Goal: Task Accomplishment & Management: Manage account settings

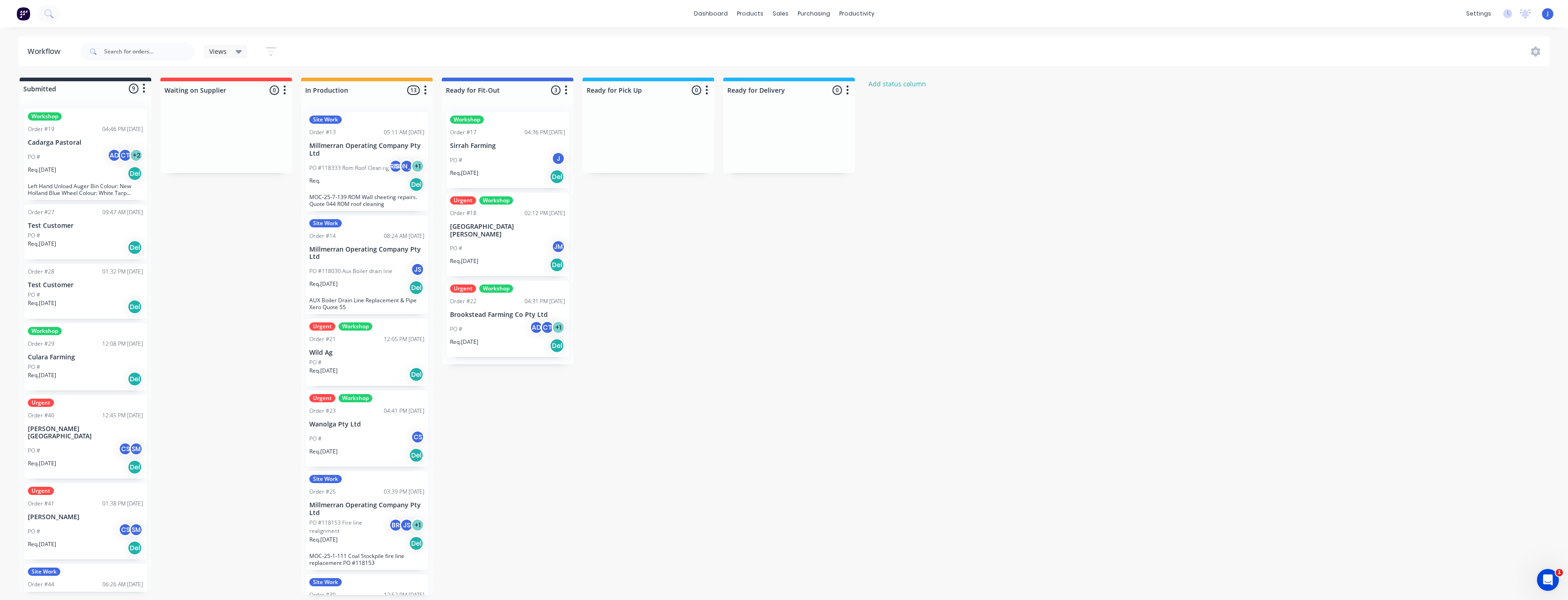
click at [352, 330] on div "Req. 09/09/25 Del" at bounding box center [366, 375] width 115 height 16
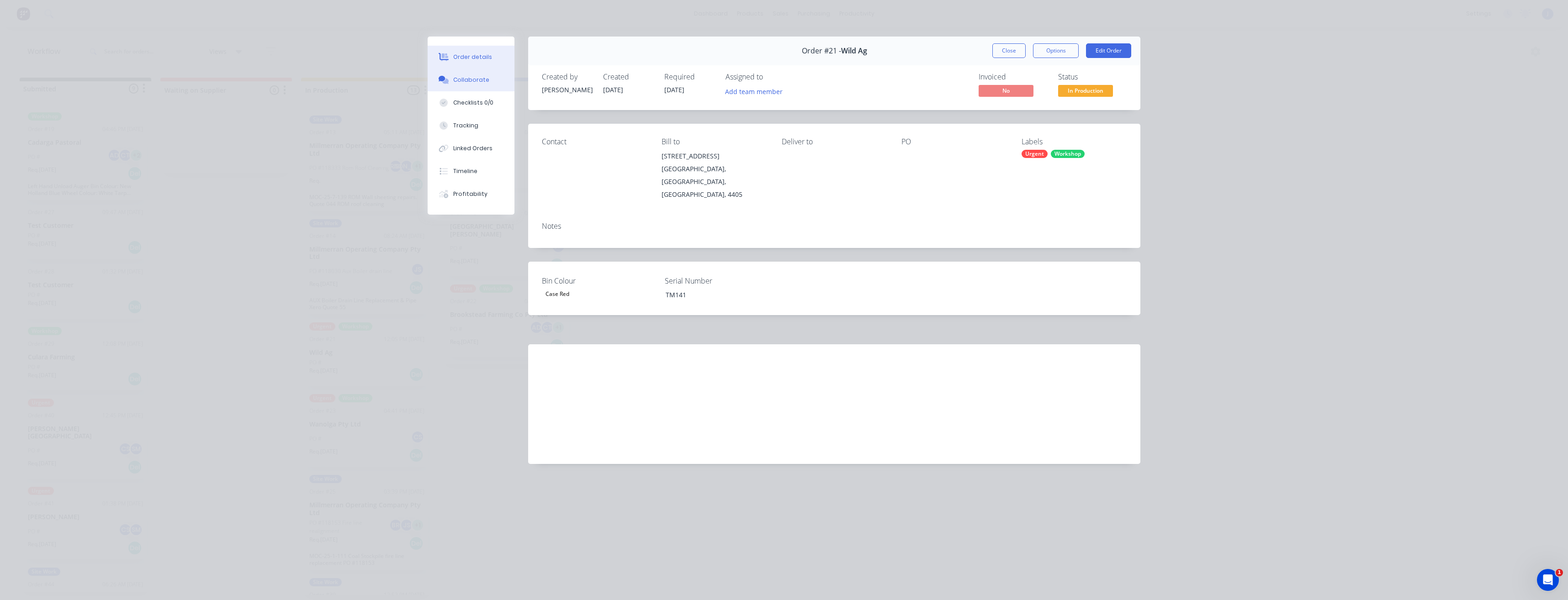
click at [453, 79] on div "Collaborate" at bounding box center [471, 80] width 36 height 9
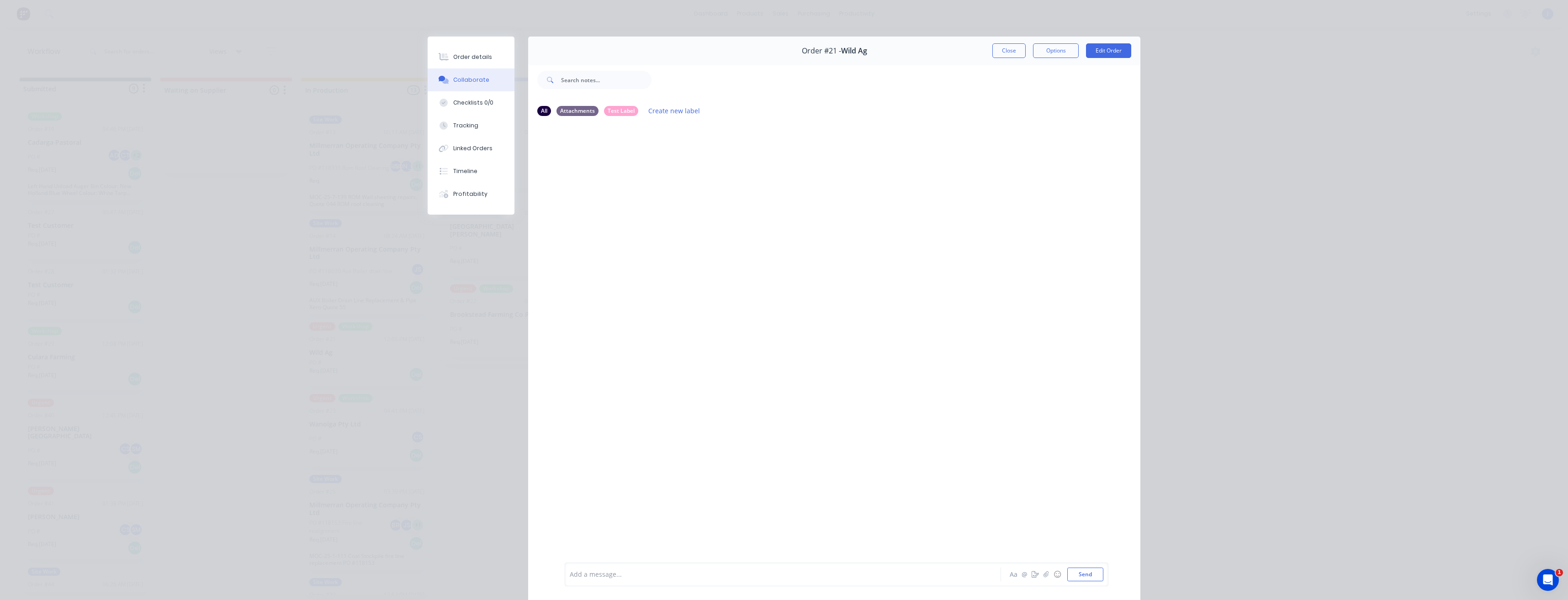
click at [652, 330] on div at bounding box center [770, 575] width 400 height 10
click at [691, 330] on button "Send" at bounding box center [1085, 574] width 36 height 14
click at [648, 330] on div at bounding box center [770, 575] width 400 height 10
drag, startPoint x: 715, startPoint y: 161, endPoint x: 593, endPoint y: 161, distance: 122.0
click at [593, 161] on p "@Sam Please don't forget to do pre paint checklist" at bounding box center [664, 160] width 185 height 9
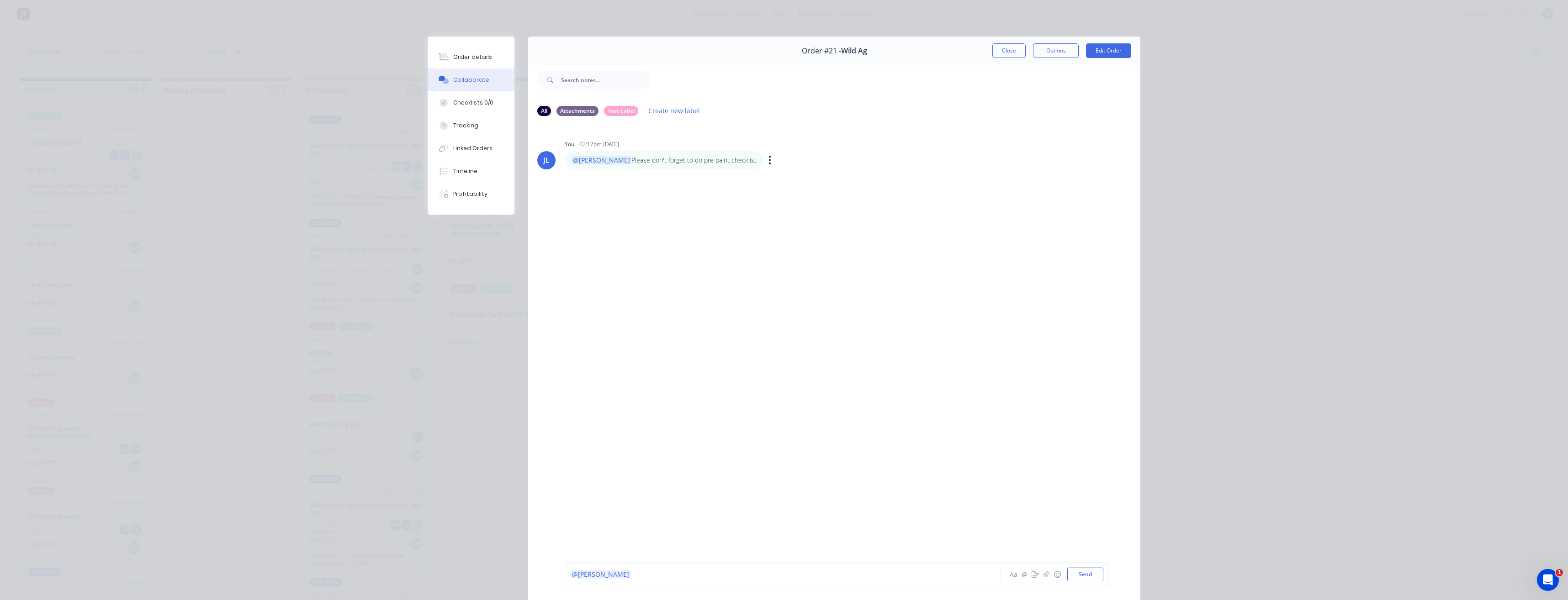
copy p "Please don't forget to do pre paint checklist"
click at [617, 330] on div "@Chris" at bounding box center [770, 575] width 400 height 10
click at [691, 330] on button "Send" at bounding box center [1085, 574] width 36 height 14
click at [691, 52] on button "Close" at bounding box center [1009, 51] width 33 height 15
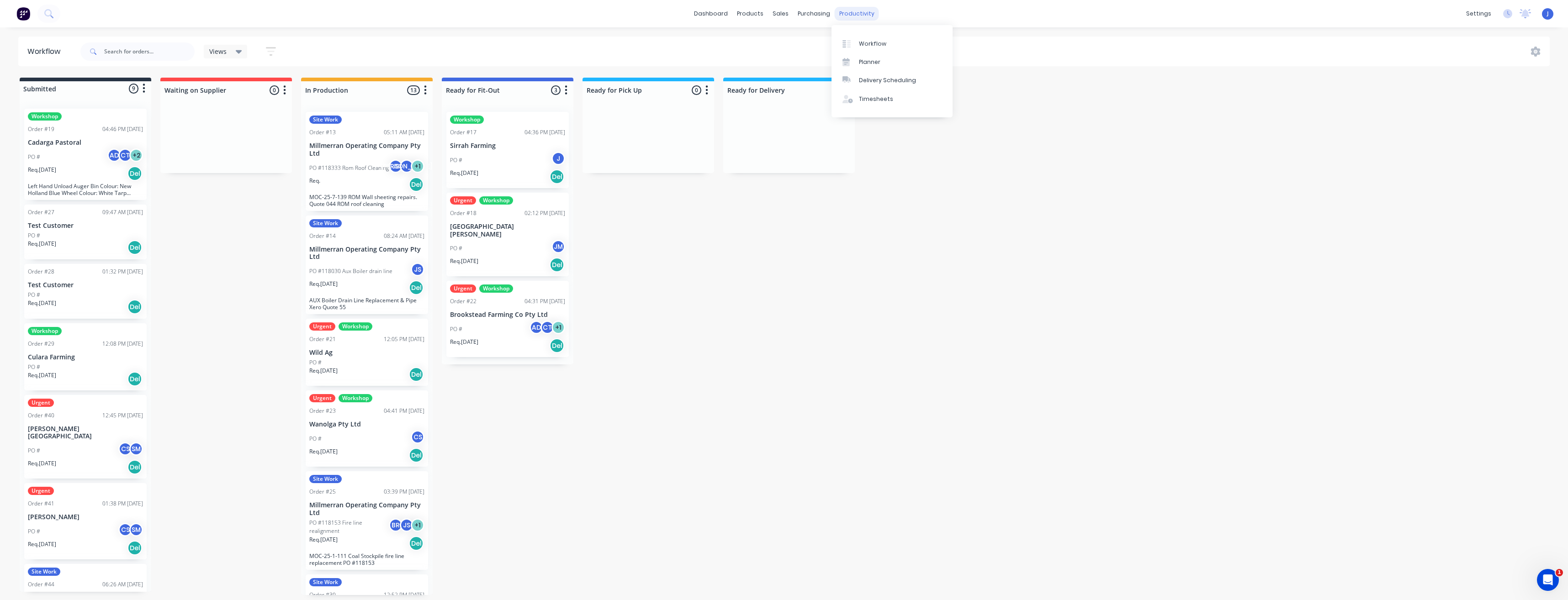
click at [691, 18] on div "productivity" at bounding box center [856, 13] width 44 height 14
click at [691, 59] on div "Planner" at bounding box center [869, 62] width 21 height 9
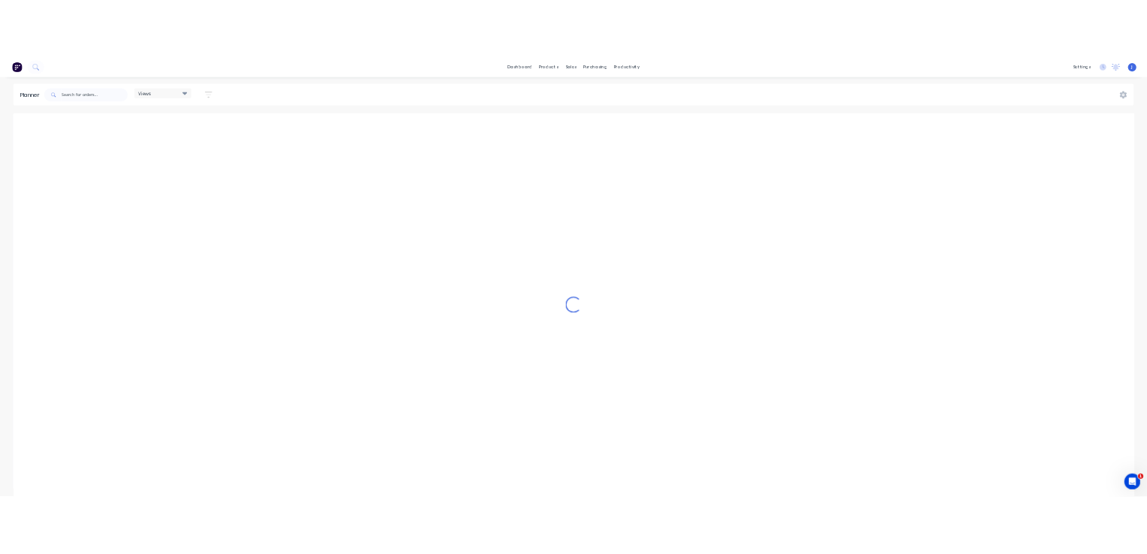
scroll to position [0, 3363]
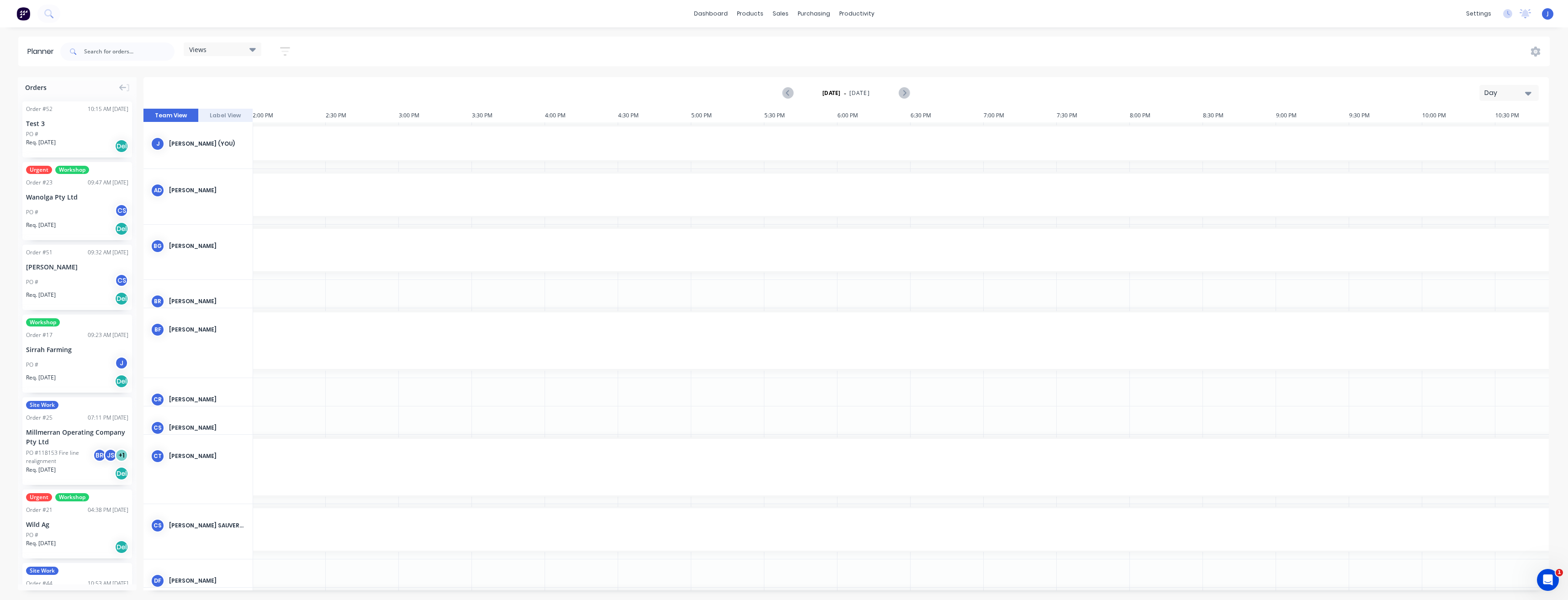
click at [691, 93] on div "Day" at bounding box center [1505, 93] width 42 height 10
click at [691, 131] on div "Week" at bounding box center [1493, 136] width 91 height 18
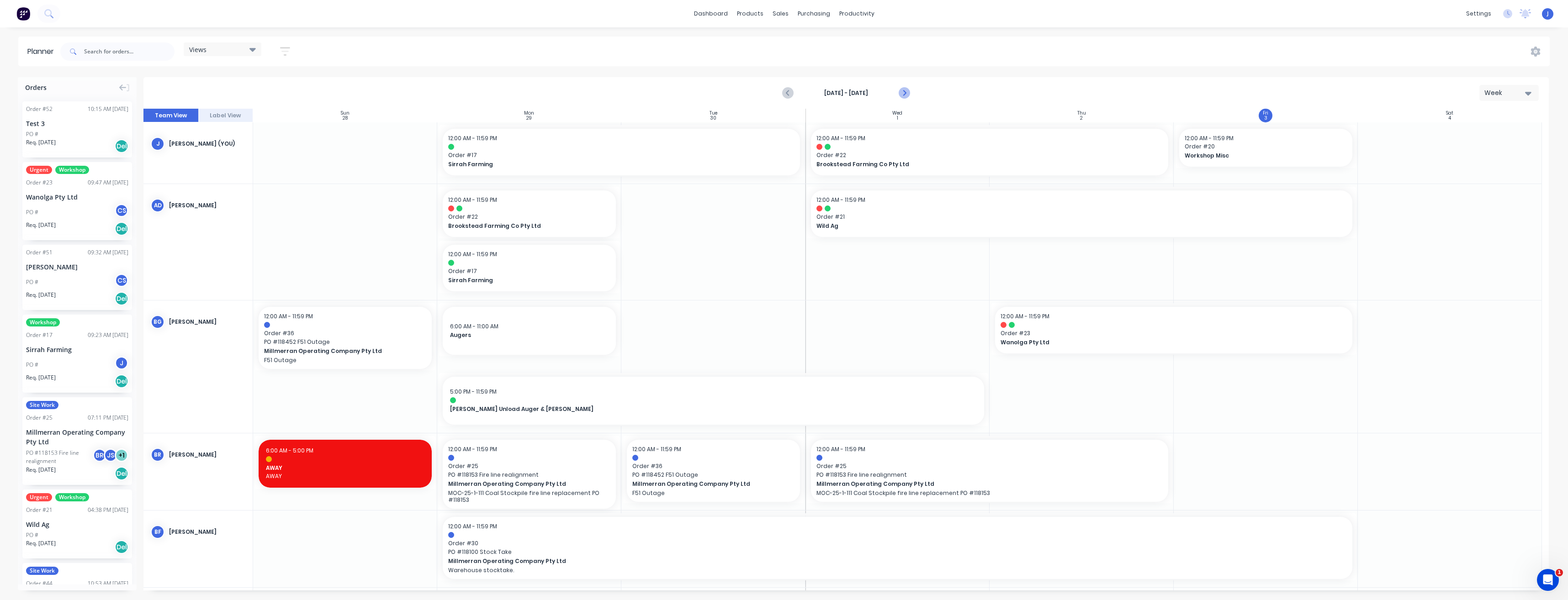
click at [691, 93] on icon "Next page" at bounding box center [904, 93] width 11 height 11
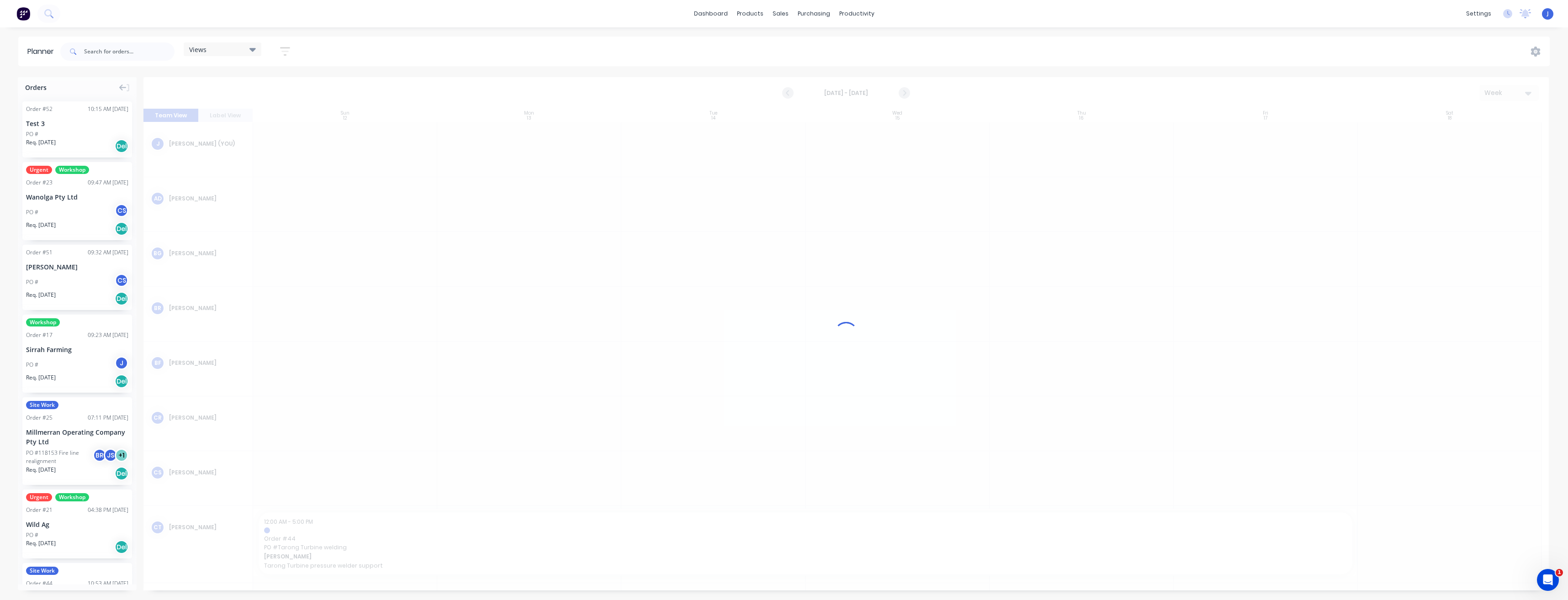
click at [691, 6] on div "dashboard products sales purchasing productivity dashboard products Product Cat…" at bounding box center [784, 13] width 1568 height 27
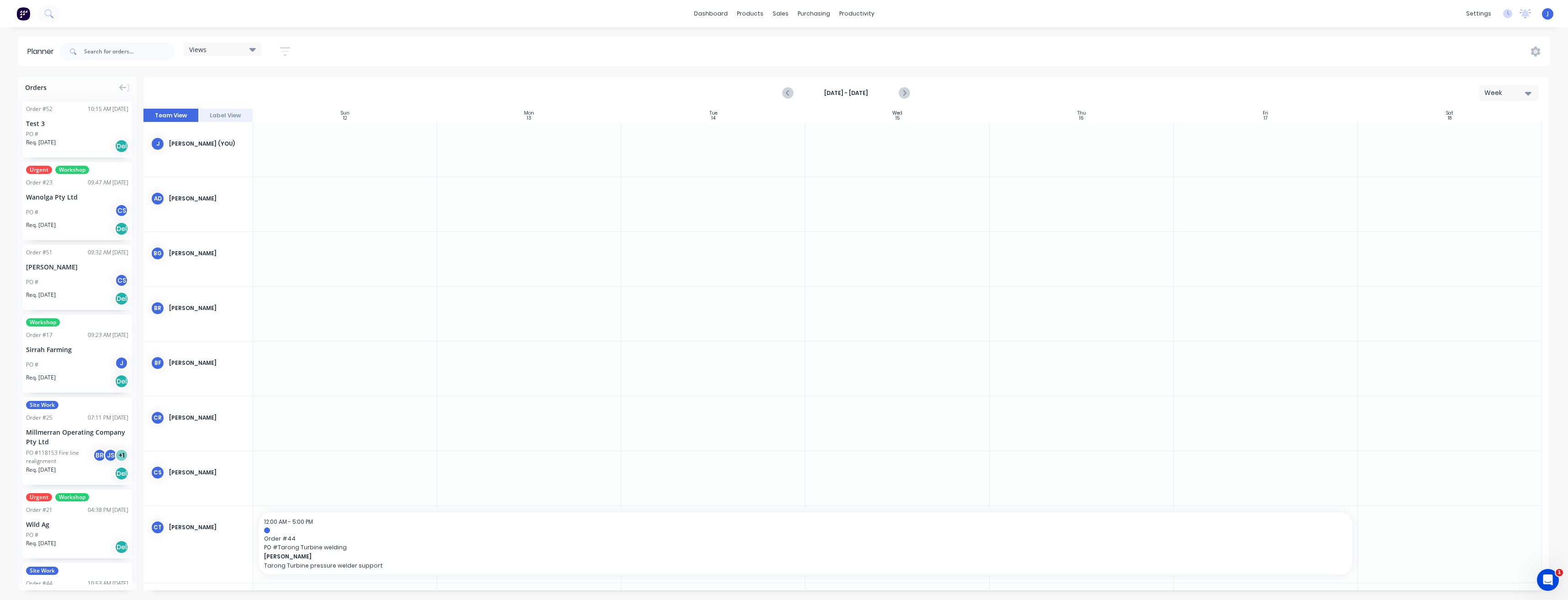
click at [691, 50] on div "Views Save new view None (Default) edit Show/Hide users Show/Hide orders Filter…" at bounding box center [804, 51] width 1491 height 27
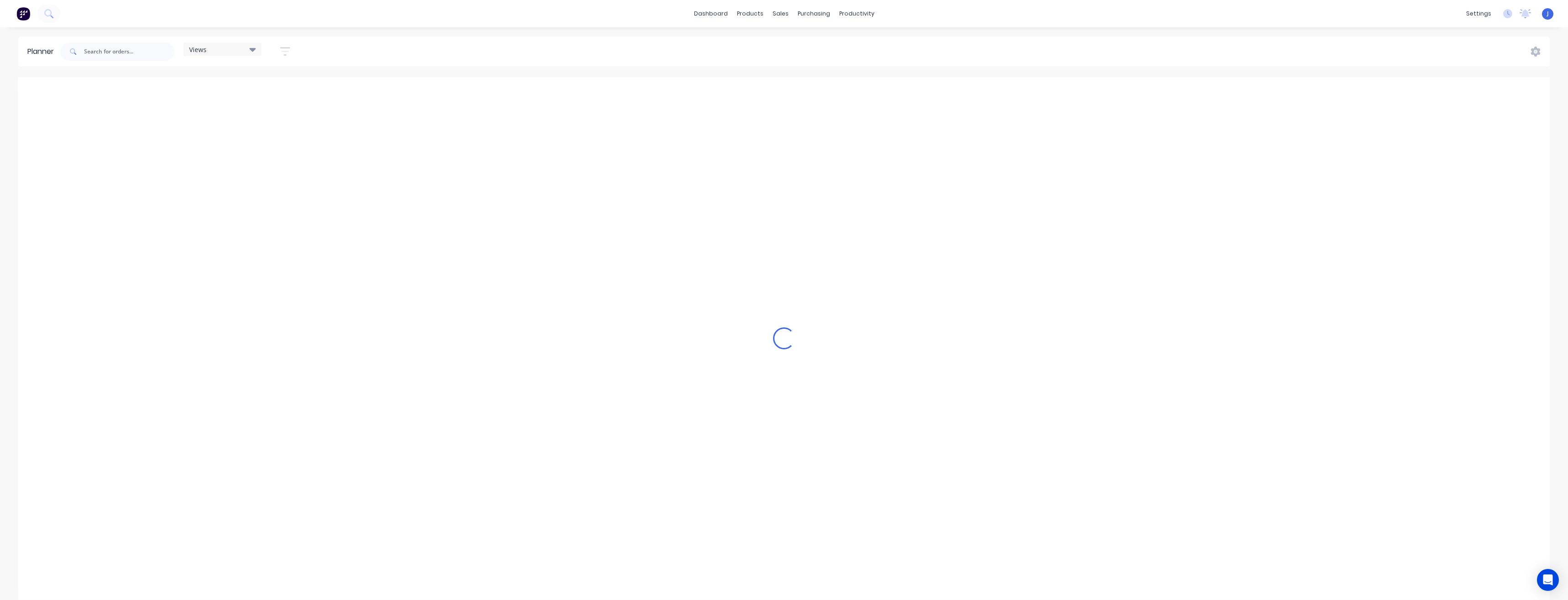
scroll to position [0, 2047]
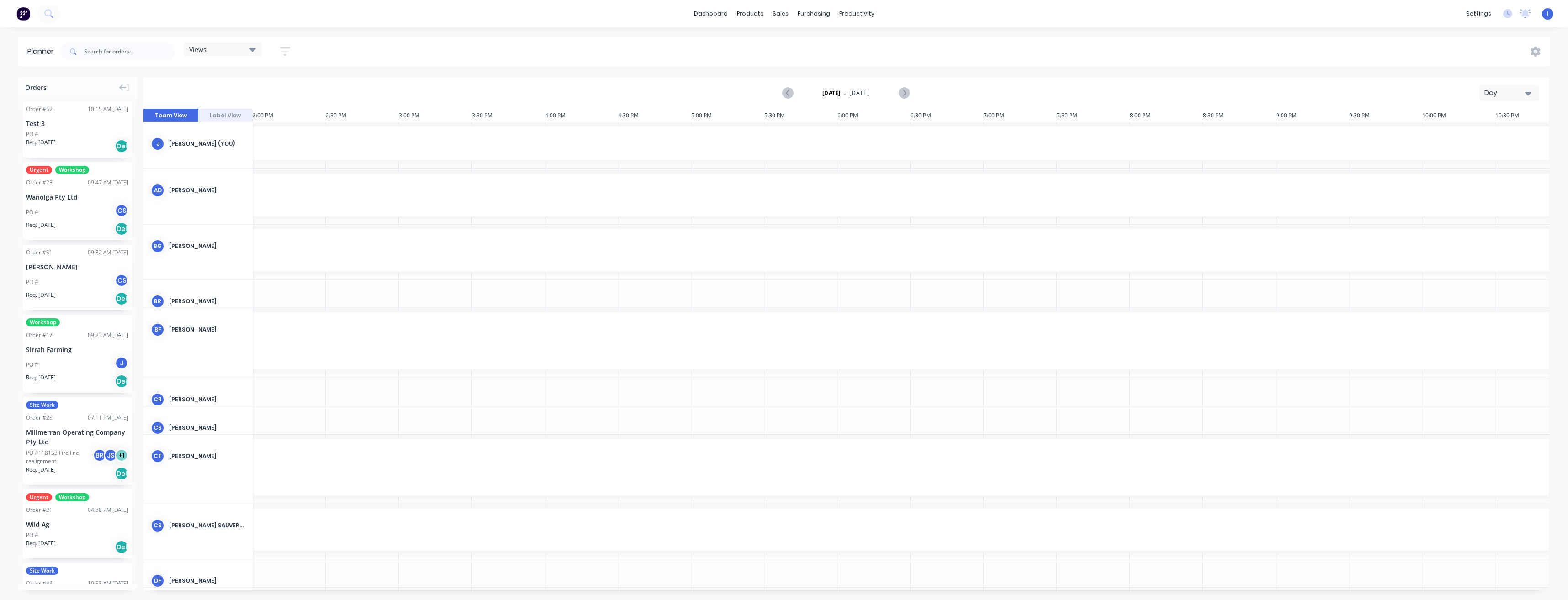
click at [1531, 96] on icon "button" at bounding box center [1528, 93] width 7 height 10
click at [1491, 138] on div "Week" at bounding box center [1493, 136] width 91 height 18
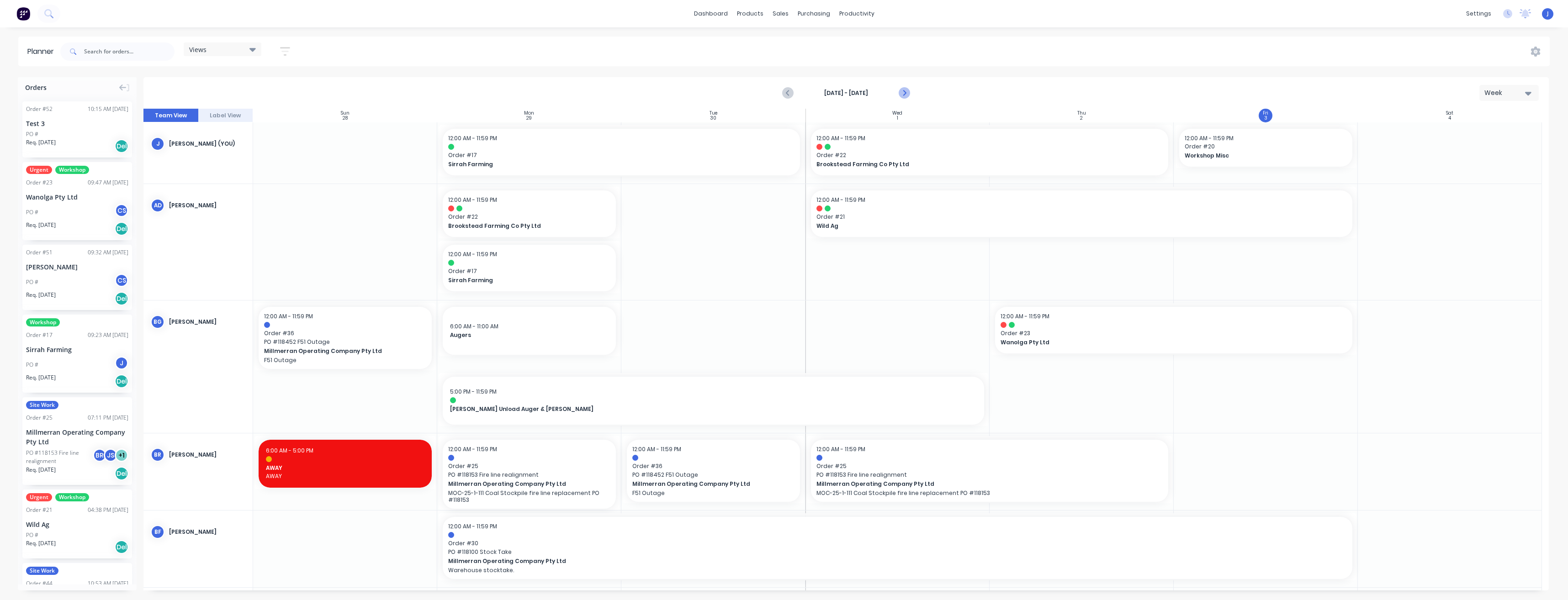
click at [906, 93] on icon "Next page" at bounding box center [904, 93] width 11 height 11
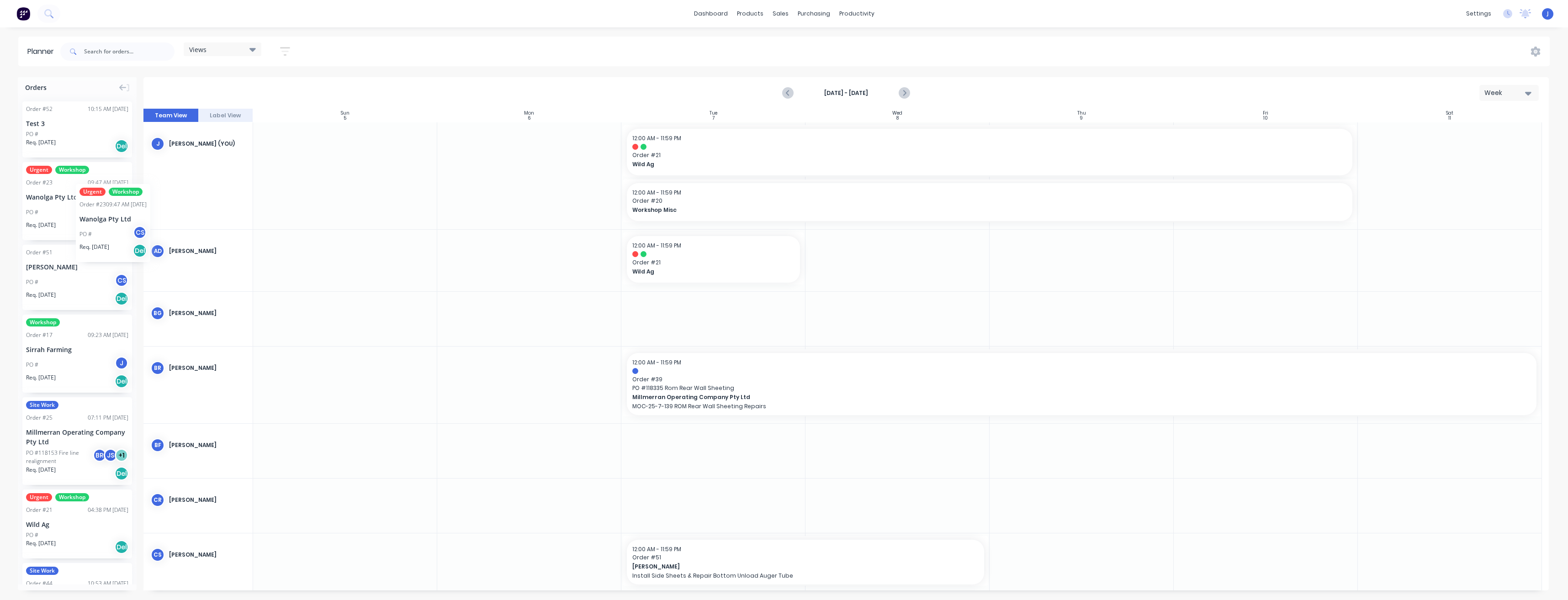
drag, startPoint x: 62, startPoint y: 206, endPoint x: 76, endPoint y: 177, distance: 32.2
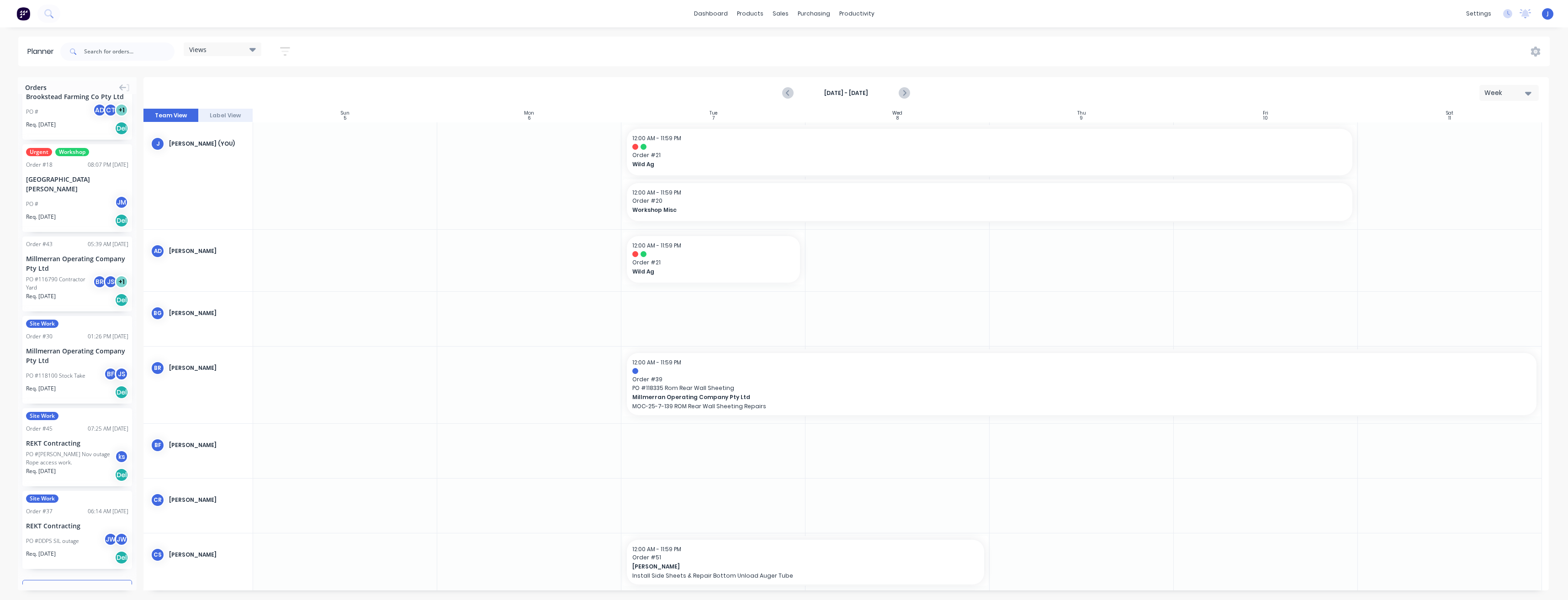
scroll to position [1125, 0]
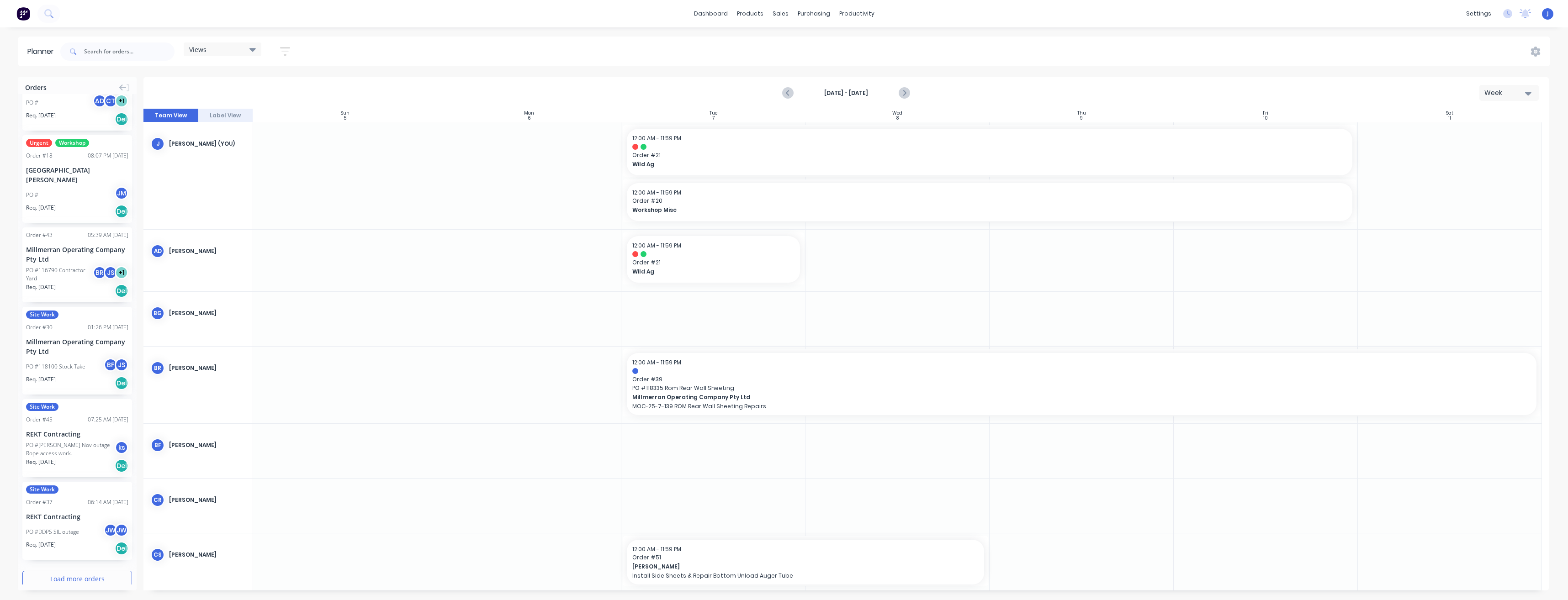
click at [74, 574] on button "Load more orders" at bounding box center [77, 579] width 110 height 16
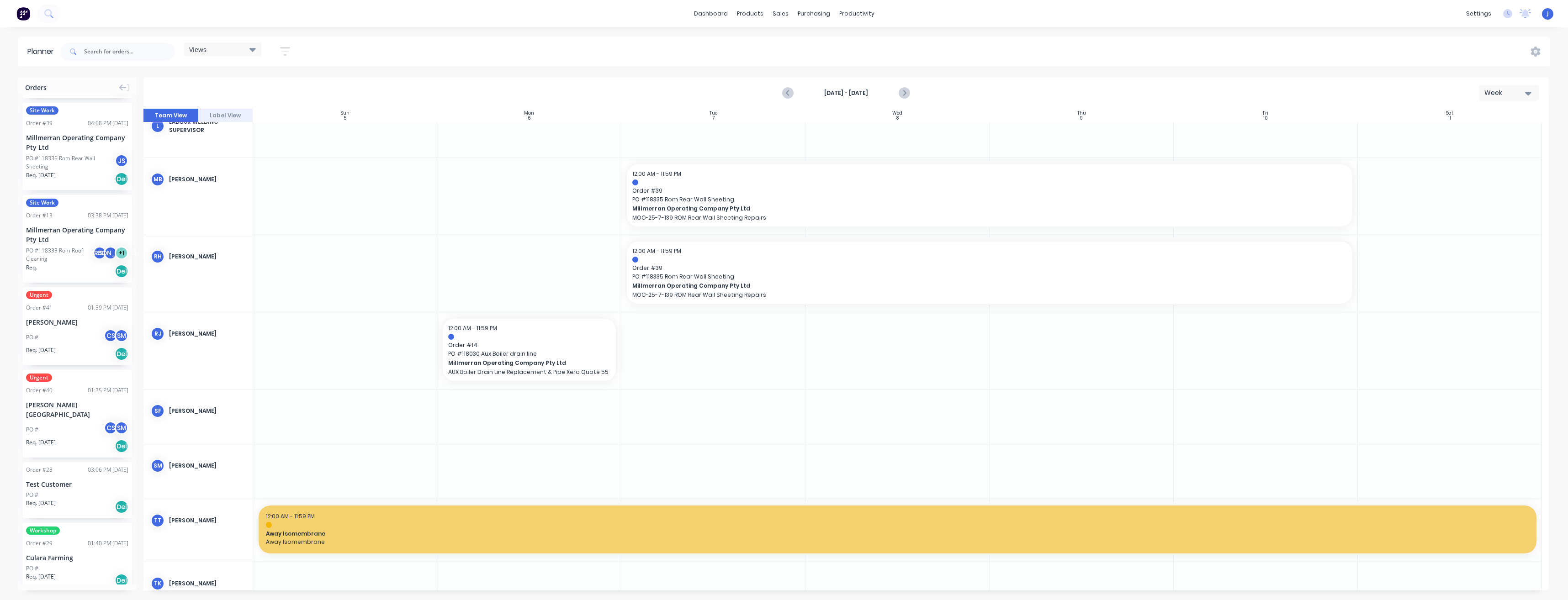
scroll to position [1599, 0]
drag, startPoint x: 67, startPoint y: 393, endPoint x: 529, endPoint y: 471, distance: 468.5
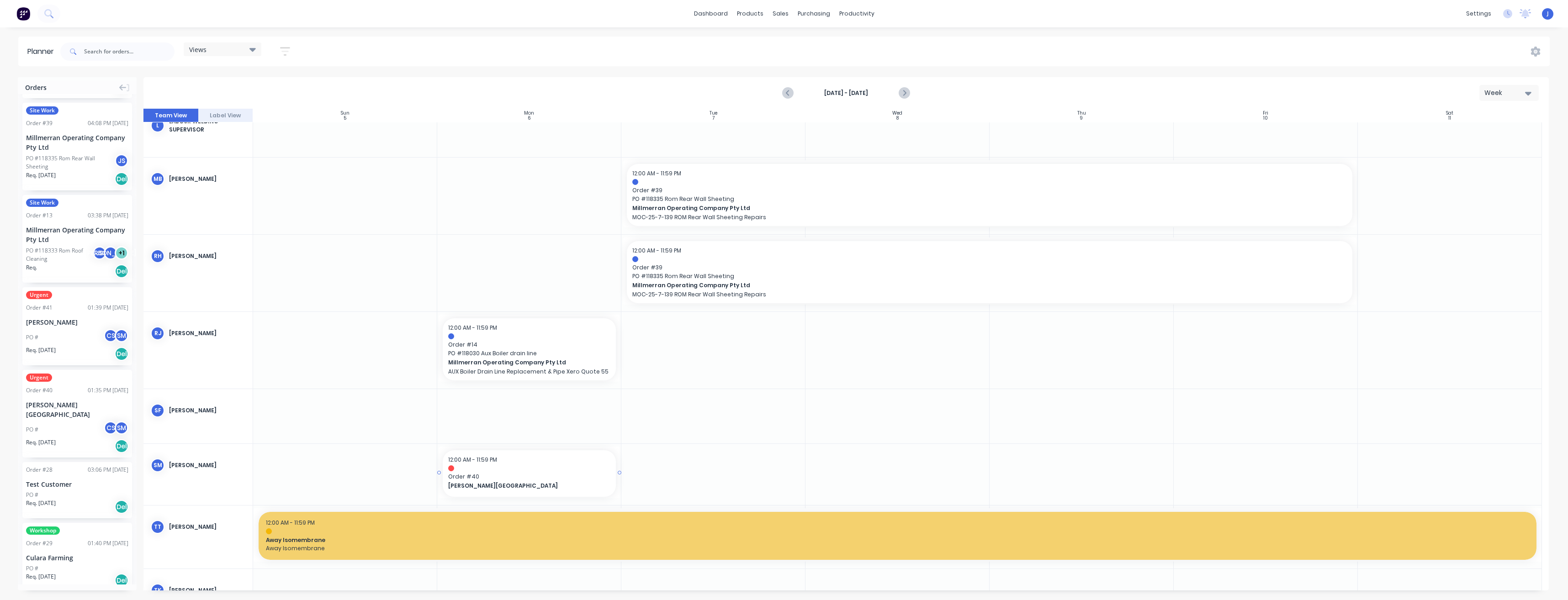
click at [620, 472] on div at bounding box center [620, 472] width 2 height 52
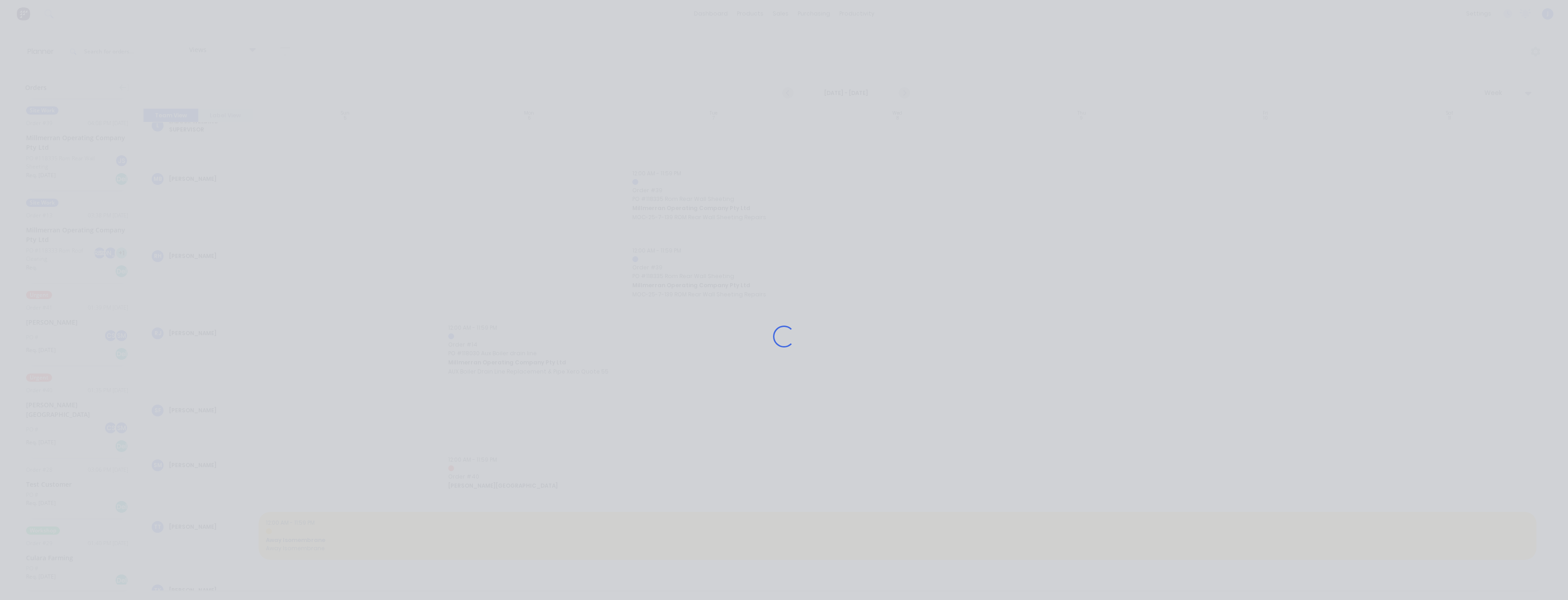
click at [712, 473] on div "Loading..." at bounding box center [784, 337] width 731 height 600
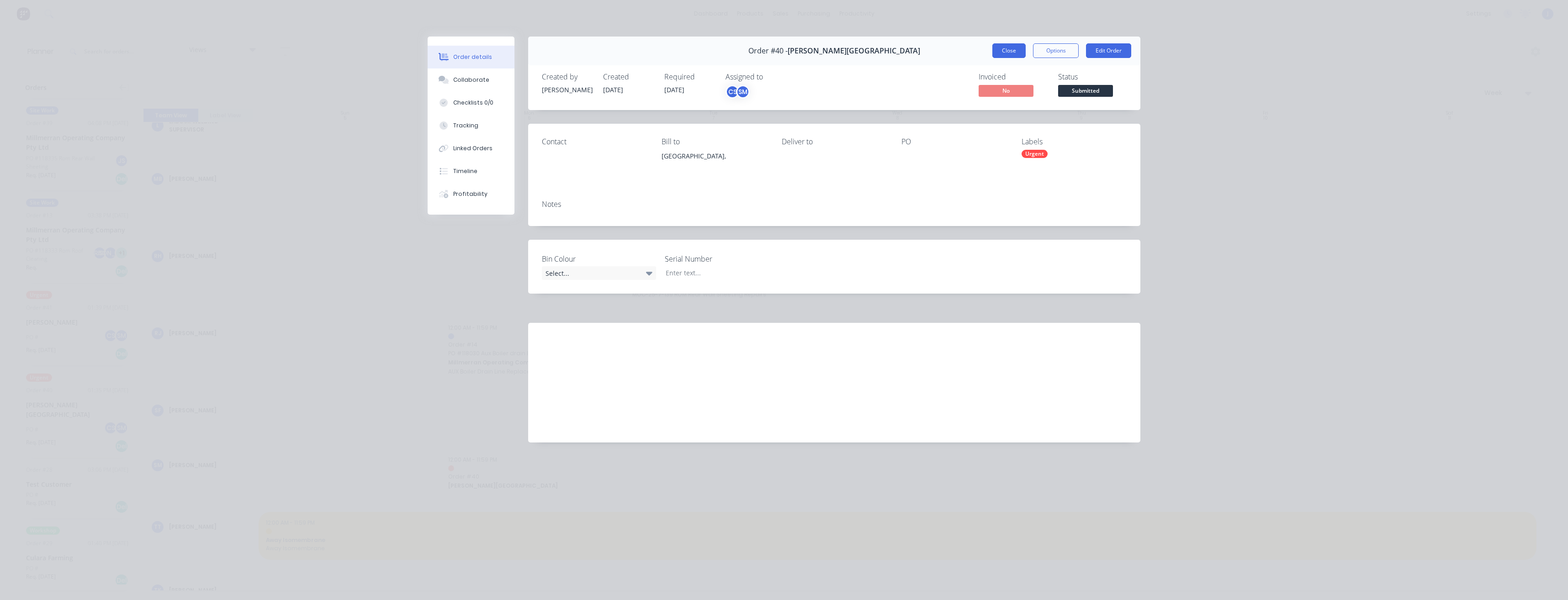
click at [1010, 51] on button "Close" at bounding box center [1009, 51] width 33 height 15
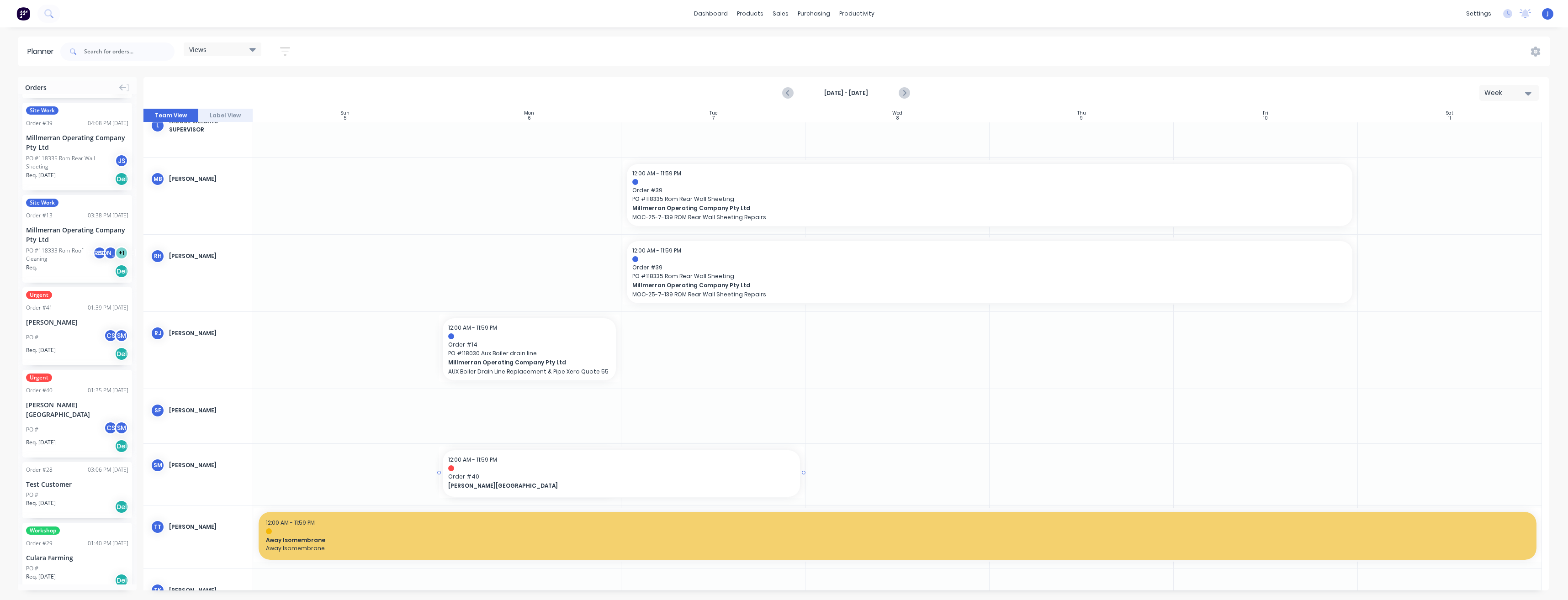
drag, startPoint x: 618, startPoint y: 472, endPoint x: 726, endPoint y: 478, distance: 108.2
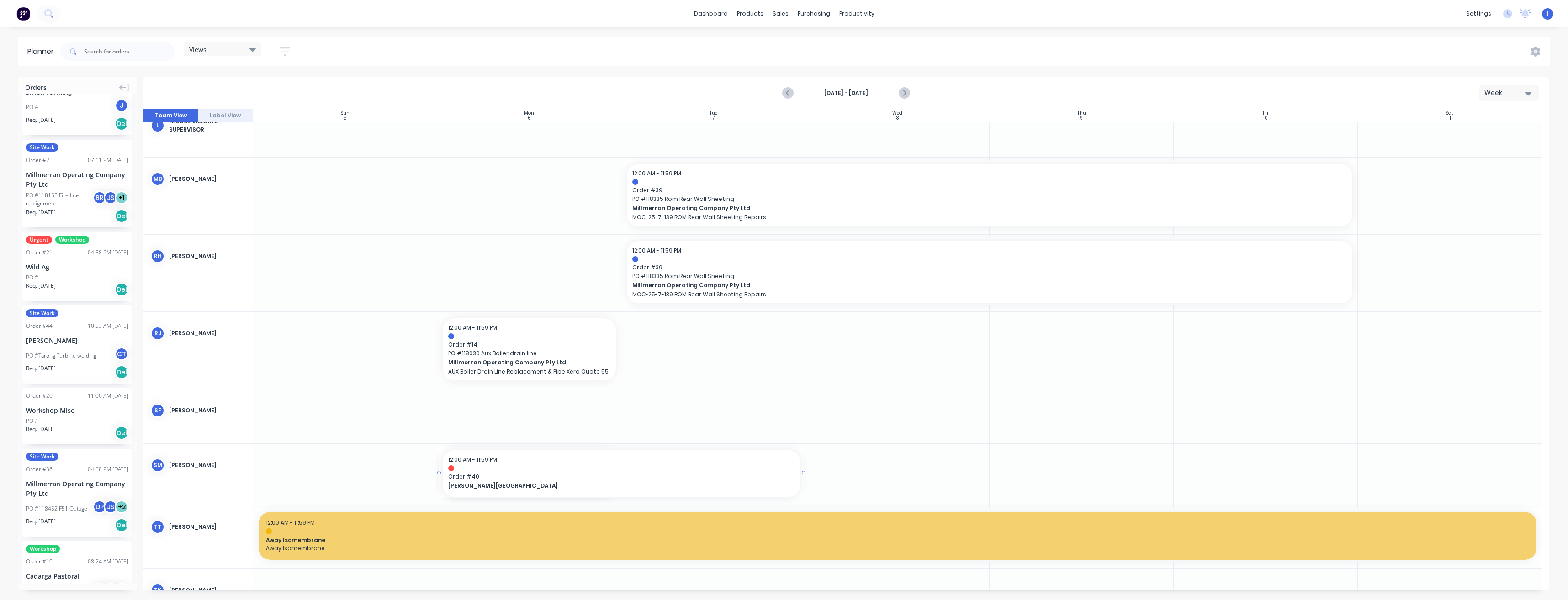
scroll to position [29, 0]
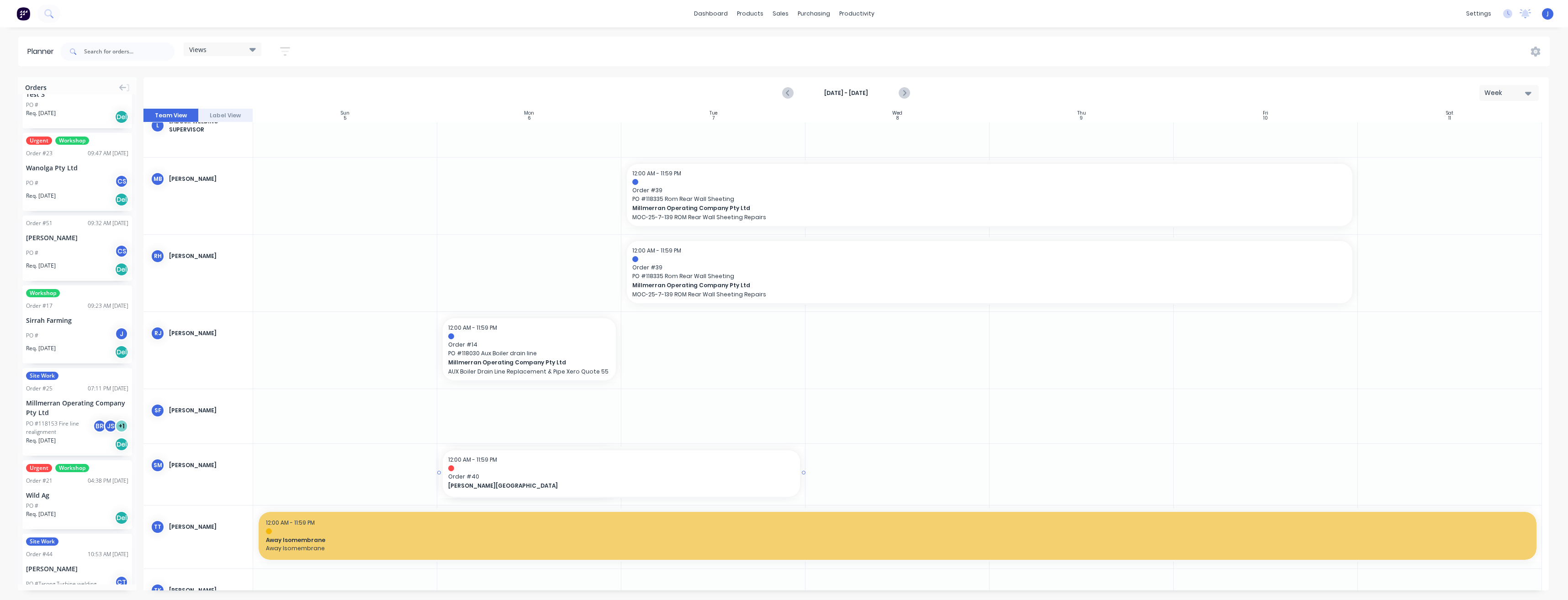
click at [52, 322] on div "Sirrah Farming" at bounding box center [77, 321] width 102 height 10
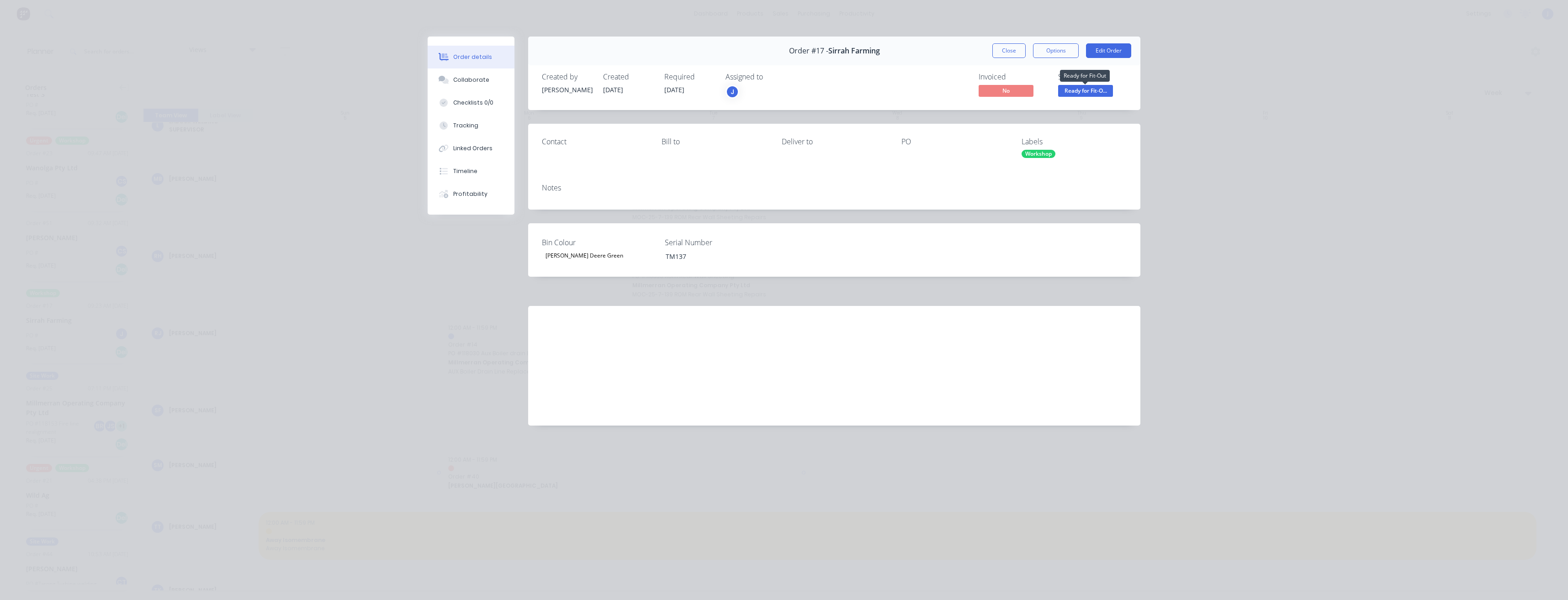
click at [1094, 91] on span "Ready for Fit-O..." at bounding box center [1085, 91] width 55 height 12
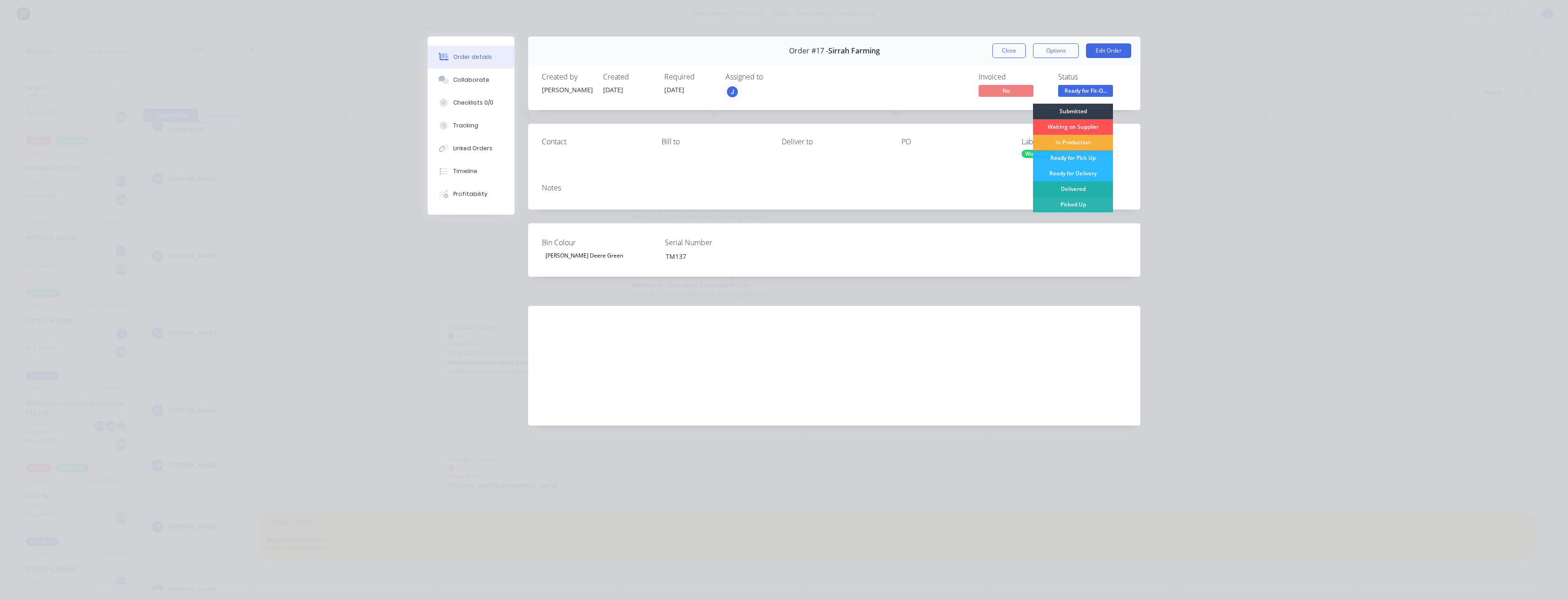
click at [1092, 185] on div "Delivered" at bounding box center [1073, 189] width 80 height 16
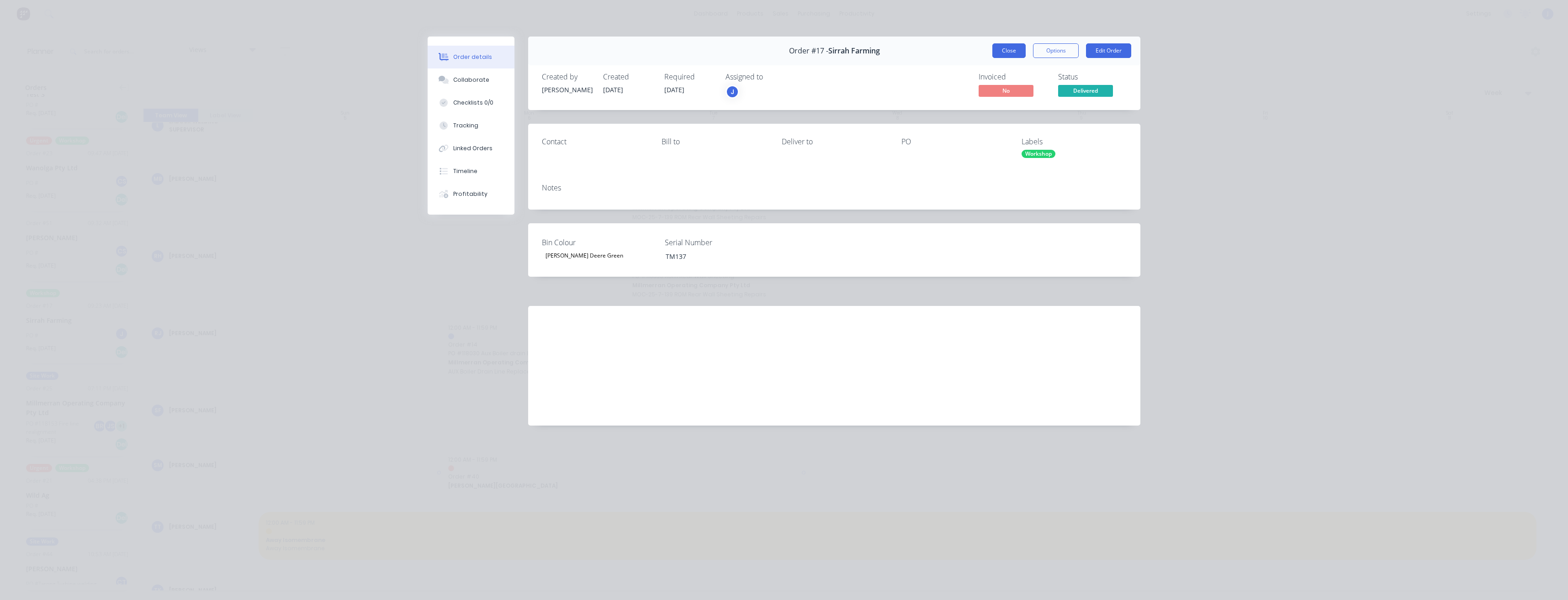
click at [1001, 51] on button "Close" at bounding box center [1009, 51] width 33 height 15
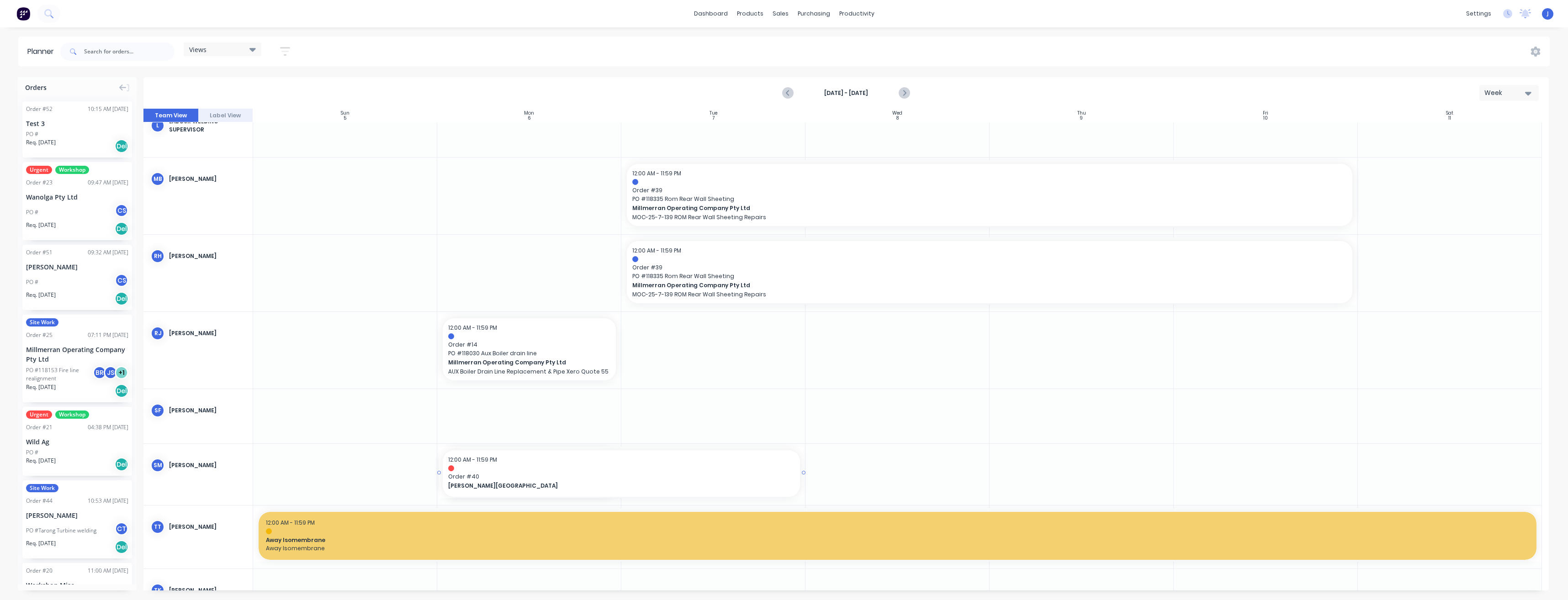
scroll to position [91, 0]
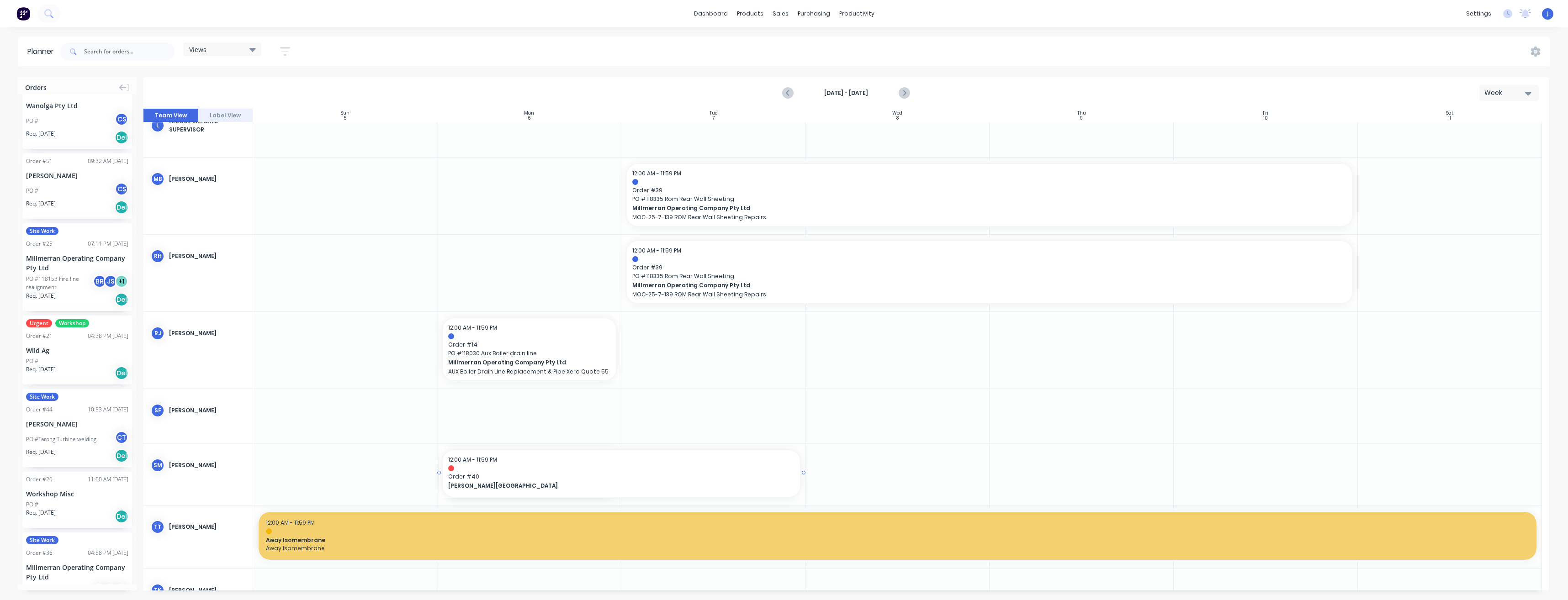
click at [67, 356] on div "Urgent Workshop Order # 21 04:38 PM 02/10/25 Wild Ag PO # Req. 09/09/25 Del" at bounding box center [77, 350] width 110 height 69
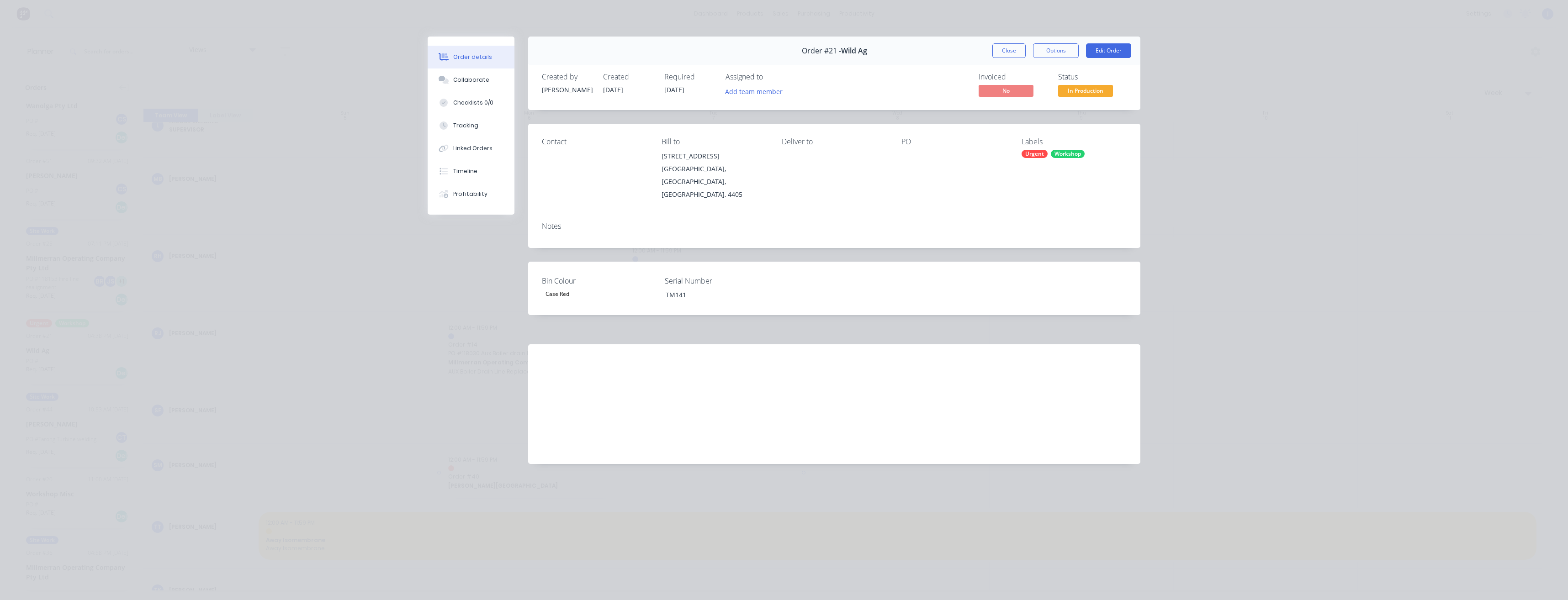
click at [459, 281] on div "Order #21 - Wild Ag Close Options Edit Order Created by Jarod Luke Created 09/0…" at bounding box center [784, 257] width 713 height 441
click at [1014, 55] on button "Close" at bounding box center [1009, 51] width 33 height 15
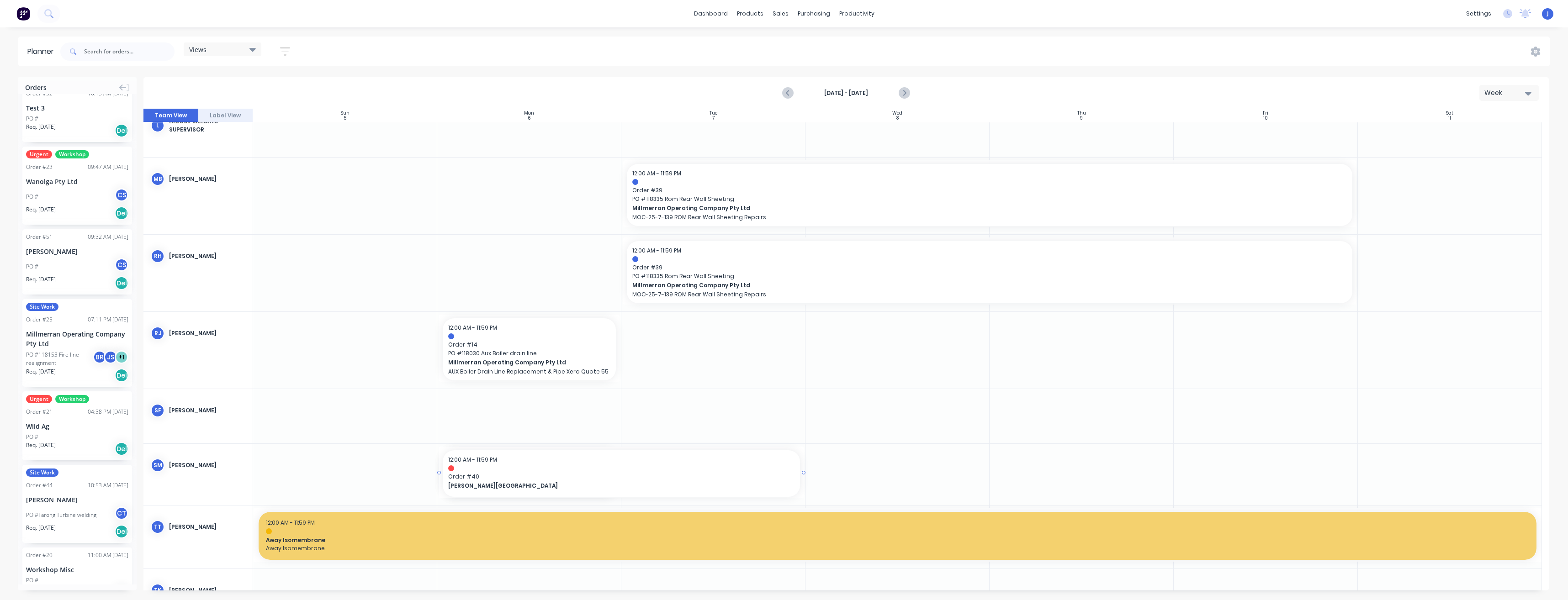
scroll to position [0, 0]
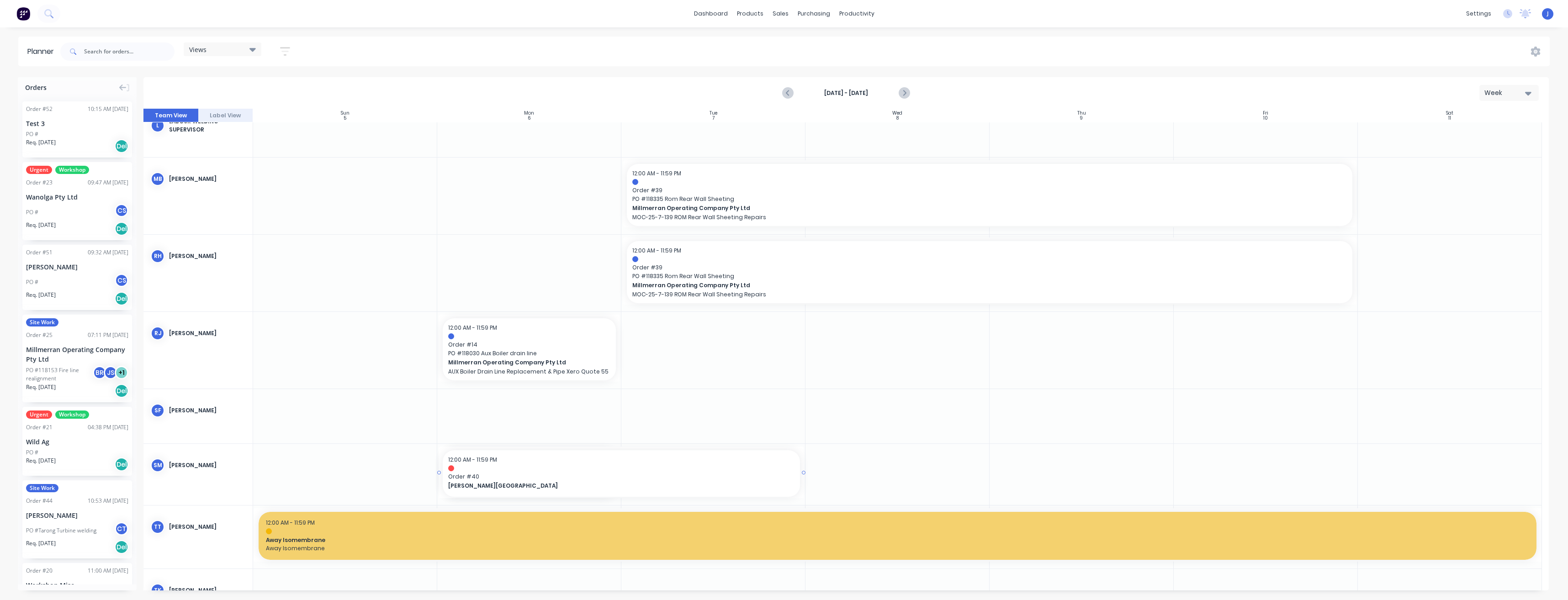
click at [117, 144] on div "Del" at bounding box center [121, 146] width 14 height 14
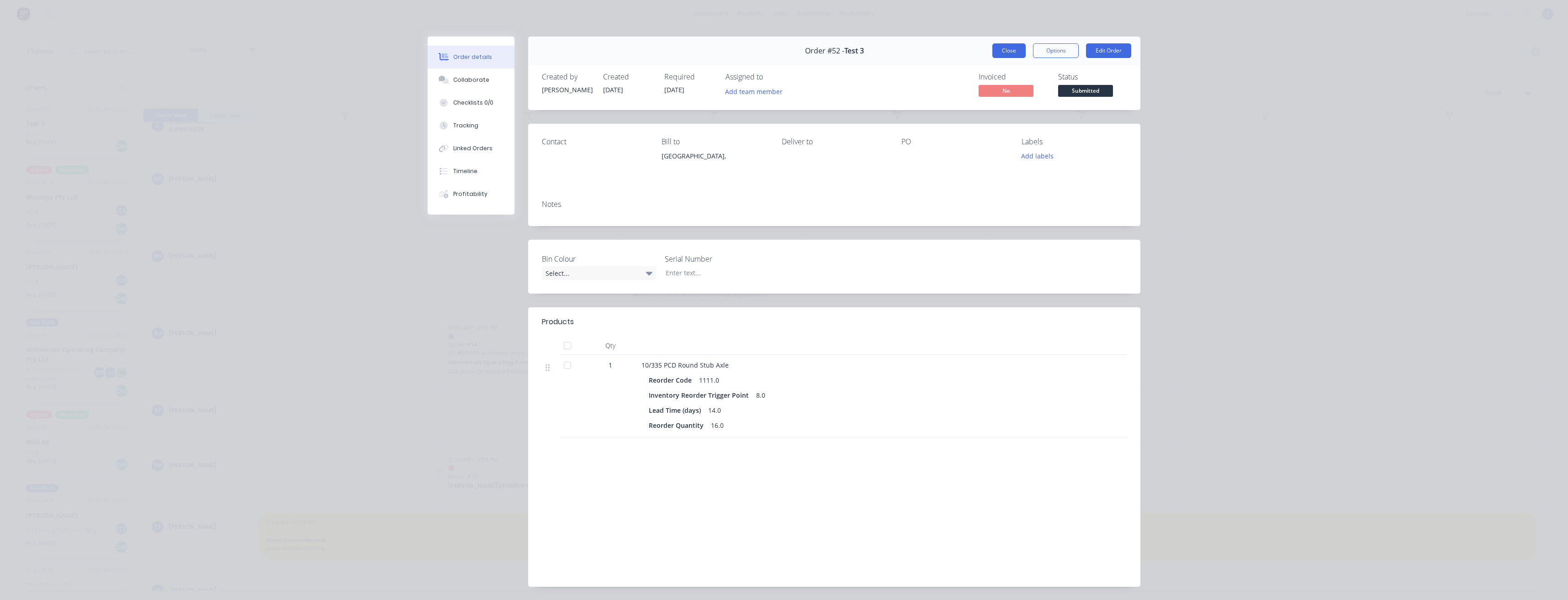
click at [1014, 52] on button "Close" at bounding box center [1009, 51] width 33 height 15
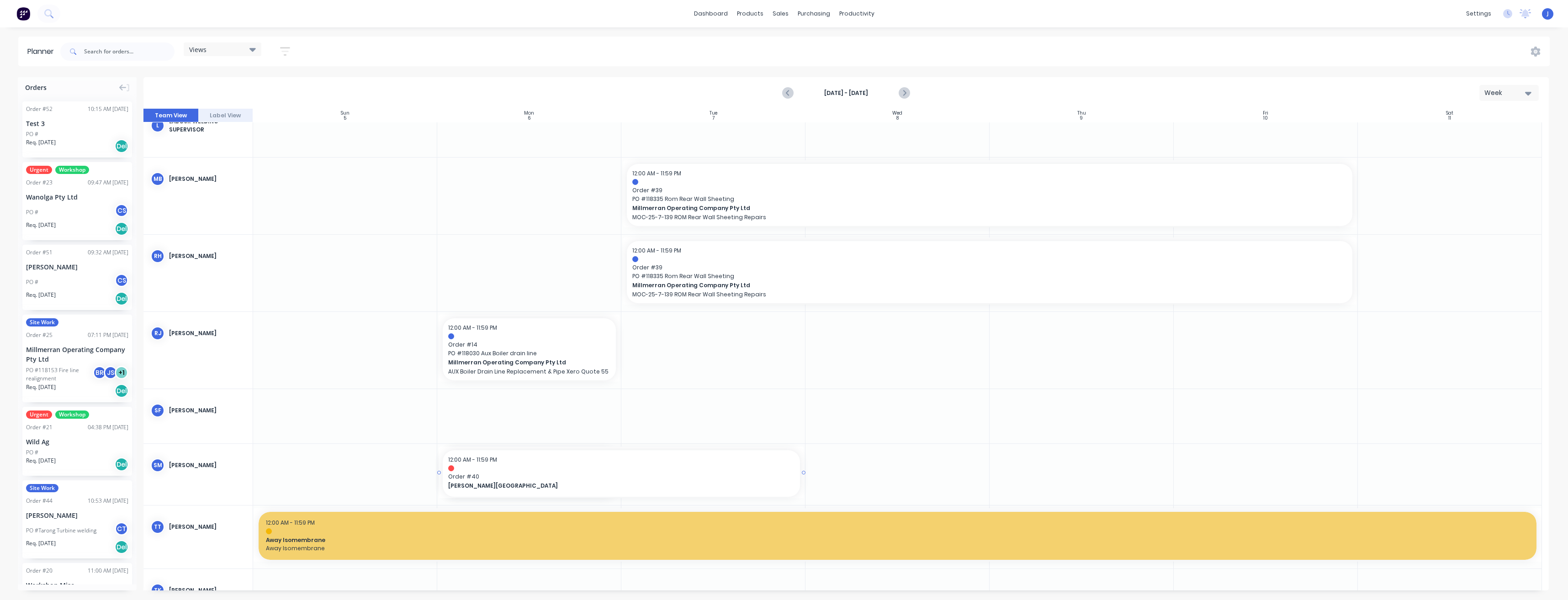
drag, startPoint x: 698, startPoint y: 279, endPoint x: 700, endPoint y: 262, distance: 17.1
click at [700, 262] on div at bounding box center [846, 350] width 1405 height 482
drag, startPoint x: 653, startPoint y: 271, endPoint x: 666, endPoint y: 259, distance: 17.7
click at [666, 259] on div at bounding box center [846, 350] width 1405 height 482
click at [668, 259] on div at bounding box center [846, 350] width 1405 height 482
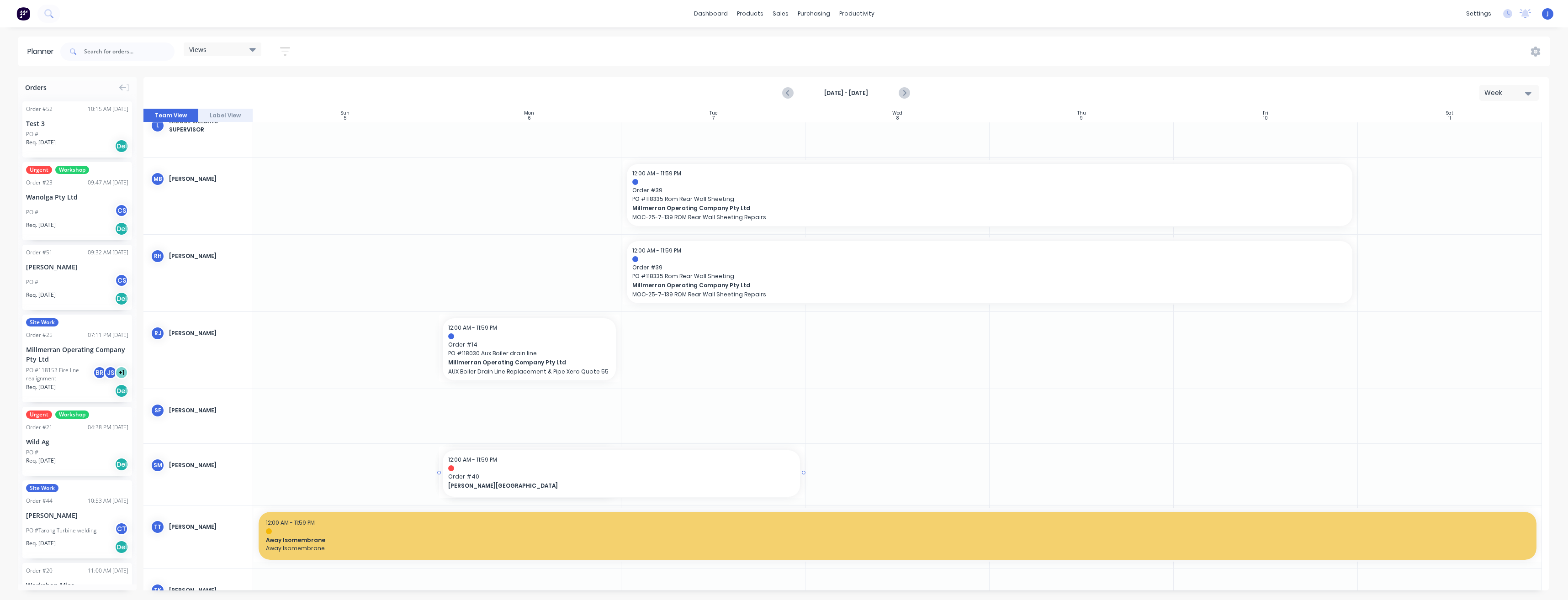
click at [819, 281] on div at bounding box center [846, 350] width 1405 height 482
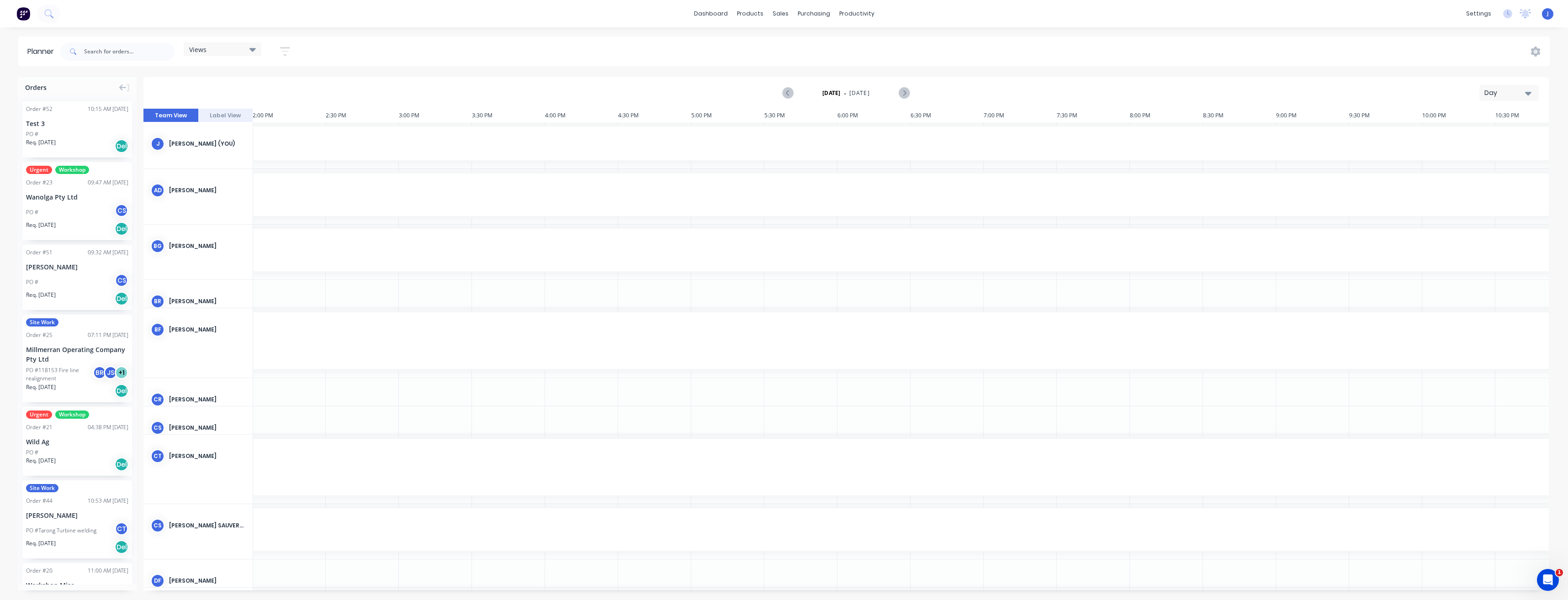
click at [1523, 94] on div "Day" at bounding box center [1505, 93] width 42 height 10
click at [1502, 136] on div "Week" at bounding box center [1493, 136] width 91 height 18
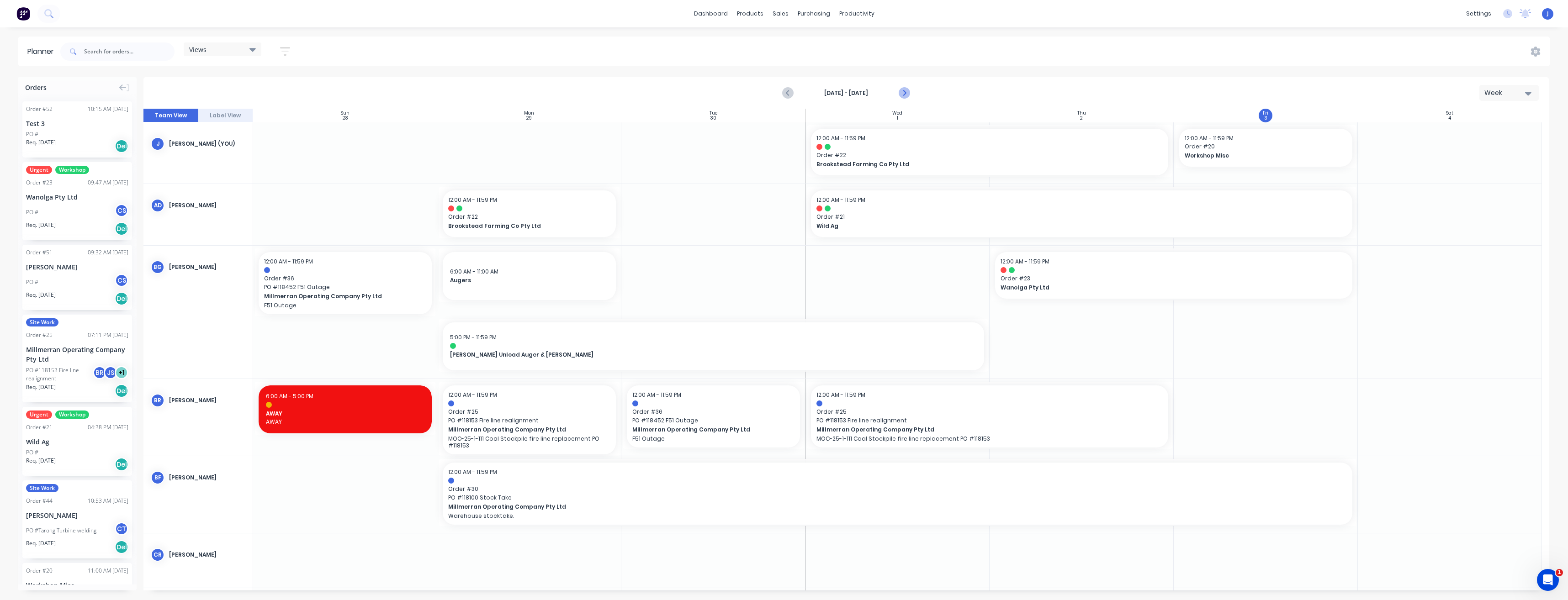
click at [908, 93] on icon "Next page" at bounding box center [904, 93] width 11 height 11
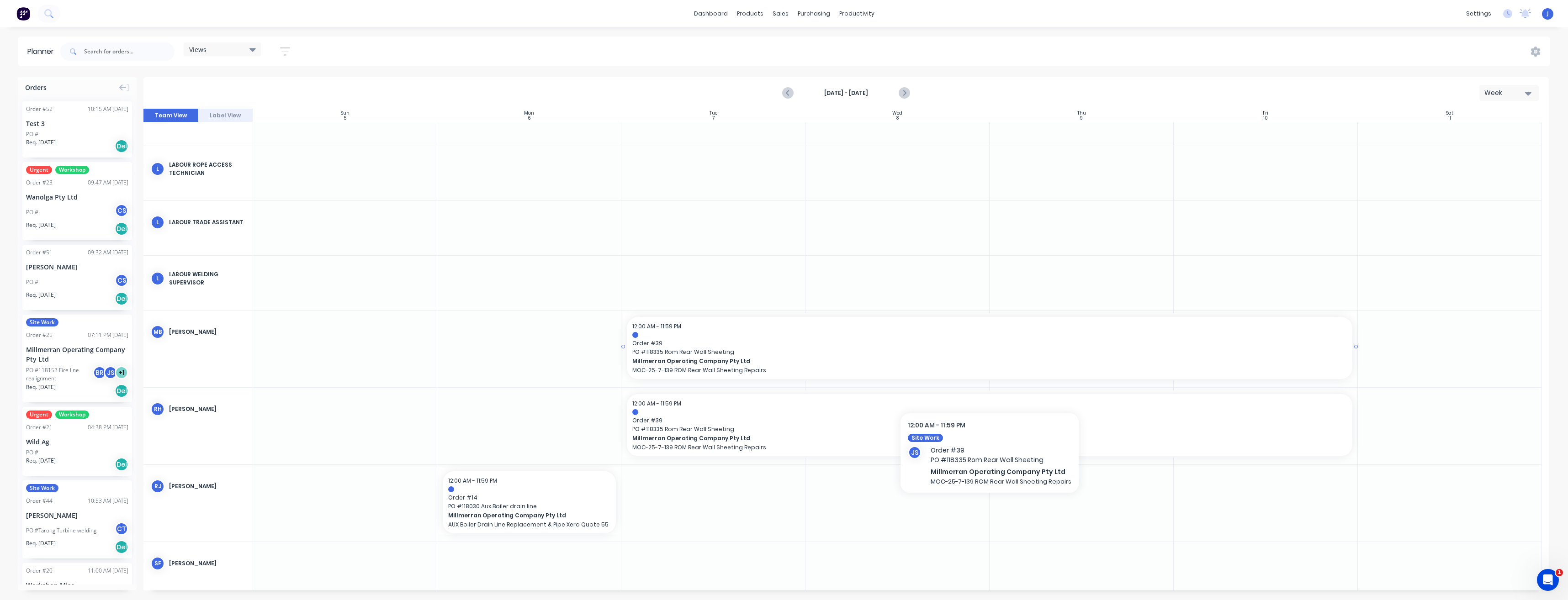
scroll to position [1462, 0]
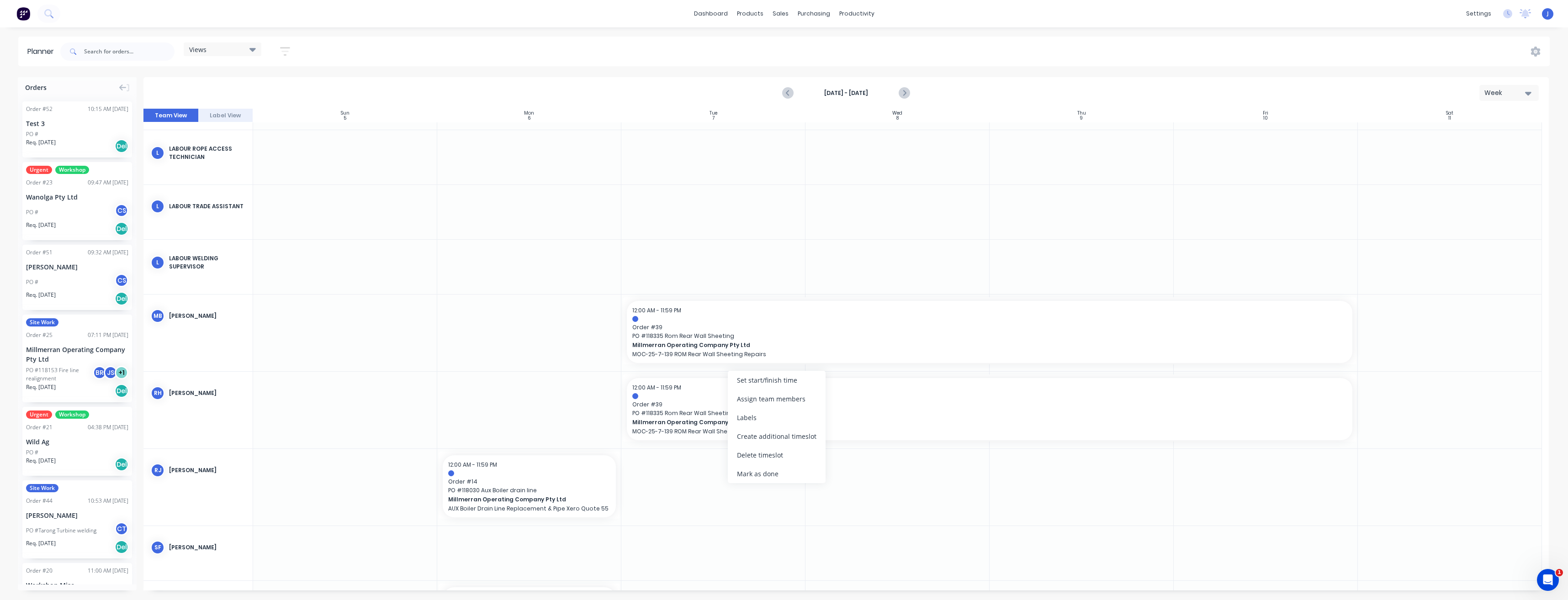
click at [751, 457] on div "Delete timeslot" at bounding box center [777, 455] width 98 height 19
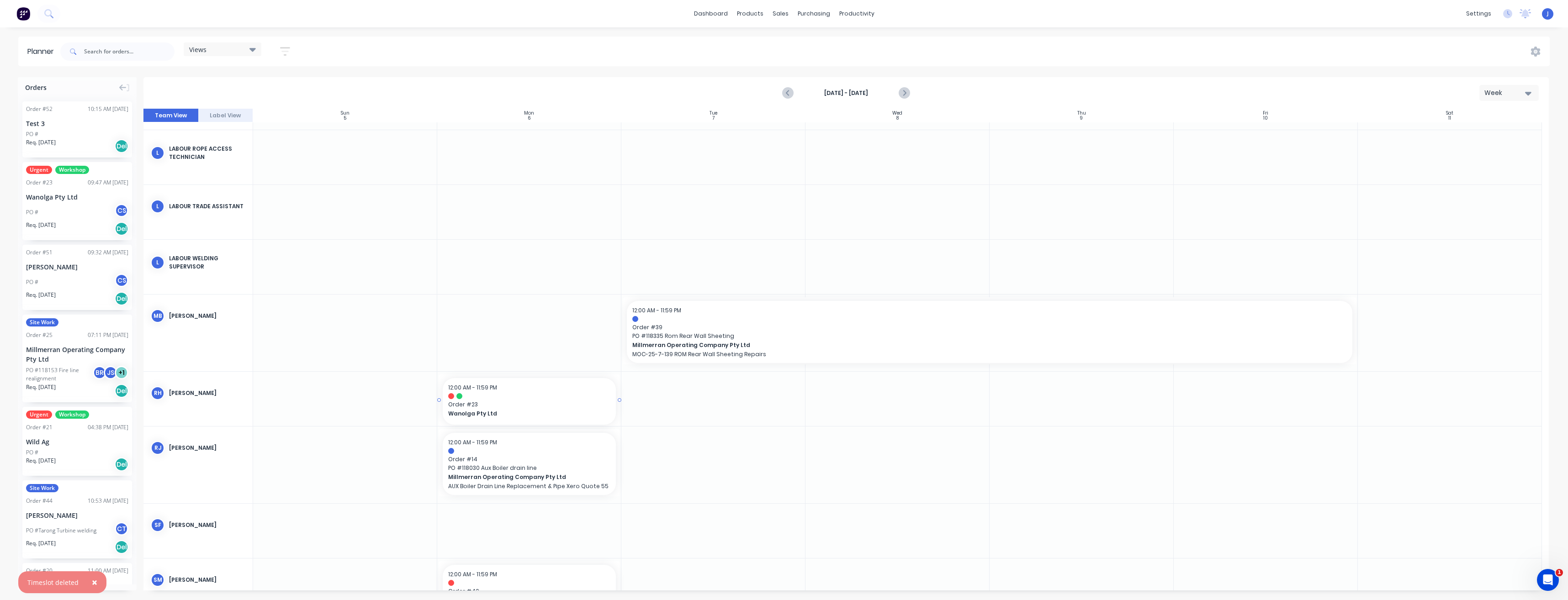
drag, startPoint x: 89, startPoint y: 195, endPoint x: 550, endPoint y: 410, distance: 508.7
drag, startPoint x: 528, startPoint y: 399, endPoint x: 679, endPoint y: 413, distance: 151.6
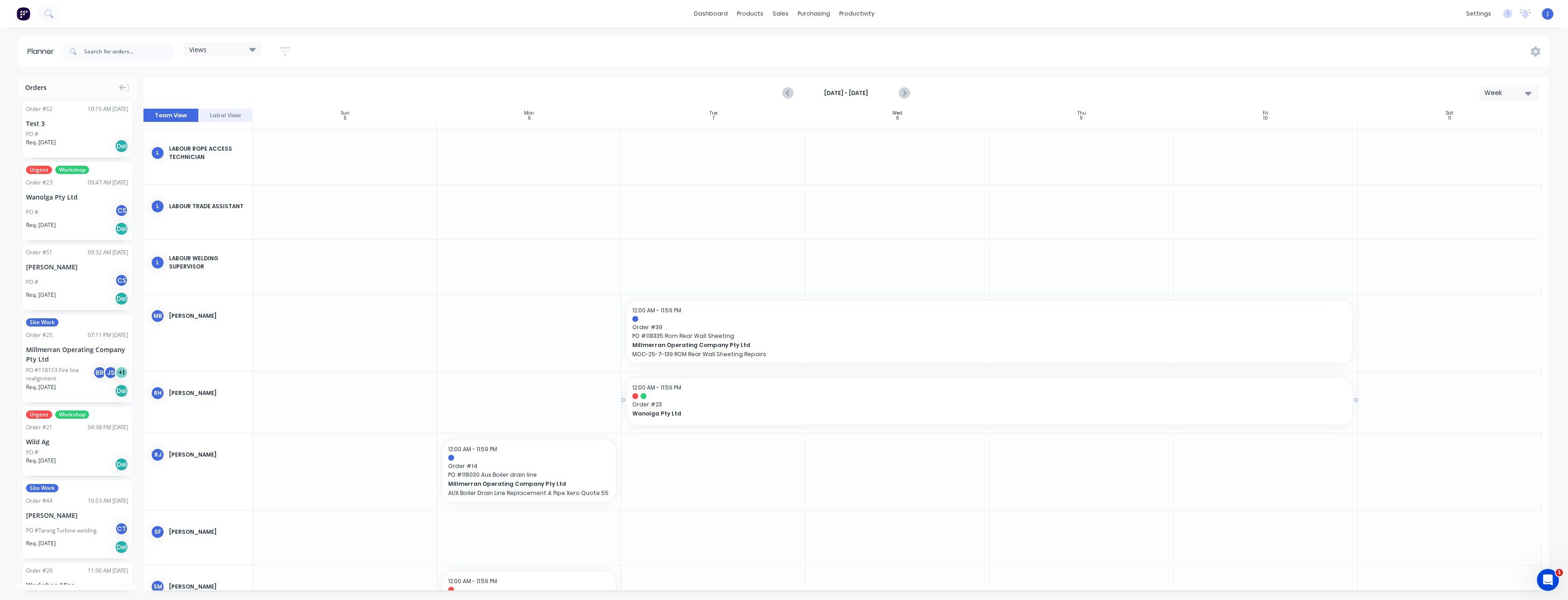
drag, startPoint x: 802, startPoint y: 401, endPoint x: 1243, endPoint y: 422, distance: 441.5
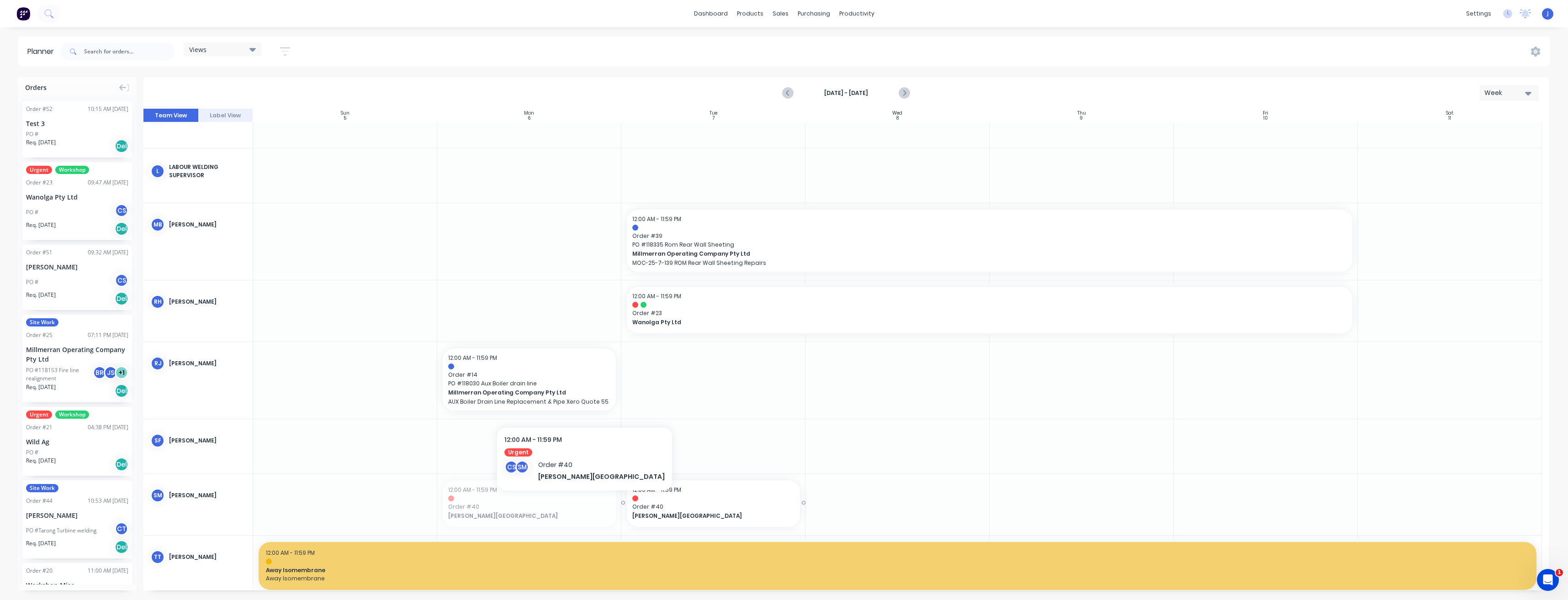
drag, startPoint x: 532, startPoint y: 504, endPoint x: 678, endPoint y: 515, distance: 146.4
drag, startPoint x: 801, startPoint y: 503, endPoint x: 1269, endPoint y: 520, distance: 468.3
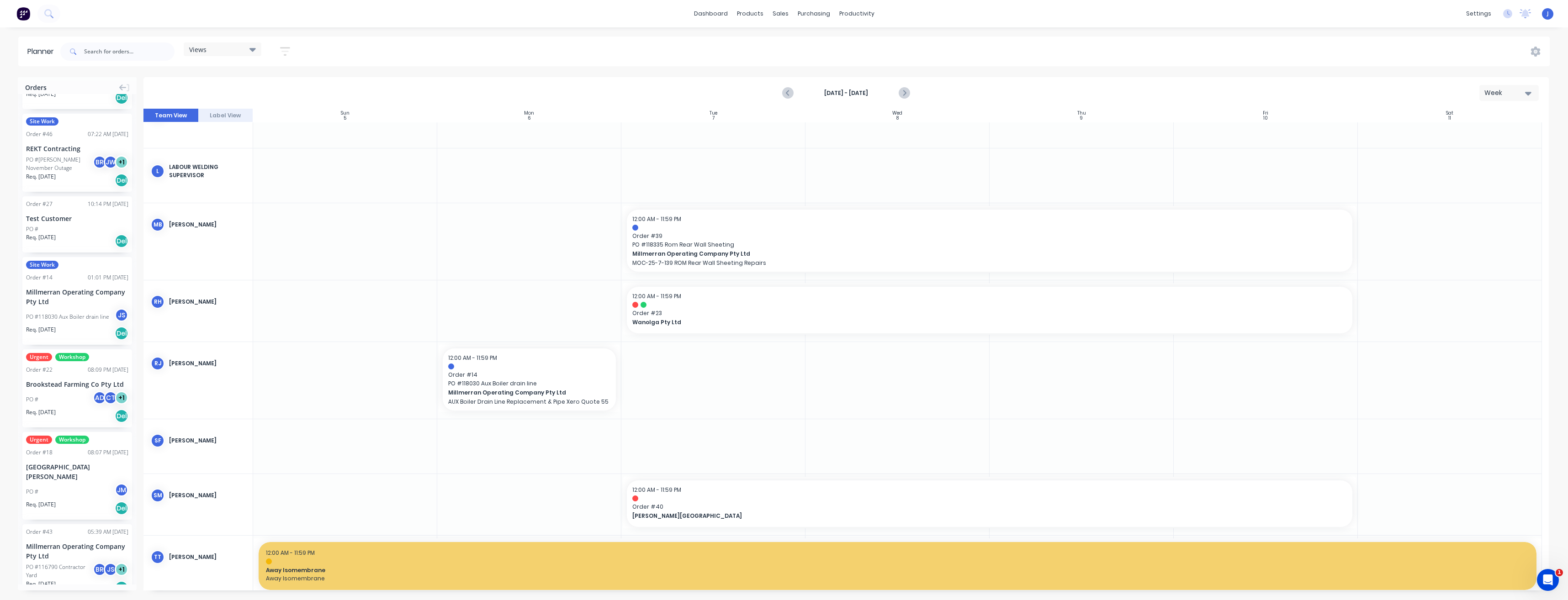
scroll to position [822, 0]
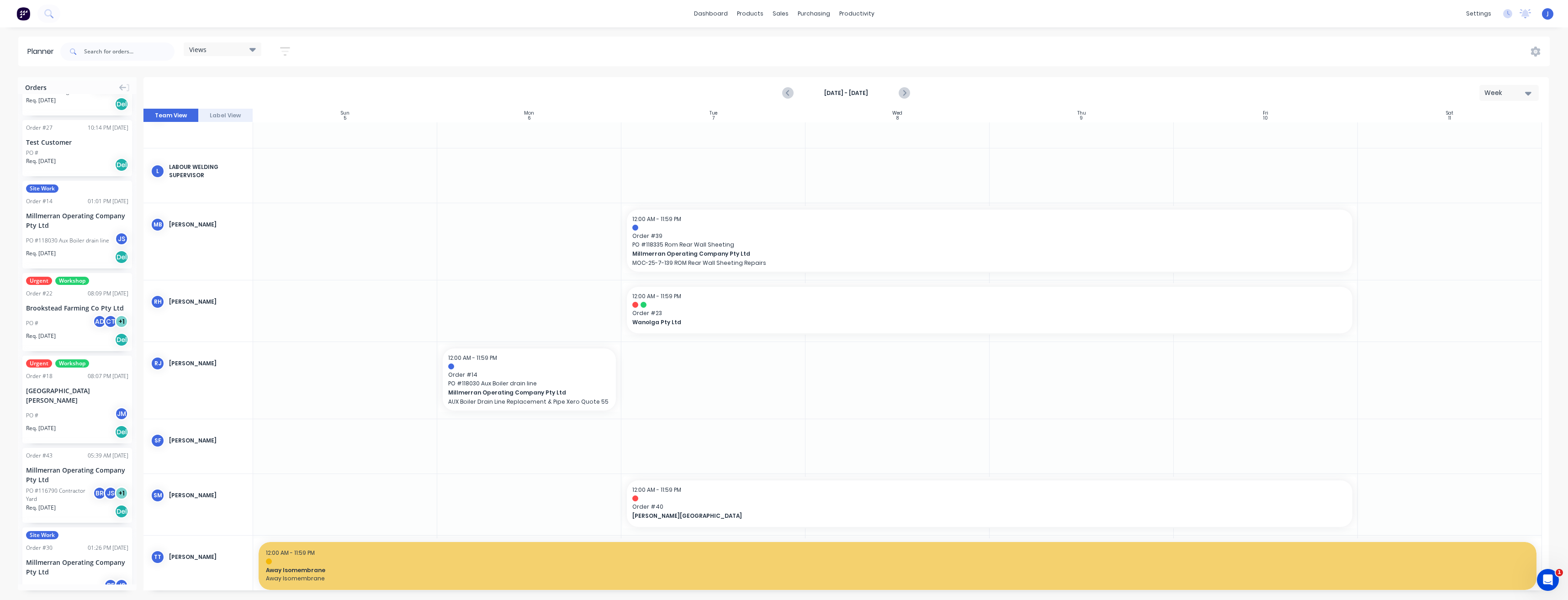
click at [75, 407] on div "PO # JM" at bounding box center [77, 416] width 102 height 18
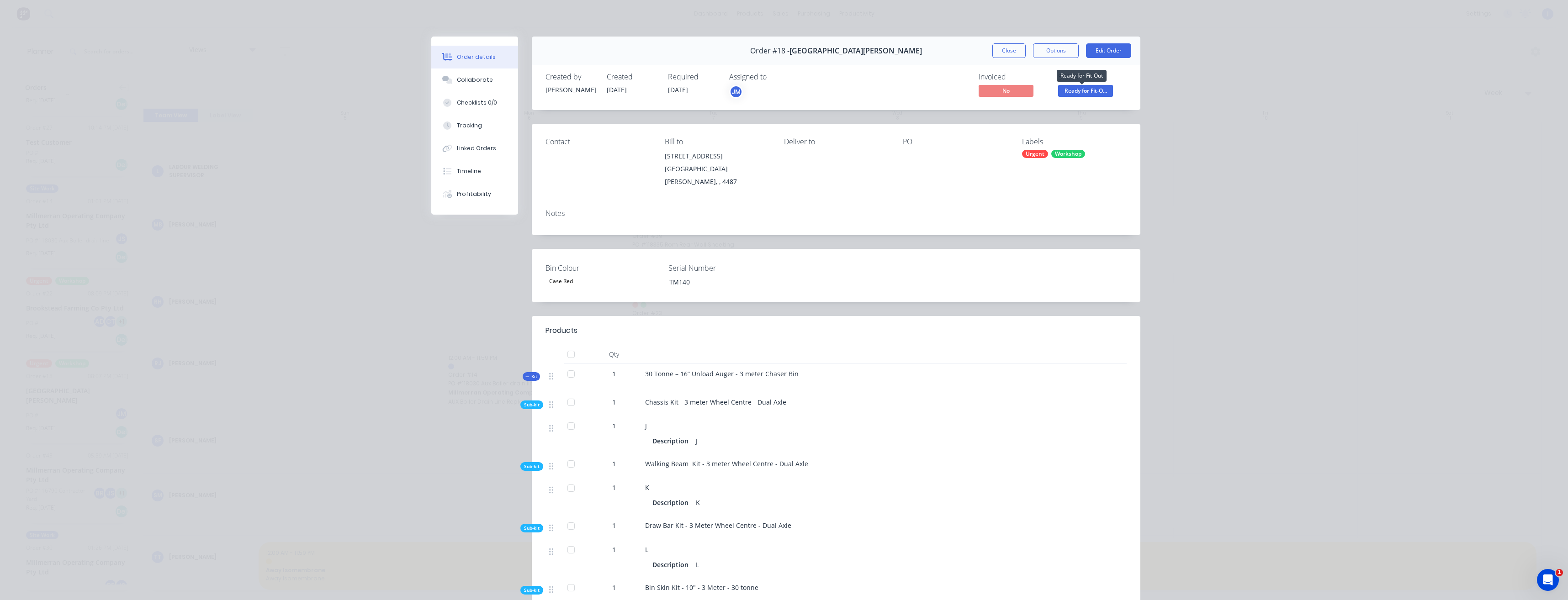
click at [1094, 88] on span "Ready for Fit-O..." at bounding box center [1085, 91] width 55 height 12
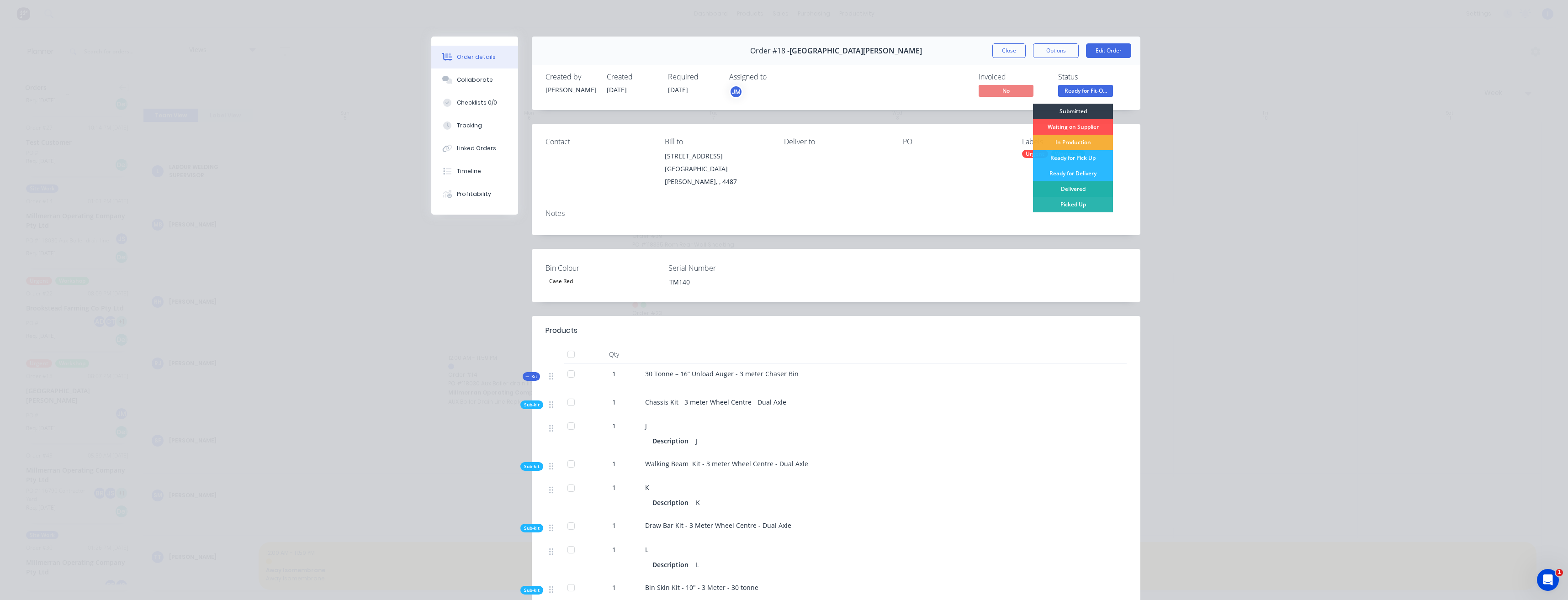
click at [1076, 186] on div "Delivered" at bounding box center [1073, 189] width 80 height 16
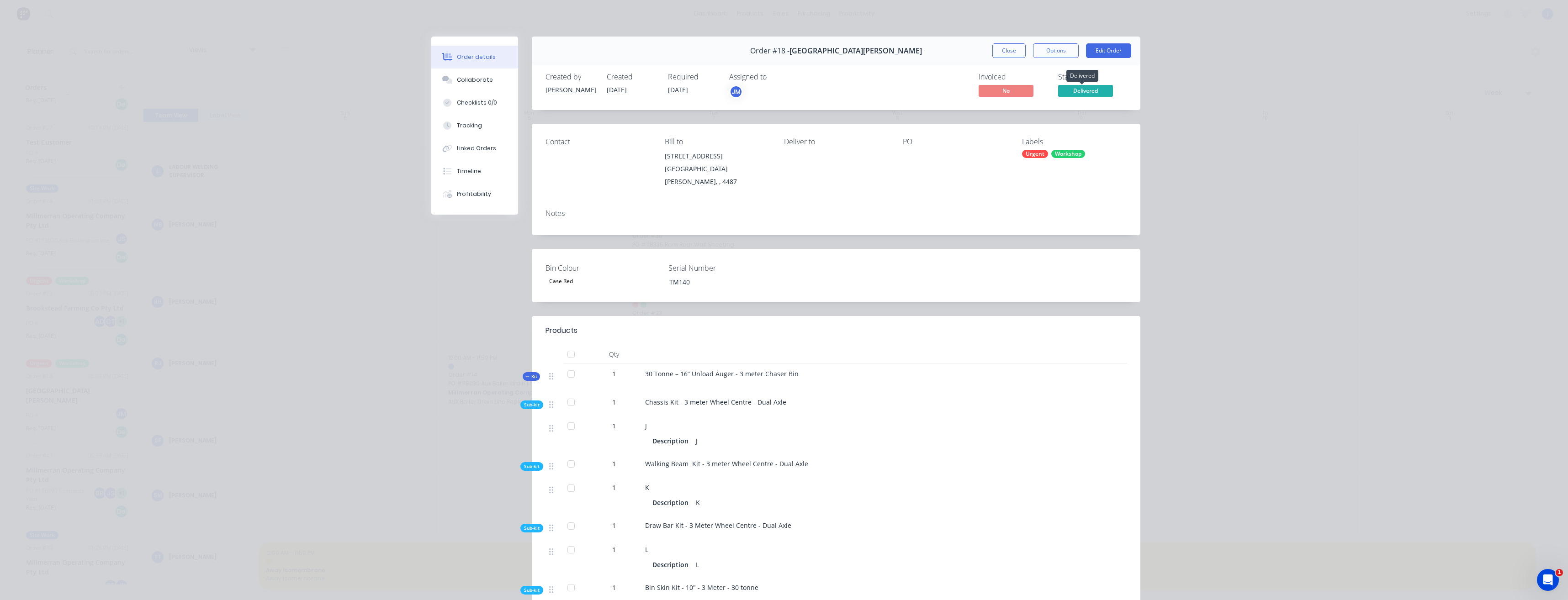
click at [1091, 92] on span "Delivered" at bounding box center [1085, 91] width 55 height 12
click at [1089, 201] on div "Picked Up" at bounding box center [1073, 205] width 80 height 16
click at [979, 47] on div "Order #18 - St George Machinery Centre Close Options Edit Order" at bounding box center [836, 51] width 609 height 29
click at [997, 48] on button "Close" at bounding box center [1009, 51] width 33 height 15
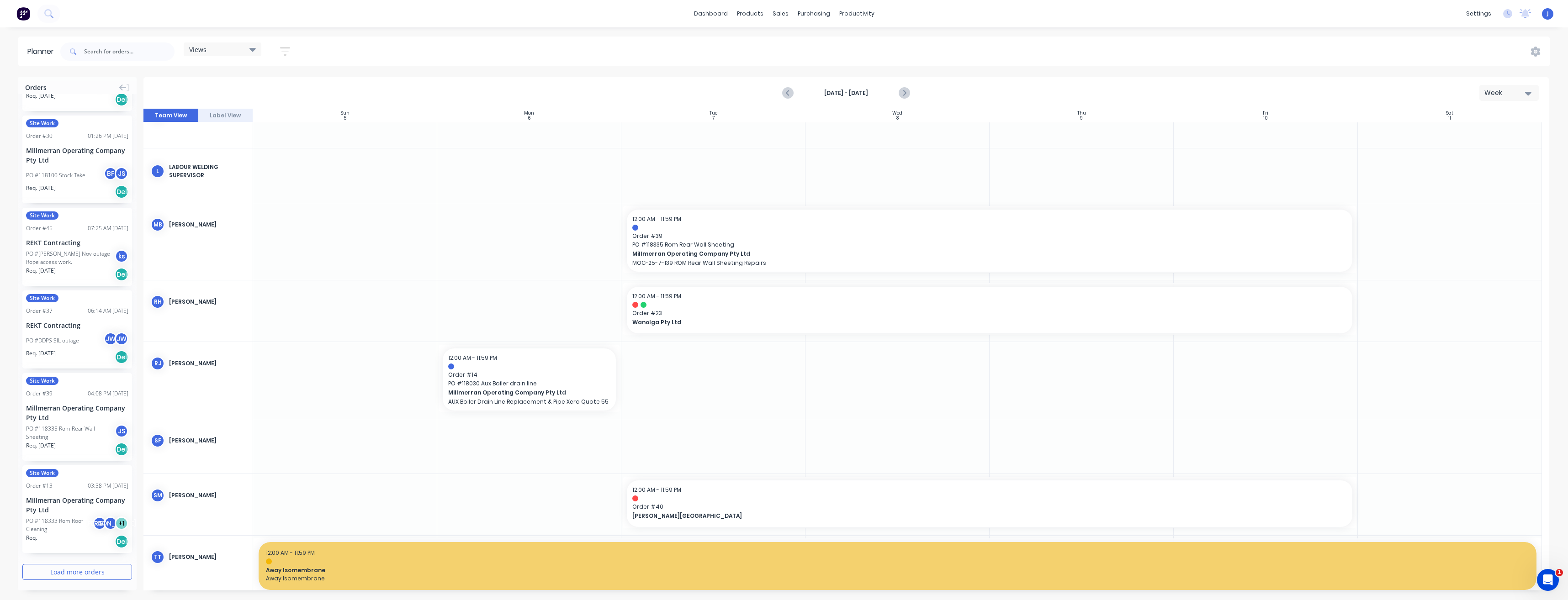
scroll to position [1145, 0]
click at [90, 569] on button "Load more orders" at bounding box center [77, 569] width 110 height 16
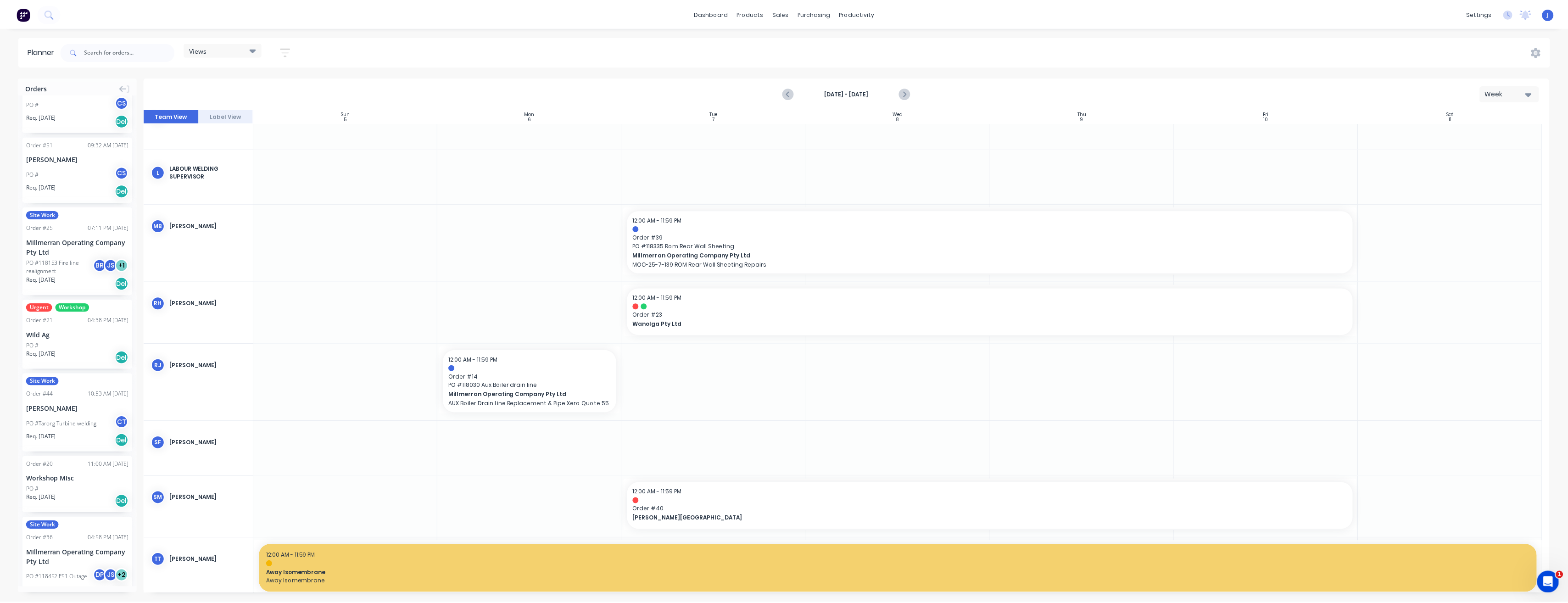
scroll to position [0, 0]
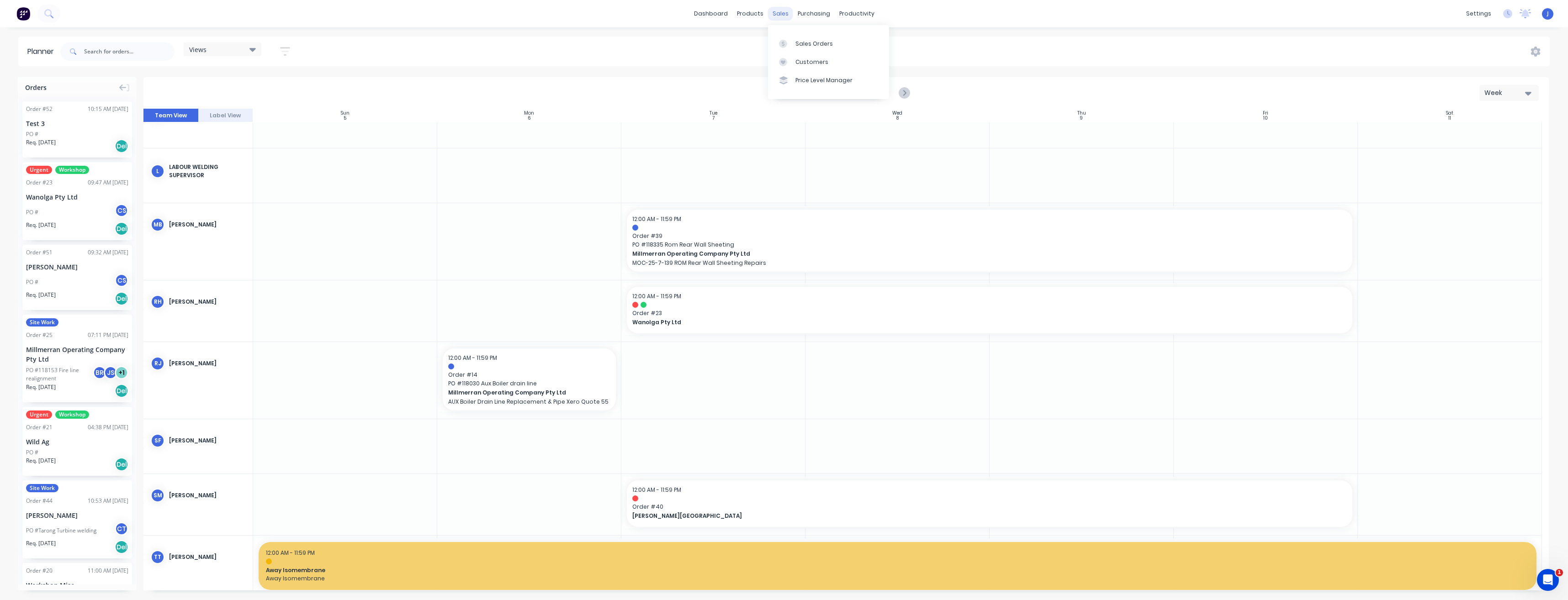
click at [786, 10] on div "sales" at bounding box center [780, 13] width 25 height 14
click at [801, 44] on div "Sales Orders" at bounding box center [814, 44] width 38 height 9
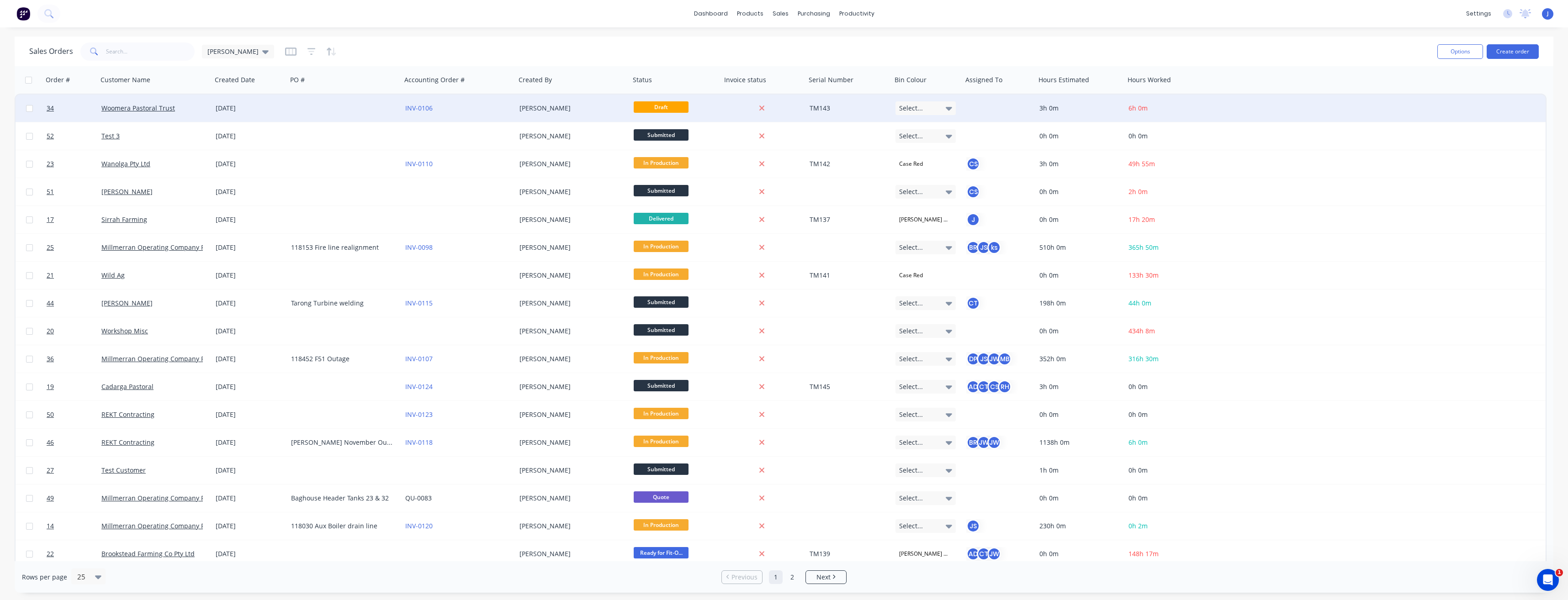
click at [359, 103] on div at bounding box center [345, 108] width 114 height 27
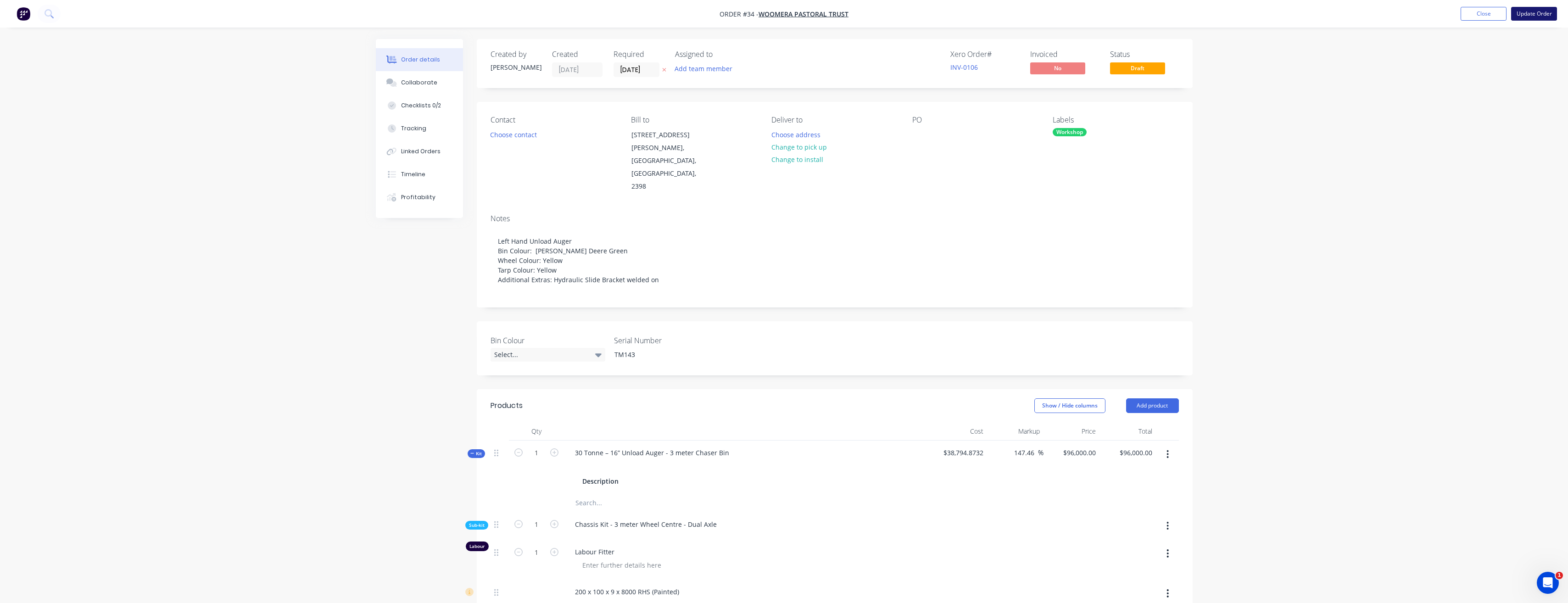
click at [1531, 16] on button "Update Order" at bounding box center [1534, 13] width 46 height 14
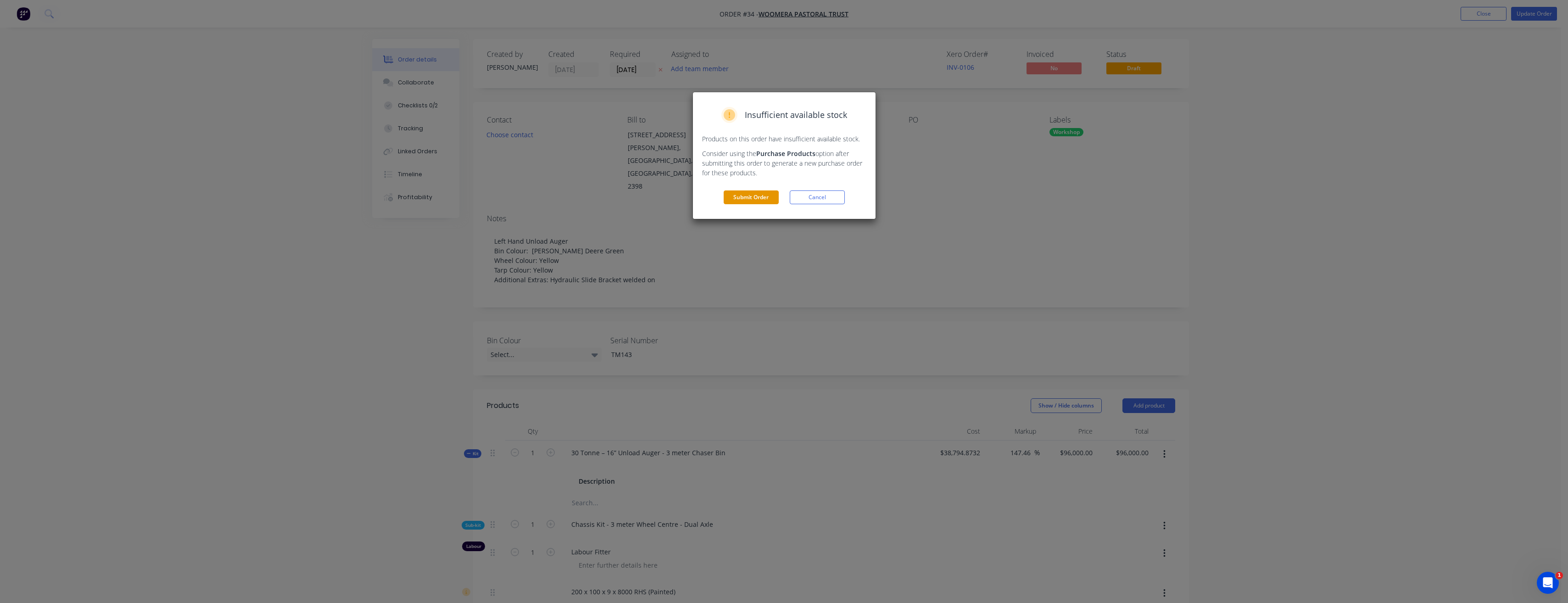
click at [742, 198] on button "Submit Order" at bounding box center [751, 197] width 55 height 14
click at [759, 211] on button "Submit" at bounding box center [751, 216] width 55 height 14
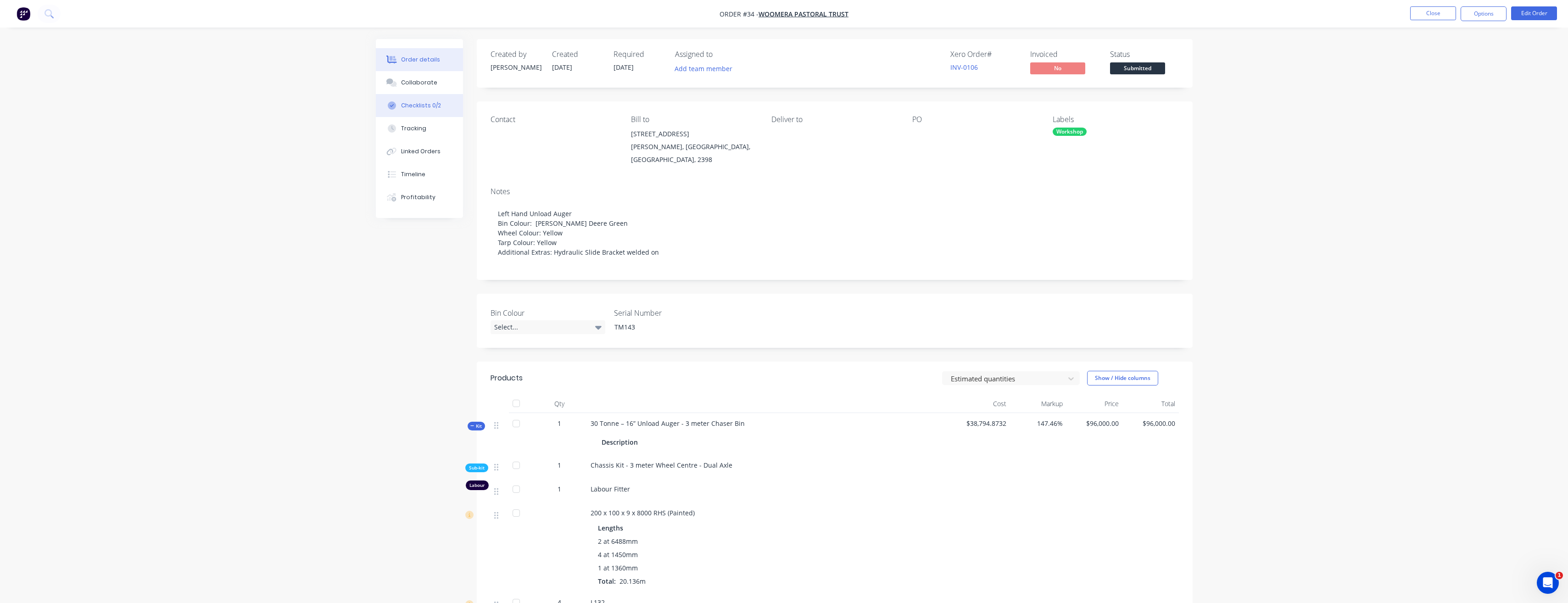
click at [414, 104] on div "Checklists 0/2" at bounding box center [421, 106] width 40 height 9
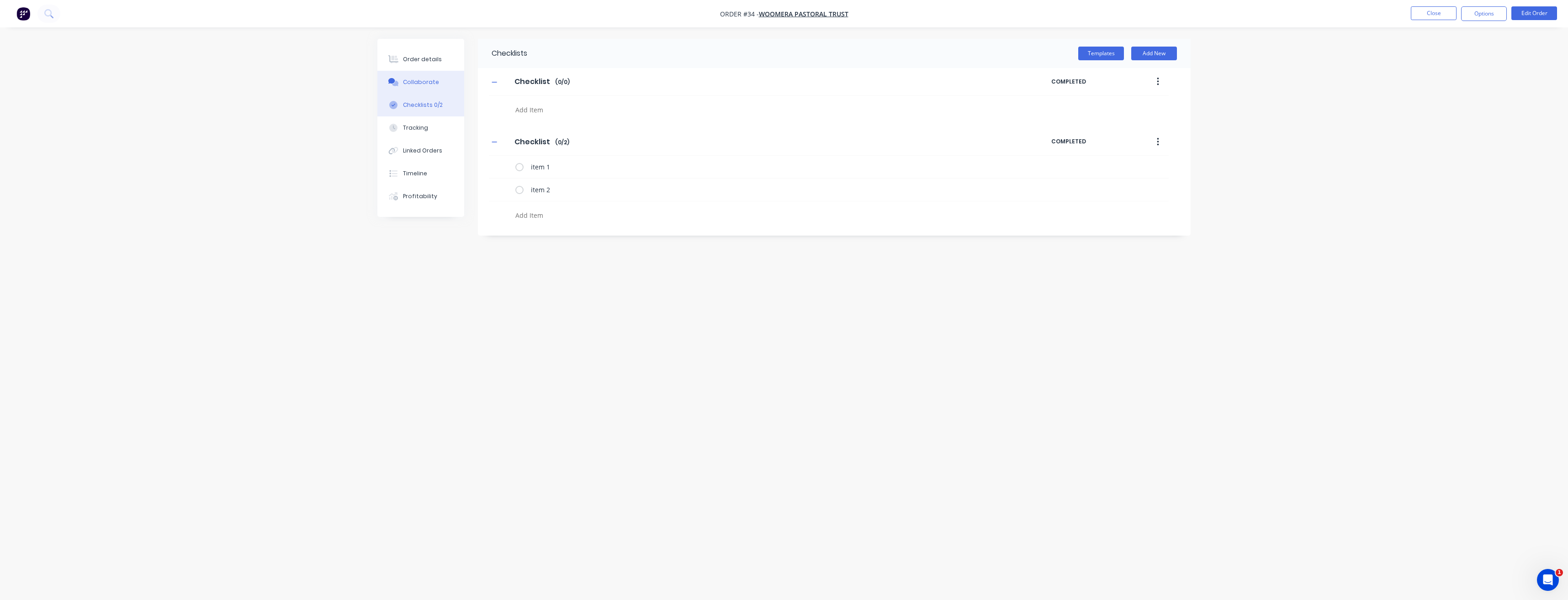
click at [417, 80] on div "Collaborate" at bounding box center [421, 82] width 36 height 9
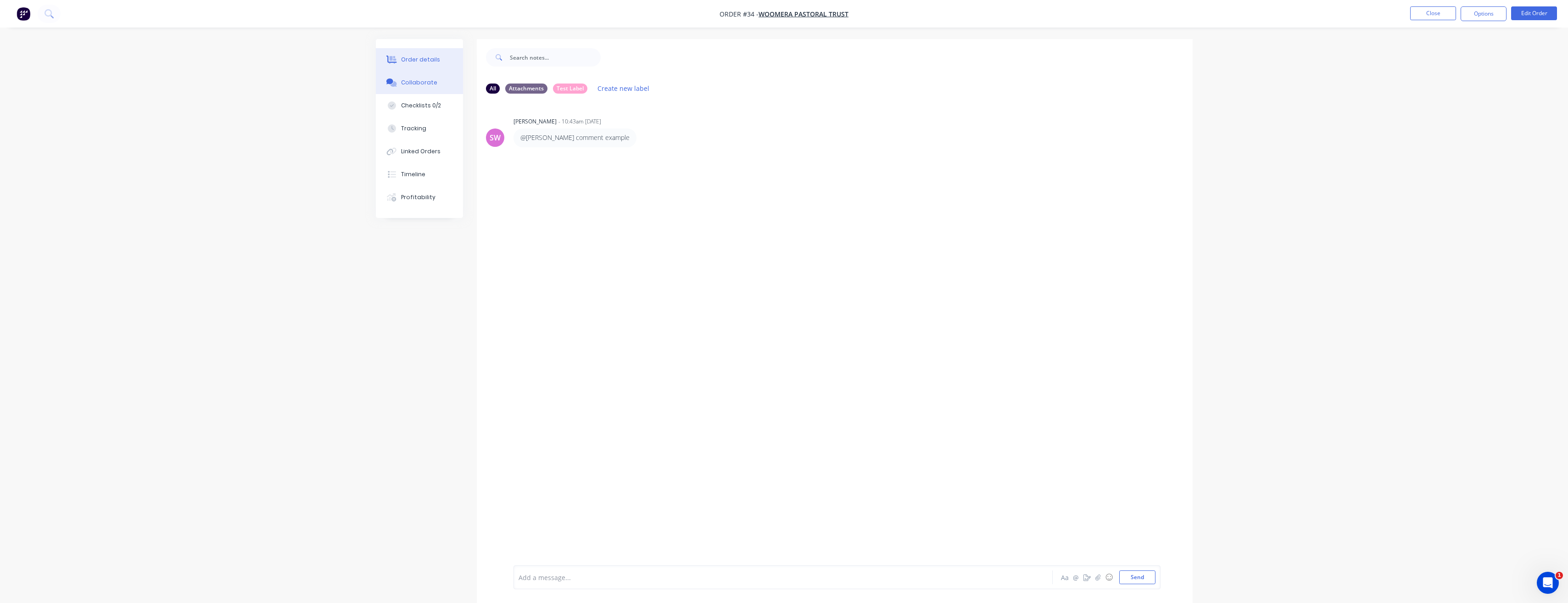
click at [422, 63] on div "Order details" at bounding box center [421, 60] width 39 height 9
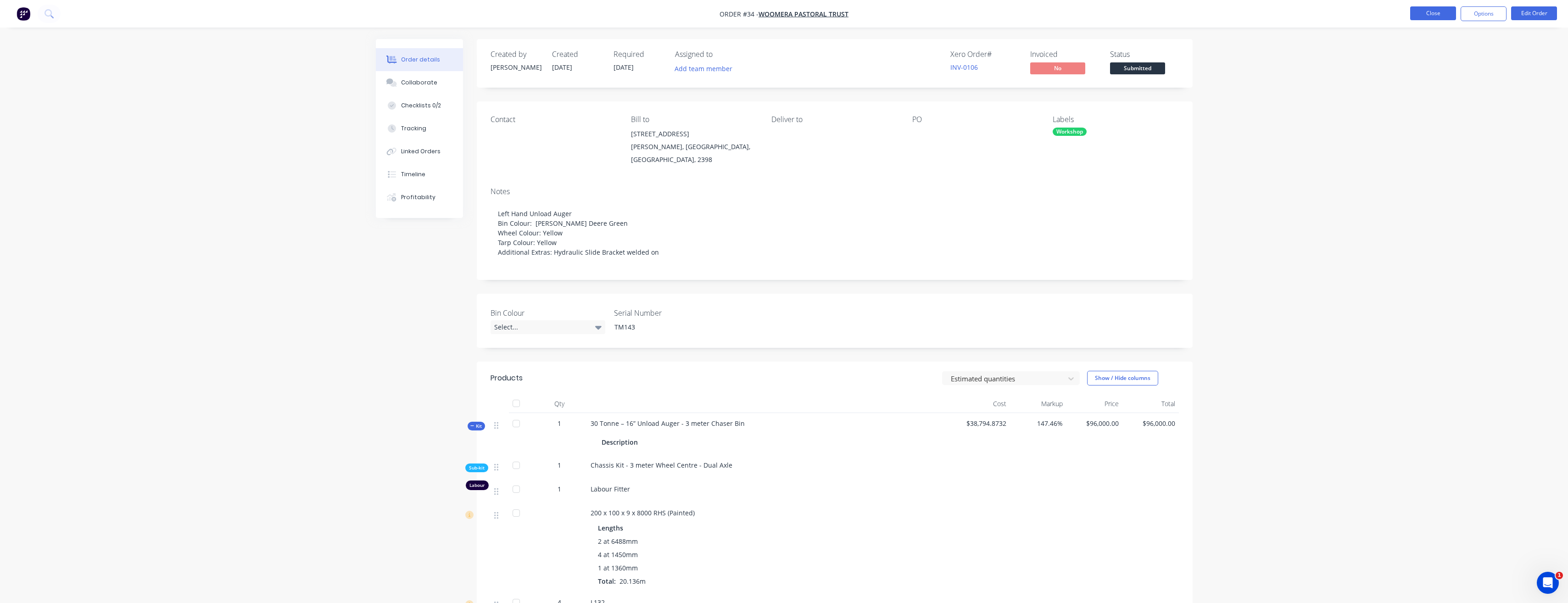
click at [1422, 12] on button "Close" at bounding box center [1433, 13] width 46 height 14
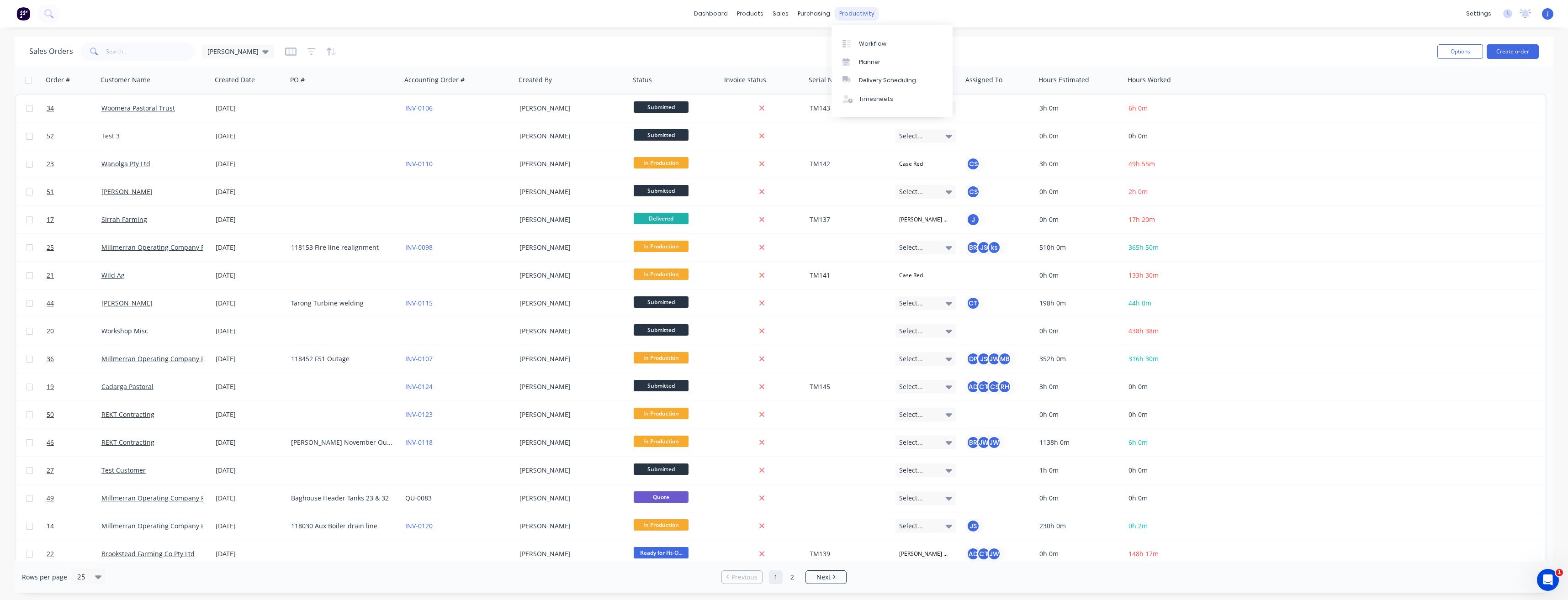
click at [849, 18] on div "productivity" at bounding box center [856, 13] width 44 height 14
click at [866, 65] on div "Planner" at bounding box center [869, 62] width 21 height 9
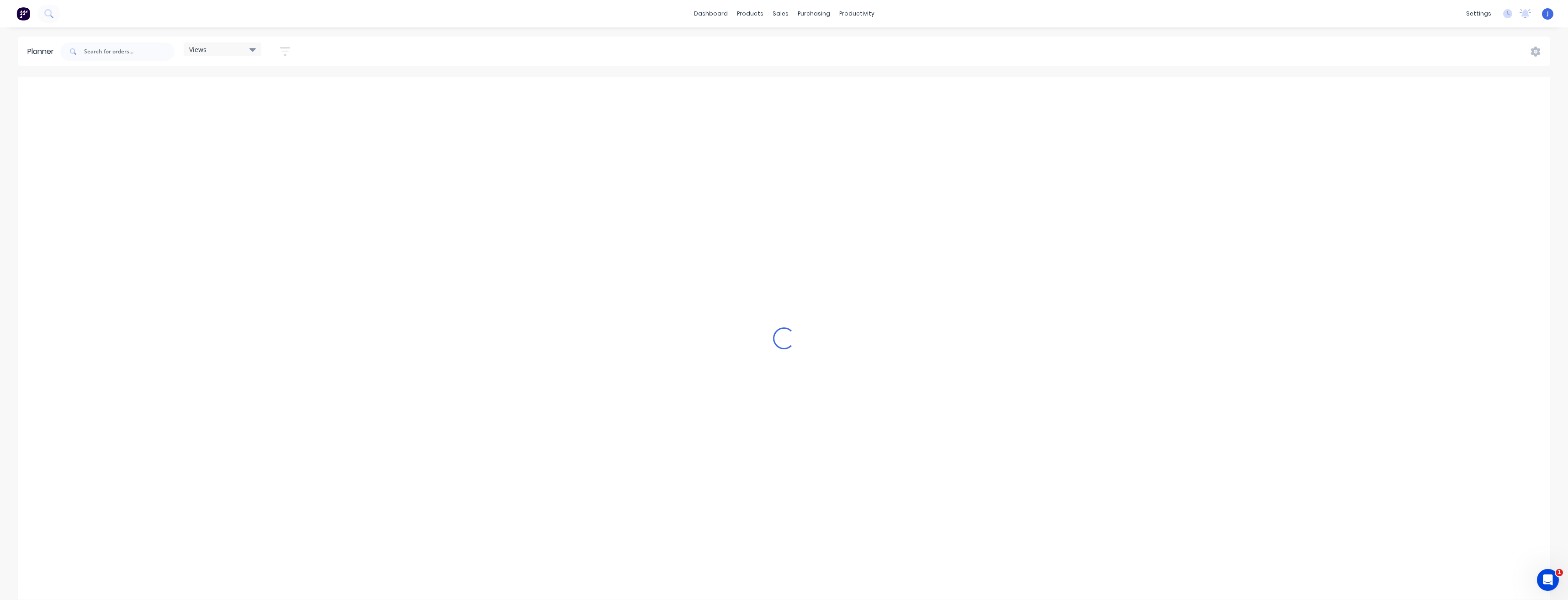
scroll to position [0, 2047]
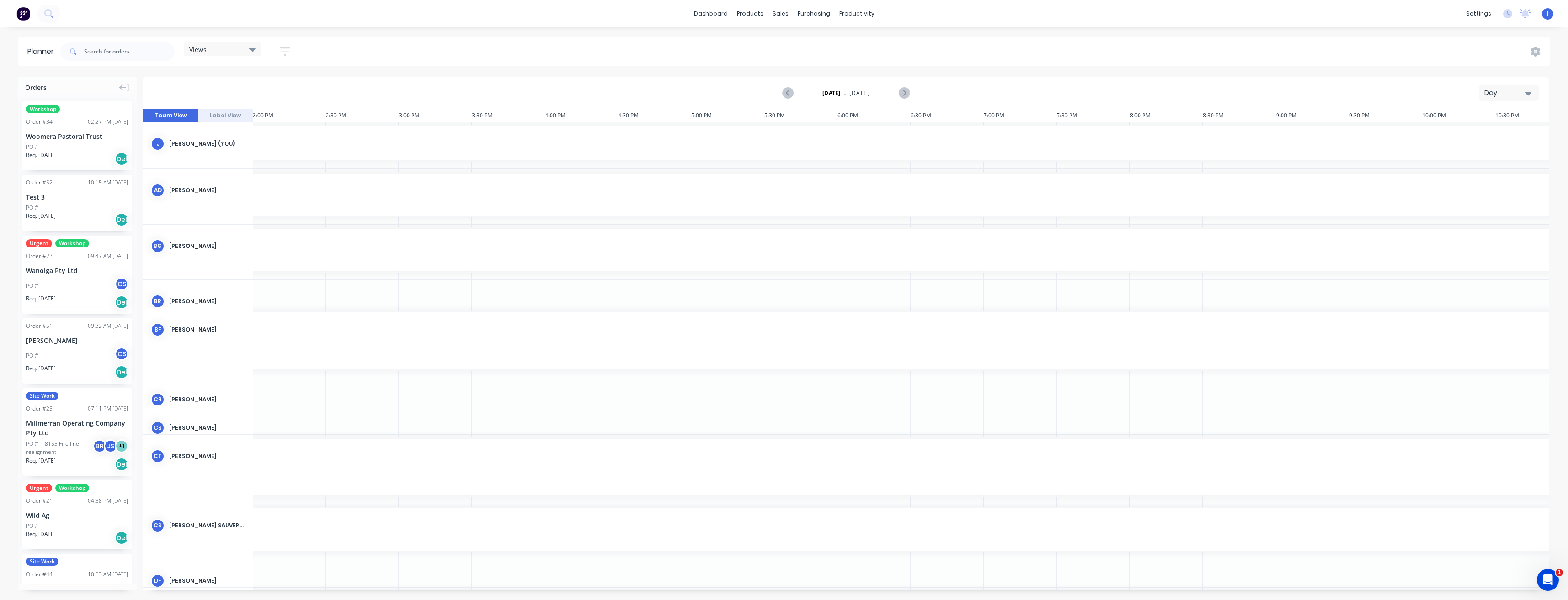
click at [1508, 92] on div "Day" at bounding box center [1505, 93] width 42 height 10
click at [1475, 136] on div "Week" at bounding box center [1493, 136] width 91 height 18
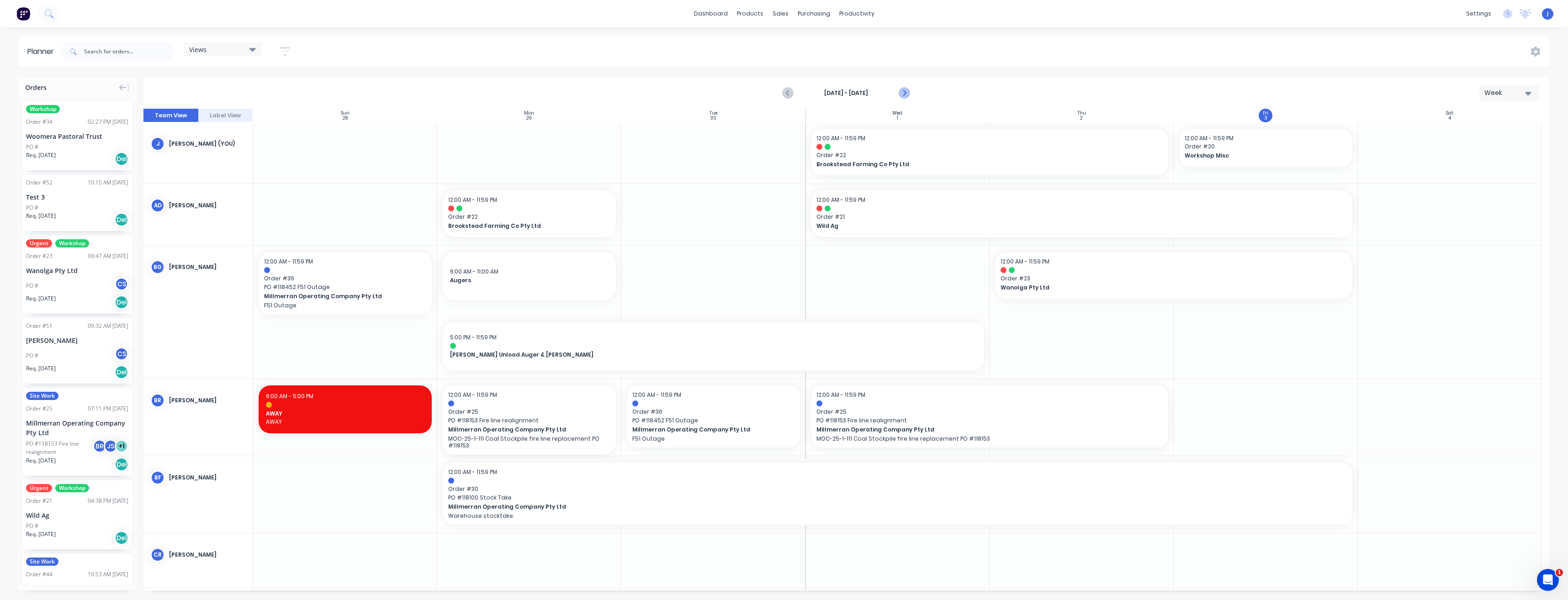
click at [906, 96] on icon "Next page" at bounding box center [904, 93] width 11 height 11
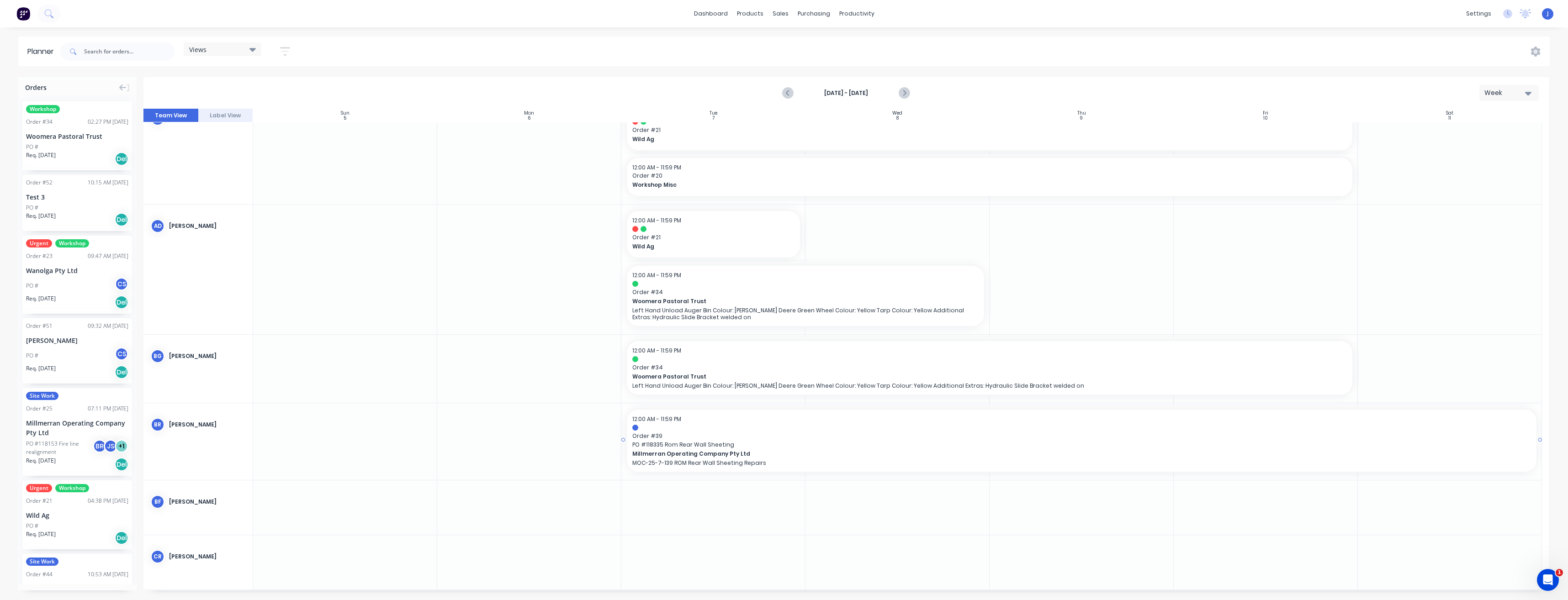
scroll to position [91, 0]
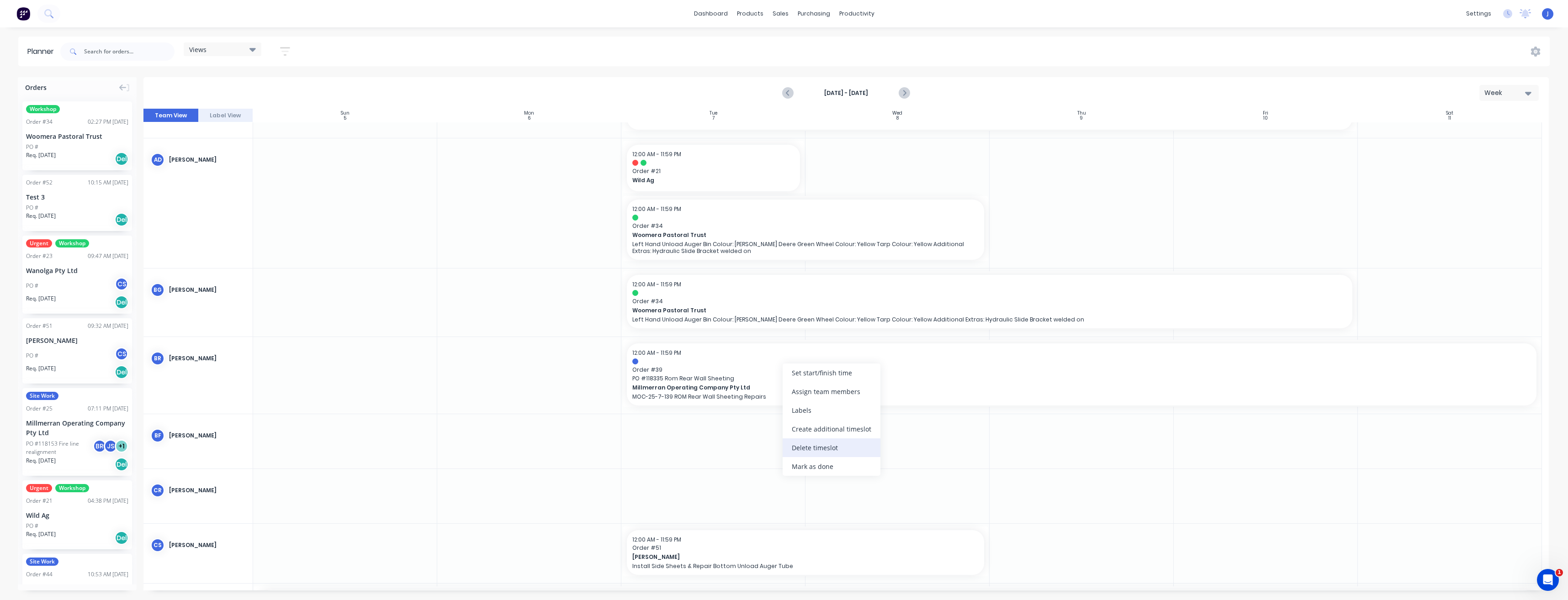
click at [814, 452] on div "Delete timeslot" at bounding box center [831, 448] width 98 height 19
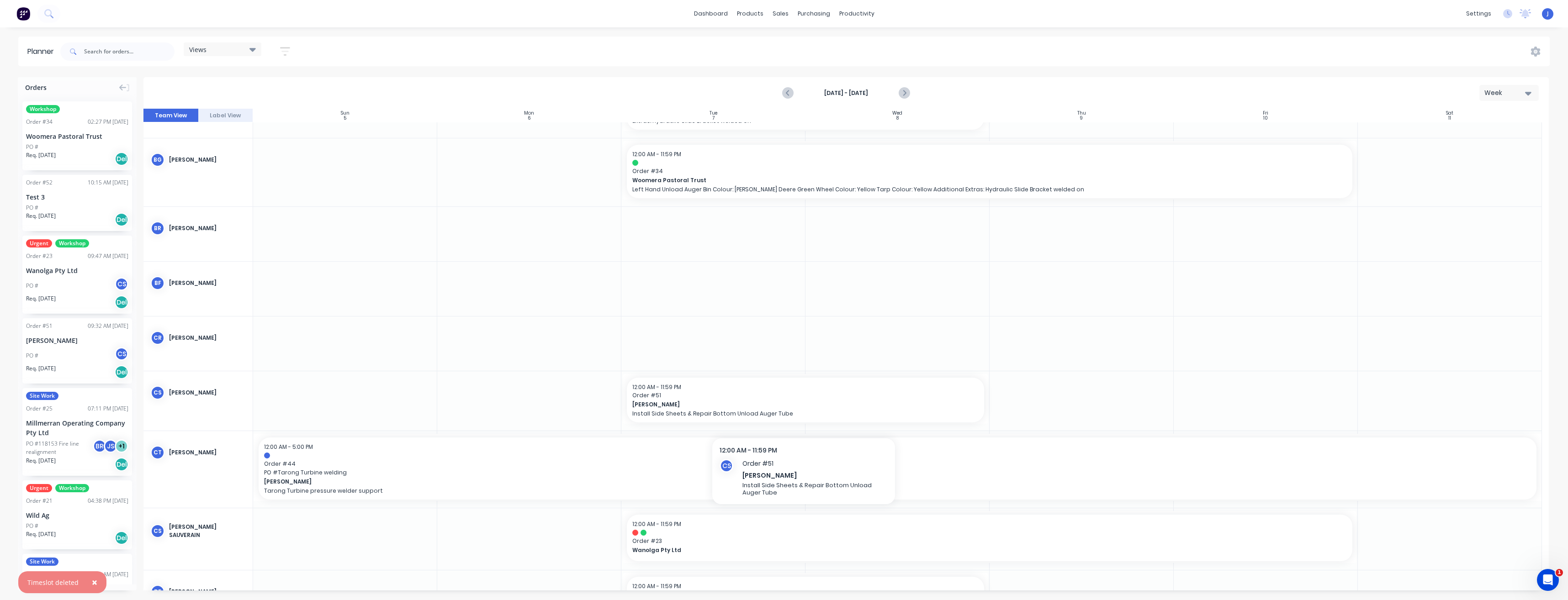
scroll to position [274, 0]
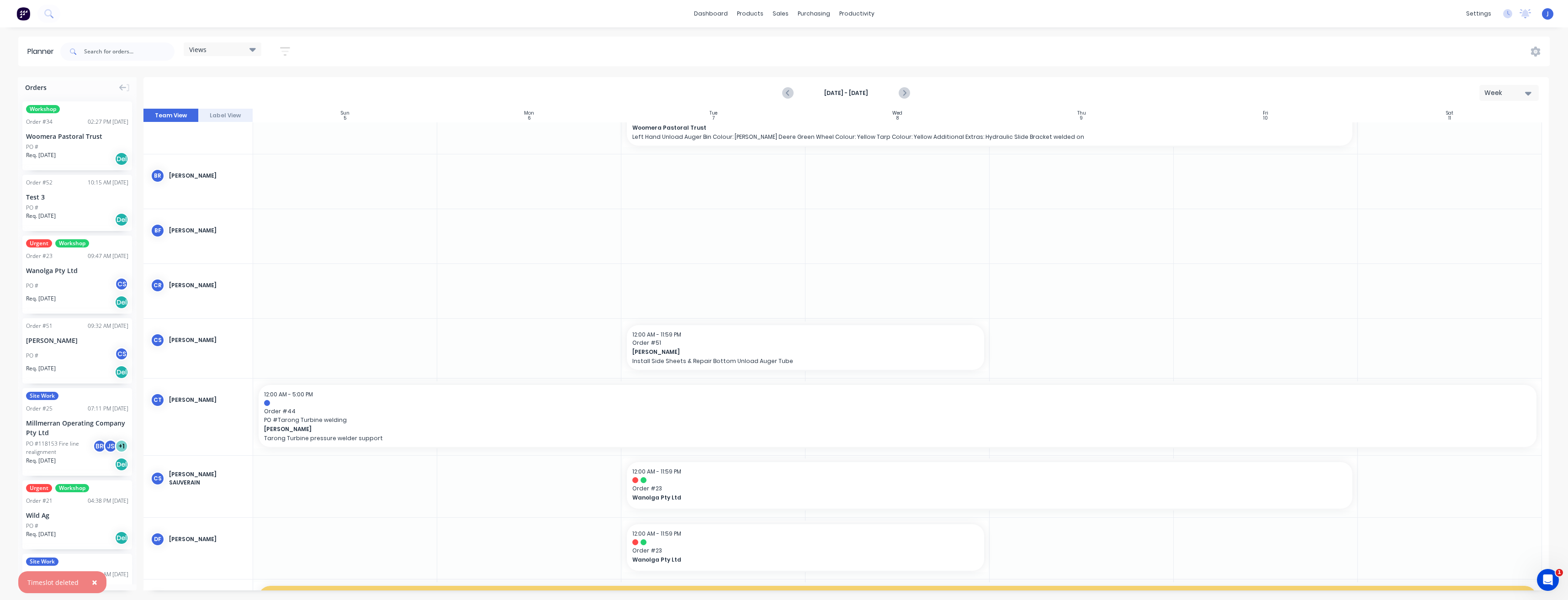
click at [68, 360] on div "PO # CS" at bounding box center [77, 355] width 102 height 18
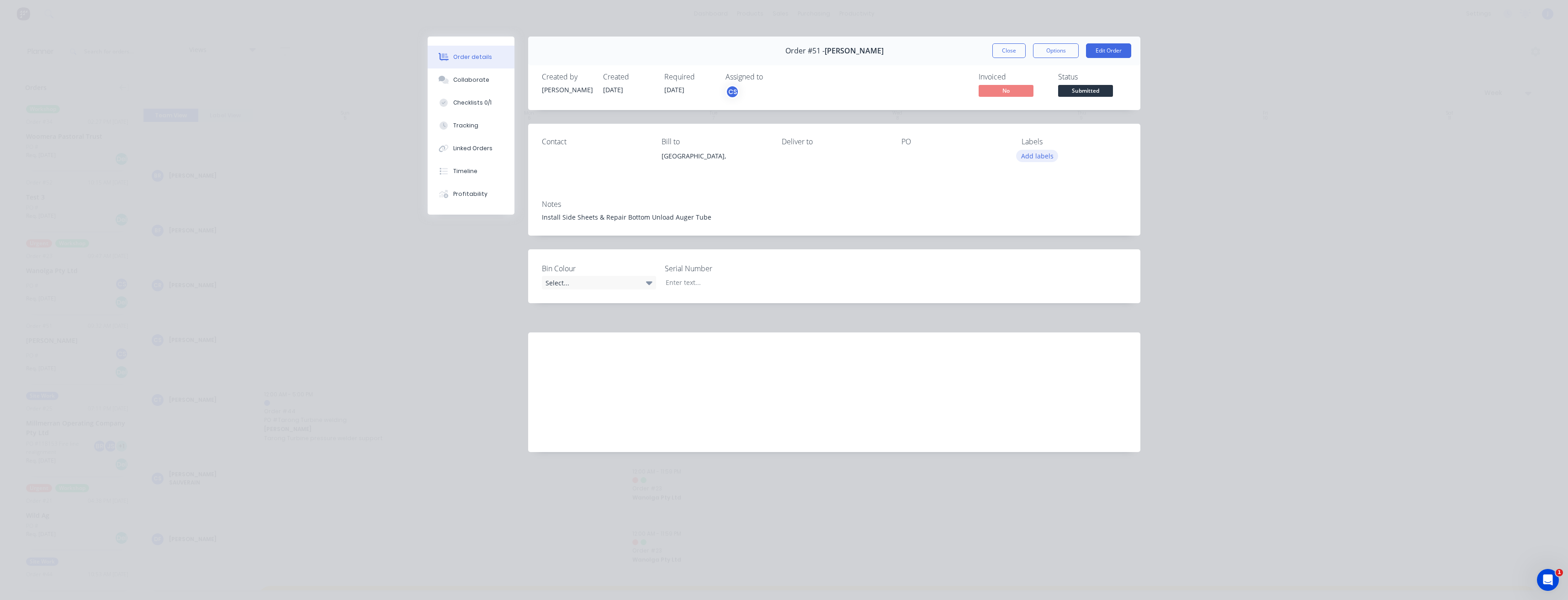
click at [1043, 158] on button "Add labels" at bounding box center [1037, 156] width 42 height 12
click at [1041, 292] on div at bounding box center [1038, 292] width 18 height 18
click at [1036, 291] on div at bounding box center [1038, 288] width 18 height 18
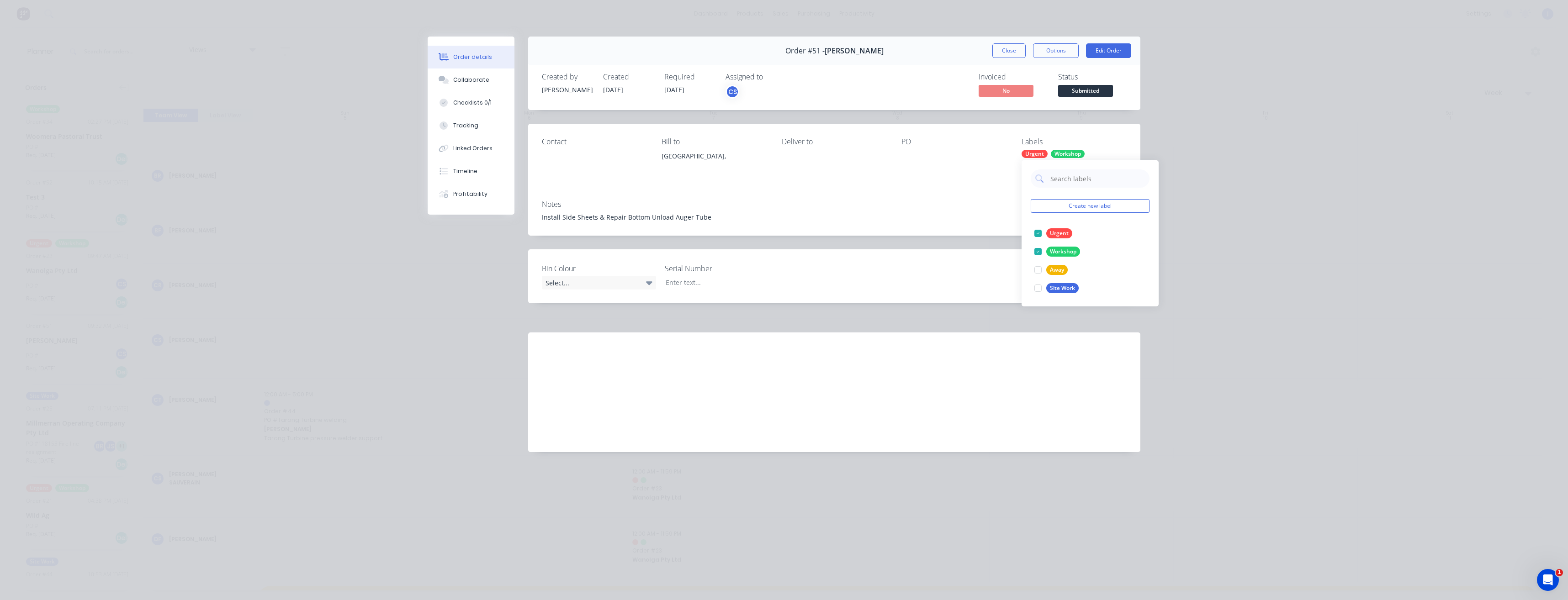
click at [1213, 254] on div "Order details Collaborate Checklists 0/1 Tracking Linked Orders Timeline Profit…" at bounding box center [784, 300] width 1568 height 600
click at [1007, 57] on button "Close" at bounding box center [1009, 51] width 33 height 15
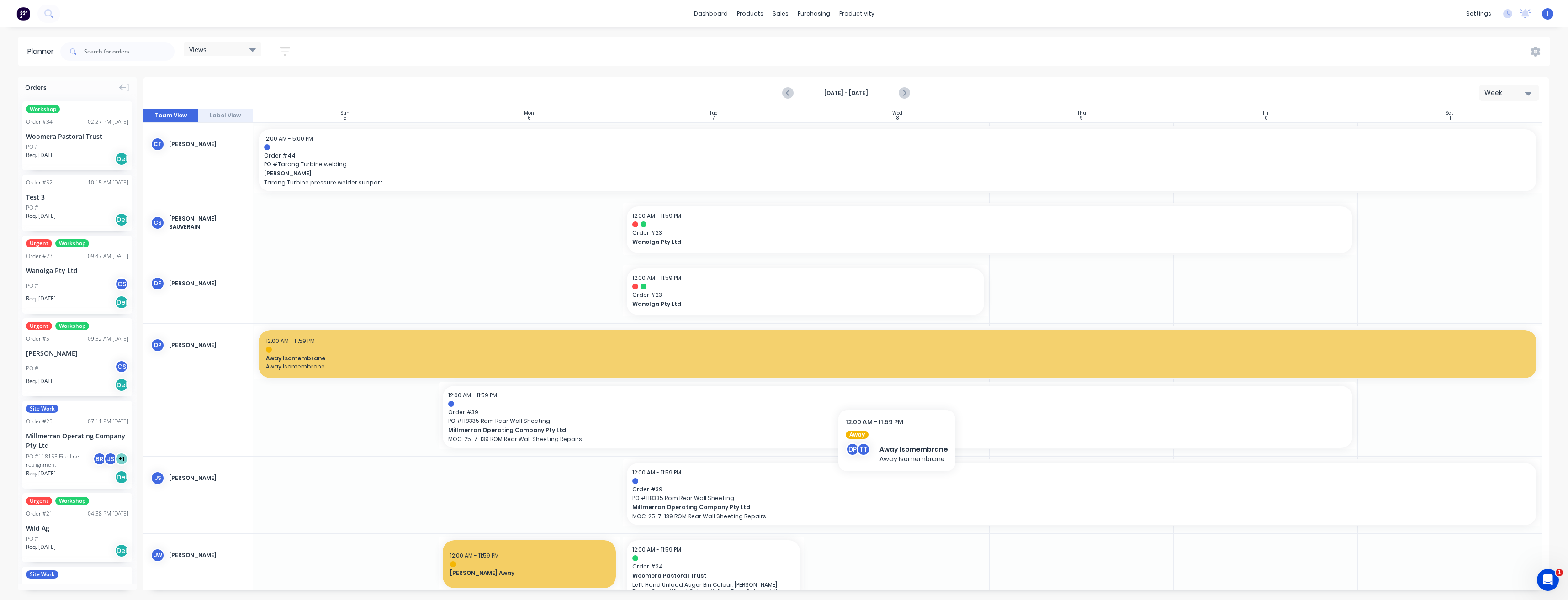
scroll to position [640, 0]
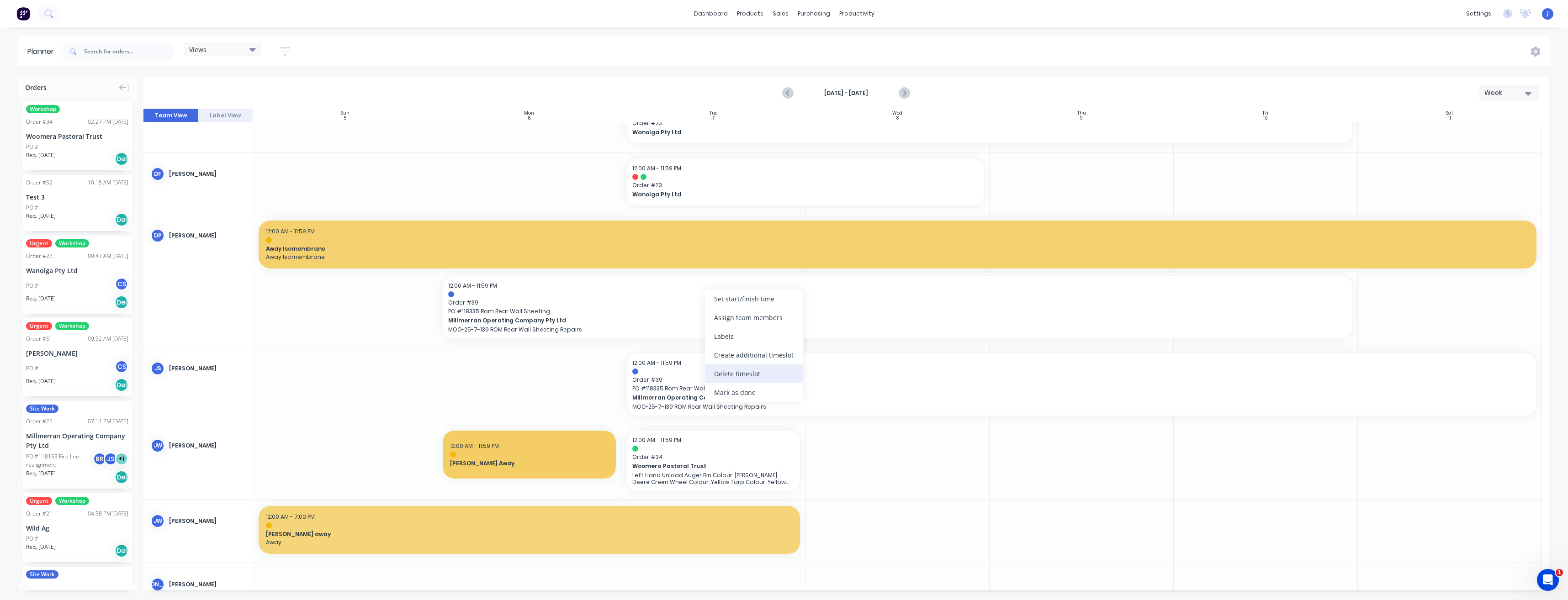
click at [730, 376] on div "Delete timeslot" at bounding box center [754, 374] width 98 height 19
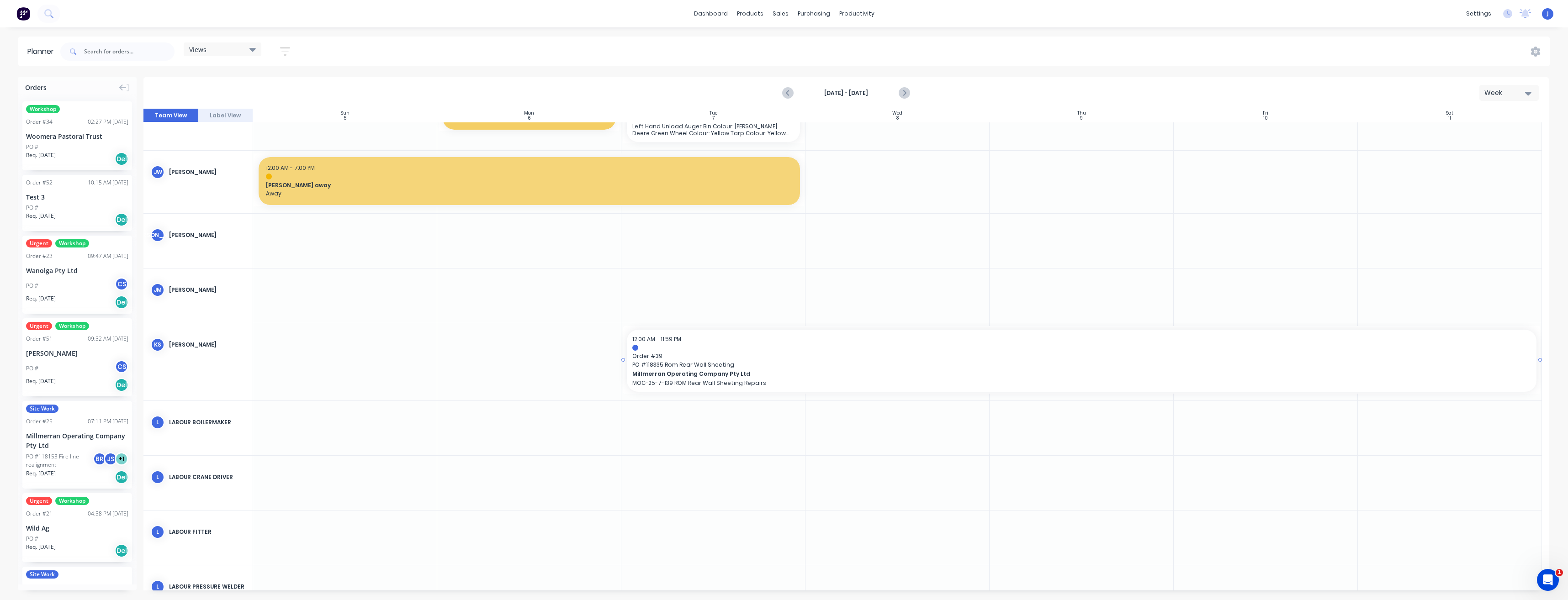
scroll to position [959, 0]
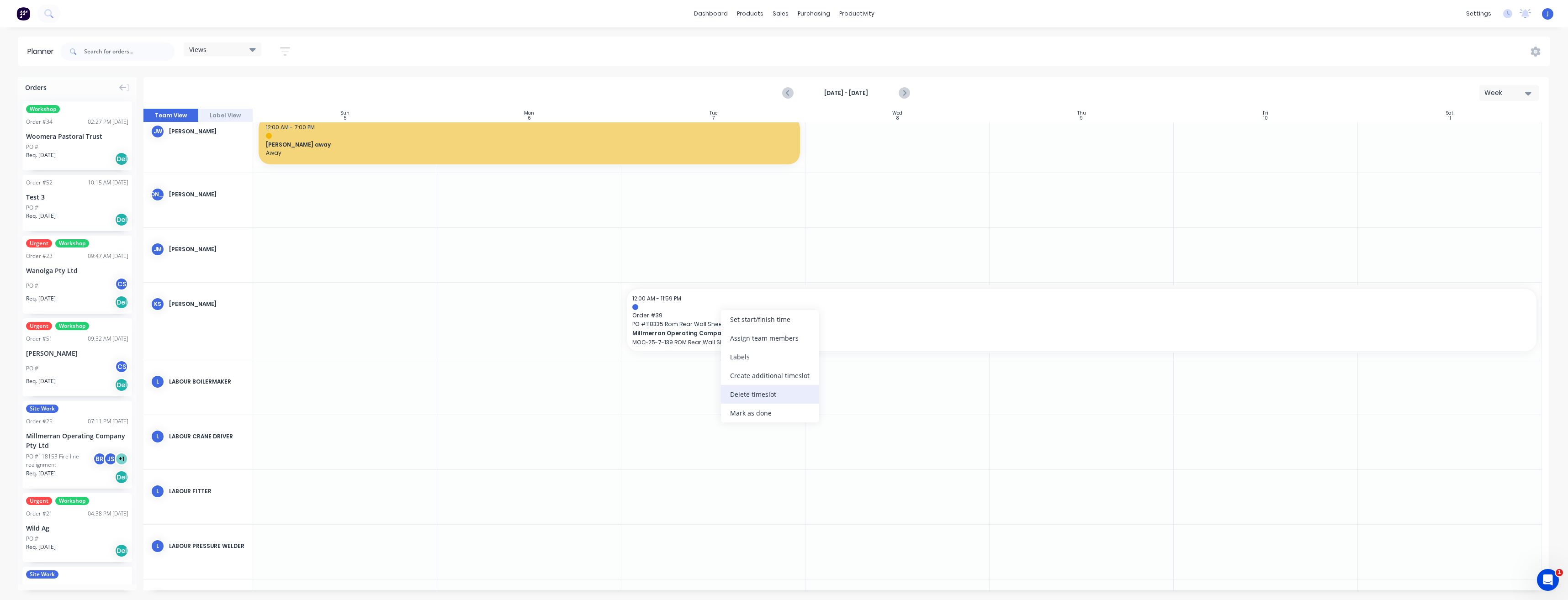
click at [752, 392] on div "Delete timeslot" at bounding box center [769, 394] width 98 height 19
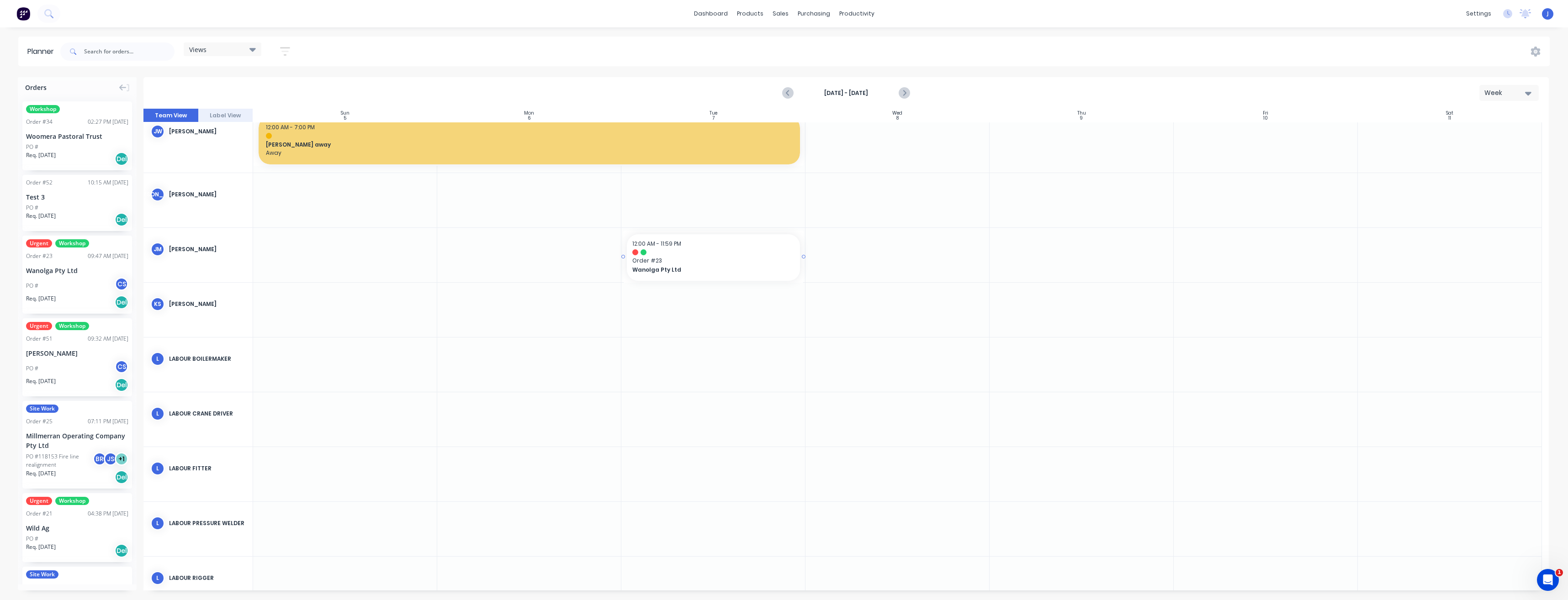
drag, startPoint x: 73, startPoint y: 270, endPoint x: 724, endPoint y: 274, distance: 651.0
drag, startPoint x: 802, startPoint y: 256, endPoint x: 1236, endPoint y: 267, distance: 434.1
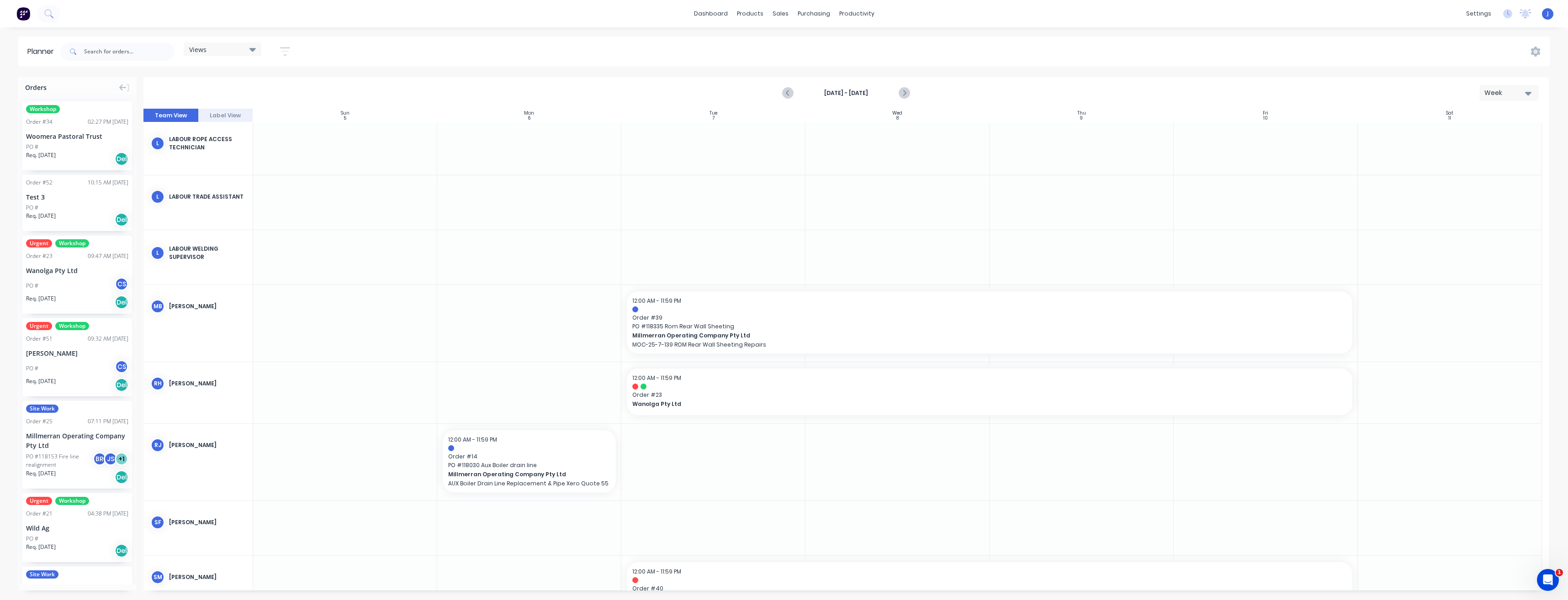
scroll to position [1462, 0]
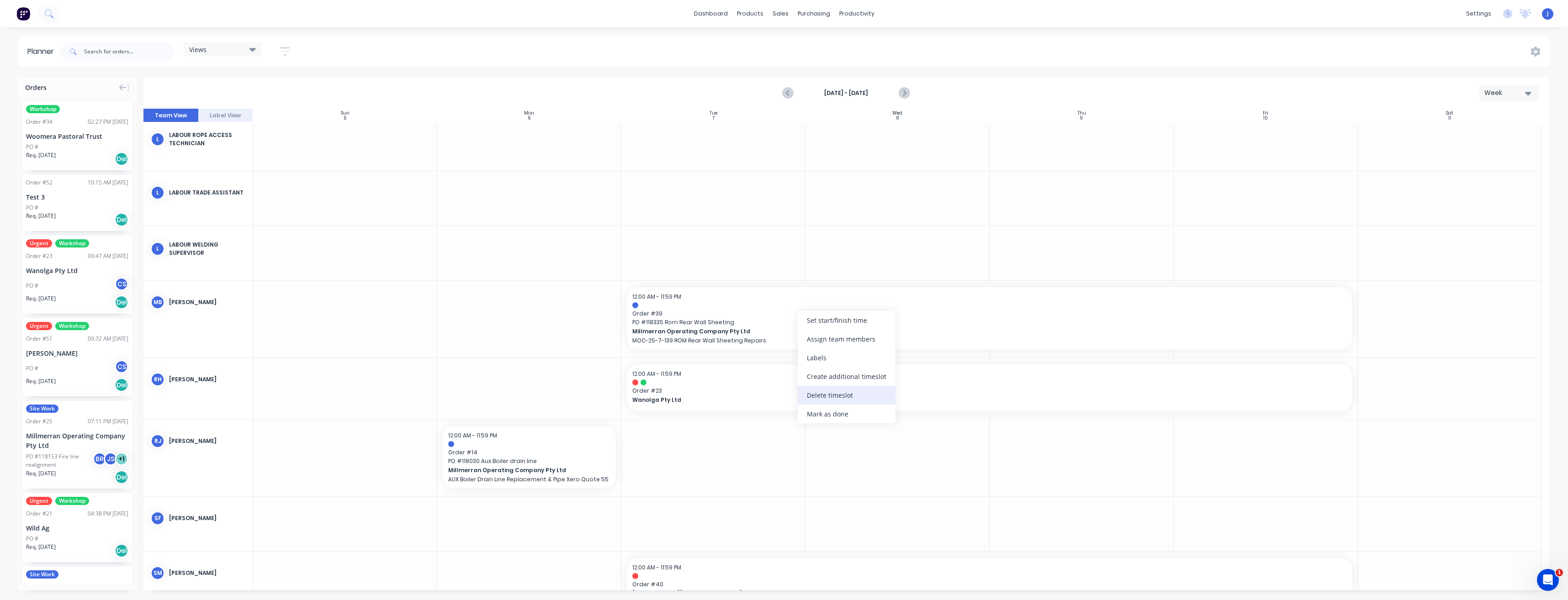
click at [833, 394] on div "Delete timeslot" at bounding box center [847, 395] width 98 height 19
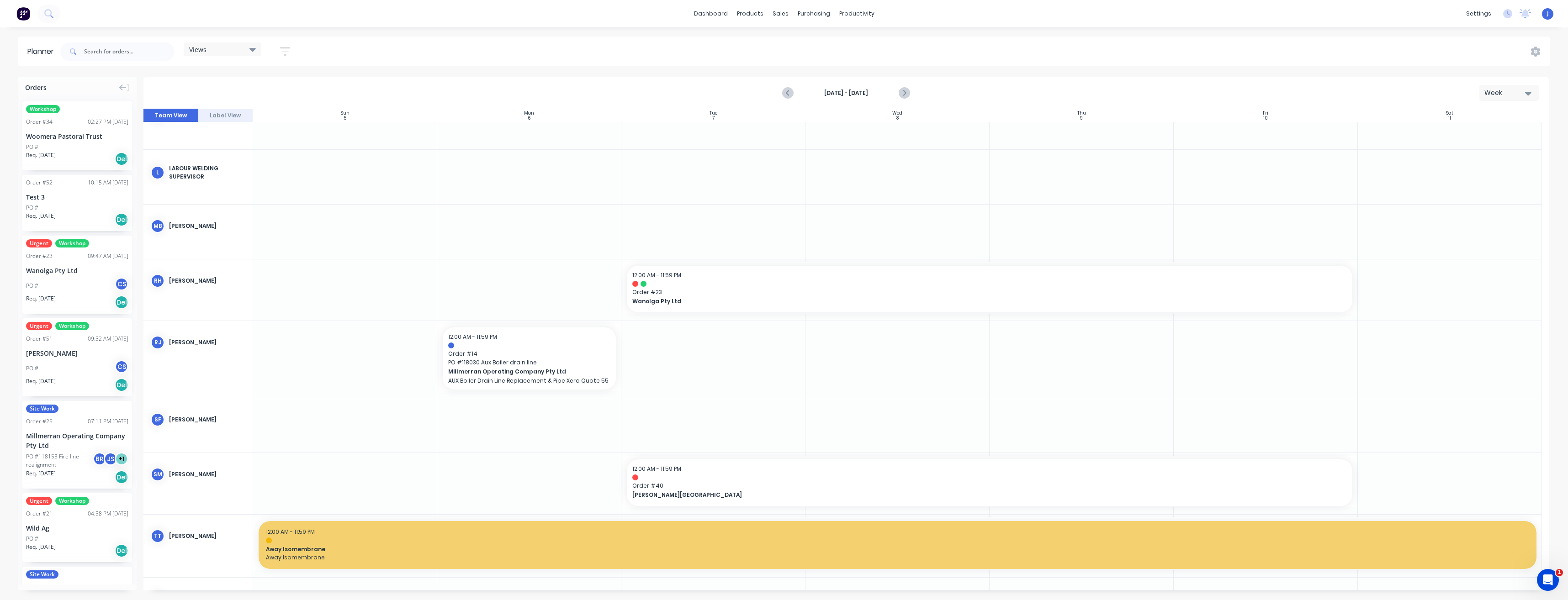
scroll to position [1553, 0]
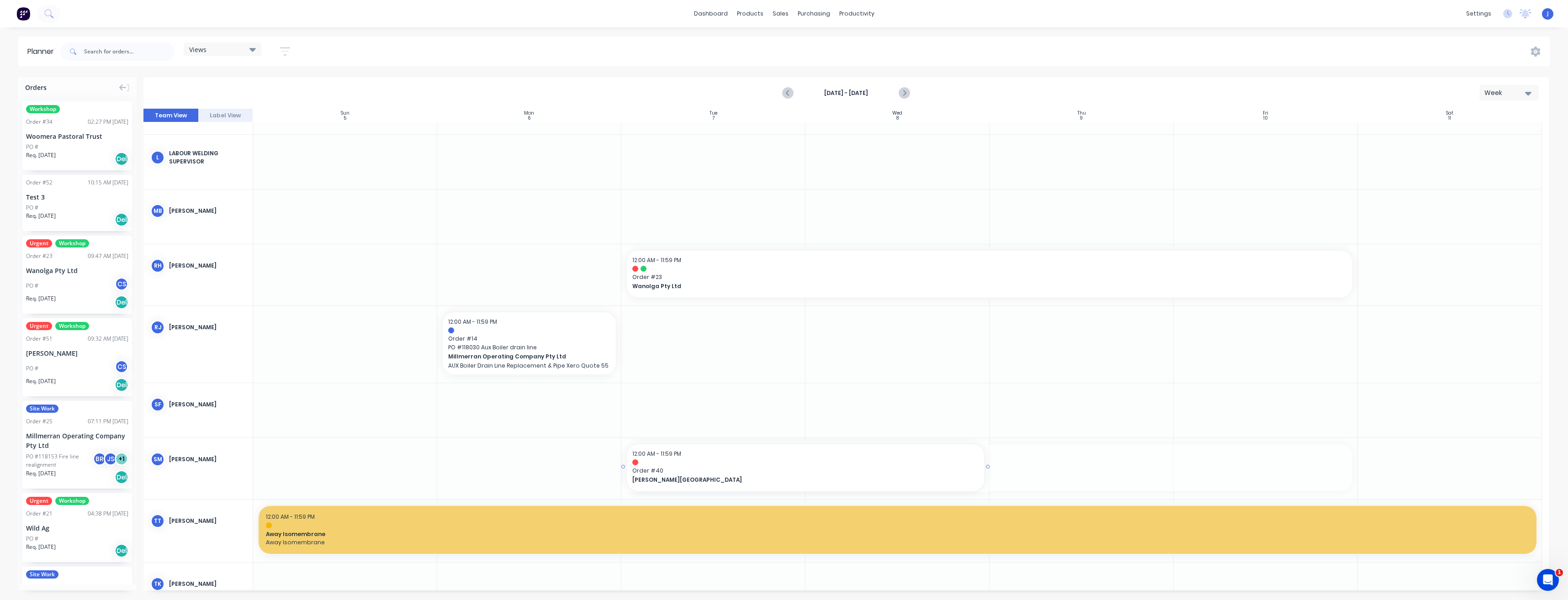
drag, startPoint x: 1352, startPoint y: 467, endPoint x: 939, endPoint y: 472, distance: 413.0
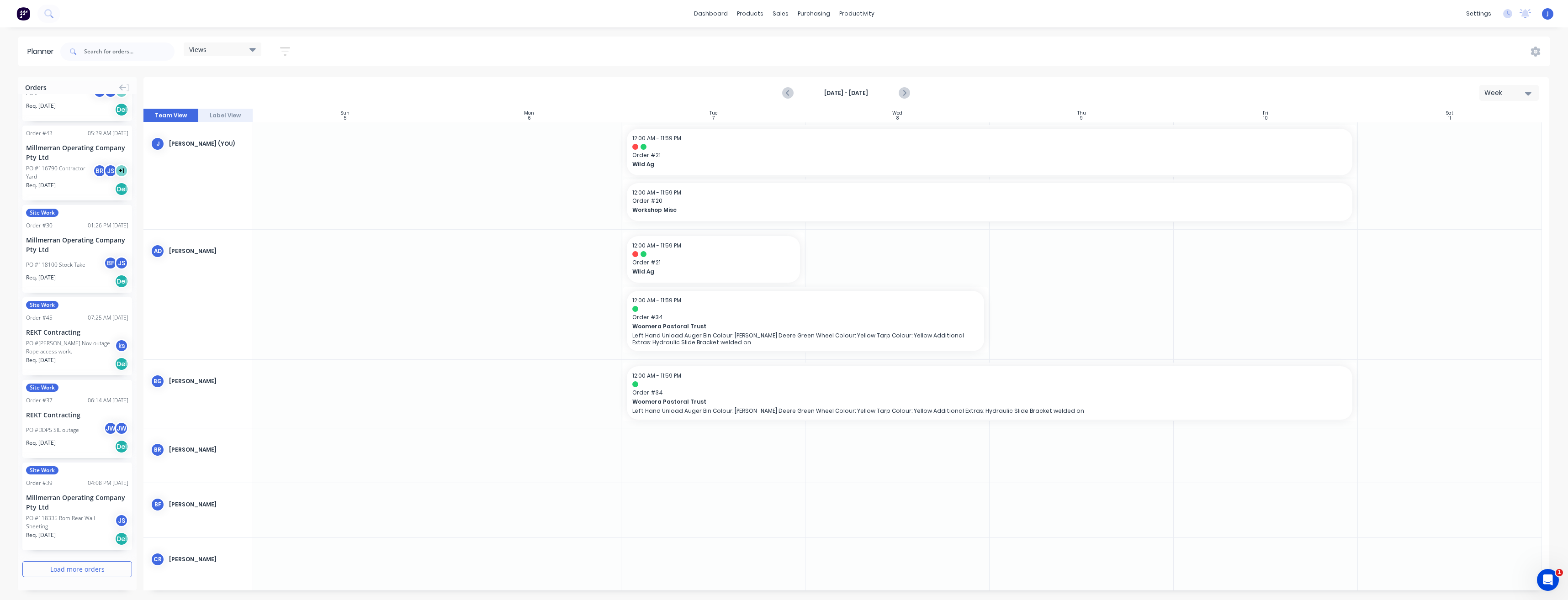
scroll to position [46, 0]
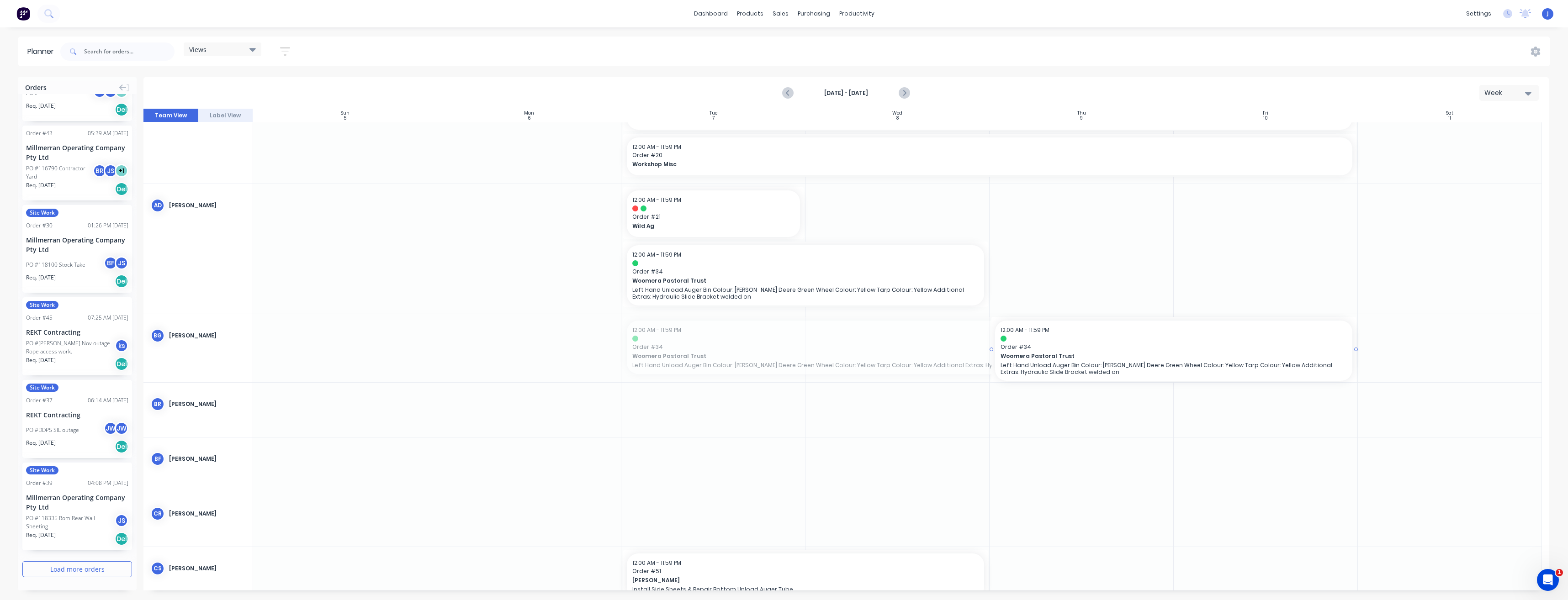
drag, startPoint x: 623, startPoint y: 346, endPoint x: 1025, endPoint y: 366, distance: 402.5
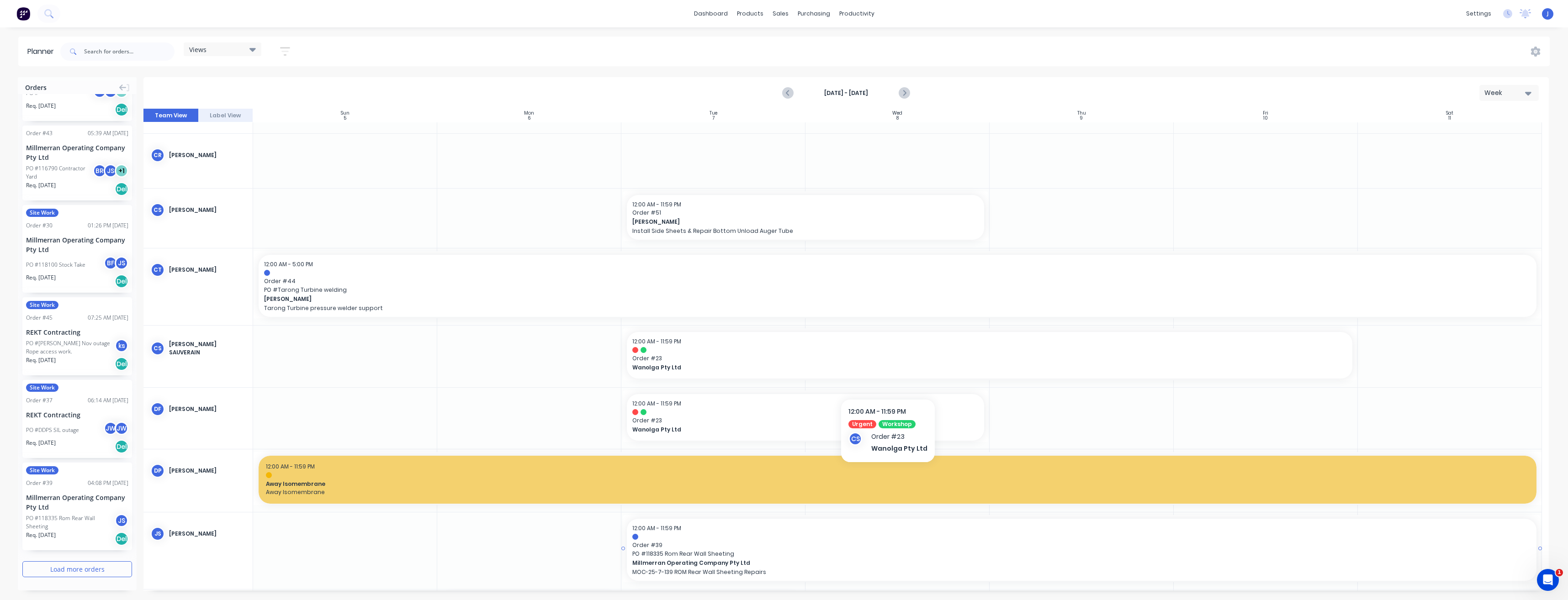
scroll to position [594, 0]
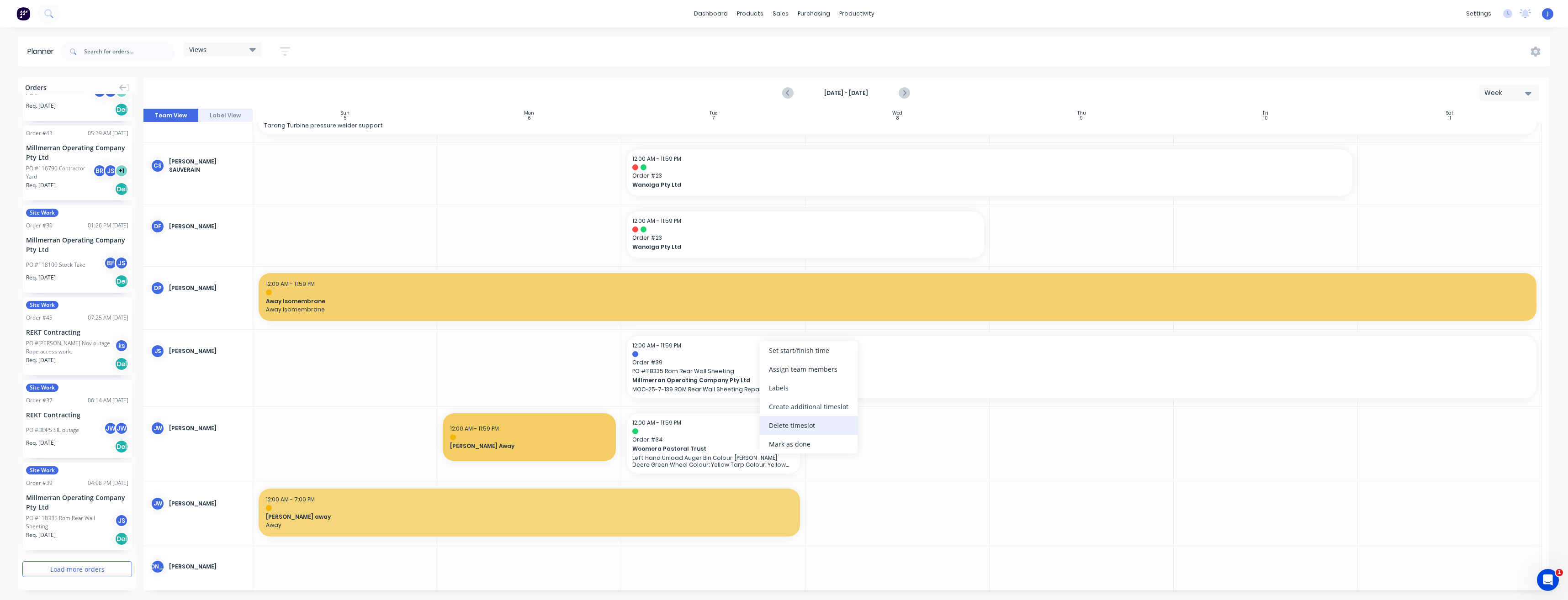
click at [804, 428] on div "Delete timeslot" at bounding box center [808, 425] width 98 height 19
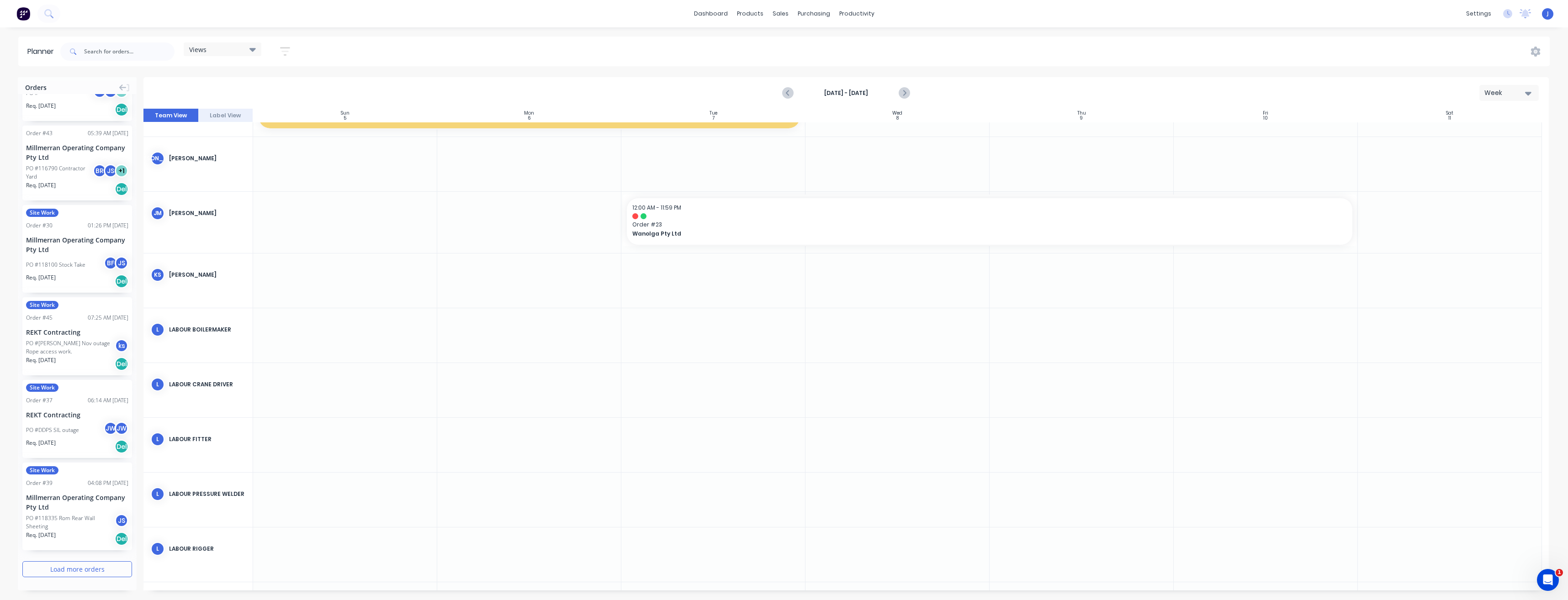
scroll to position [886, 0]
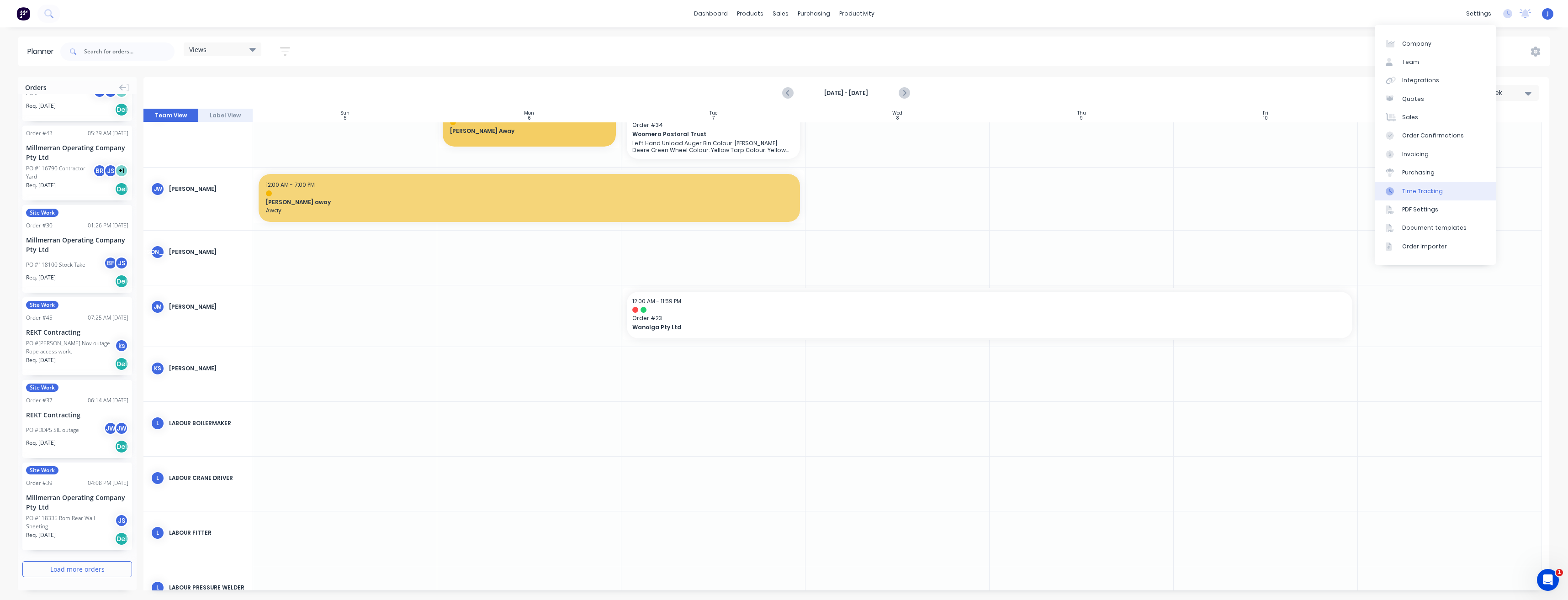
click at [1433, 192] on div "Time Tracking" at bounding box center [1423, 192] width 41 height 9
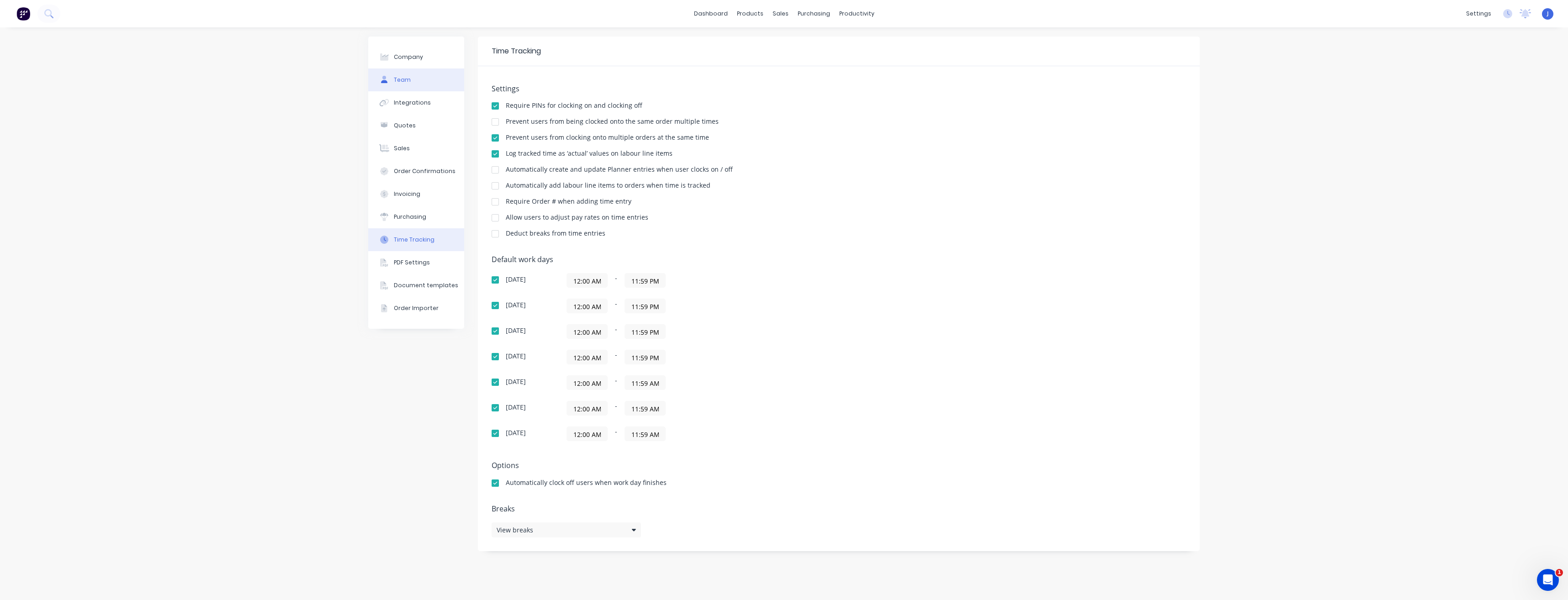
click at [419, 77] on button "Team" at bounding box center [416, 80] width 96 height 23
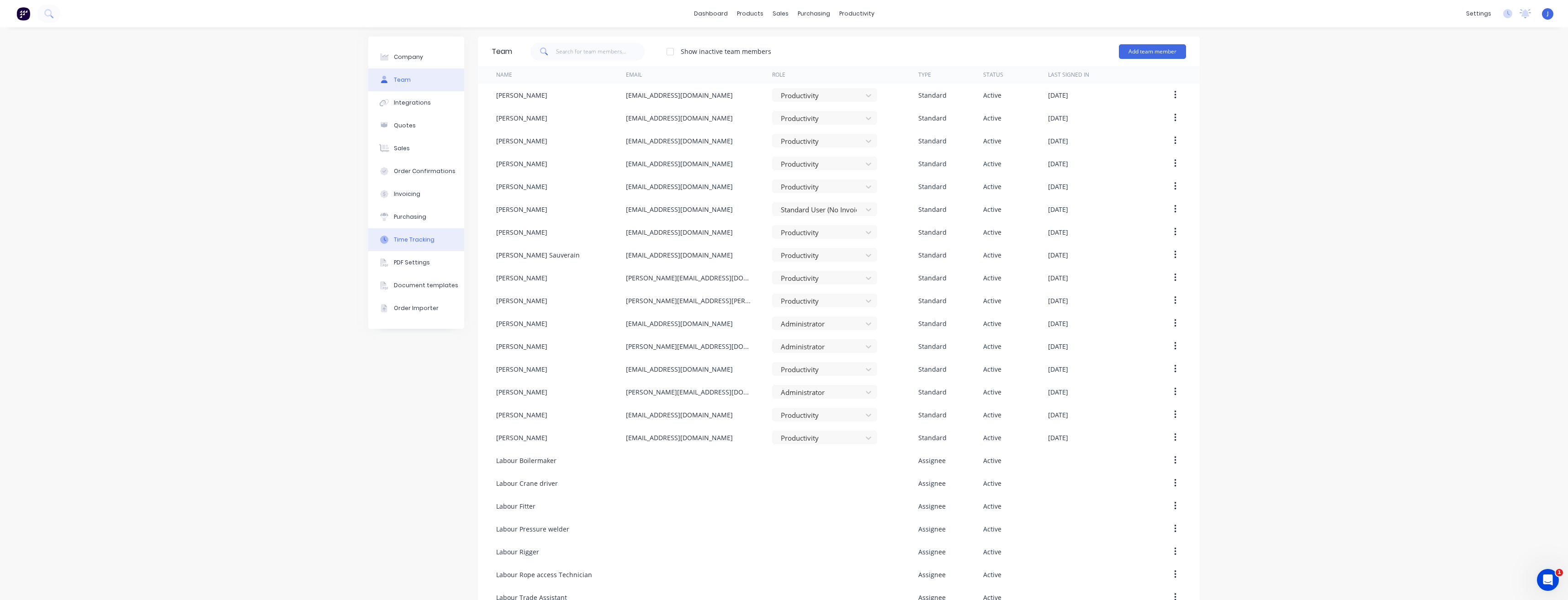
click at [406, 235] on button "Time Tracking" at bounding box center [416, 240] width 96 height 23
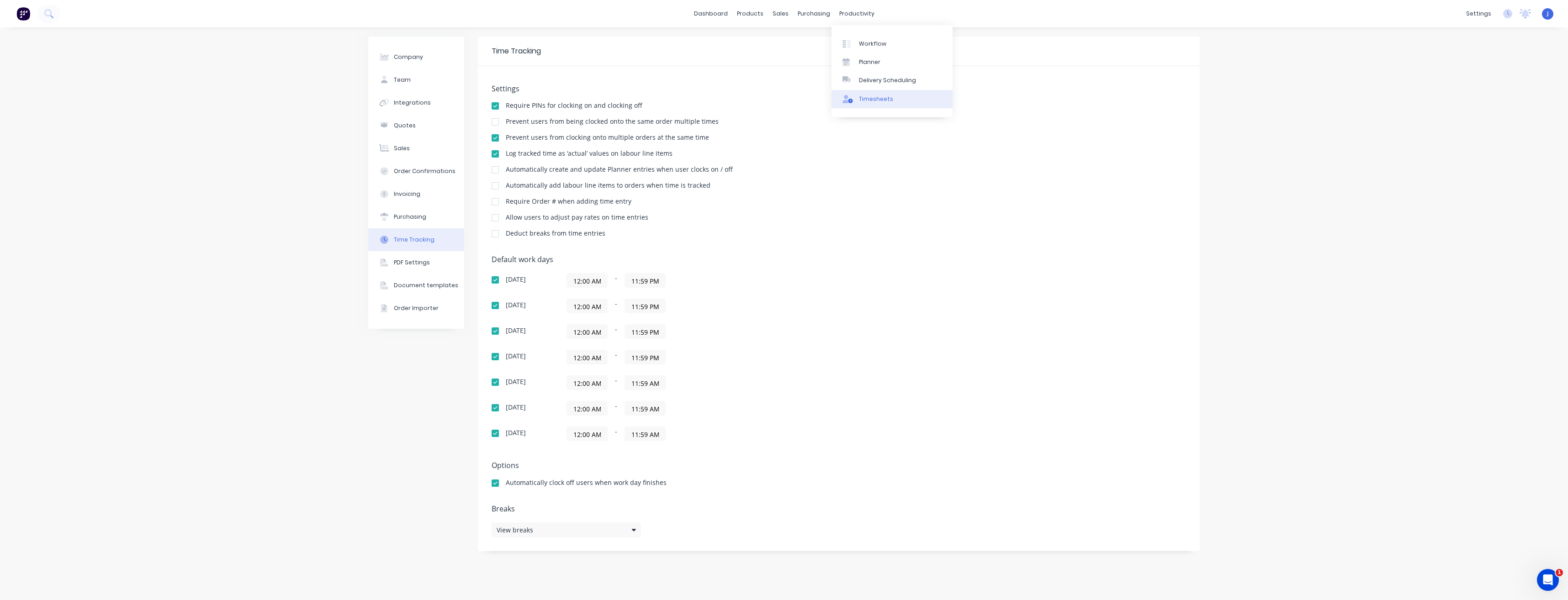
click at [872, 97] on div "Timesheets" at bounding box center [876, 99] width 34 height 9
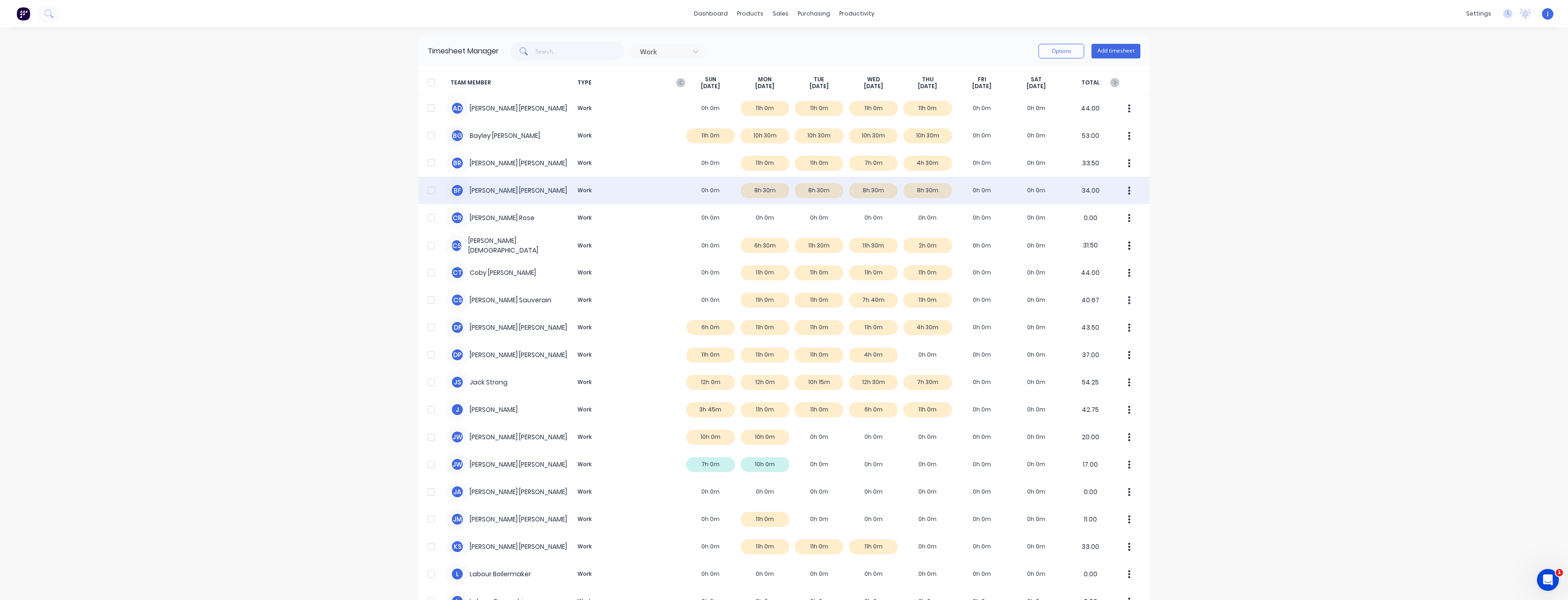
click at [429, 190] on div at bounding box center [432, 190] width 18 height 18
click at [1128, 192] on icon "button" at bounding box center [1129, 190] width 2 height 10
click at [1092, 217] on div "Approve" at bounding box center [1095, 216] width 71 height 13
click at [426, 191] on div at bounding box center [432, 190] width 18 height 18
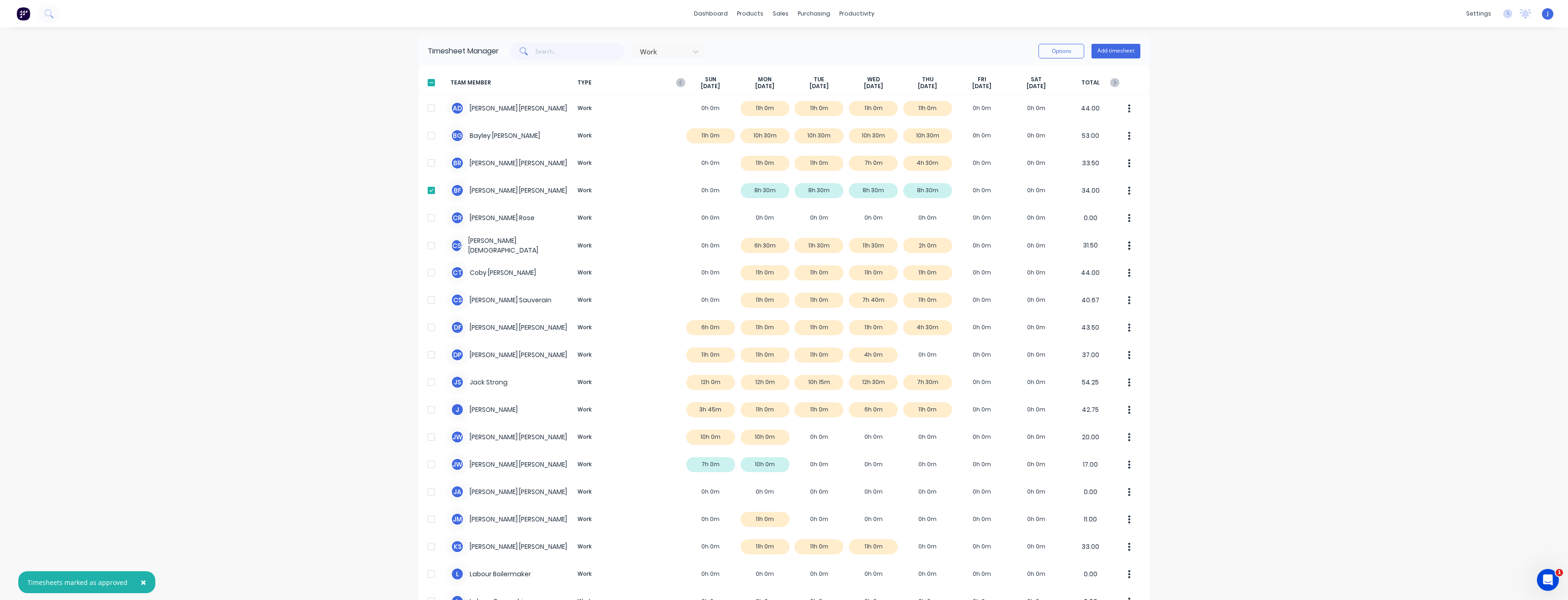
click at [1128, 189] on icon "button" at bounding box center [1129, 190] width 2 height 10
click at [1082, 234] on div "Unapprove" at bounding box center [1095, 234] width 71 height 13
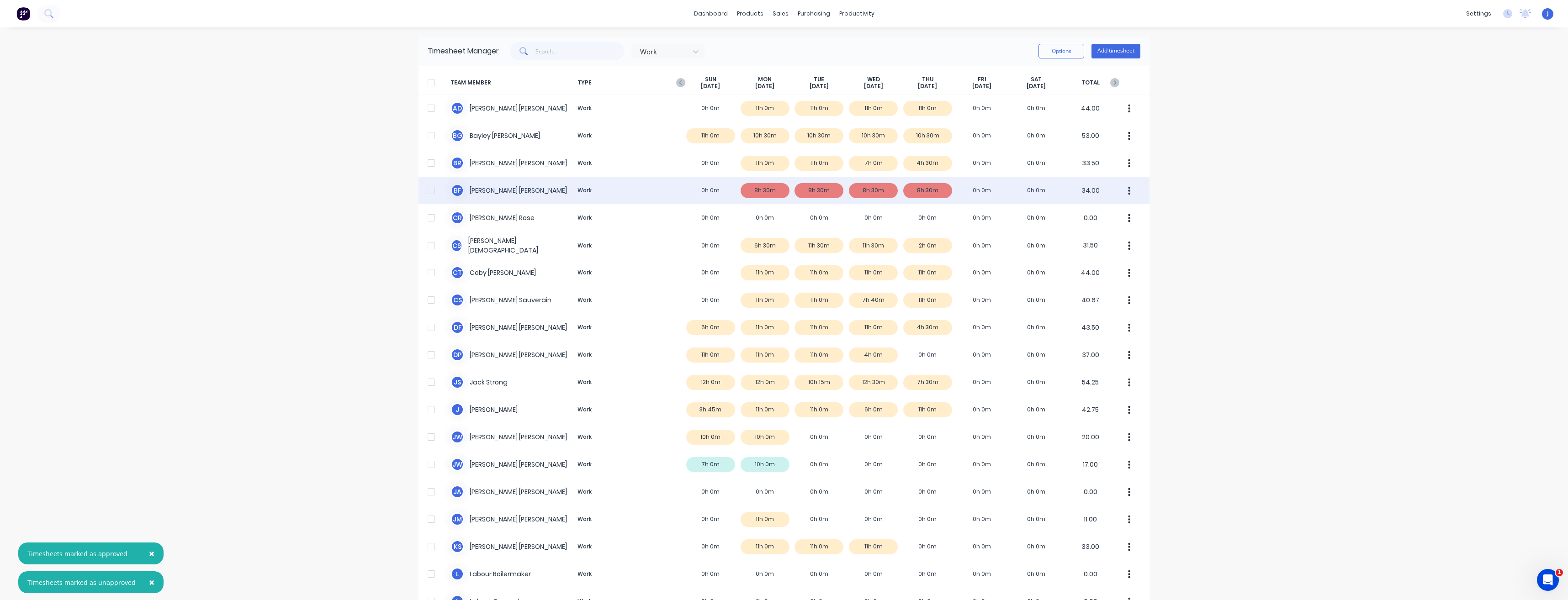
click at [427, 191] on div at bounding box center [432, 190] width 18 height 18
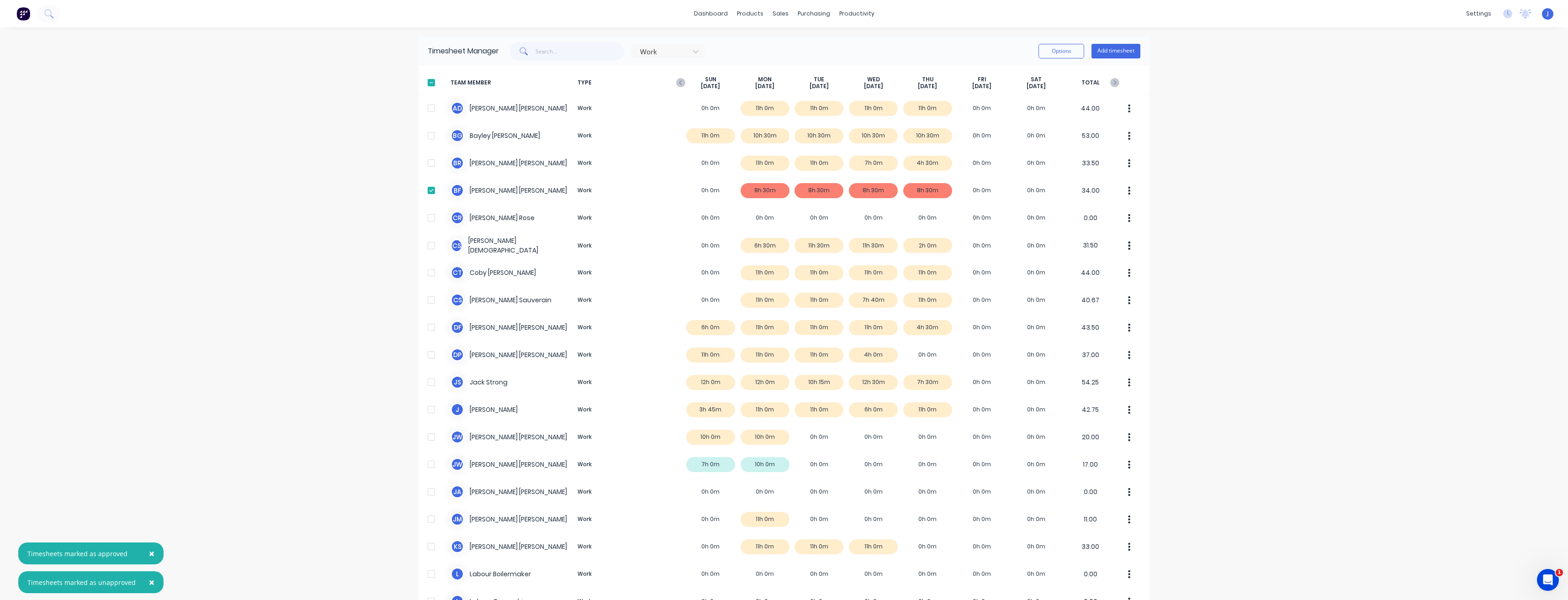
click at [1128, 190] on icon "button" at bounding box center [1129, 190] width 2 height 10
click at [425, 187] on div at bounding box center [432, 190] width 18 height 18
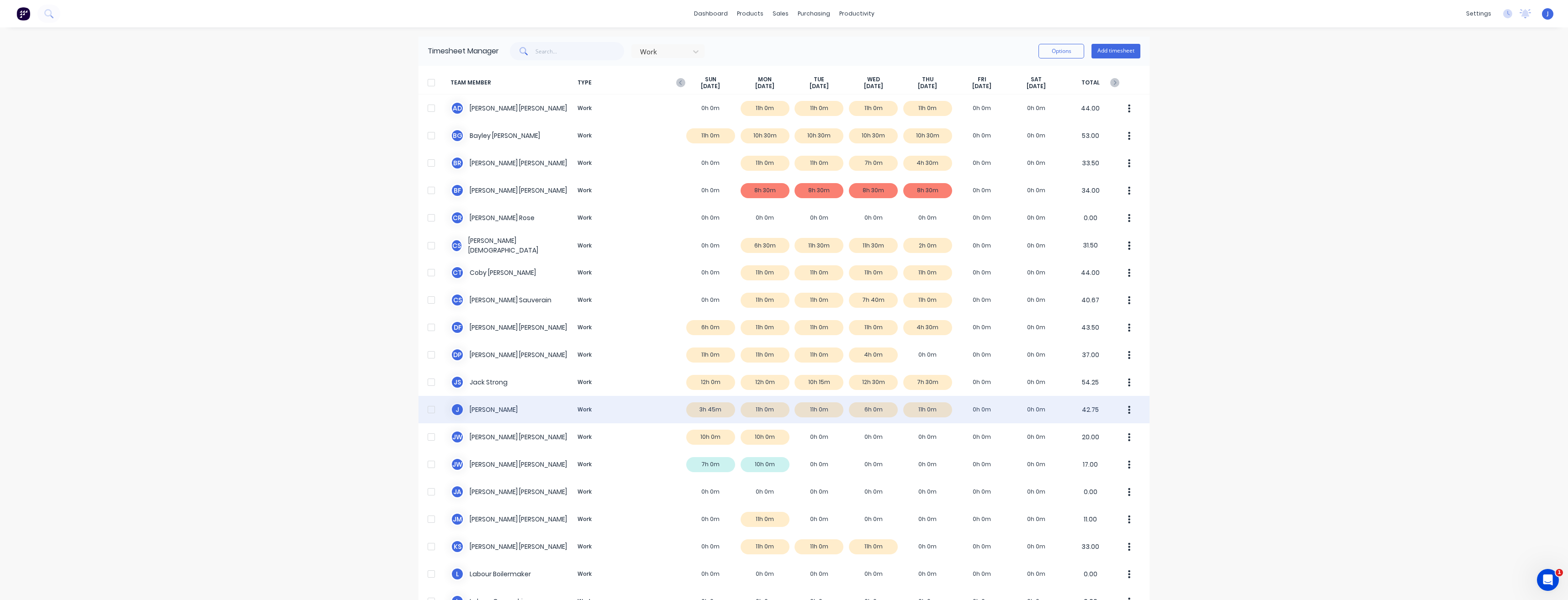
click at [813, 410] on div "J Jarod Luke Work 3h 45m 11h 0m 11h 0m 6h 0m 11h 0m 0h 0m 0h 0m 42.75" at bounding box center [784, 410] width 731 height 27
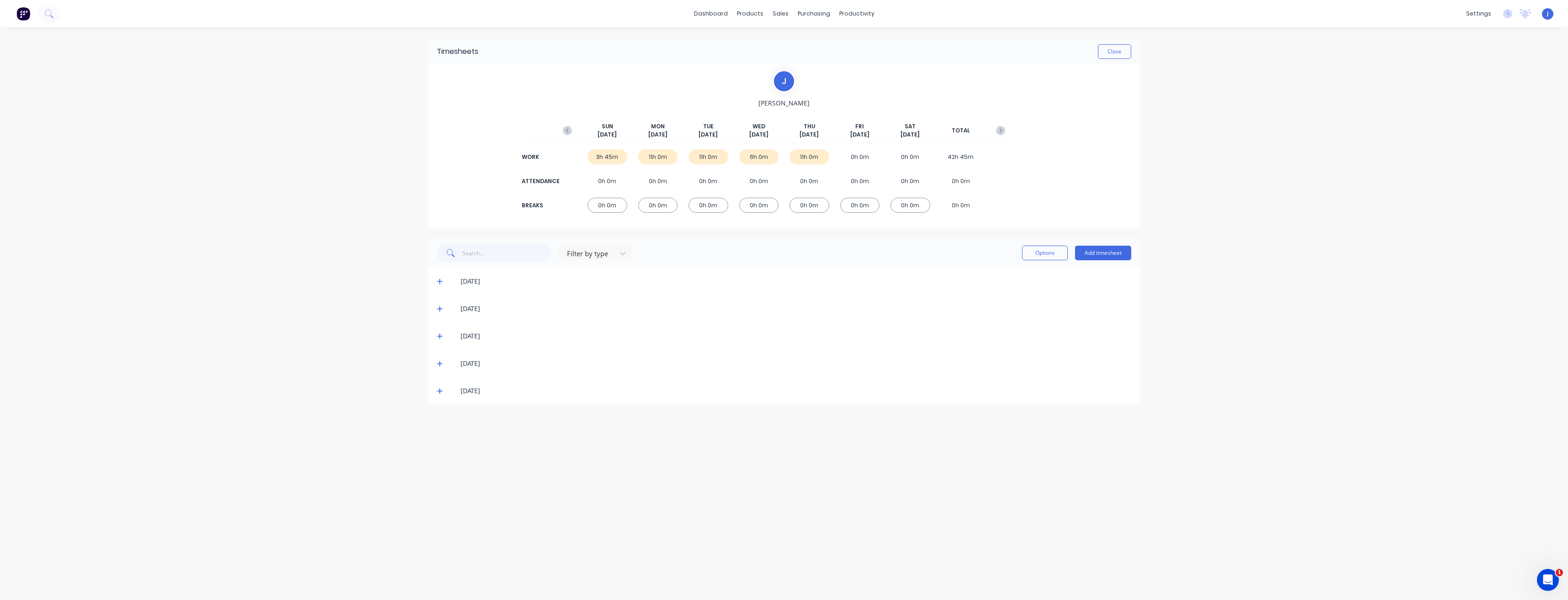
click at [440, 280] on icon at bounding box center [439, 282] width 5 height 5
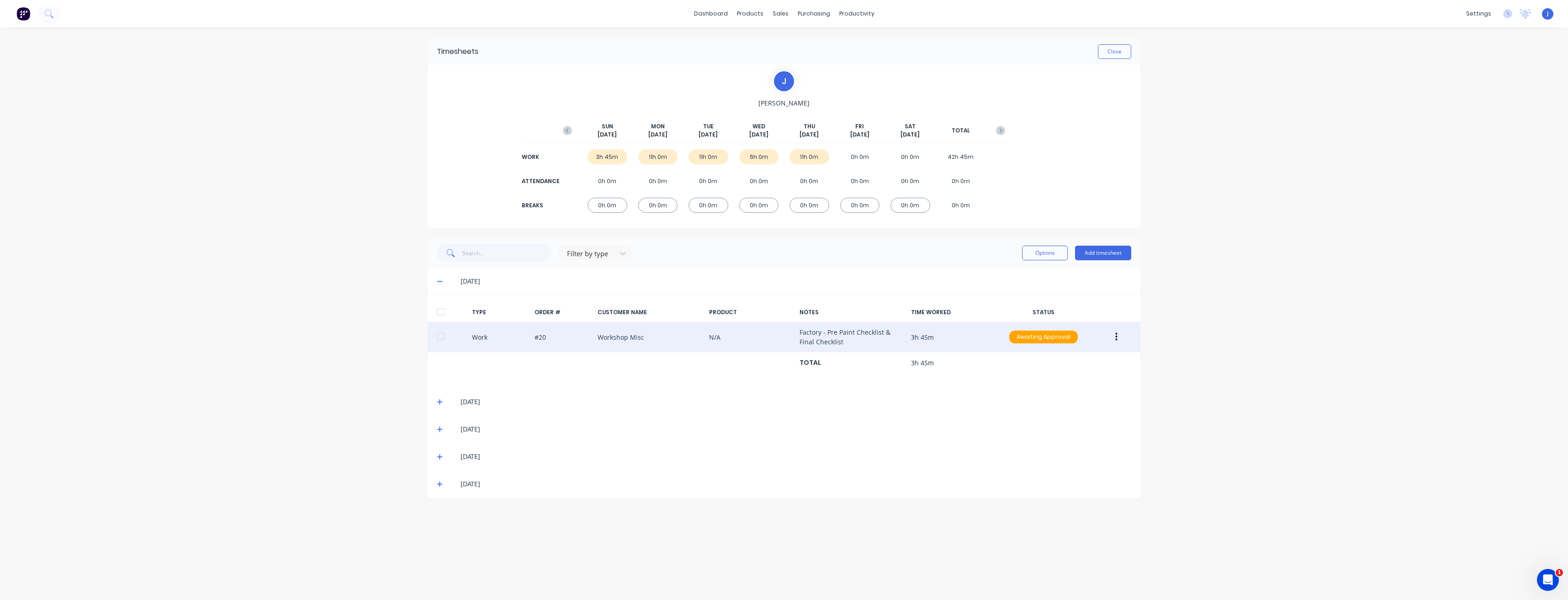
click at [1118, 337] on button "button" at bounding box center [1116, 337] width 21 height 16
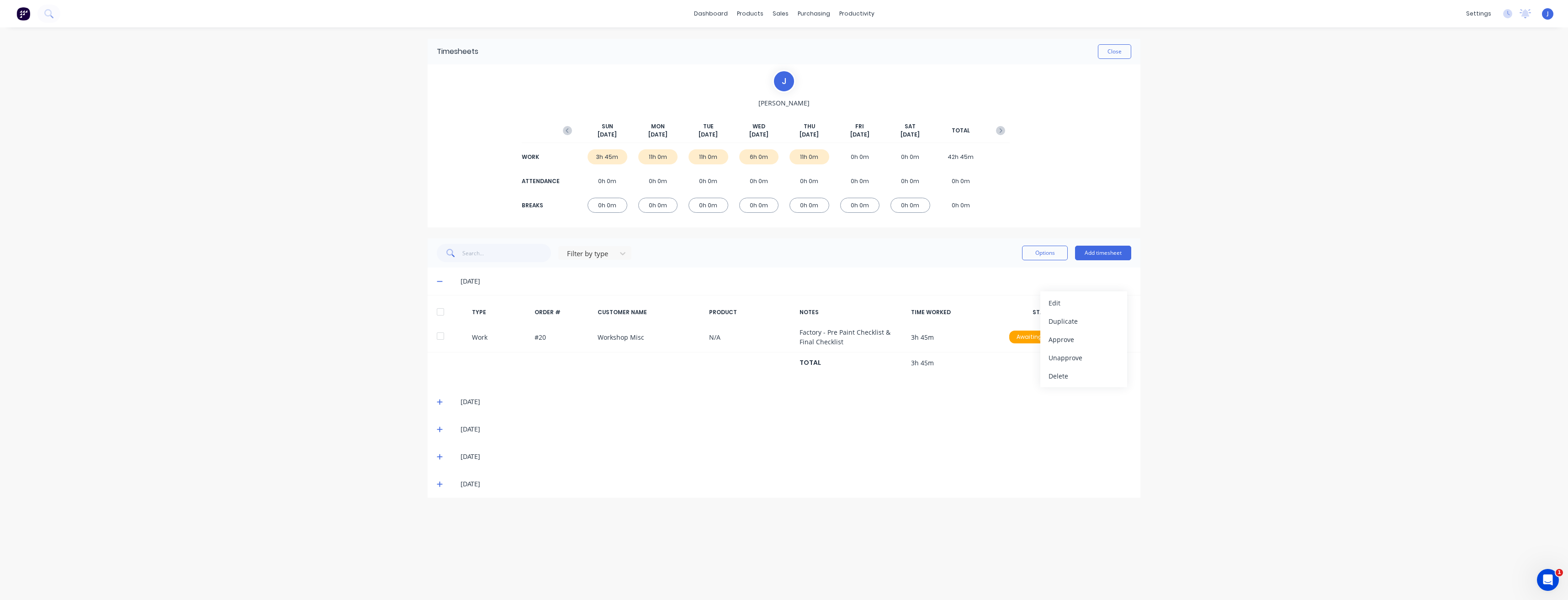
click at [1192, 213] on div "dashboard products sales purchasing productivity dashboard products Product Cat…" at bounding box center [784, 300] width 1568 height 600
click at [1113, 52] on button "Close" at bounding box center [1115, 52] width 33 height 15
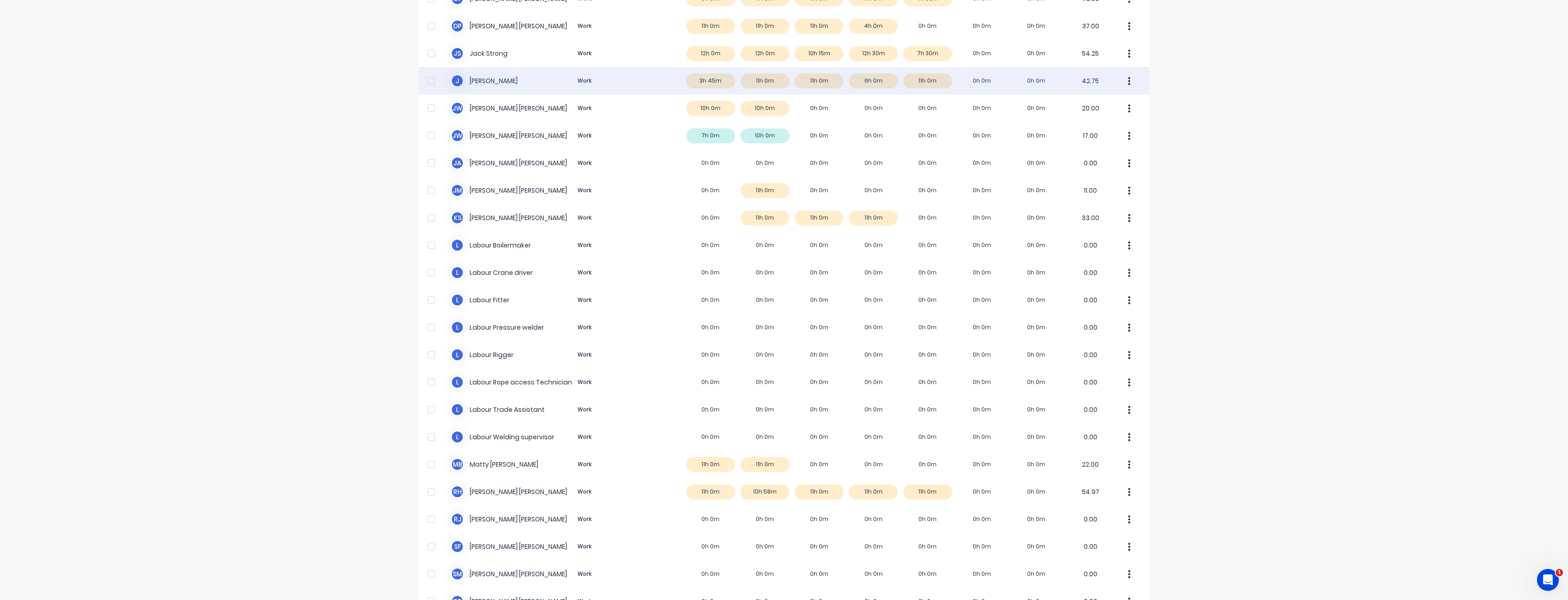
scroll to position [411, 0]
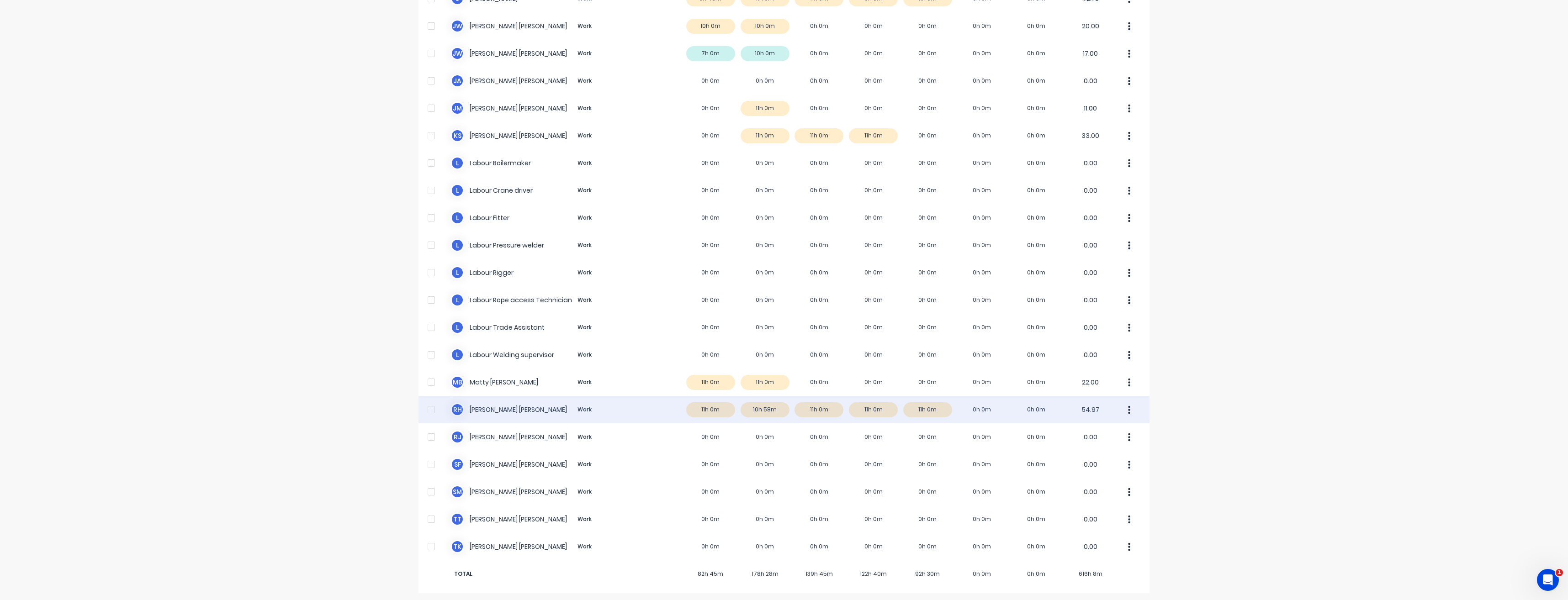
click at [705, 414] on div "R H Reece Hansson Work 11h 0m 10h 58m 11h 0m 11h 0m 11h 0m 0h 0m 0h 0m 54.97" at bounding box center [784, 410] width 731 height 27
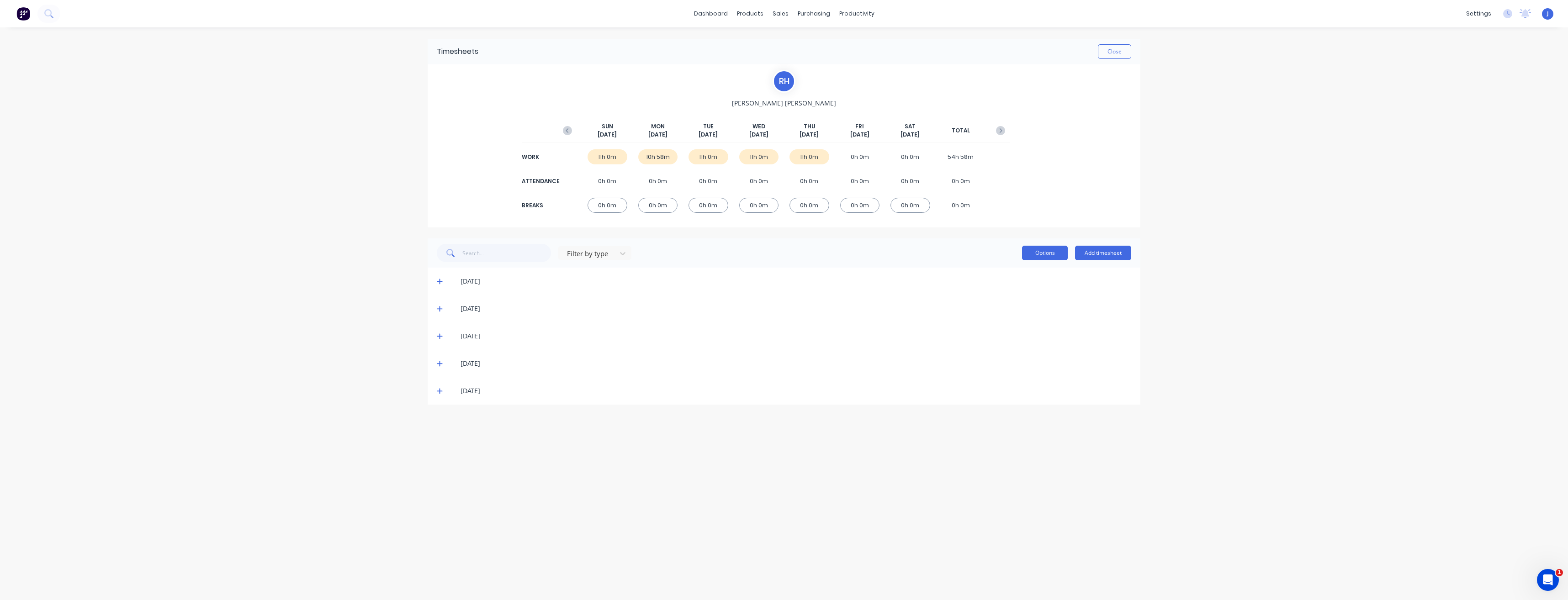
click at [1049, 255] on button "Options" at bounding box center [1045, 253] width 46 height 15
click at [782, 330] on div "[DATE]" at bounding box center [784, 336] width 713 height 27
click at [608, 159] on div "11h 0m" at bounding box center [607, 156] width 40 height 15
click at [1120, 54] on button "Close" at bounding box center [1115, 52] width 33 height 15
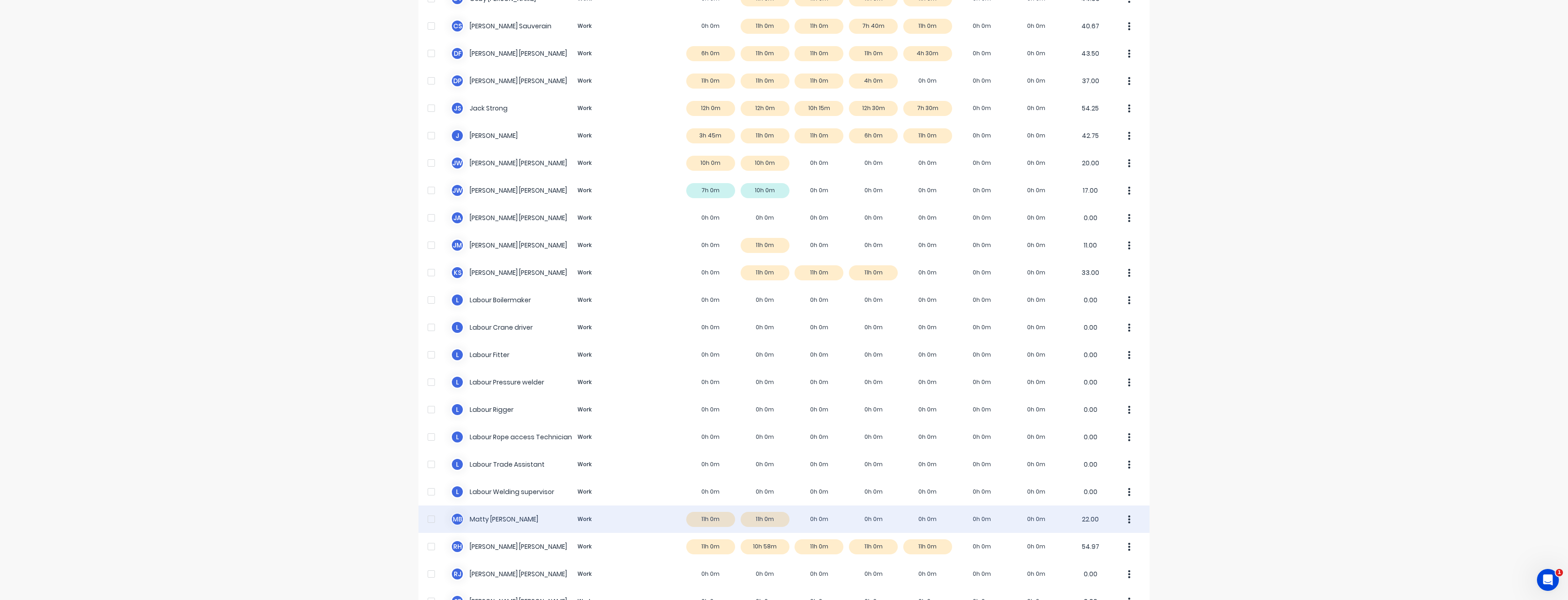
scroll to position [365, 0]
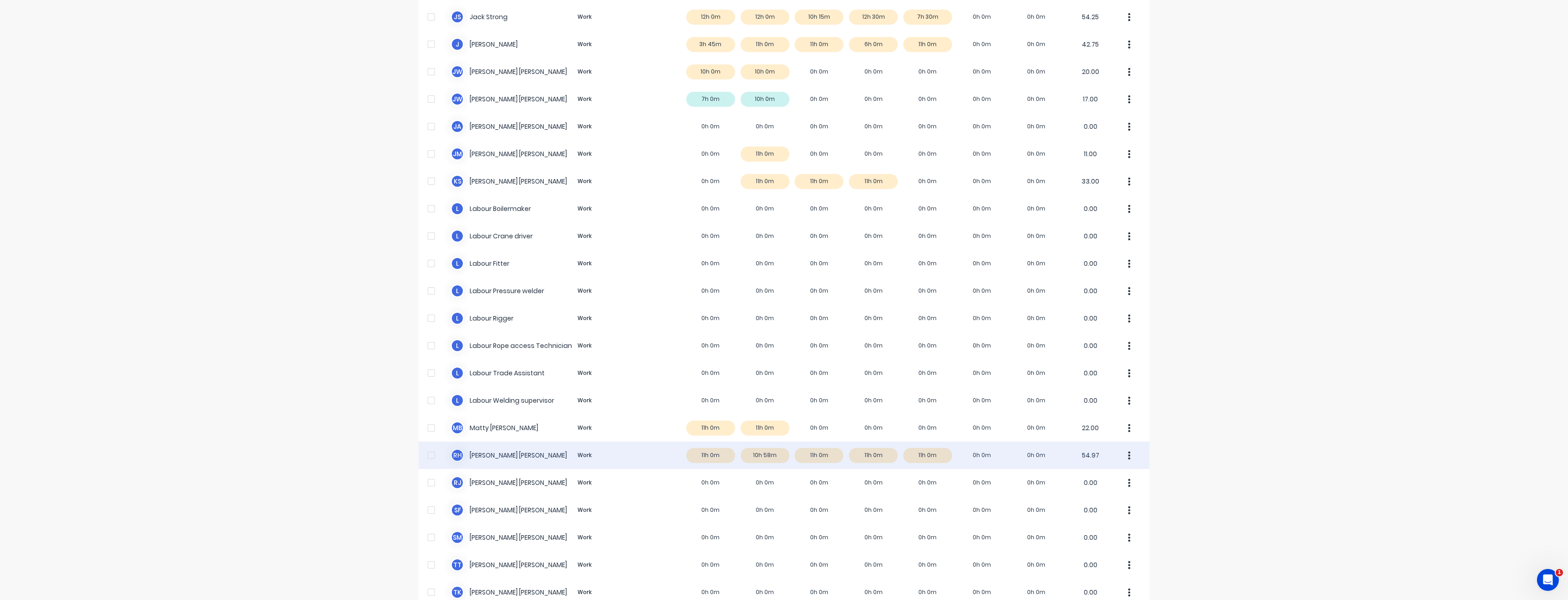
click at [707, 453] on div "R H Reece Hansson Work 11h 0m 10h 58m 11h 0m 11h 0m 11h 0m 0h 0m 0h 0m 54.97" at bounding box center [784, 455] width 731 height 27
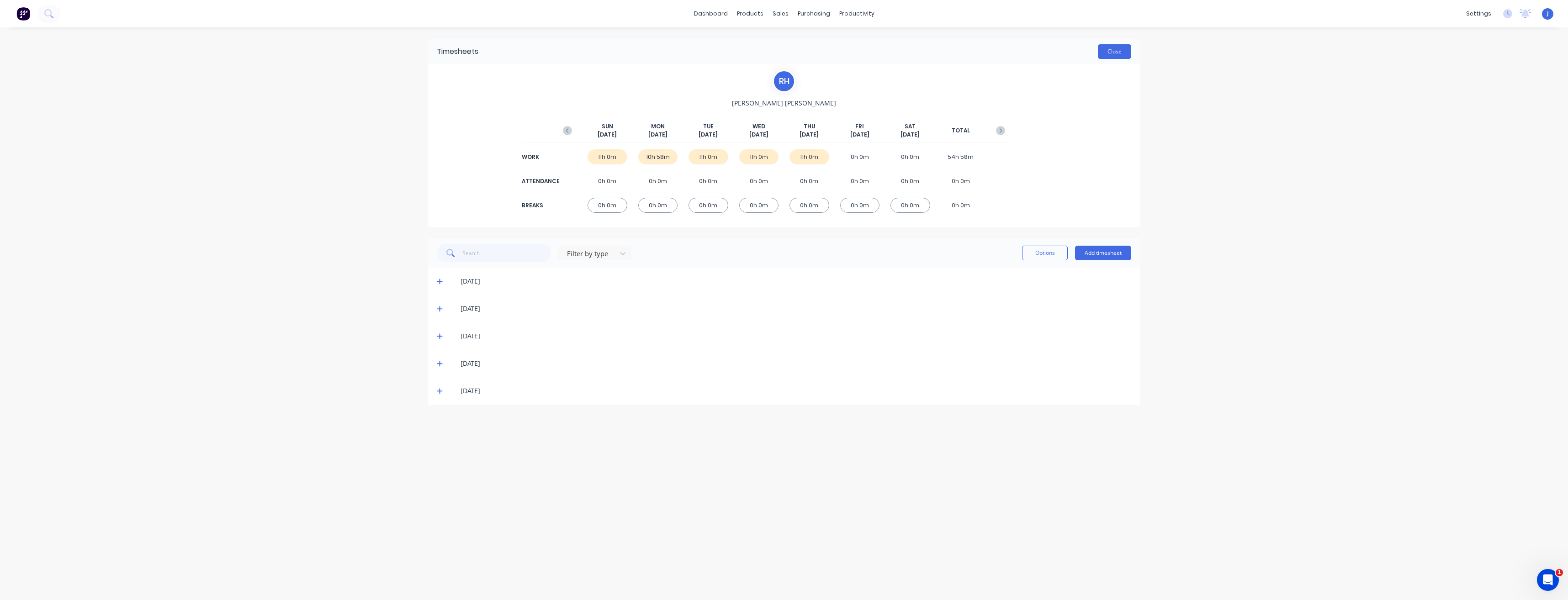
click at [1121, 49] on button "Close" at bounding box center [1115, 52] width 33 height 15
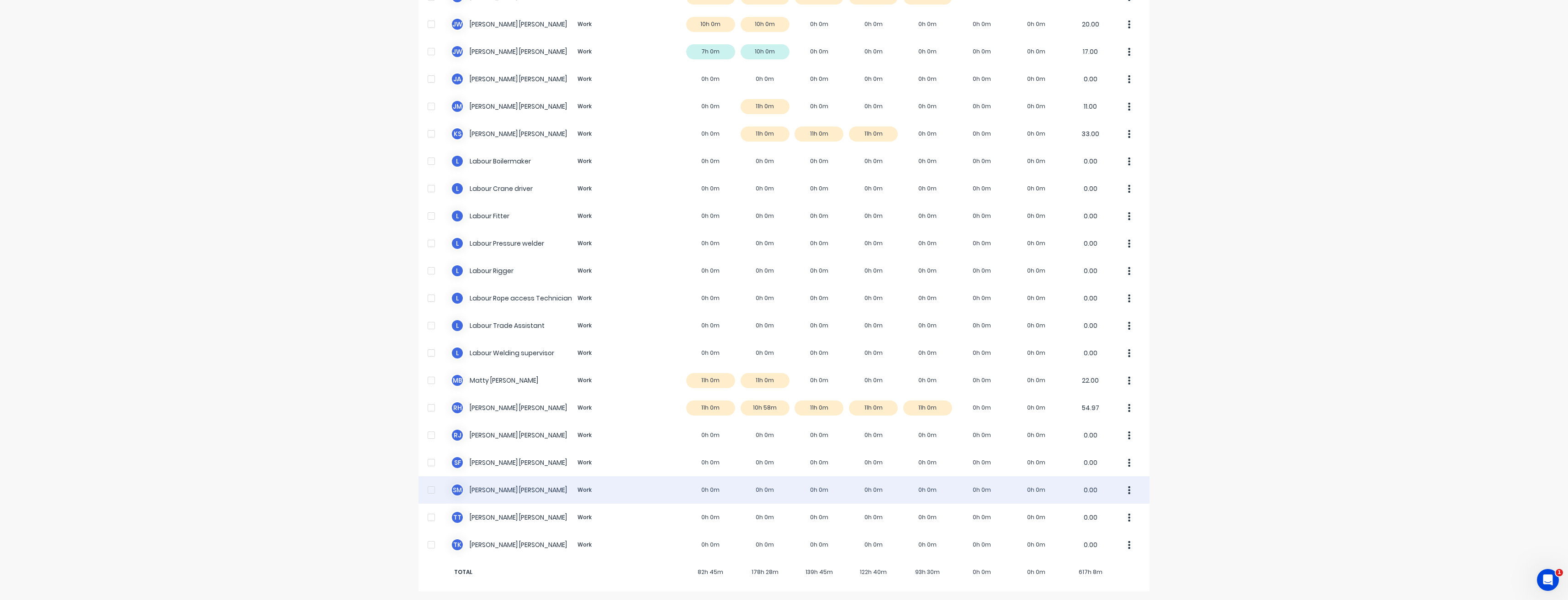
scroll to position [413, 0]
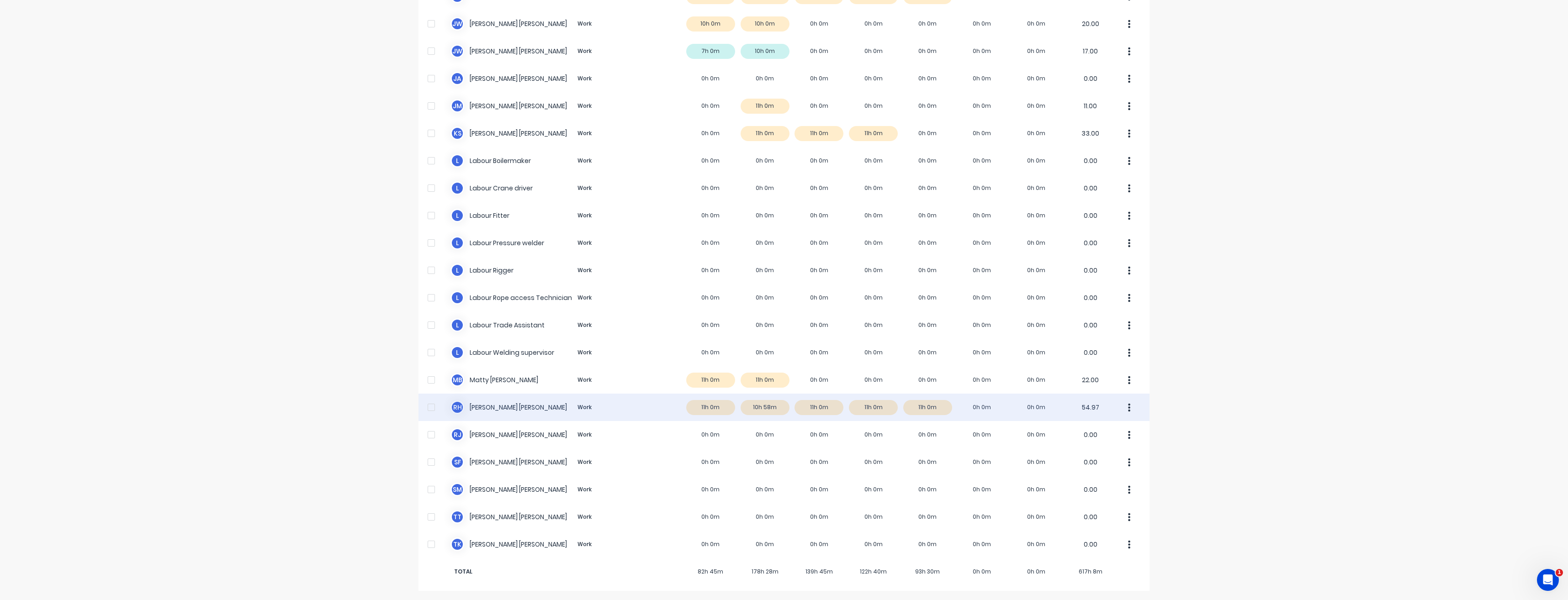
click at [1124, 406] on button "button" at bounding box center [1130, 408] width 19 height 18
click at [1087, 431] on div "Approve" at bounding box center [1095, 433] width 71 height 13
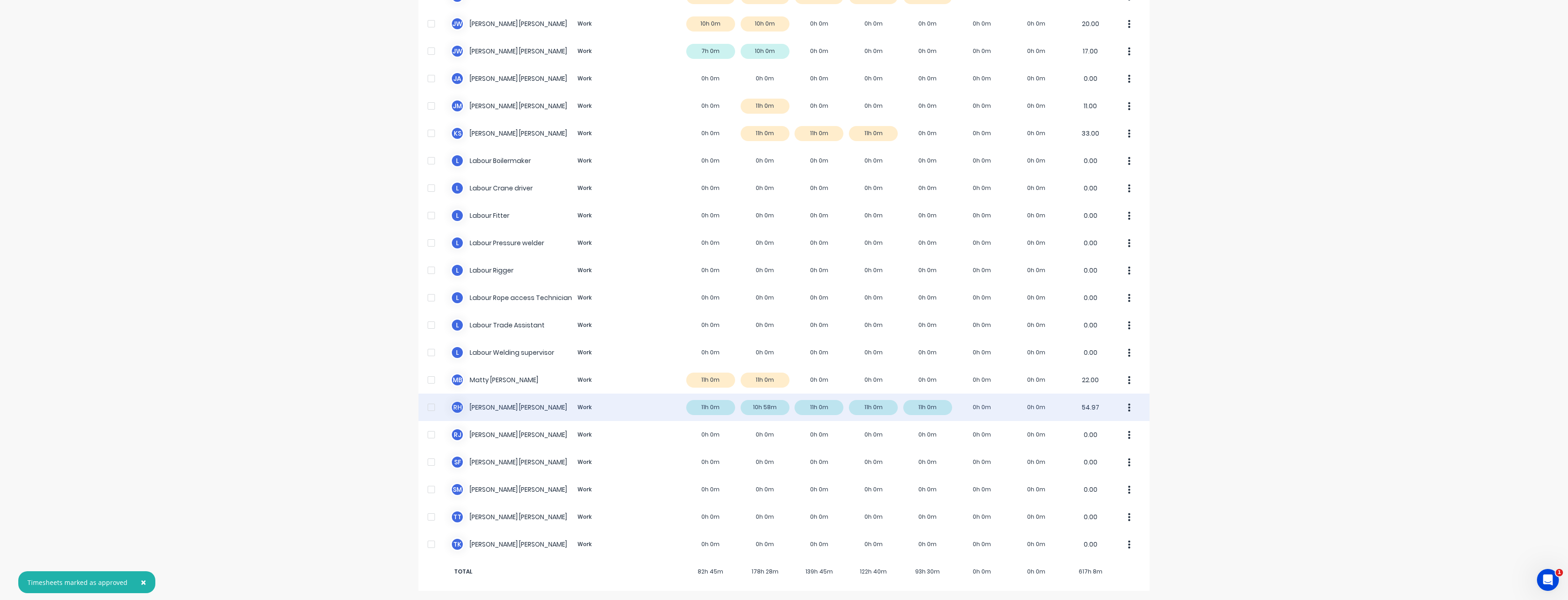
click at [1128, 408] on icon "button" at bounding box center [1129, 408] width 2 height 10
click at [1090, 449] on div "Unapprove" at bounding box center [1095, 451] width 71 height 13
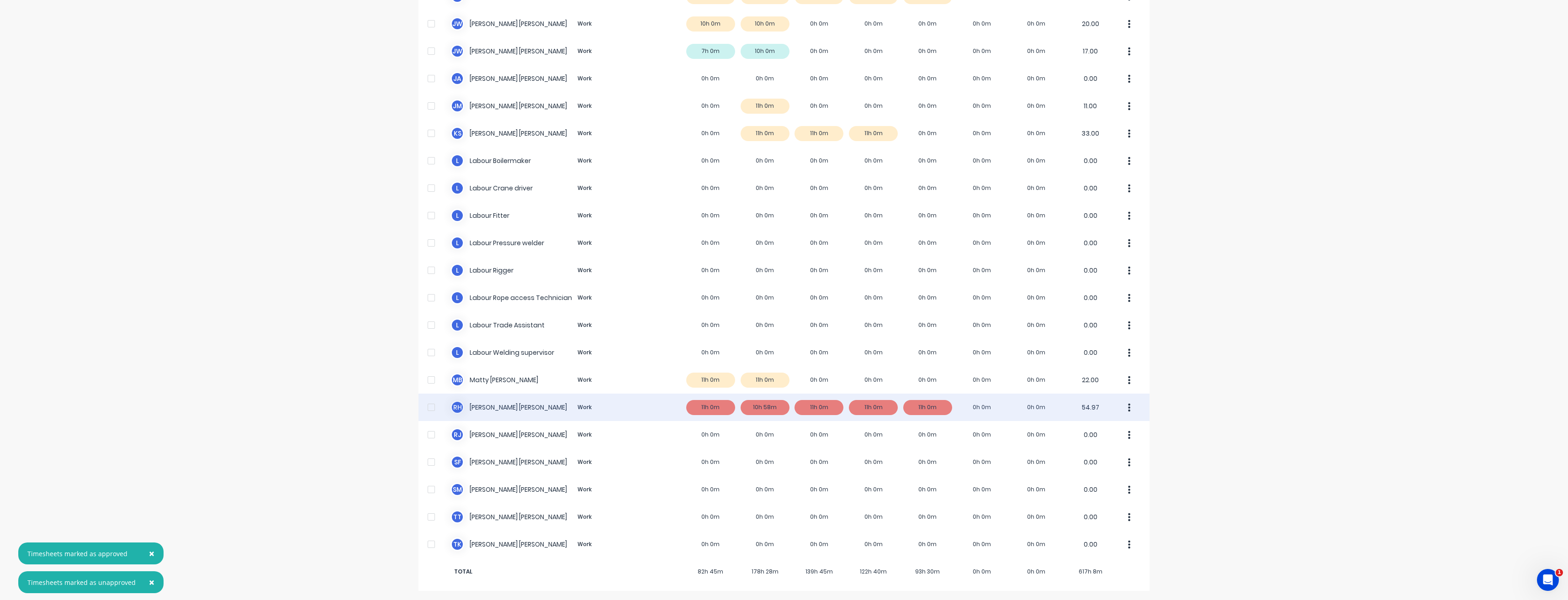
click at [717, 406] on div "R H Reece Hansson Work 11h 0m 10h 58m 11h 0m 11h 0m 11h 0m 0h 0m 0h 0m 54.97" at bounding box center [784, 407] width 731 height 27
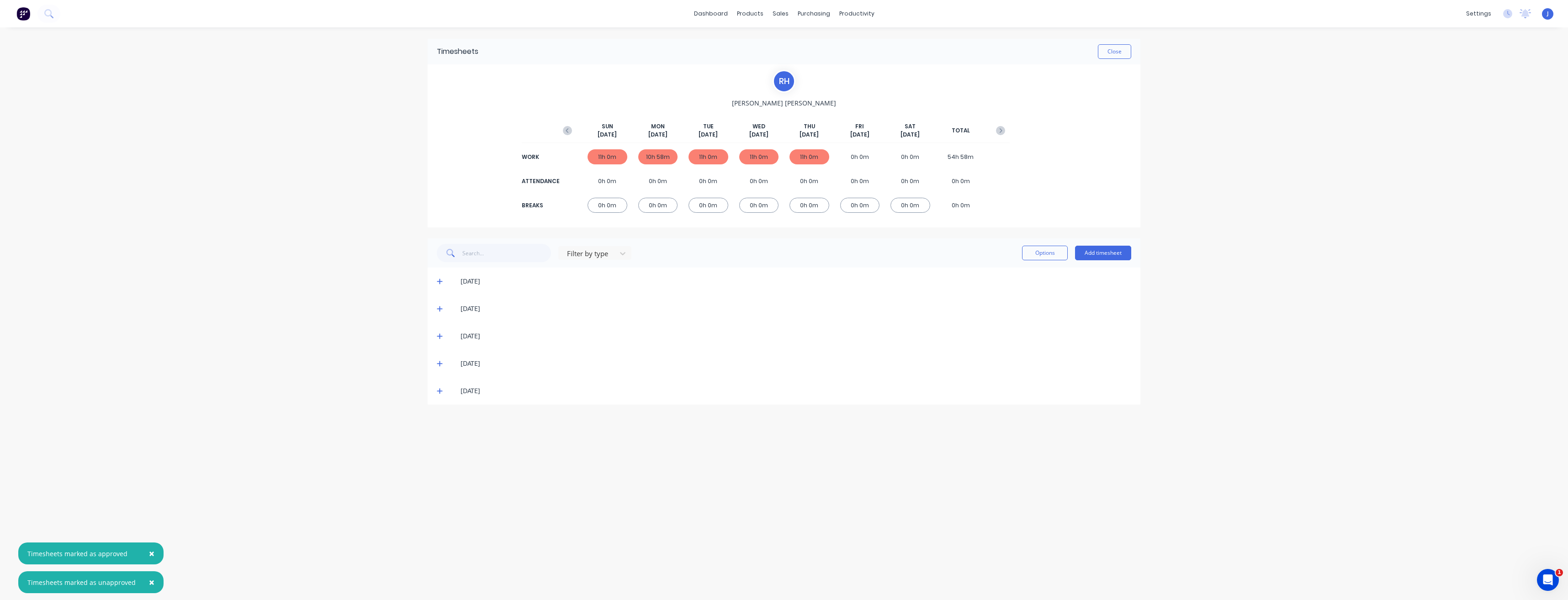
click at [611, 159] on div "11h 0m" at bounding box center [607, 156] width 40 height 15
click at [607, 156] on div "11h 0m" at bounding box center [607, 156] width 40 height 15
click at [439, 281] on icon at bounding box center [439, 282] width 5 height 5
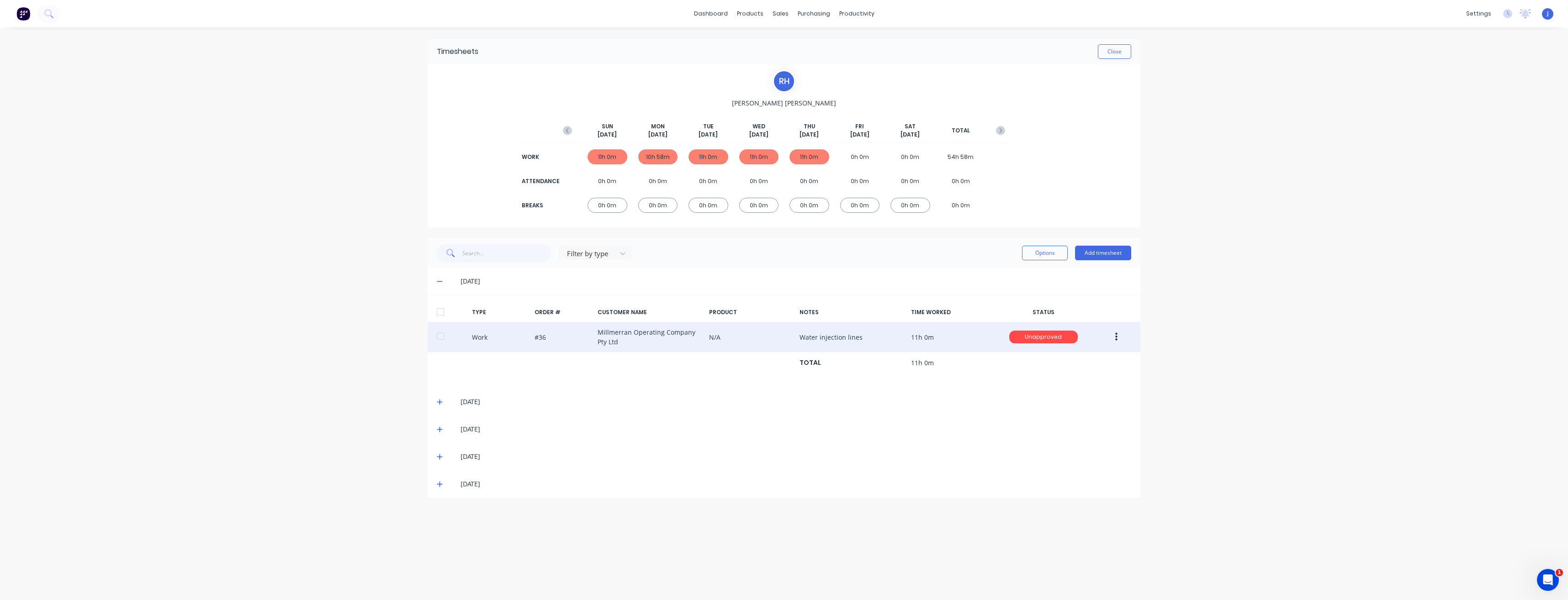
click at [1117, 337] on icon "button" at bounding box center [1116, 337] width 2 height 9
click at [1107, 337] on div "Approve" at bounding box center [1084, 340] width 71 height 13
click at [1109, 52] on button "Close" at bounding box center [1115, 52] width 33 height 15
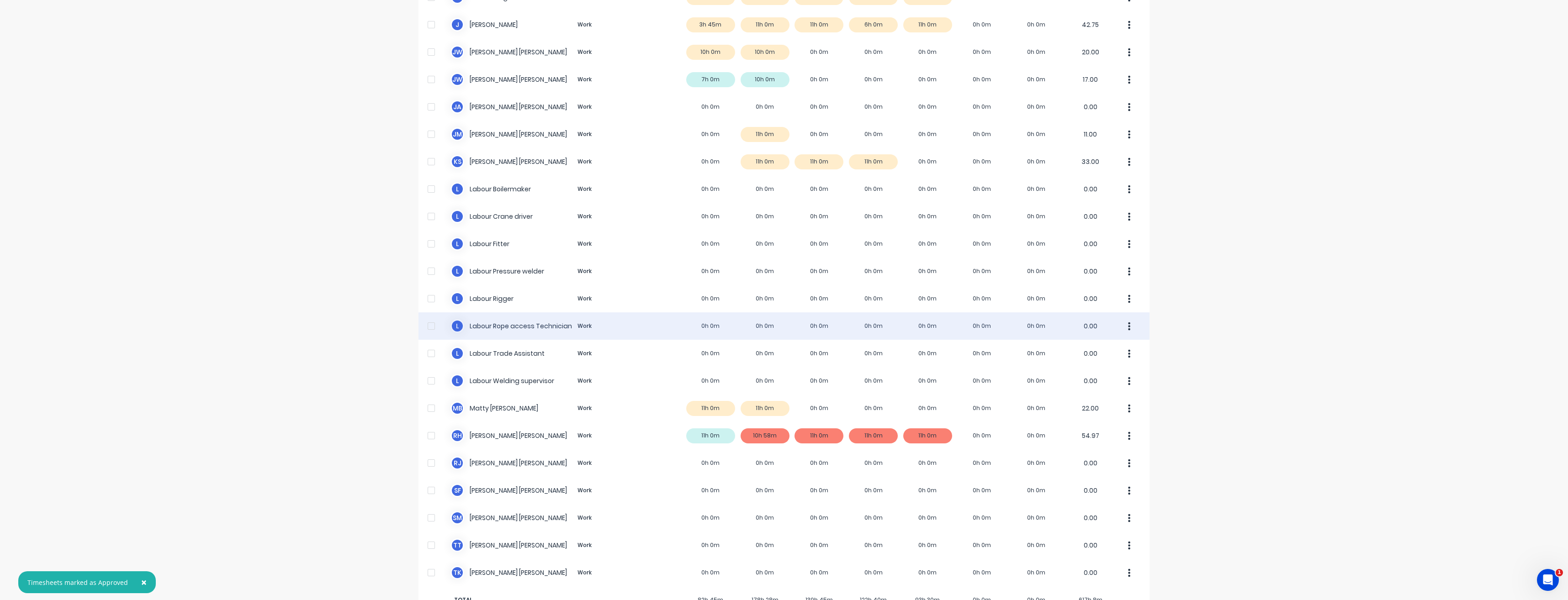
scroll to position [413, 0]
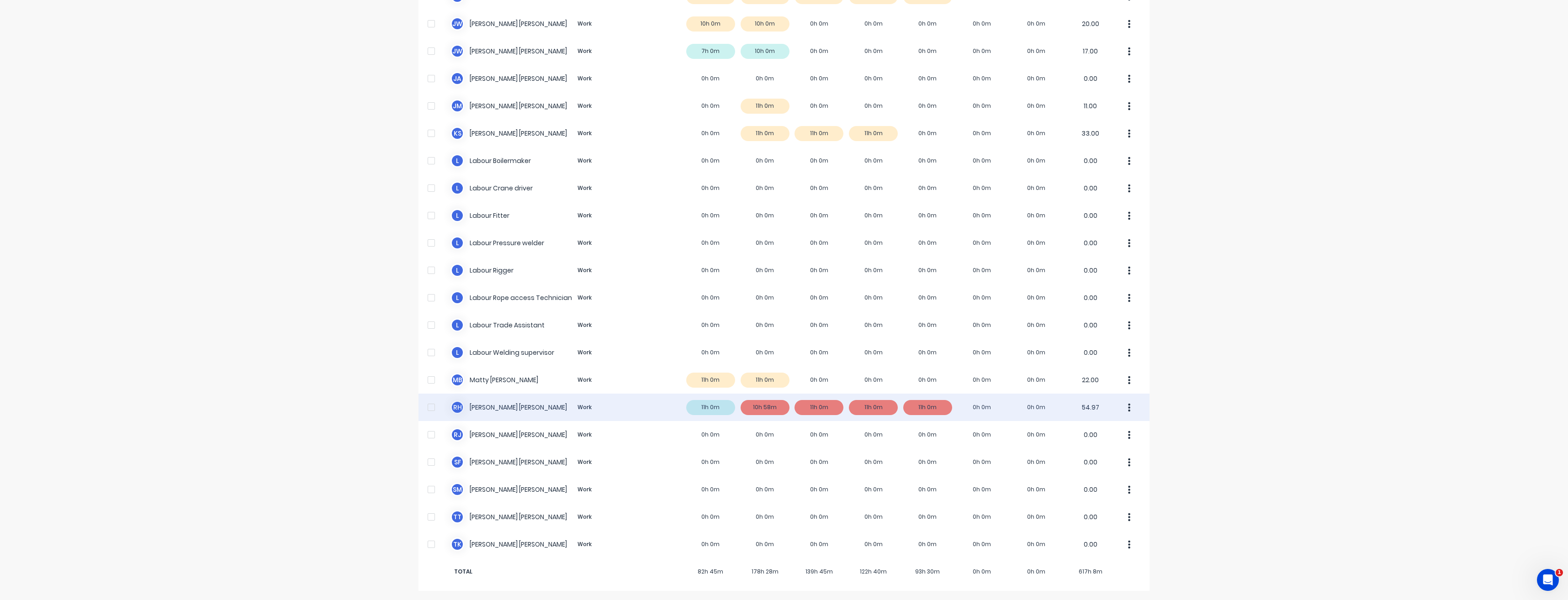
click at [763, 408] on div "R H Reece Hansson Work 11h 0m 10h 58m 11h 0m 11h 0m 11h 0m 0h 0m 0h 0m 54.97" at bounding box center [784, 407] width 731 height 27
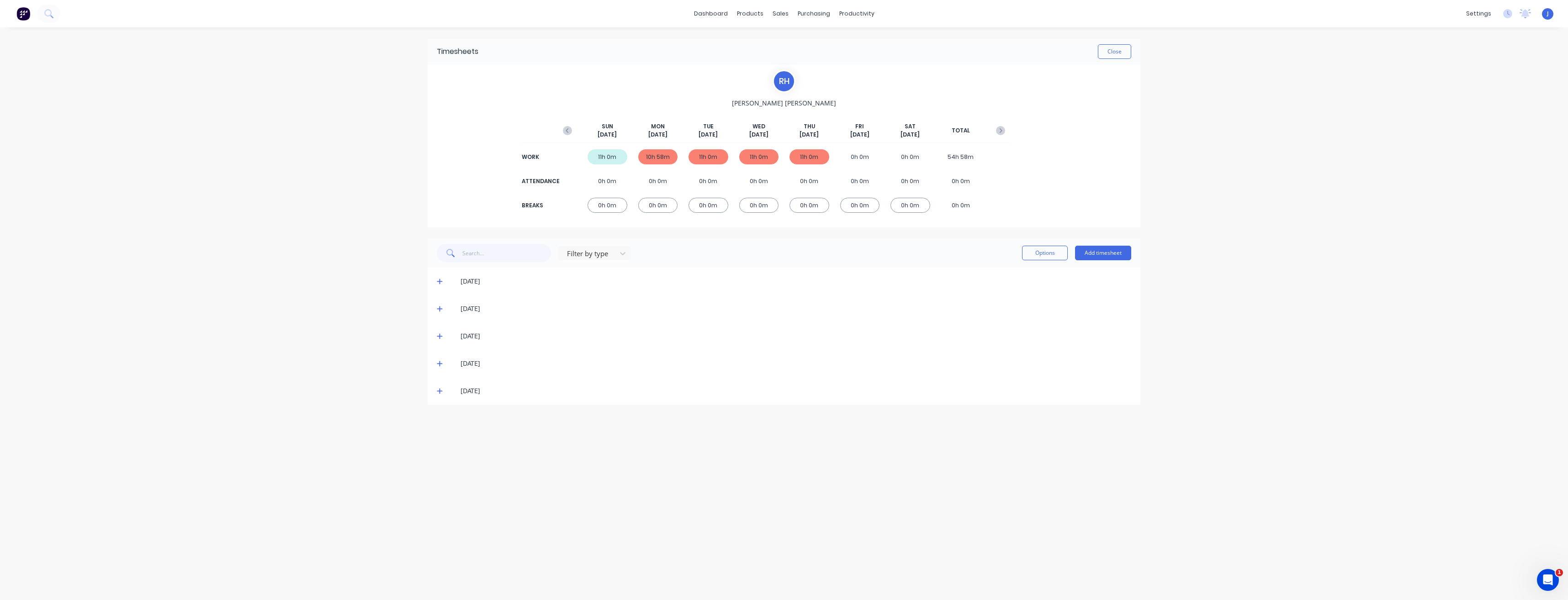
click at [441, 310] on icon at bounding box center [440, 309] width 6 height 7
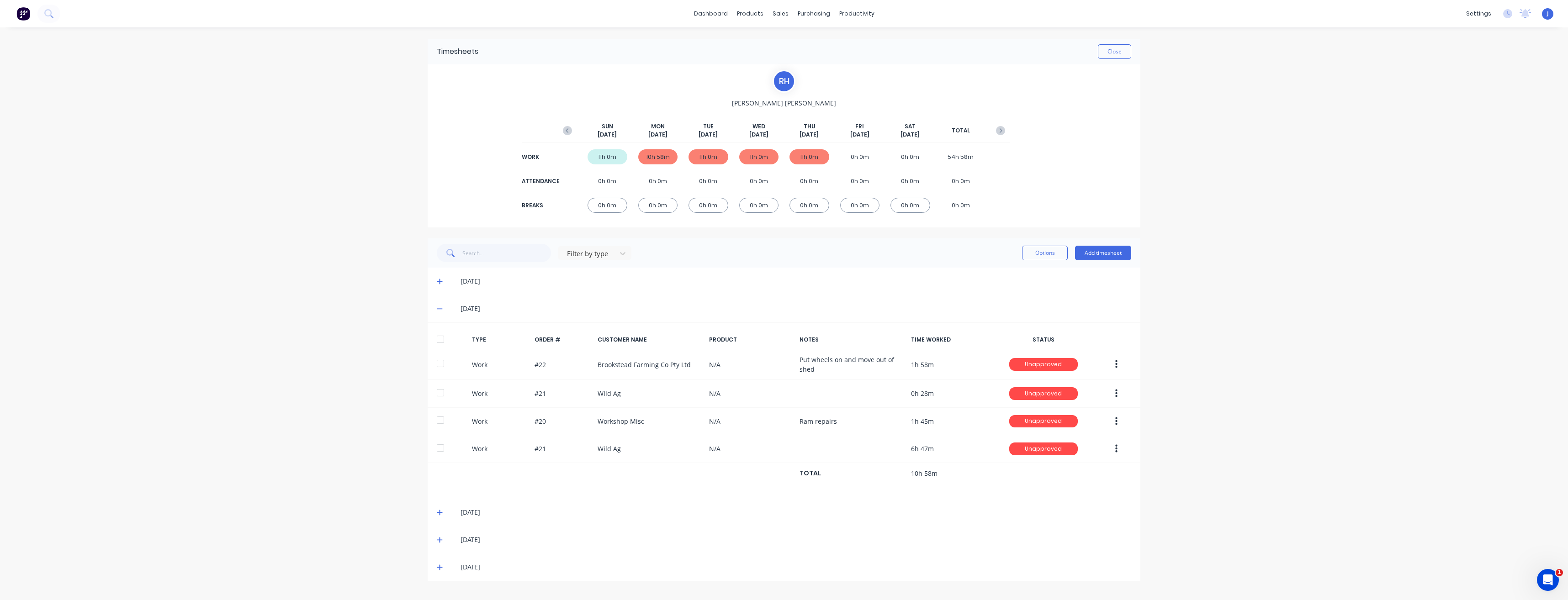
click at [612, 159] on div "11h 0m" at bounding box center [607, 156] width 40 height 15
click at [441, 282] on icon at bounding box center [439, 282] width 5 height 5
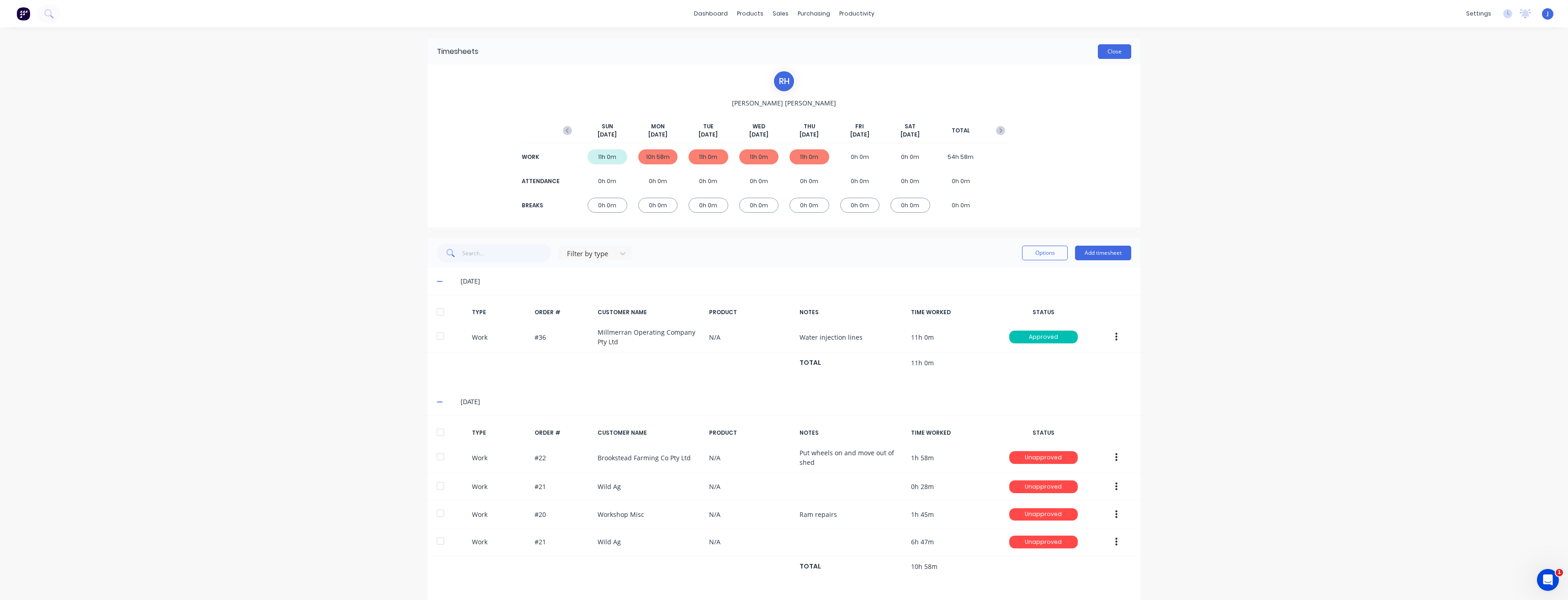
click at [1111, 50] on button "Close" at bounding box center [1115, 52] width 33 height 15
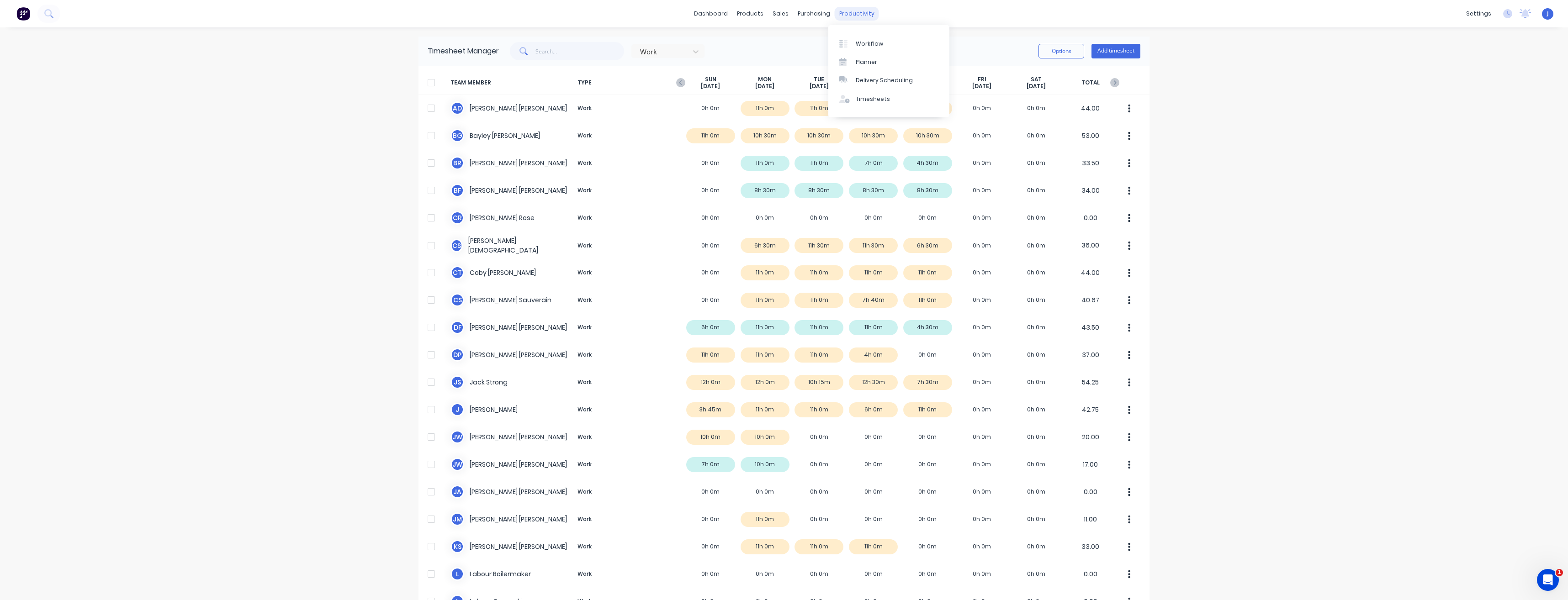
click at [853, 14] on div "productivity" at bounding box center [856, 13] width 44 height 14
click at [871, 65] on div "Planner" at bounding box center [866, 62] width 21 height 9
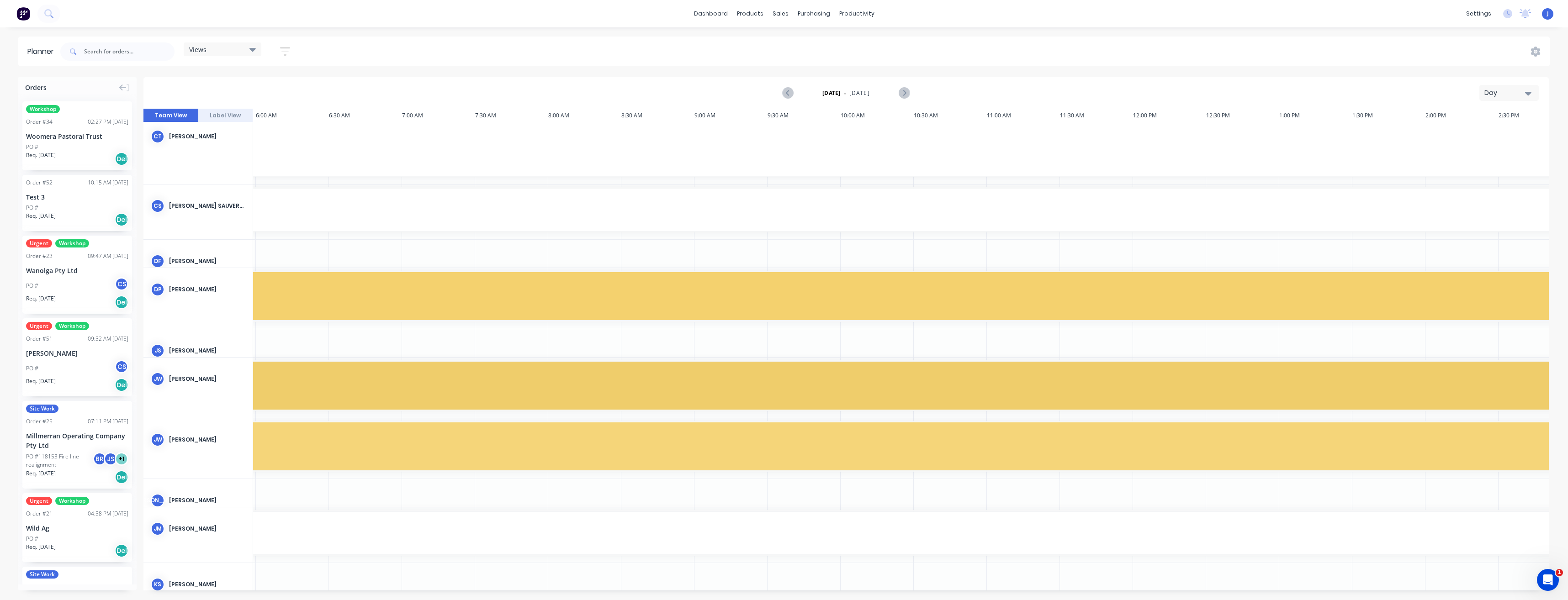
scroll to position [319, 2214]
click at [1532, 86] on button "Day" at bounding box center [1509, 93] width 60 height 16
click at [1507, 131] on div "Week" at bounding box center [1493, 136] width 91 height 18
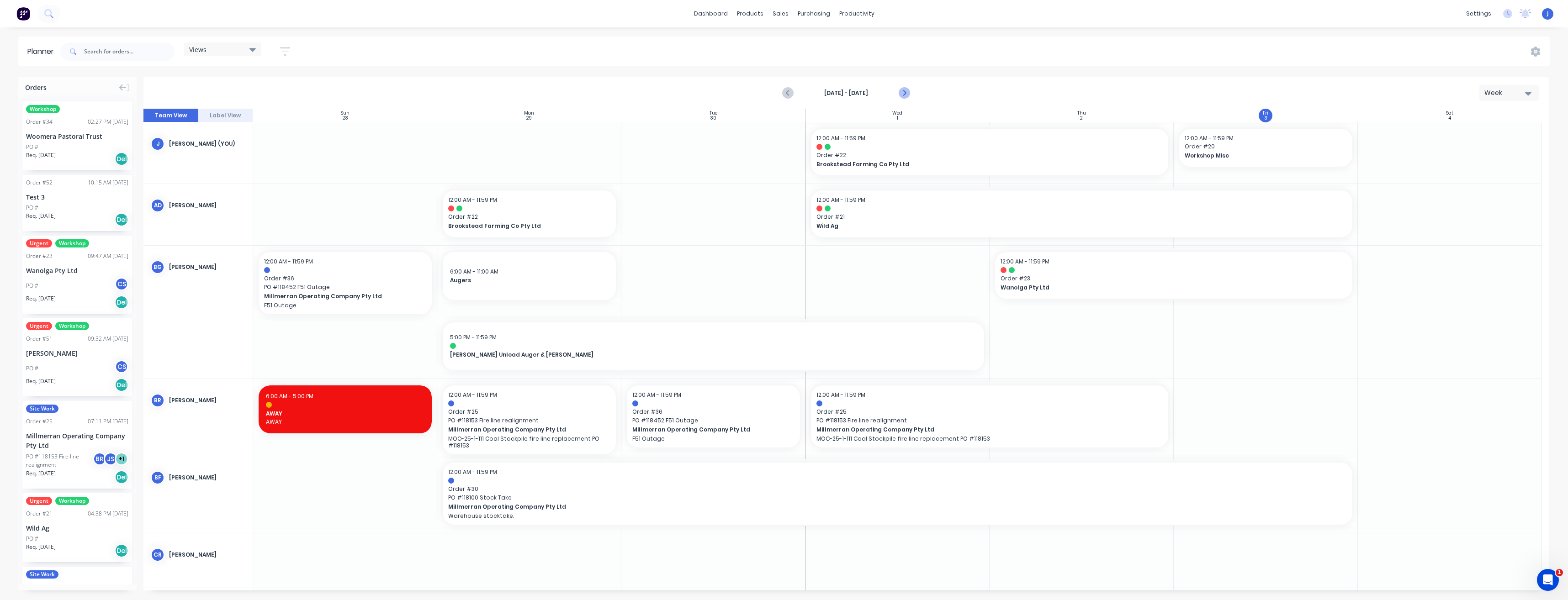
click at [900, 94] on icon "Next page" at bounding box center [904, 93] width 11 height 11
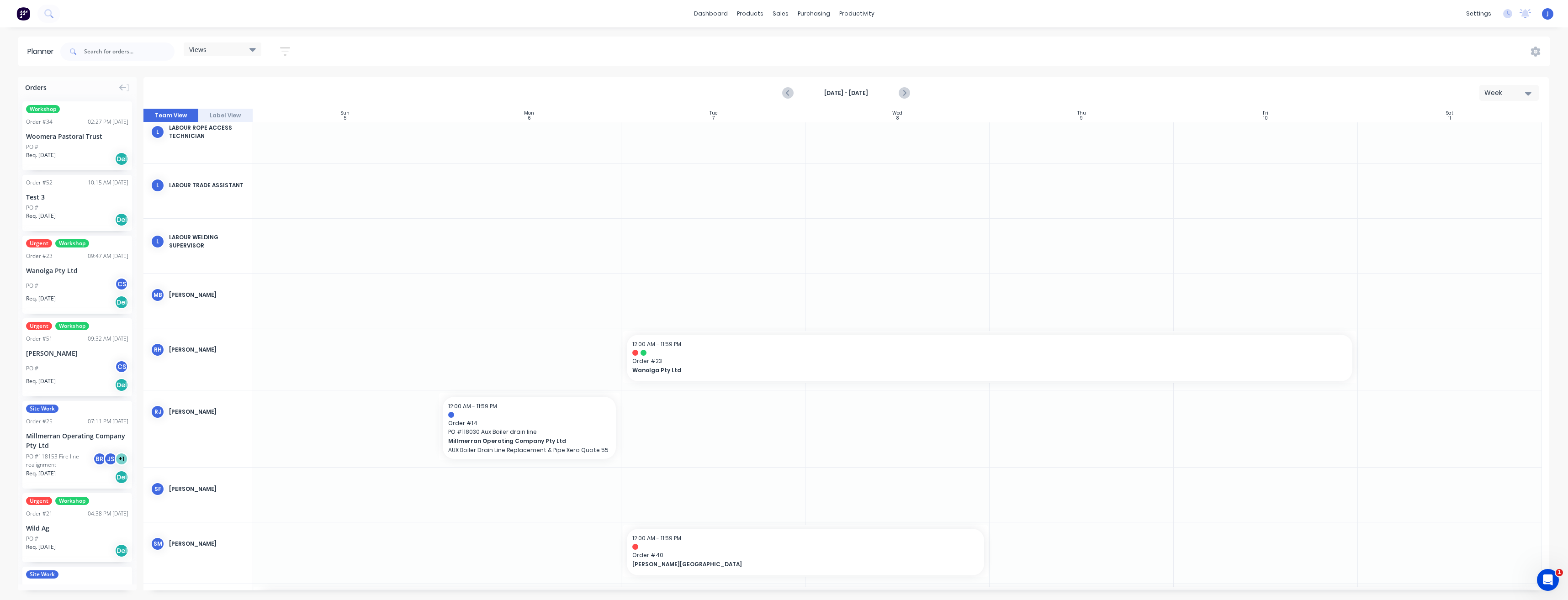
scroll to position [1580, 0]
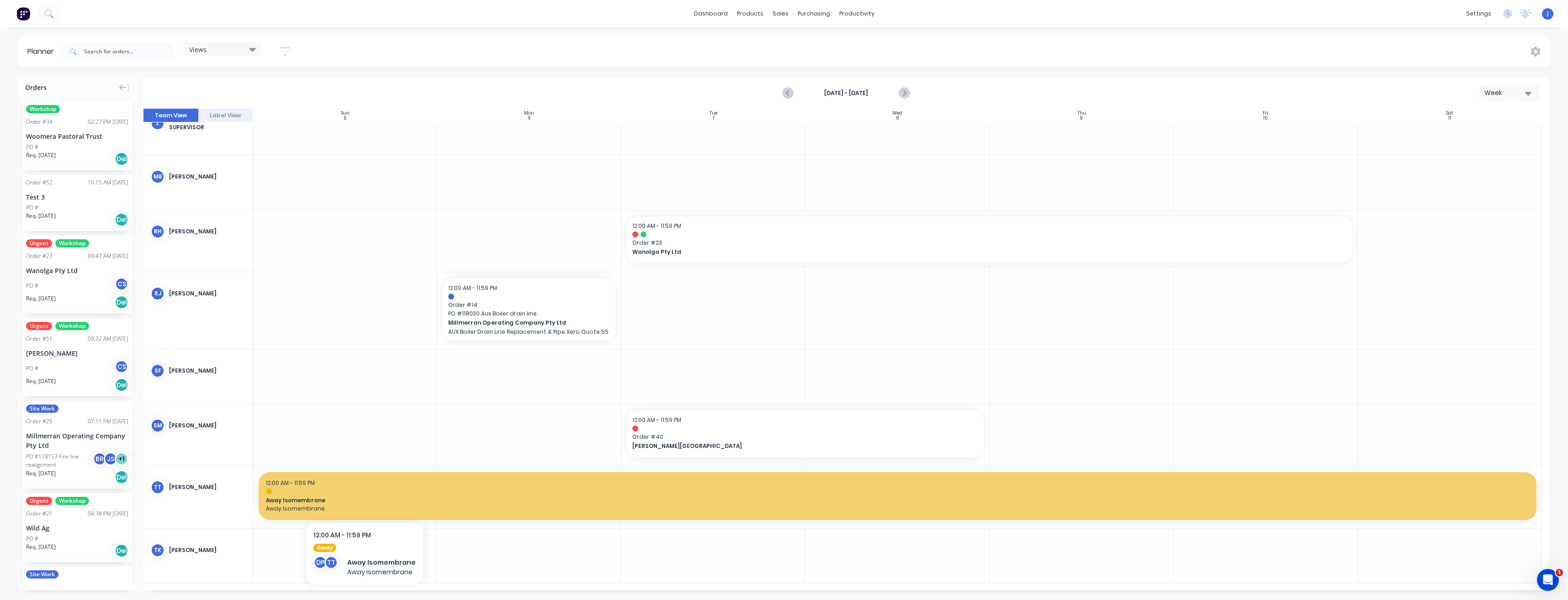
click at [363, 498] on span "Away Isomembrane" at bounding box center [897, 501] width 1263 height 9
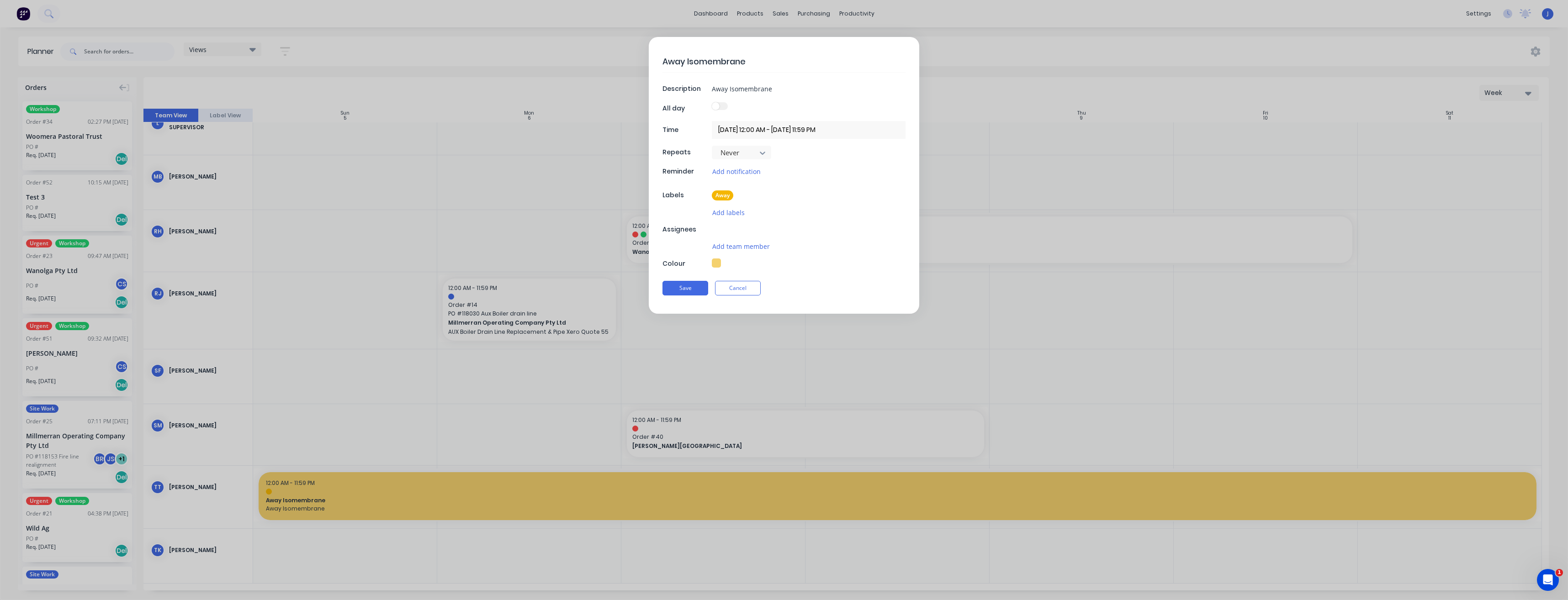
scroll to position [1573, 0]
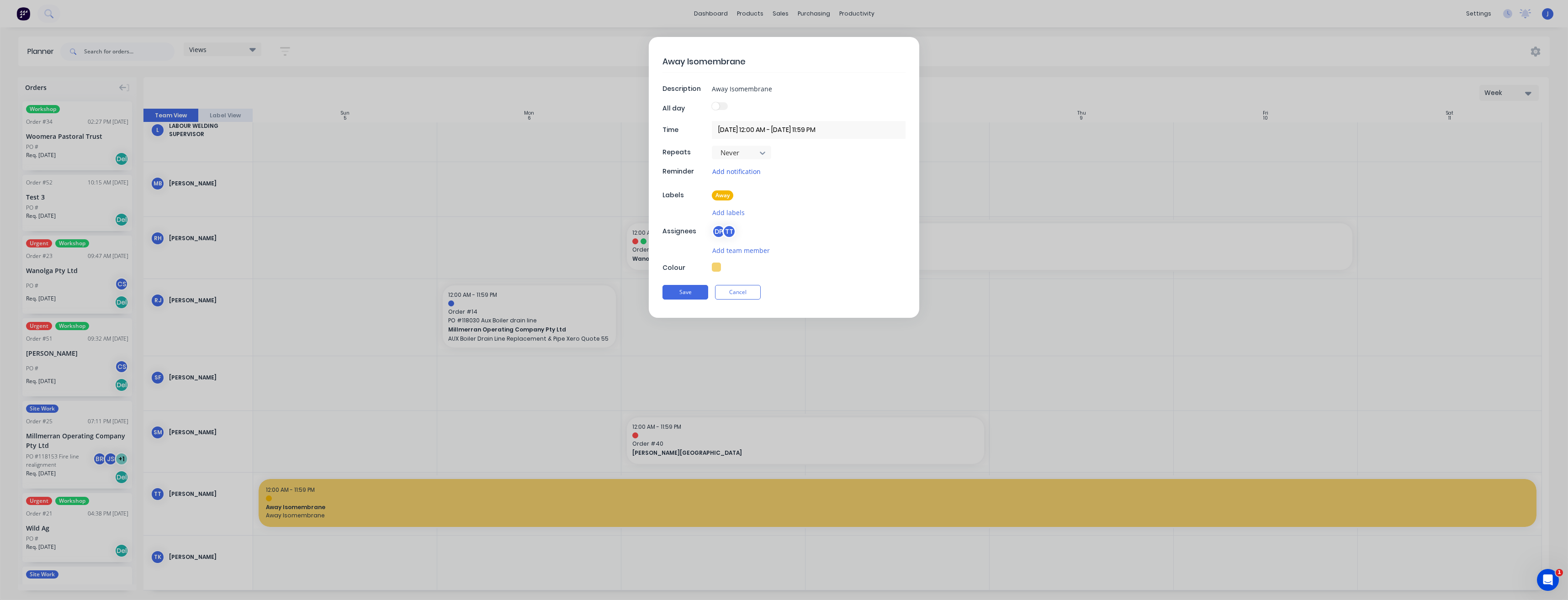
click at [735, 170] on button "Add notification" at bounding box center [736, 171] width 49 height 10
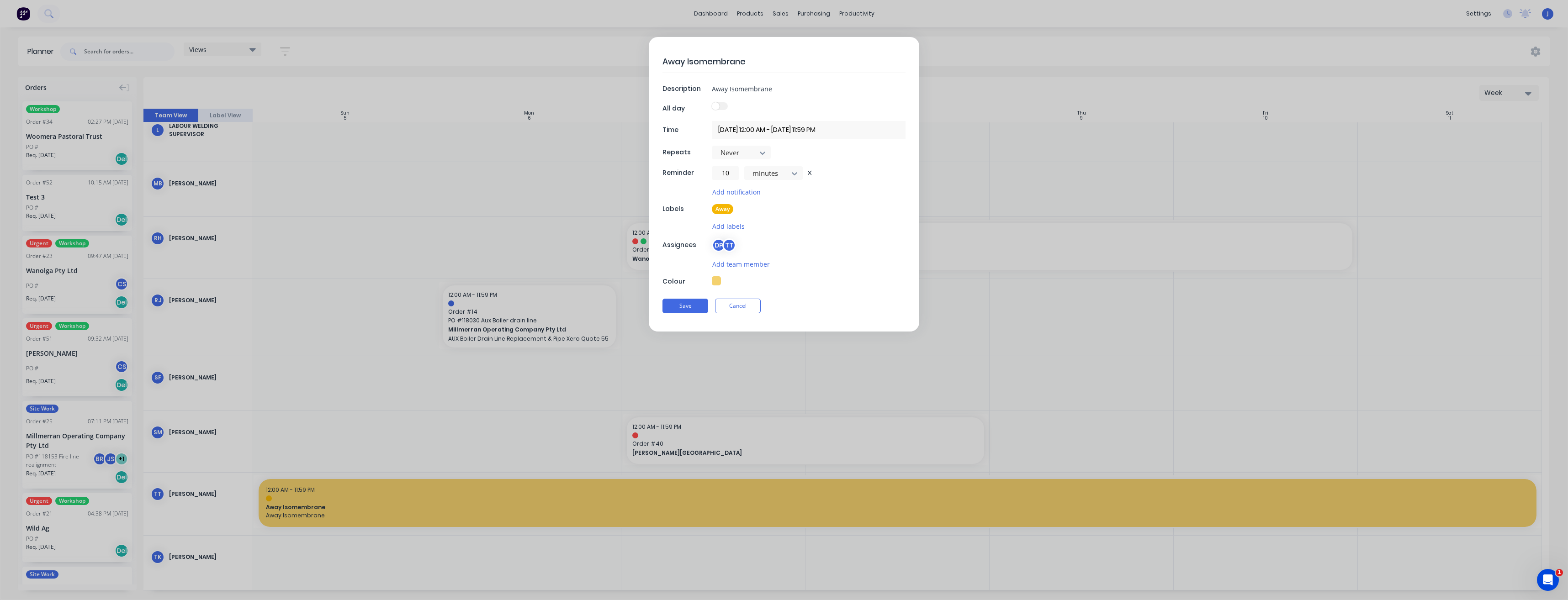
click at [810, 170] on icon at bounding box center [810, 173] width 4 height 5
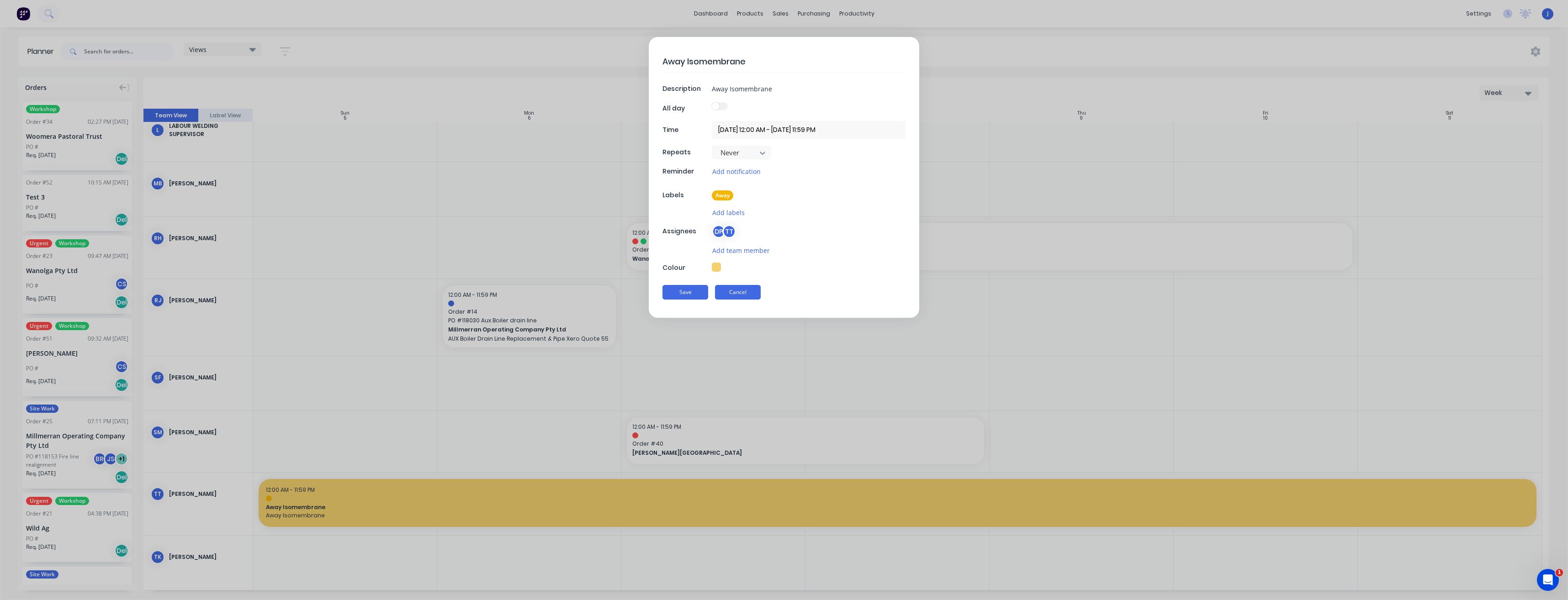
click at [737, 291] on button "Cancel" at bounding box center [738, 292] width 46 height 15
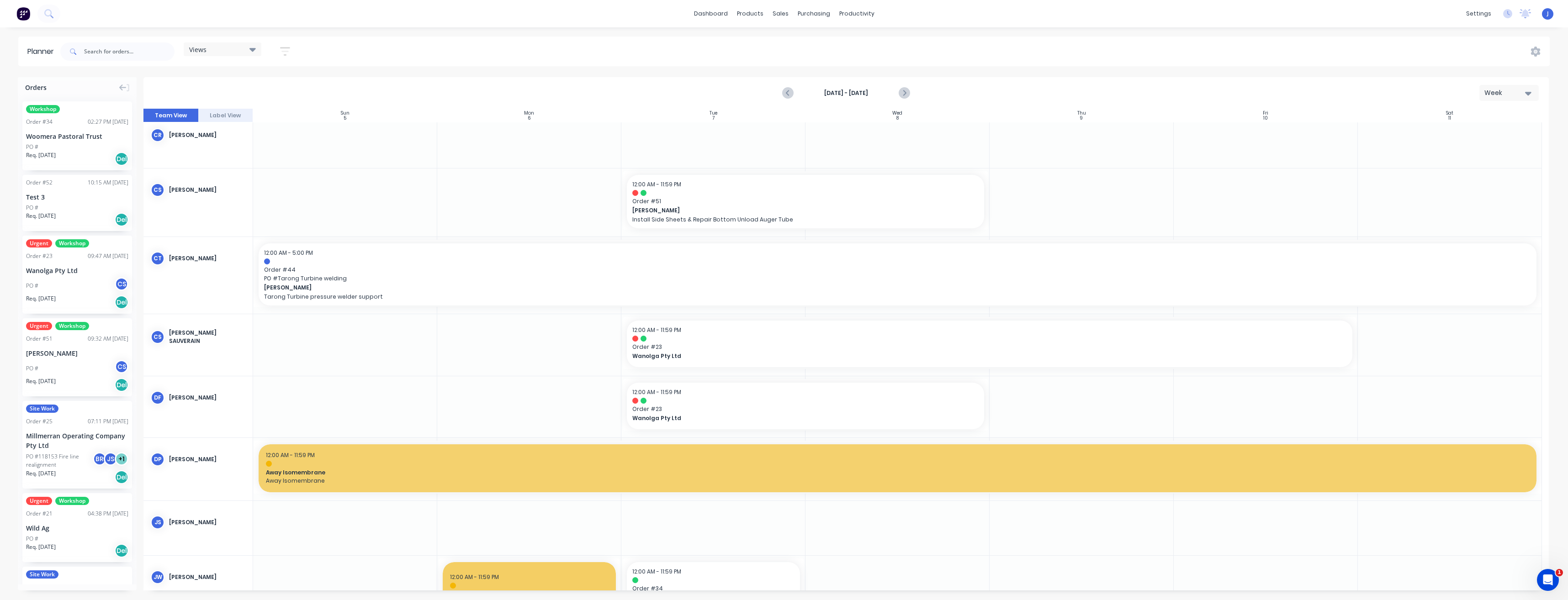
scroll to position [568, 0]
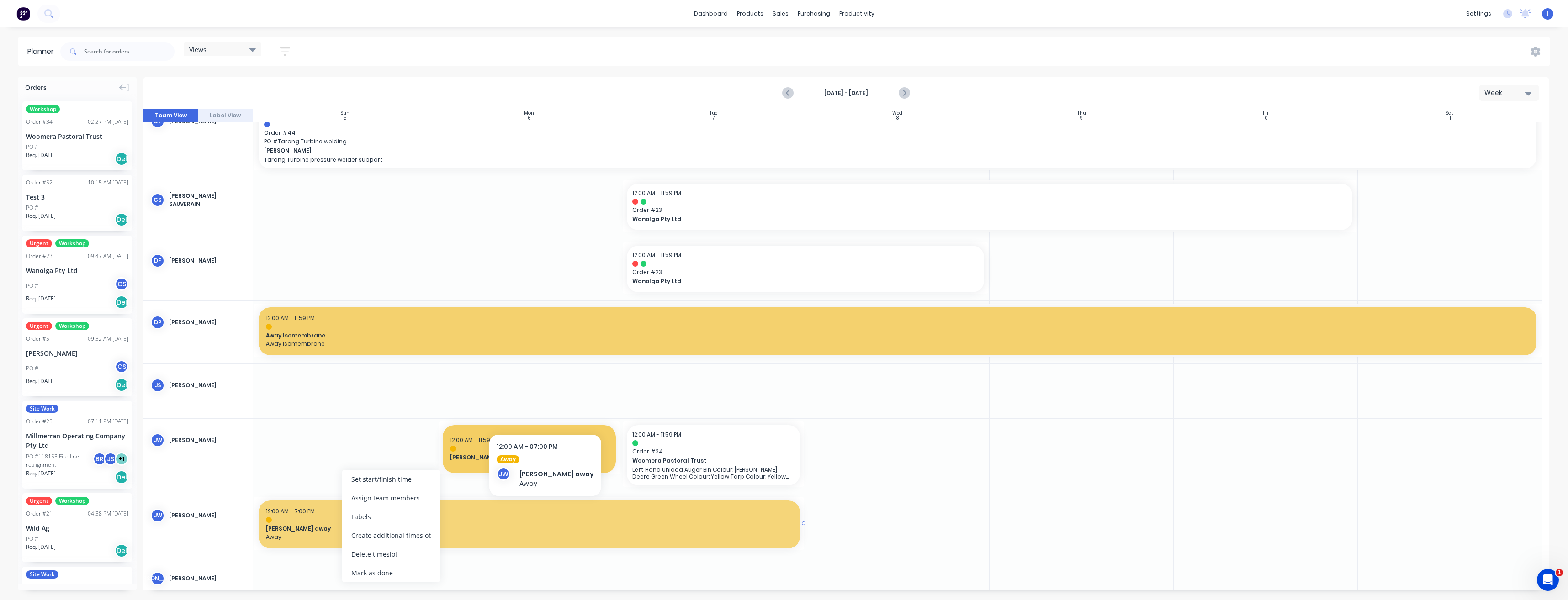
click at [334, 526] on span "[PERSON_NAME] away" at bounding box center [529, 529] width 527 height 9
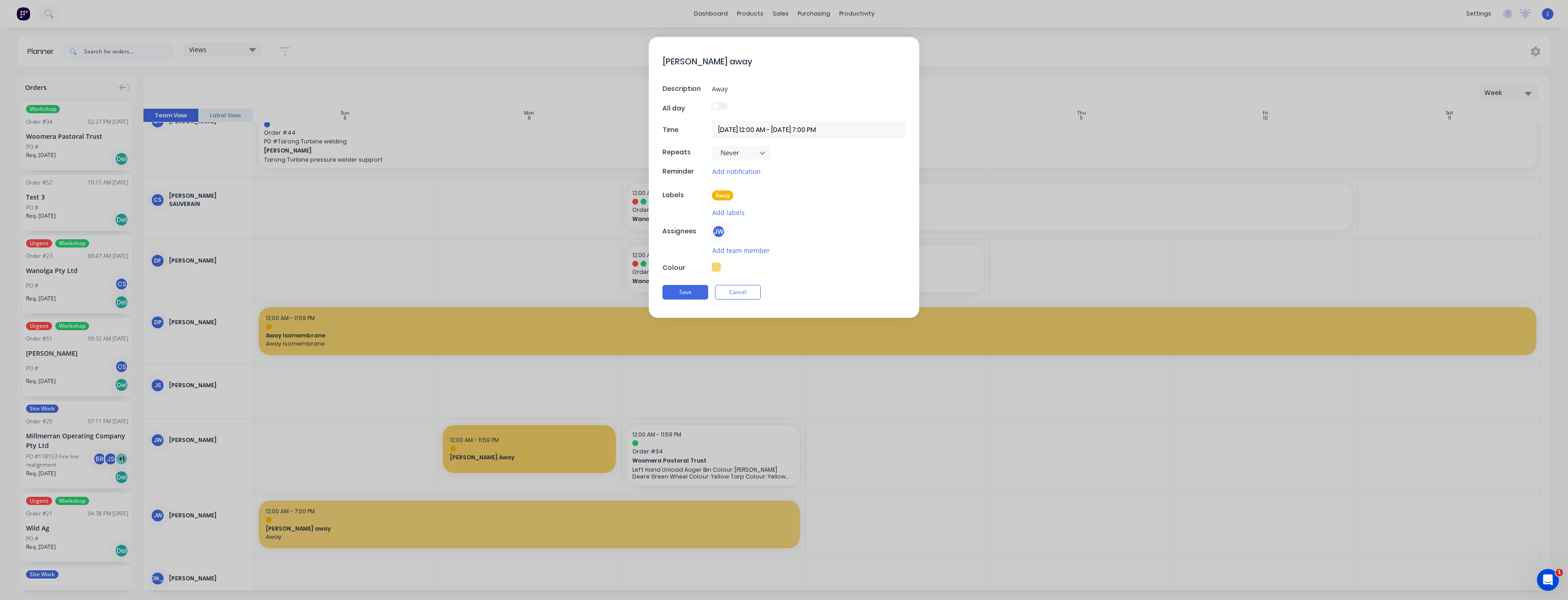
type textarea "x"
click at [739, 295] on button "Cancel" at bounding box center [738, 292] width 46 height 15
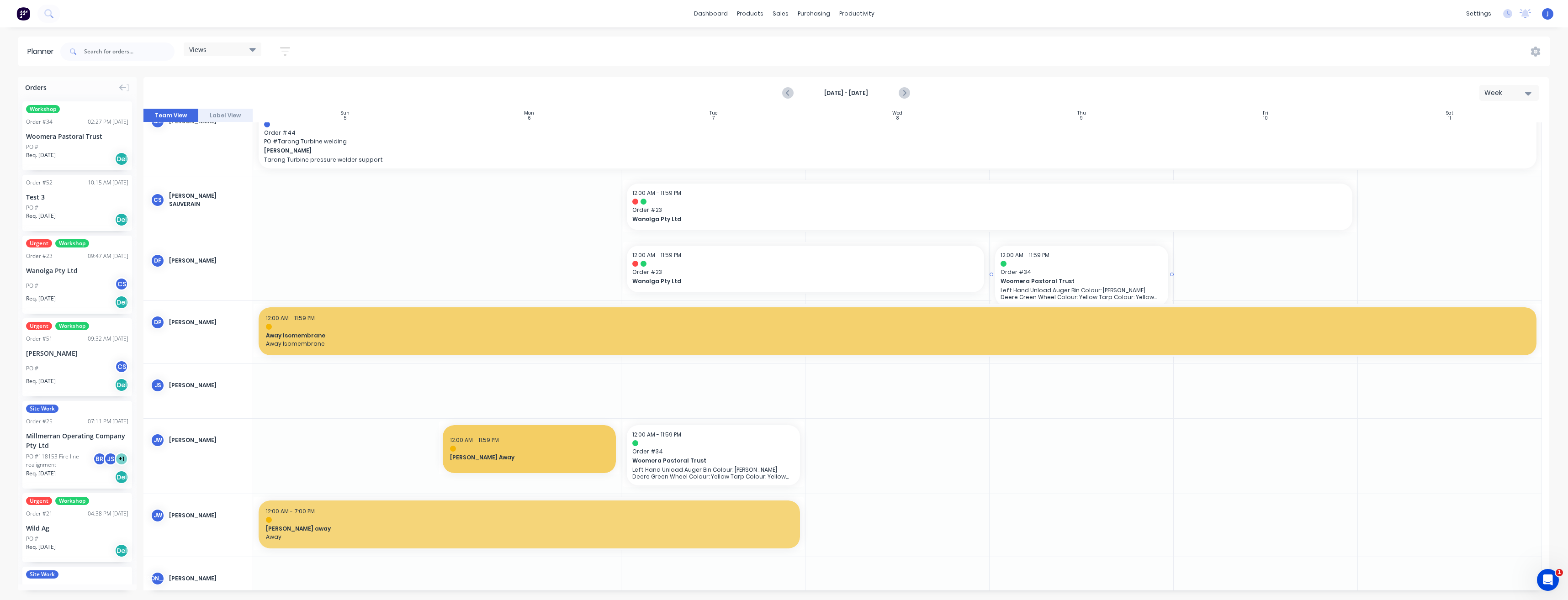
drag, startPoint x: 75, startPoint y: 136, endPoint x: 1123, endPoint y: 287, distance: 1058.8
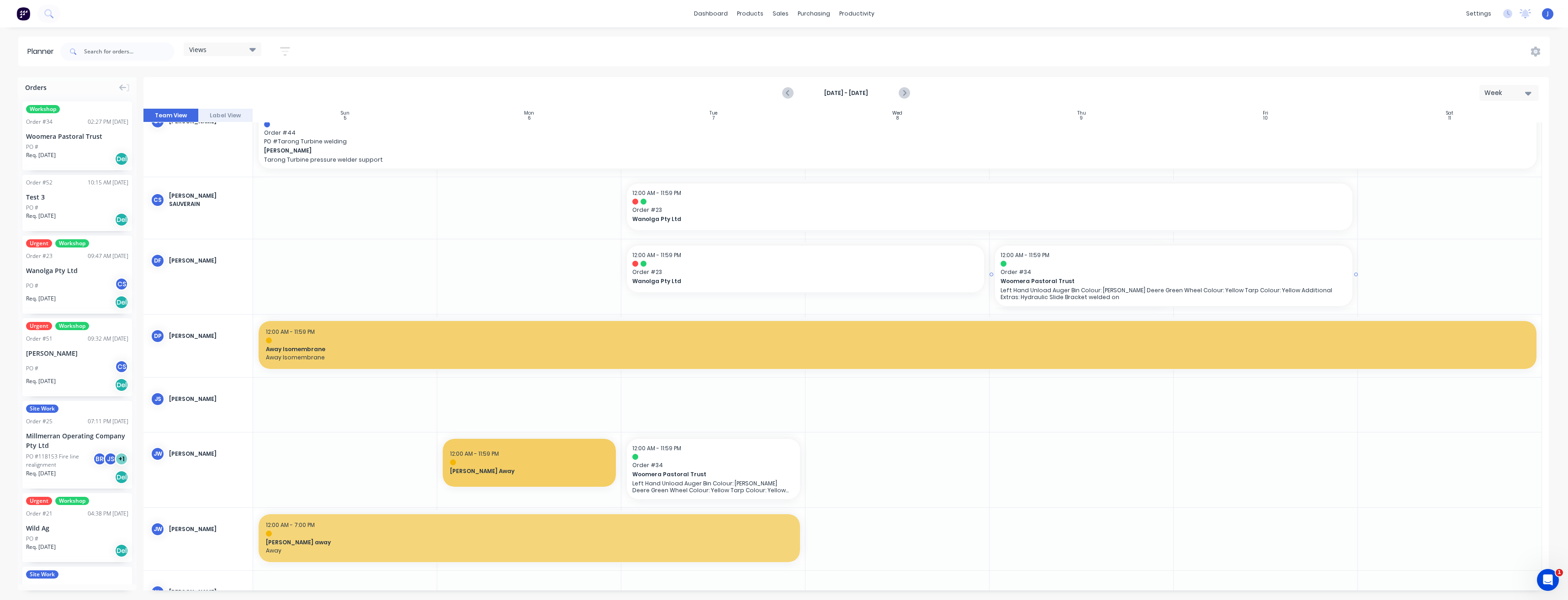
drag, startPoint x: 1169, startPoint y: 278, endPoint x: 1240, endPoint y: 276, distance: 71.0
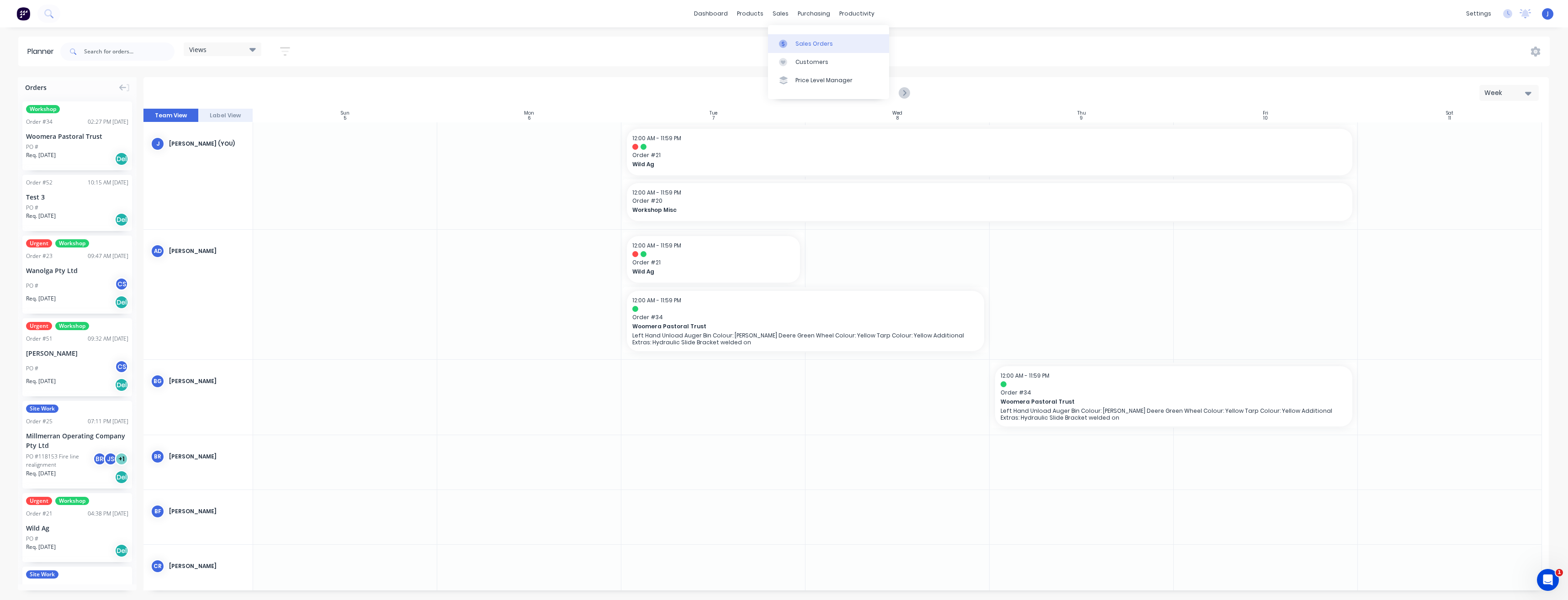
click at [809, 44] on div "Sales Orders" at bounding box center [814, 44] width 38 height 9
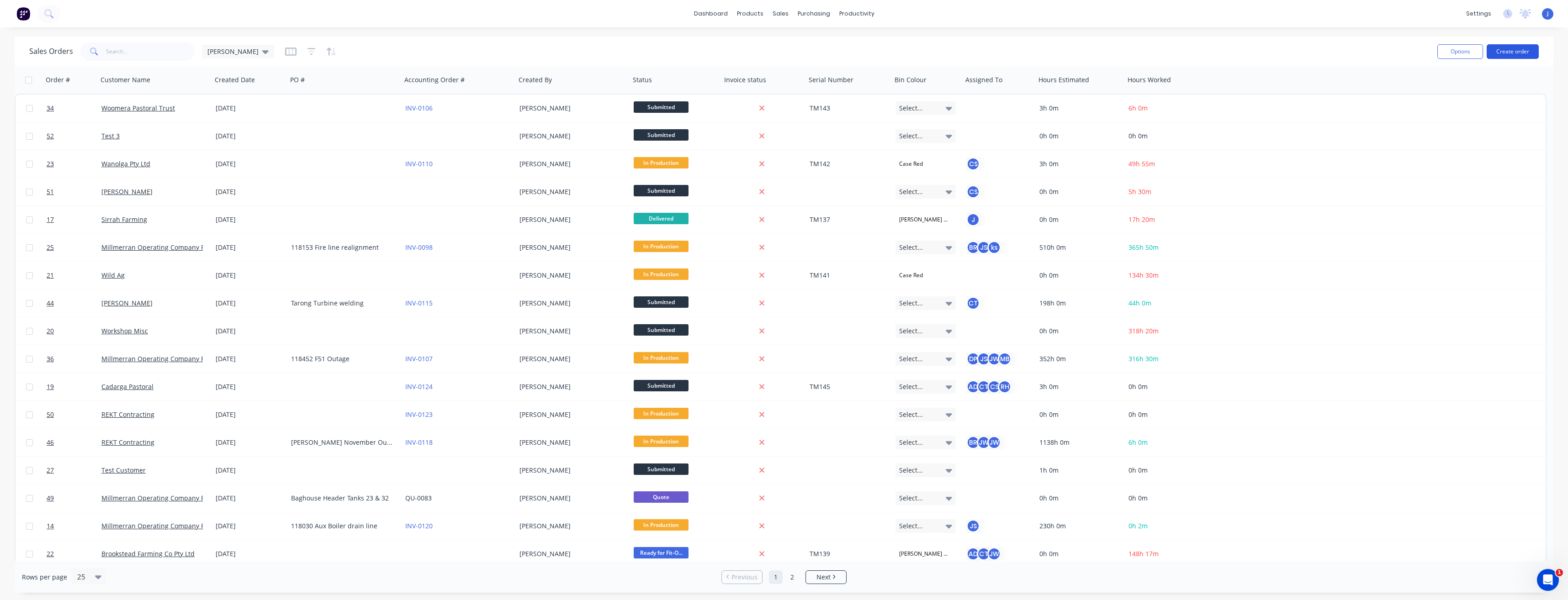
click at [1505, 55] on button "Create order" at bounding box center [1513, 52] width 52 height 15
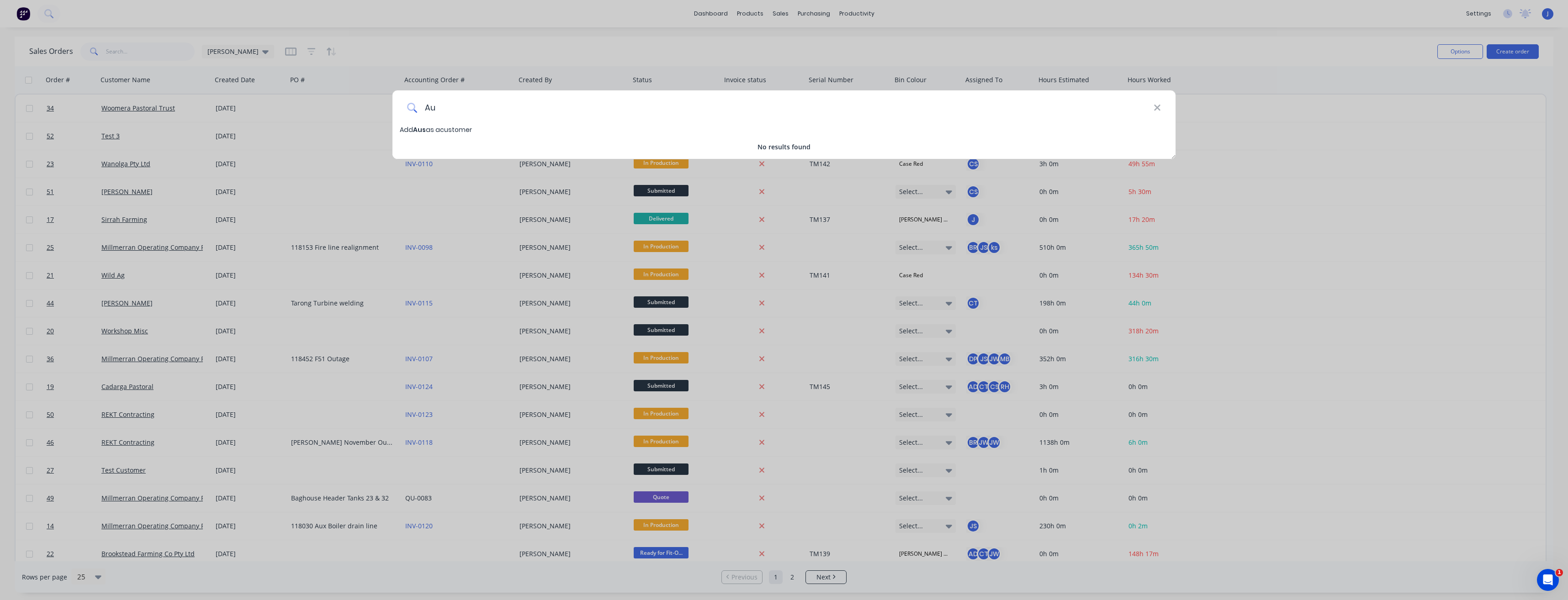
type input "A"
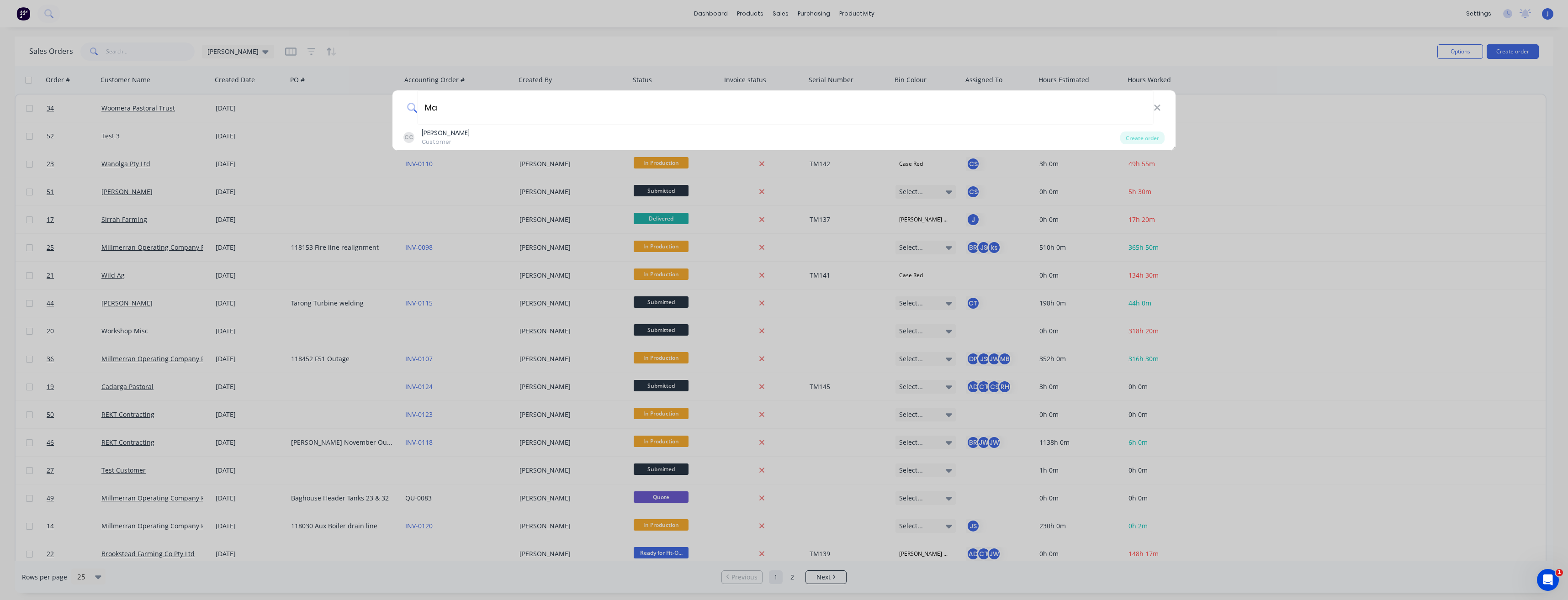
type input "M"
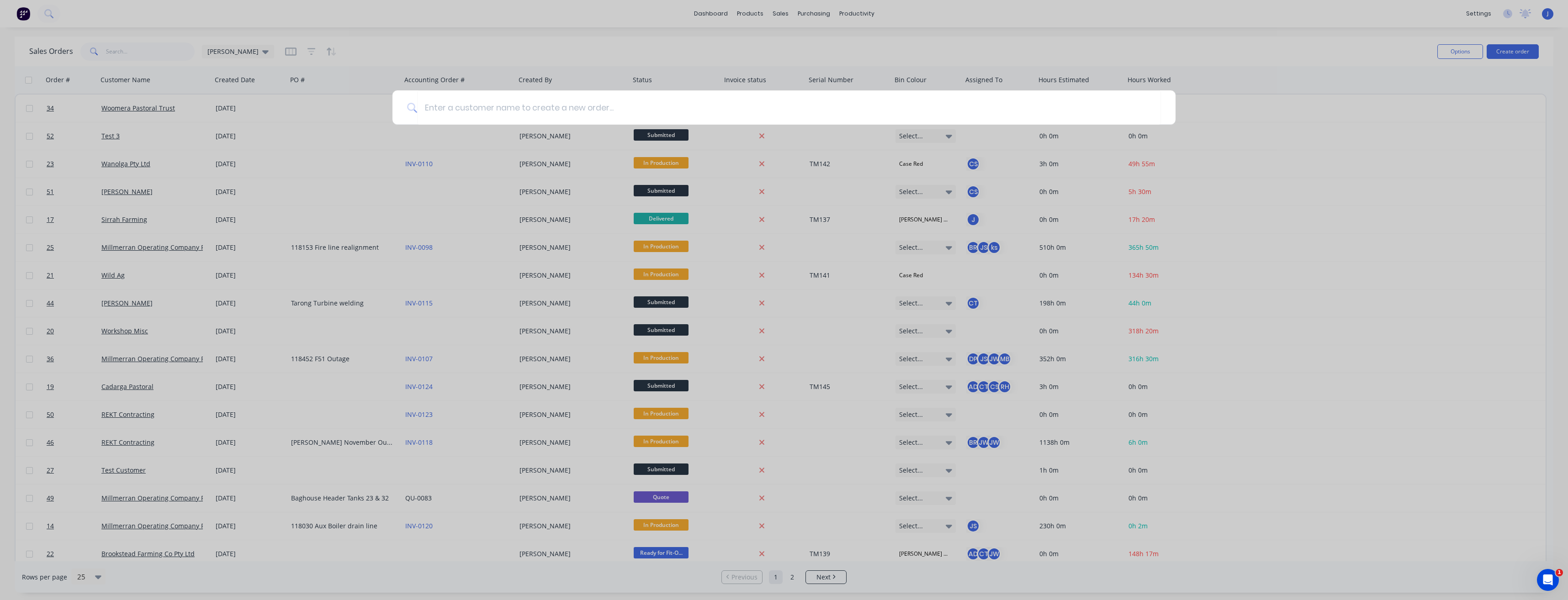
click at [856, 10] on div at bounding box center [784, 300] width 1568 height 600
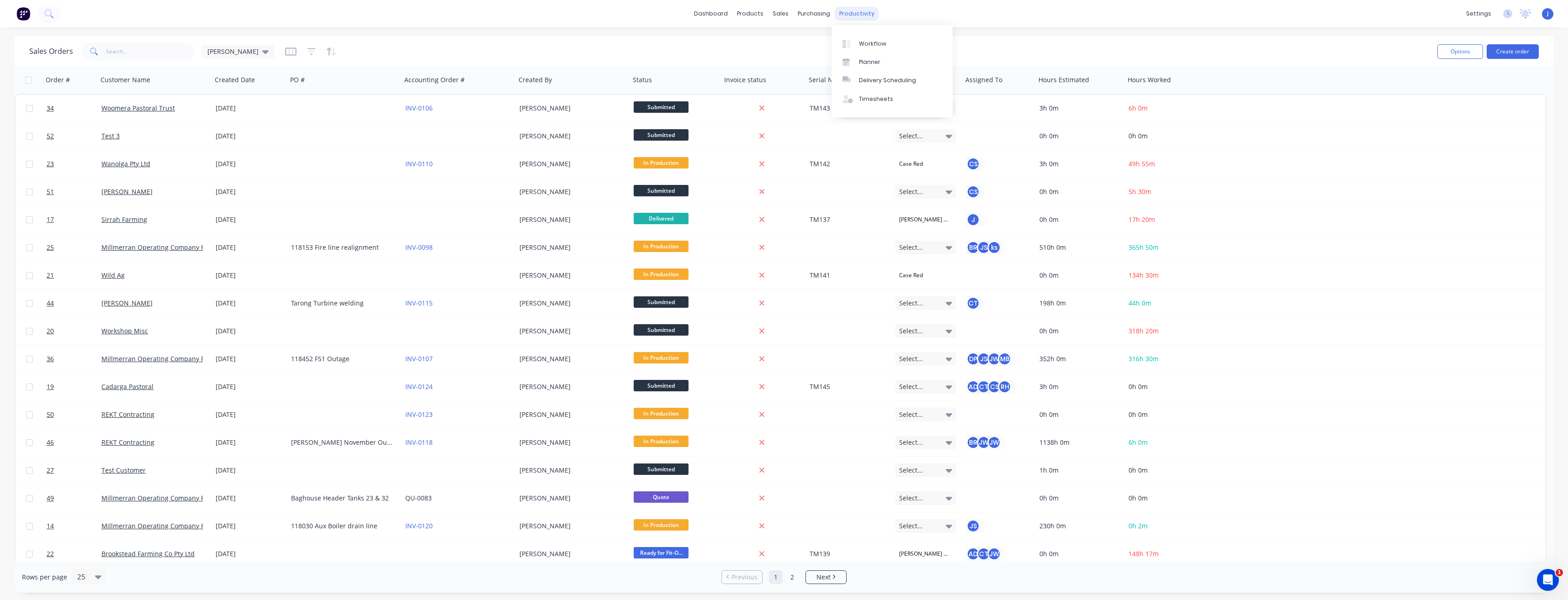
click at [855, 18] on div "productivity" at bounding box center [856, 13] width 44 height 14
click at [873, 58] on div "Planner" at bounding box center [869, 62] width 21 height 9
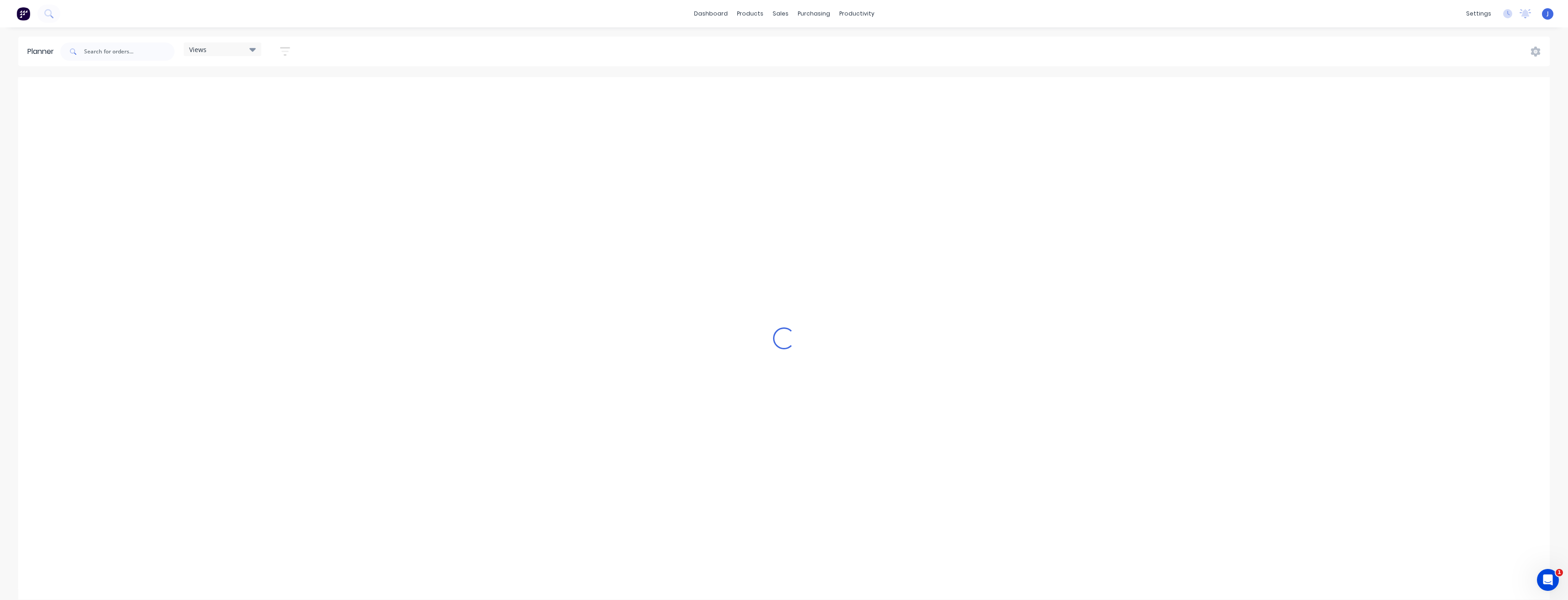
scroll to position [0, 2194]
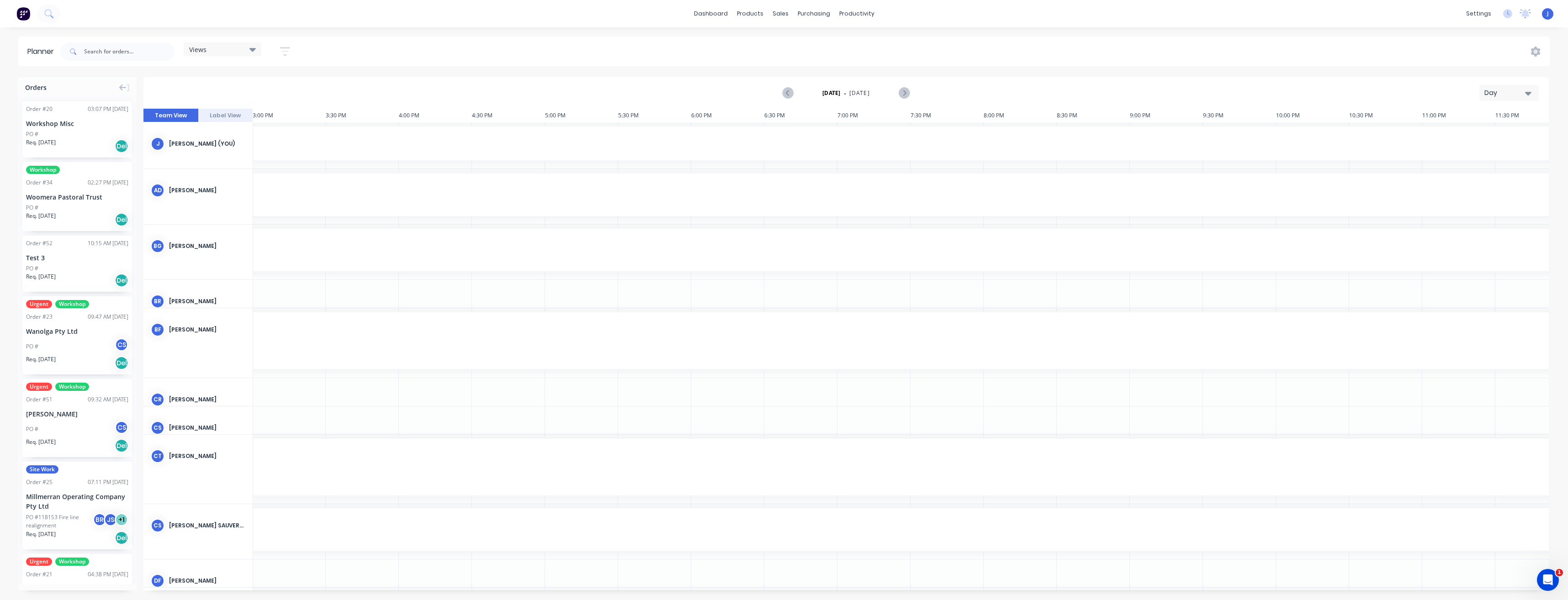
click at [1528, 95] on icon "button" at bounding box center [1528, 94] width 7 height 4
click at [1504, 133] on div "Week" at bounding box center [1493, 136] width 91 height 18
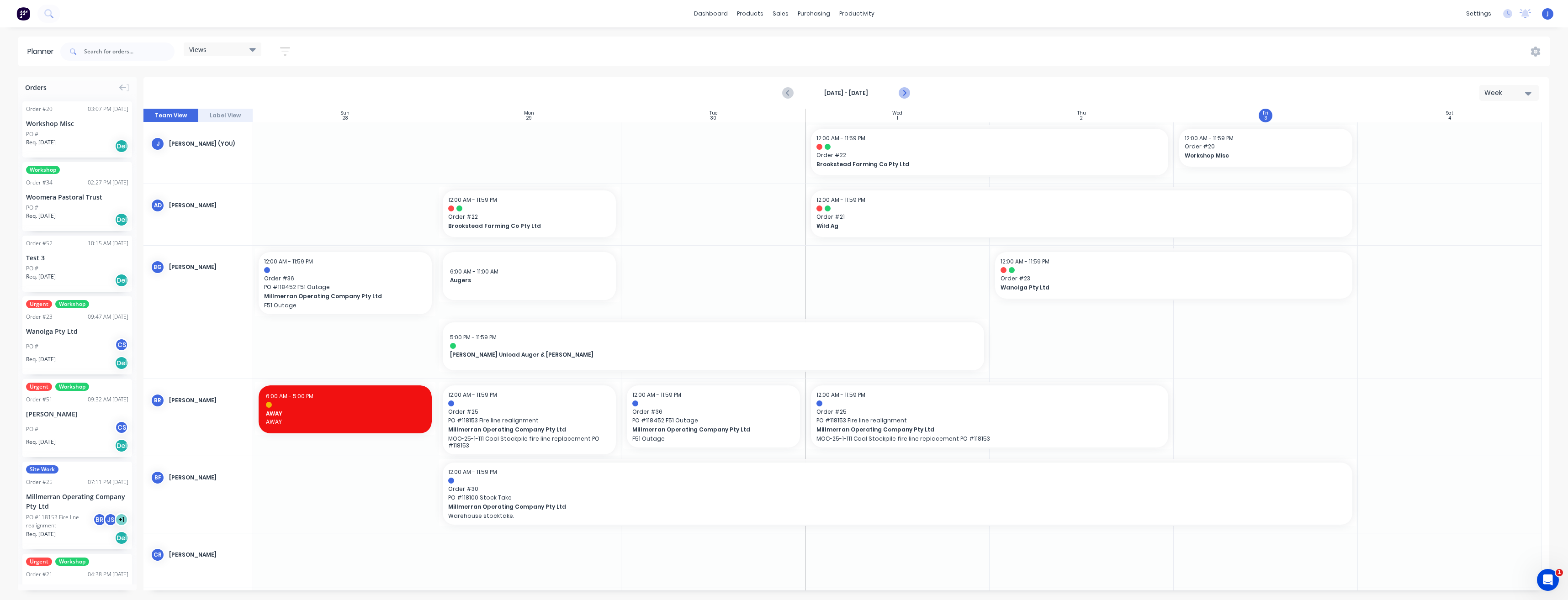
click at [904, 93] on icon "Next page" at bounding box center [904, 93] width 11 height 11
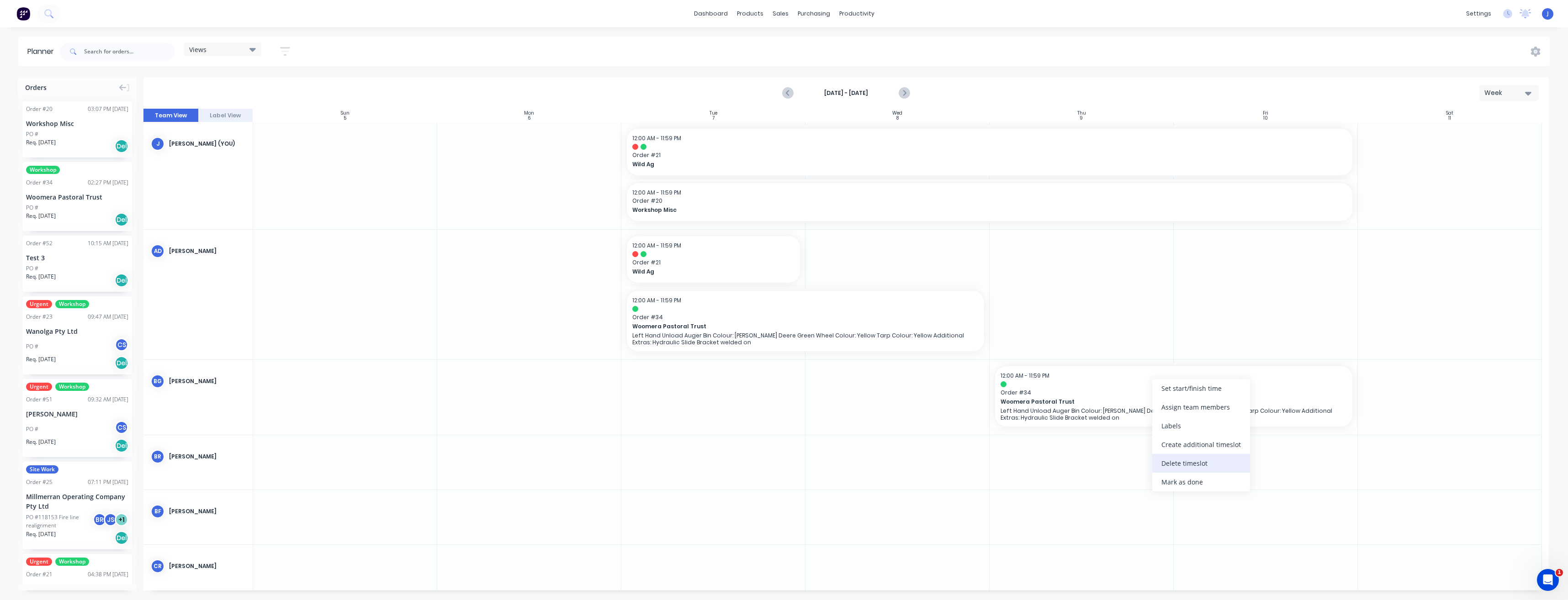
click at [1205, 465] on div "Delete timeslot" at bounding box center [1201, 463] width 98 height 19
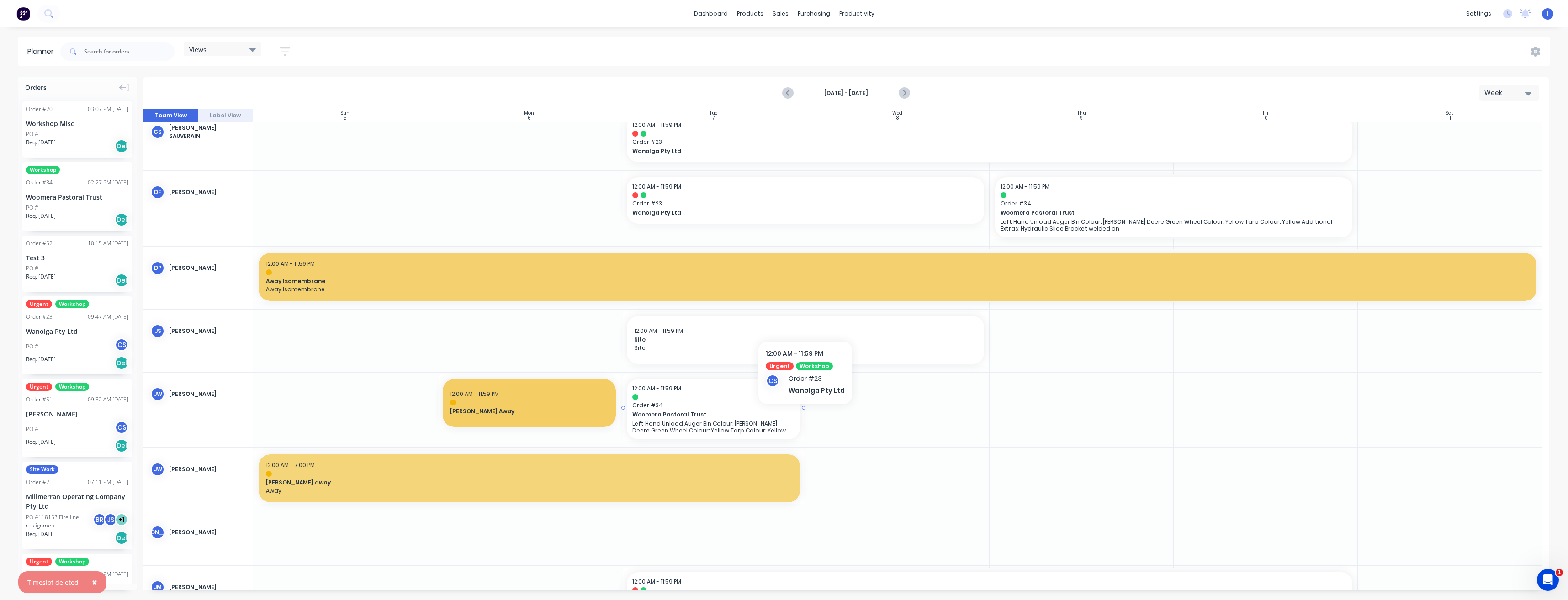
scroll to position [685, 0]
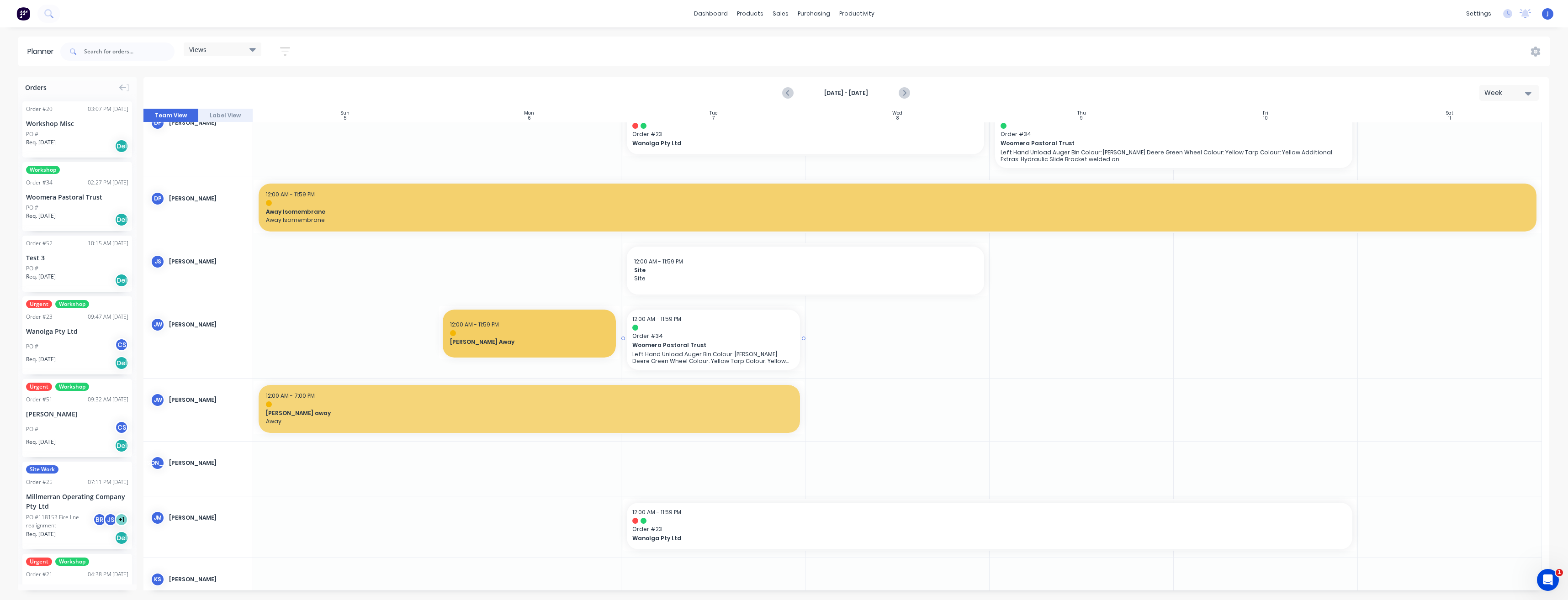
click at [774, 337] on span "Order # 34" at bounding box center [713, 337] width 162 height 9
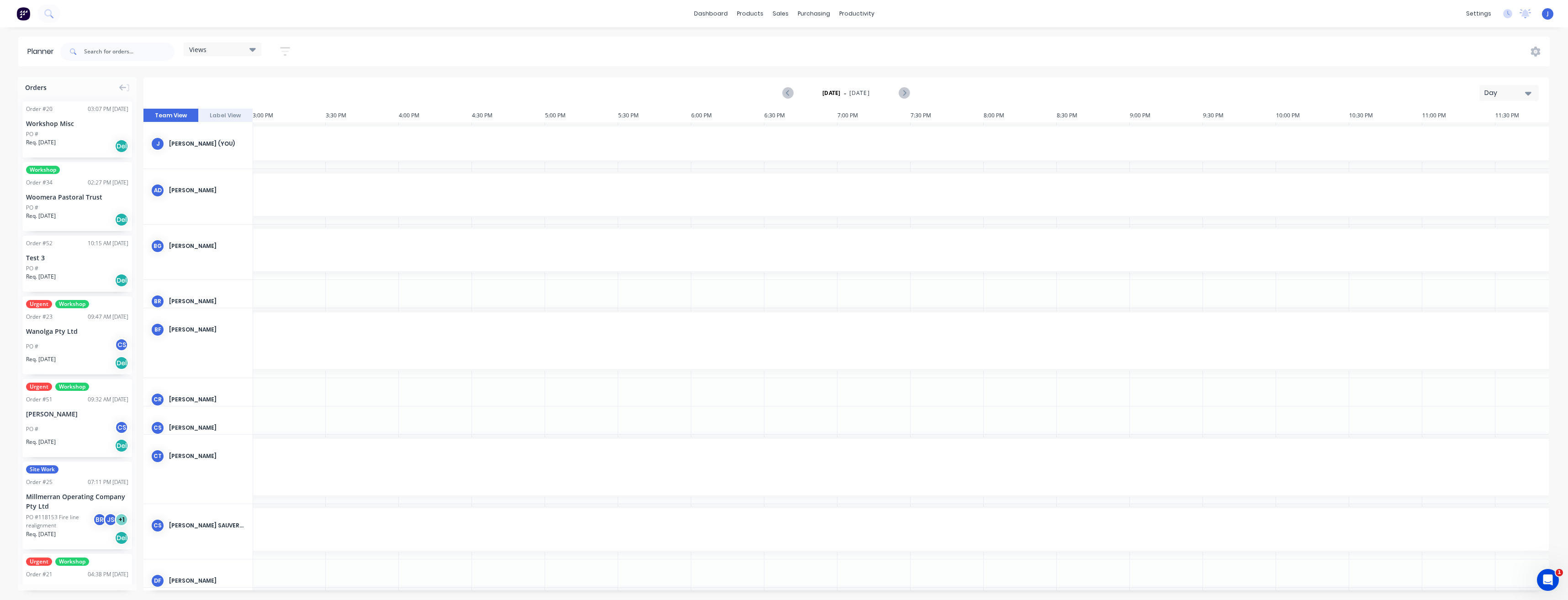
click at [1528, 95] on icon "button" at bounding box center [1528, 94] width 7 height 4
click at [1501, 136] on div "Week" at bounding box center [1493, 136] width 91 height 18
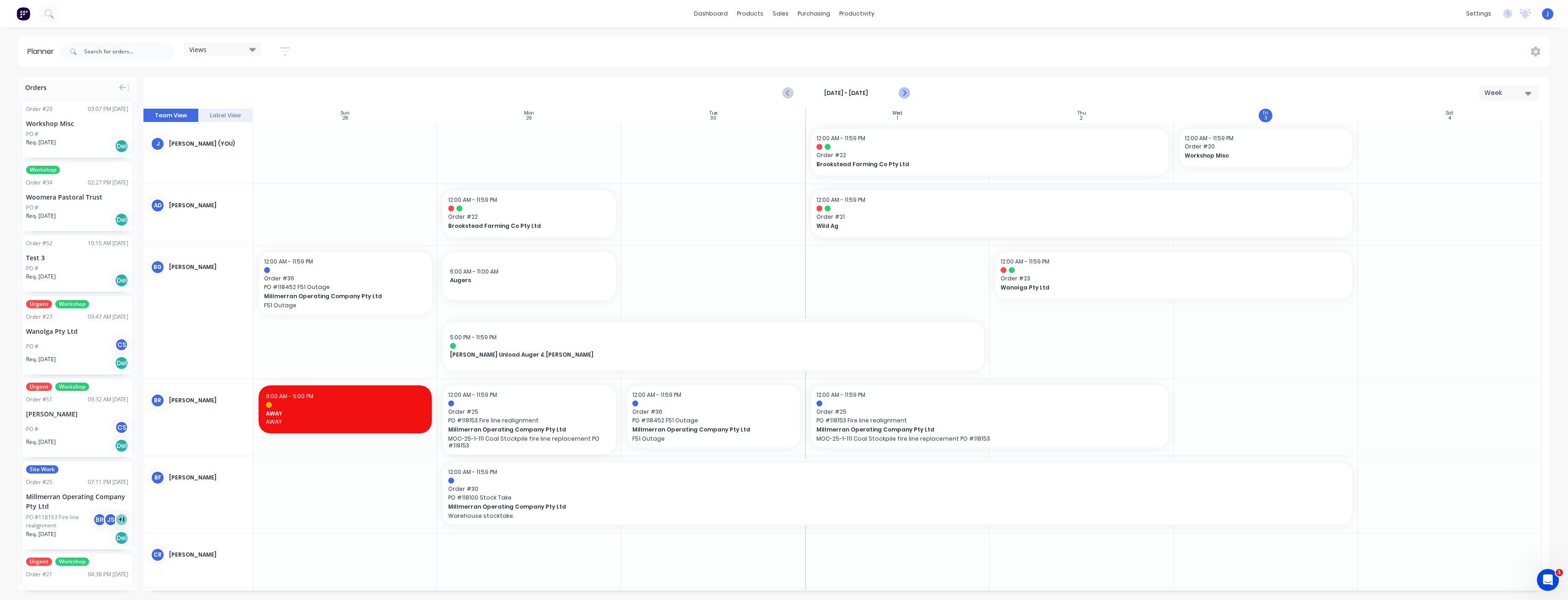
click at [903, 94] on icon "Next page" at bounding box center [904, 93] width 4 height 7
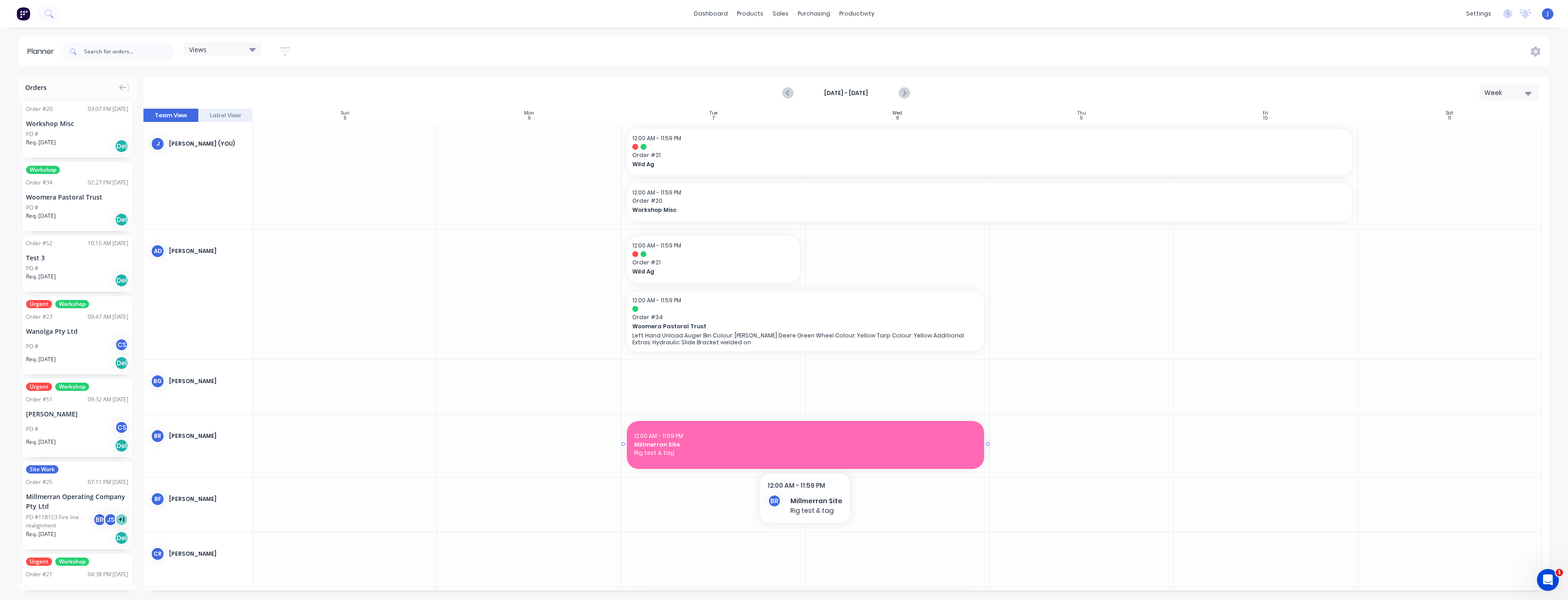
click at [735, 446] on span "Millmerran Site" at bounding box center [805, 445] width 343 height 9
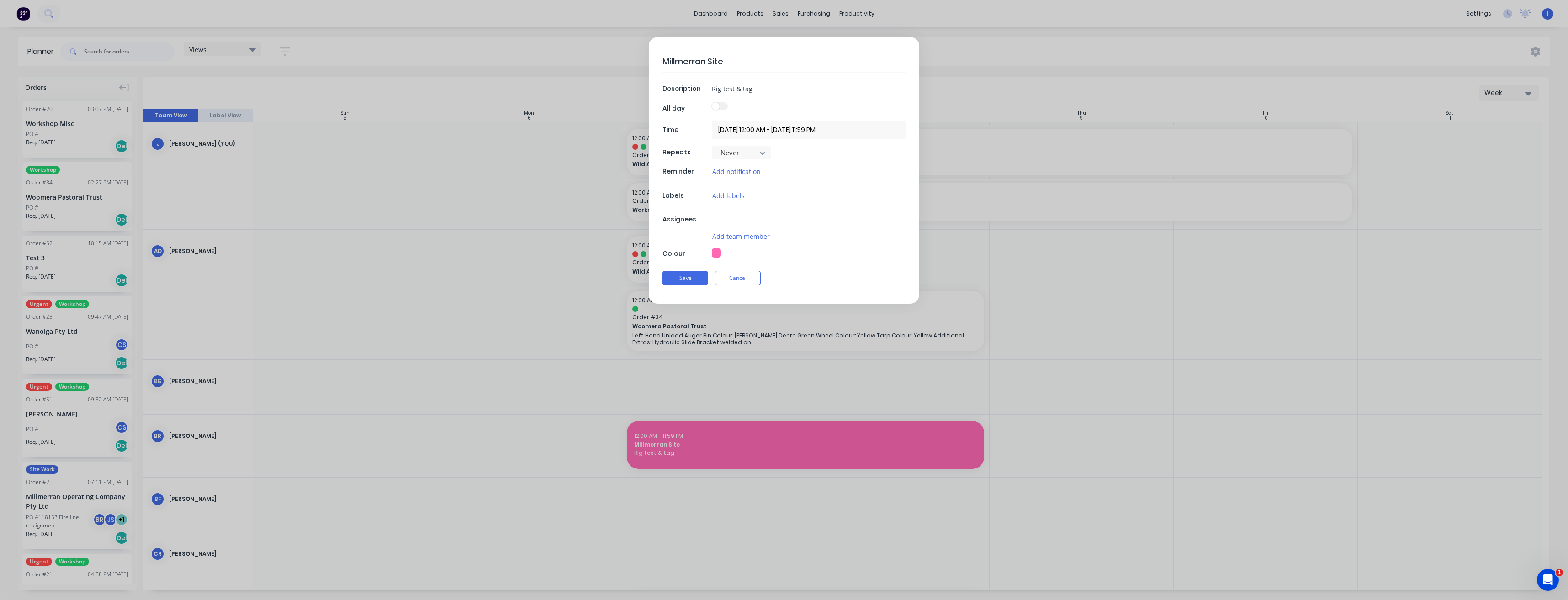
type textarea "x"
click at [739, 285] on button "Cancel" at bounding box center [738, 282] width 46 height 15
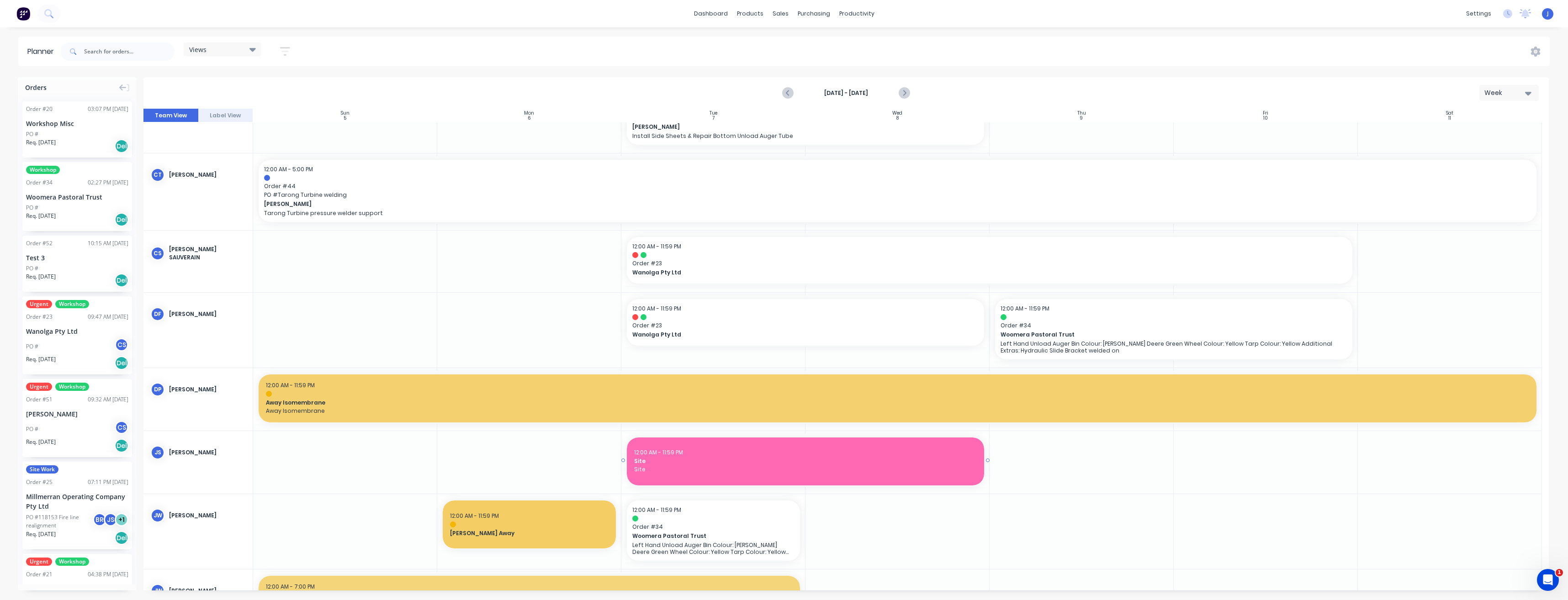
scroll to position [594, 0]
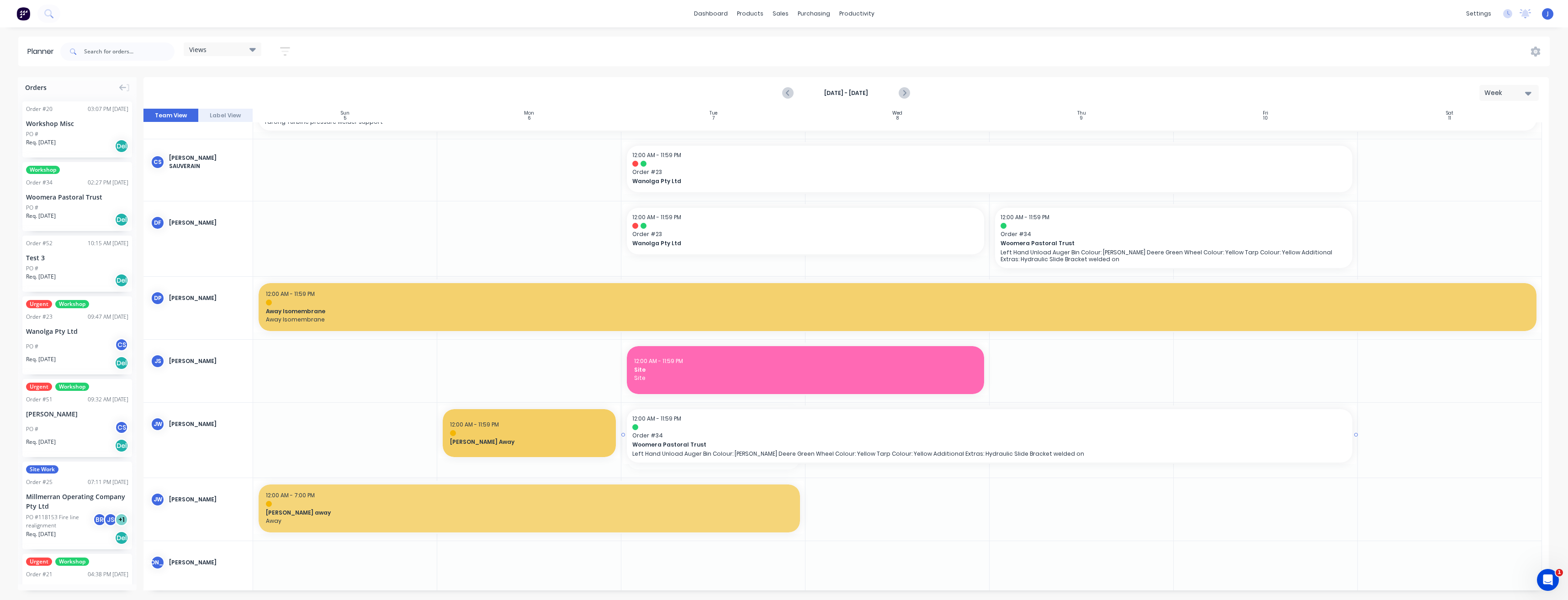
drag, startPoint x: 802, startPoint y: 439, endPoint x: 1305, endPoint y: 469, distance: 503.9
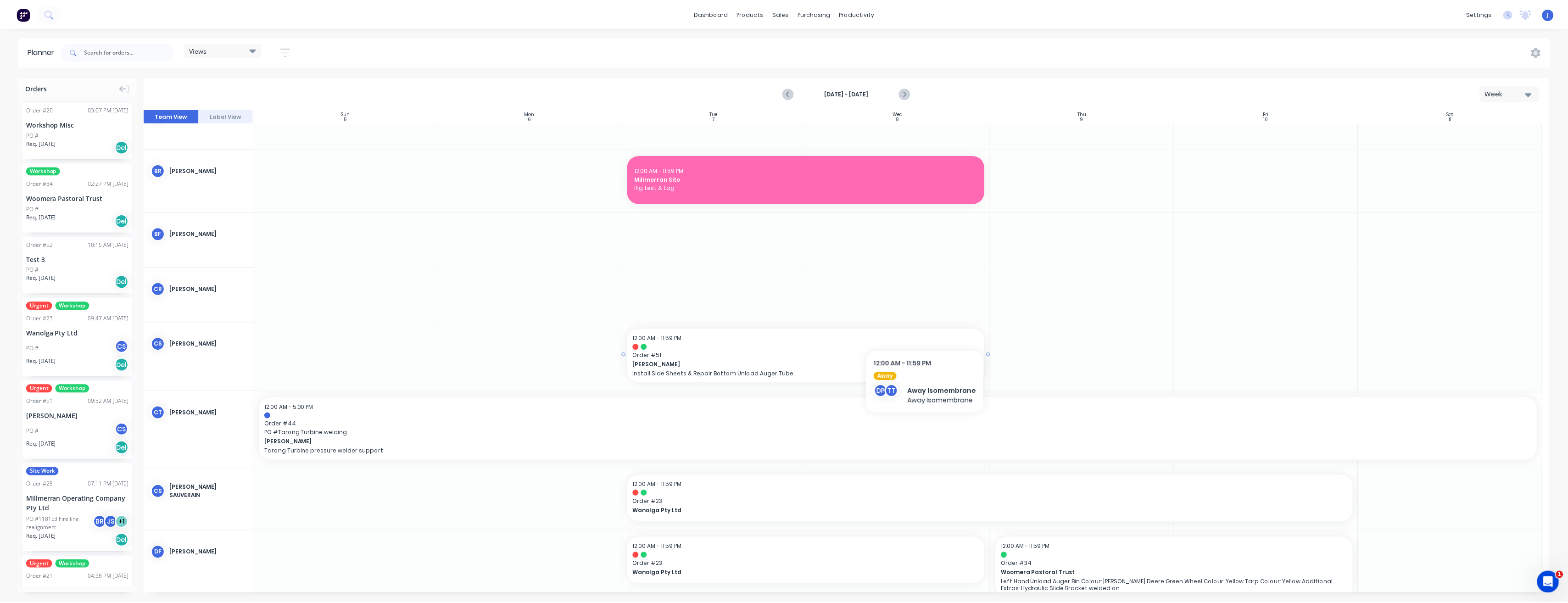
scroll to position [0, 0]
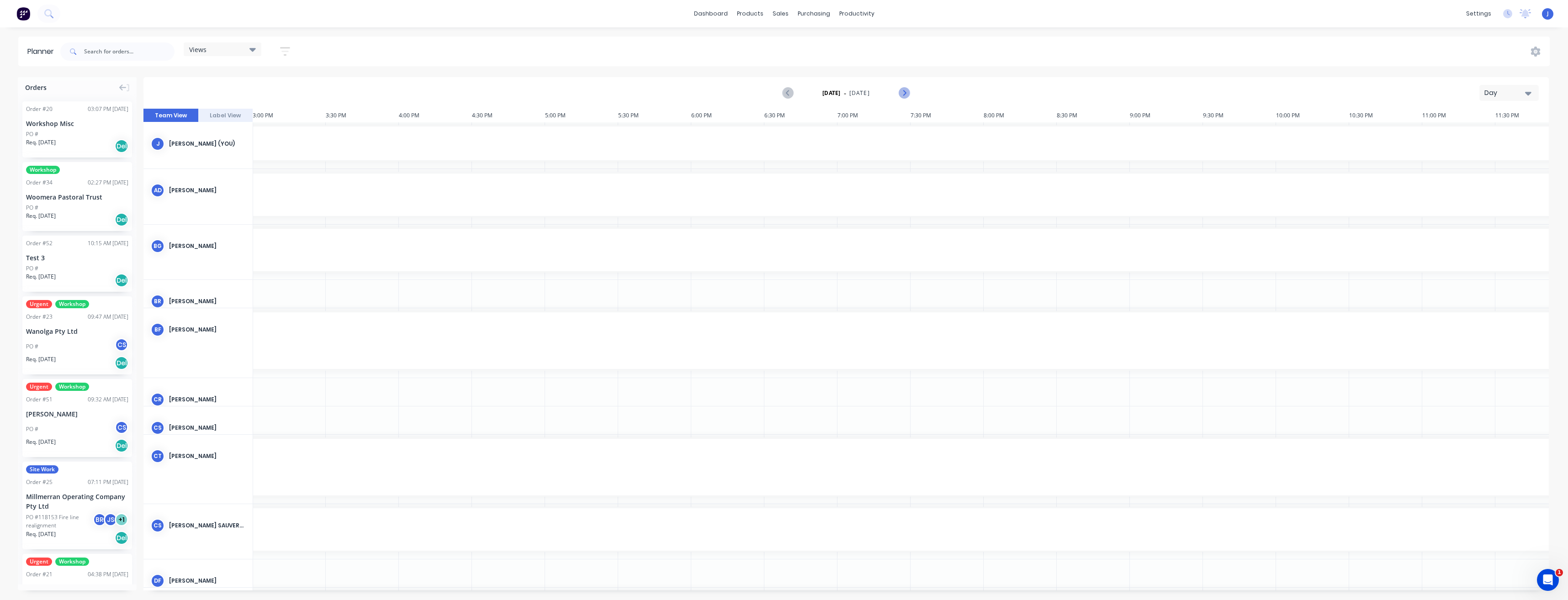
click at [905, 94] on icon "Next page" at bounding box center [904, 93] width 11 height 11
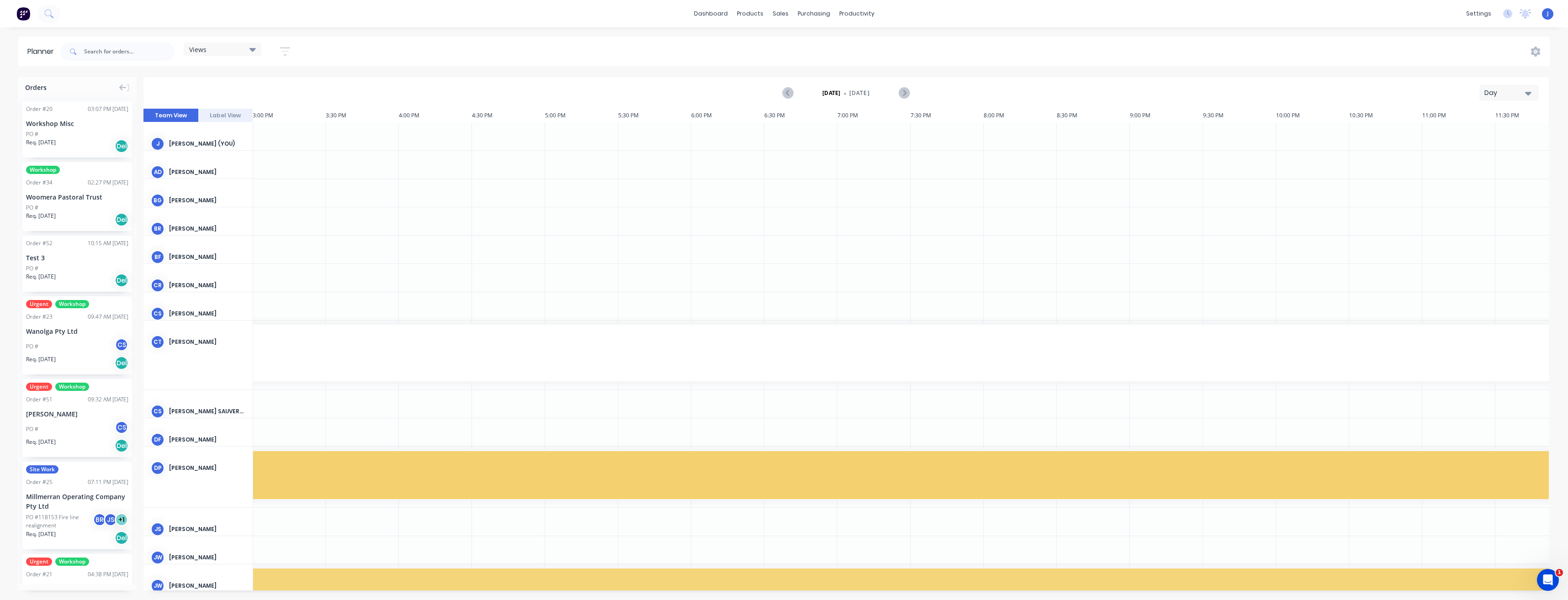
click at [1528, 92] on icon "button" at bounding box center [1528, 94] width 7 height 4
click at [1474, 136] on div "Week" at bounding box center [1493, 136] width 91 height 18
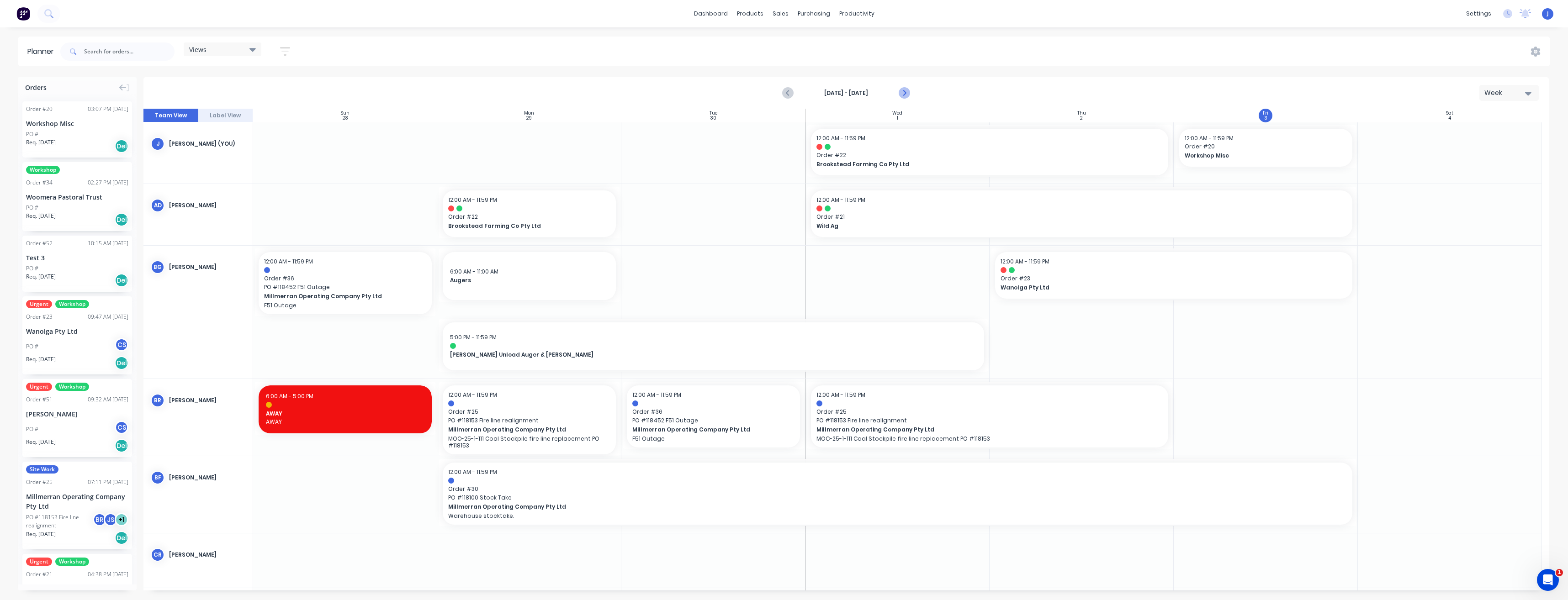
click at [901, 92] on icon "Next page" at bounding box center [904, 93] width 11 height 11
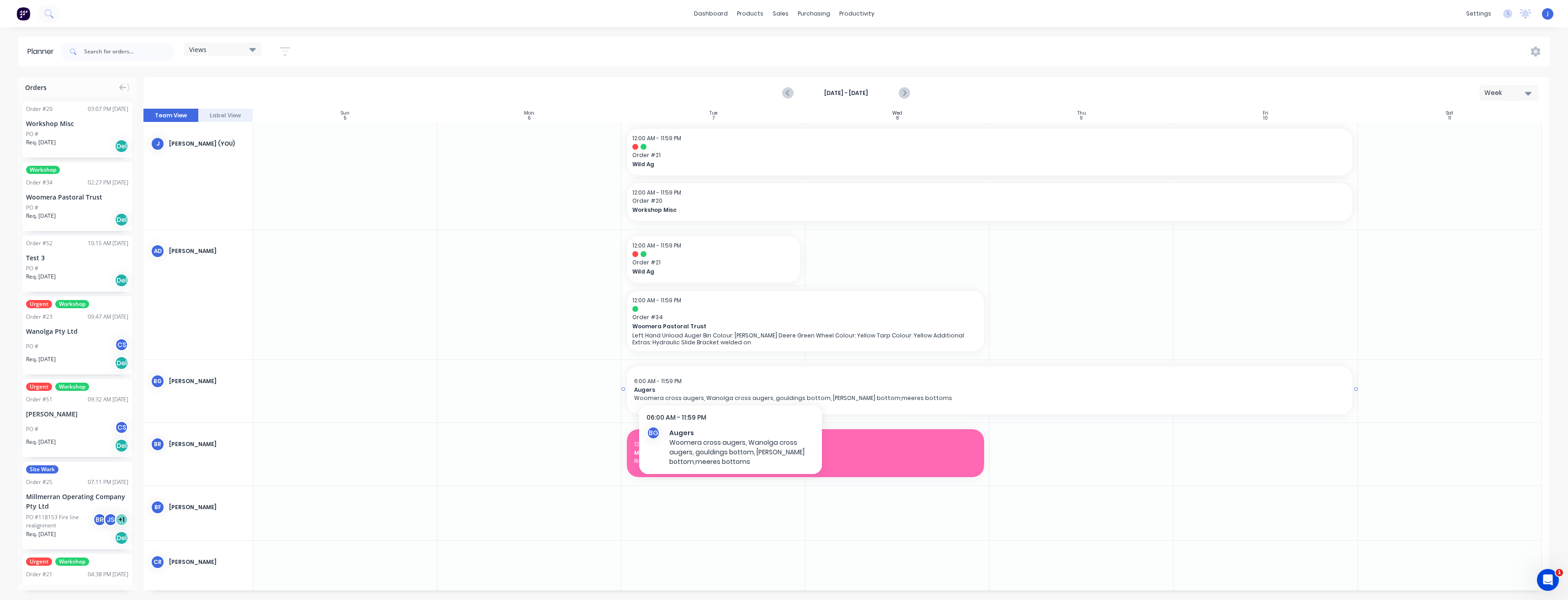
click at [730, 378] on div "6:00 AM - 11:59 PM" at bounding box center [990, 382] width 711 height 9
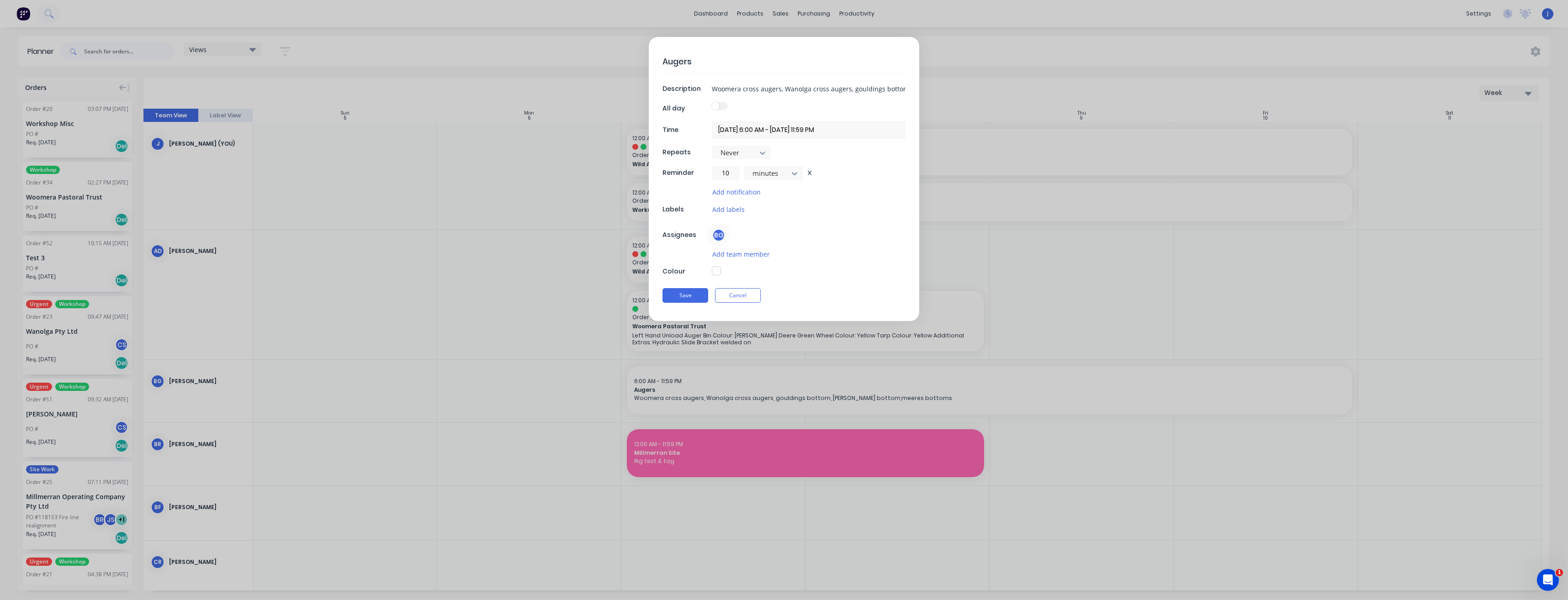
click at [746, 305] on div "Save Cancel" at bounding box center [783, 295] width 243 height 24
click at [746, 294] on button "Cancel" at bounding box center [738, 296] width 46 height 15
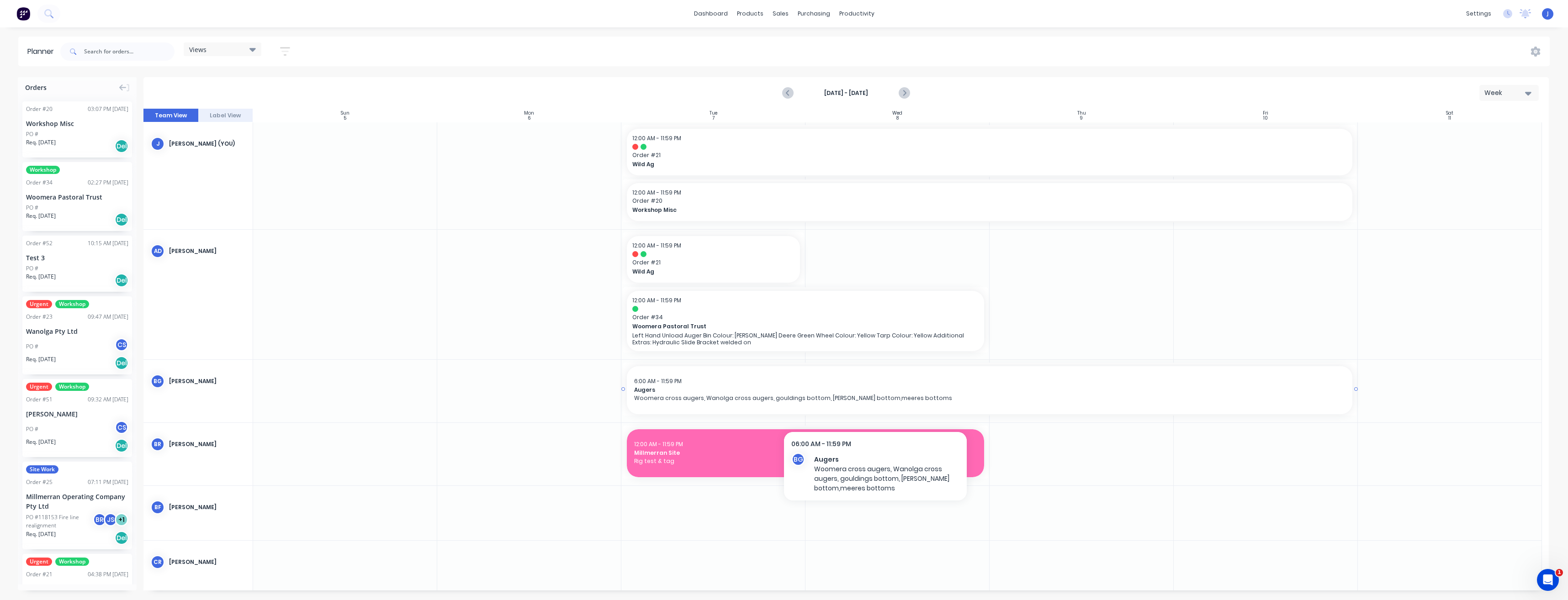
click at [875, 405] on div "6:00 AM - 11:59 PM Augers Woomera cross augers, Wanolga cross augers, gouldings…" at bounding box center [990, 390] width 726 height 48
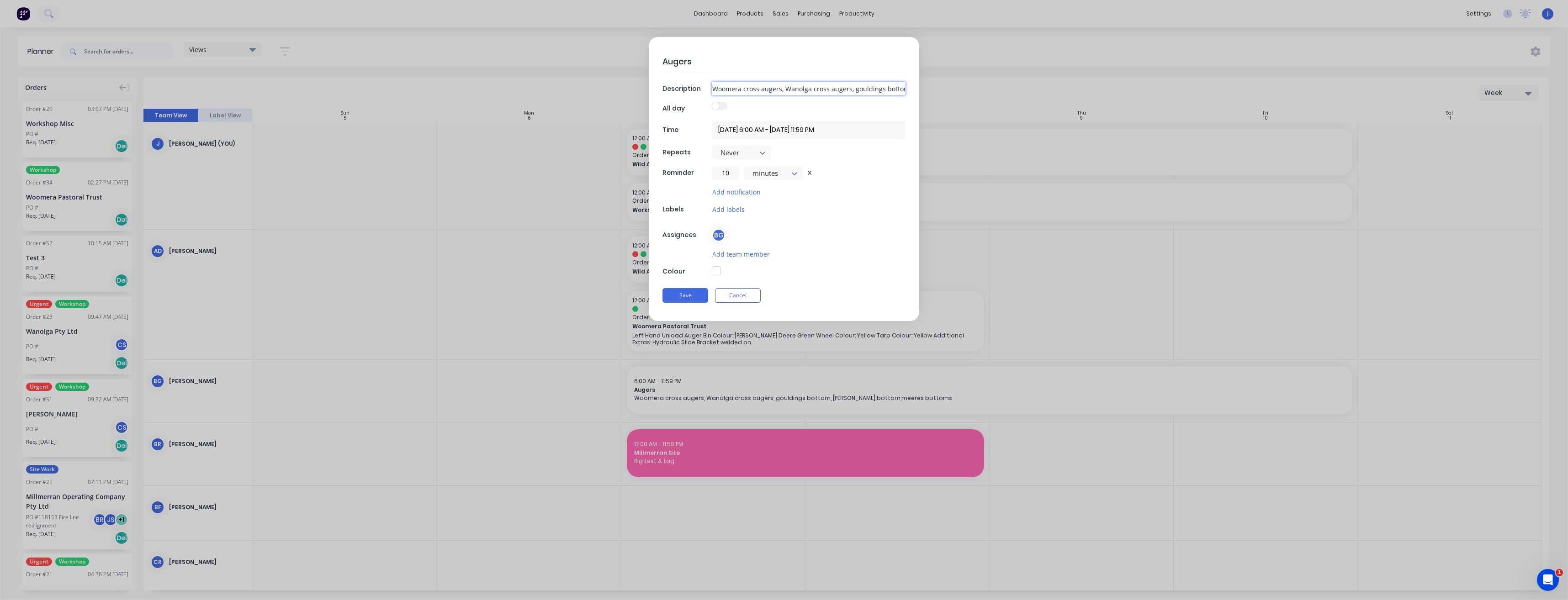
click at [783, 90] on input "Woomera cross augers, Wanolga cross augers, gouldings bottom, [PERSON_NAME] bot…" at bounding box center [808, 88] width 194 height 14
type textarea "x"
type input "Woomera cross augers, Wanolga cross augers, ouldings bottom, [PERSON_NAME] bott…"
type textarea "x"
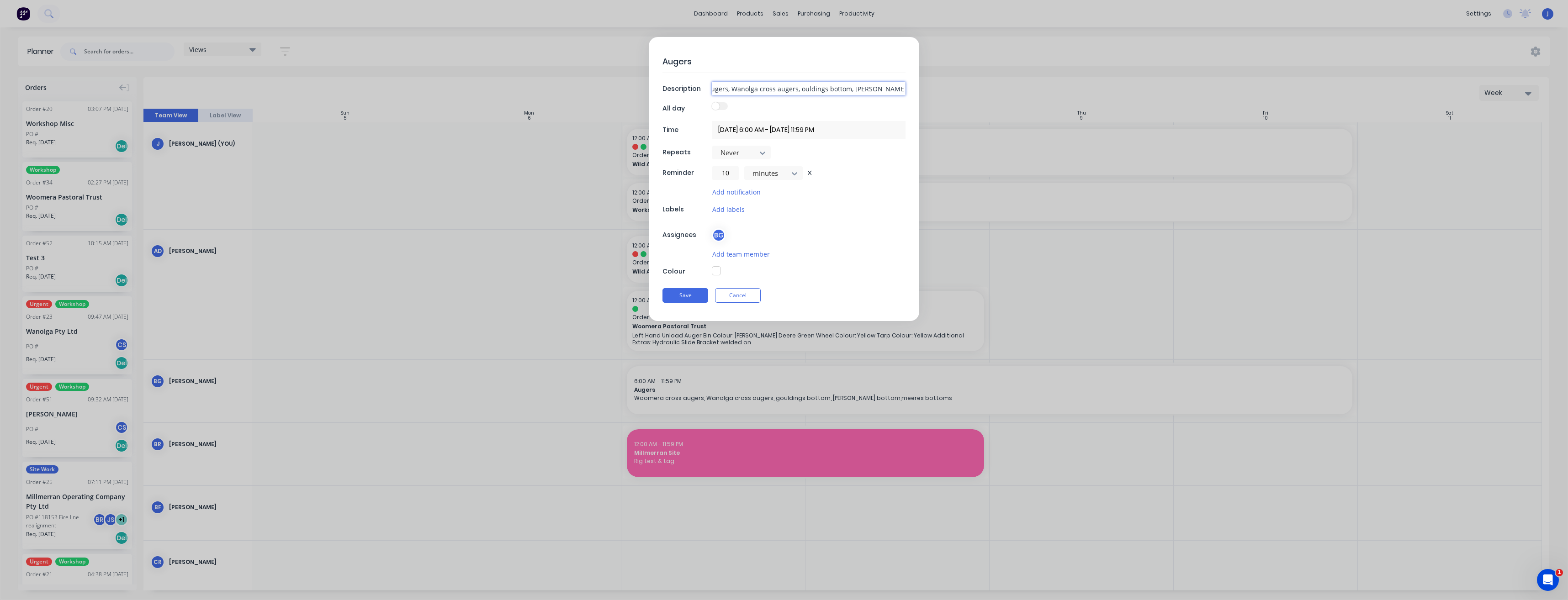
type input "Woomera cross augers, Wanolga cross augers, Gouldings bottom, [PERSON_NAME] bot…"
type textarea "x"
type input "Woomera cross augers, Wanolga cross augers, Goulding bottom, [PERSON_NAME] bott…"
type textarea "x"
type input "Woomera cross augers, Wanolga cross augers, Goulding bottom, alter [PERSON_NAME…"
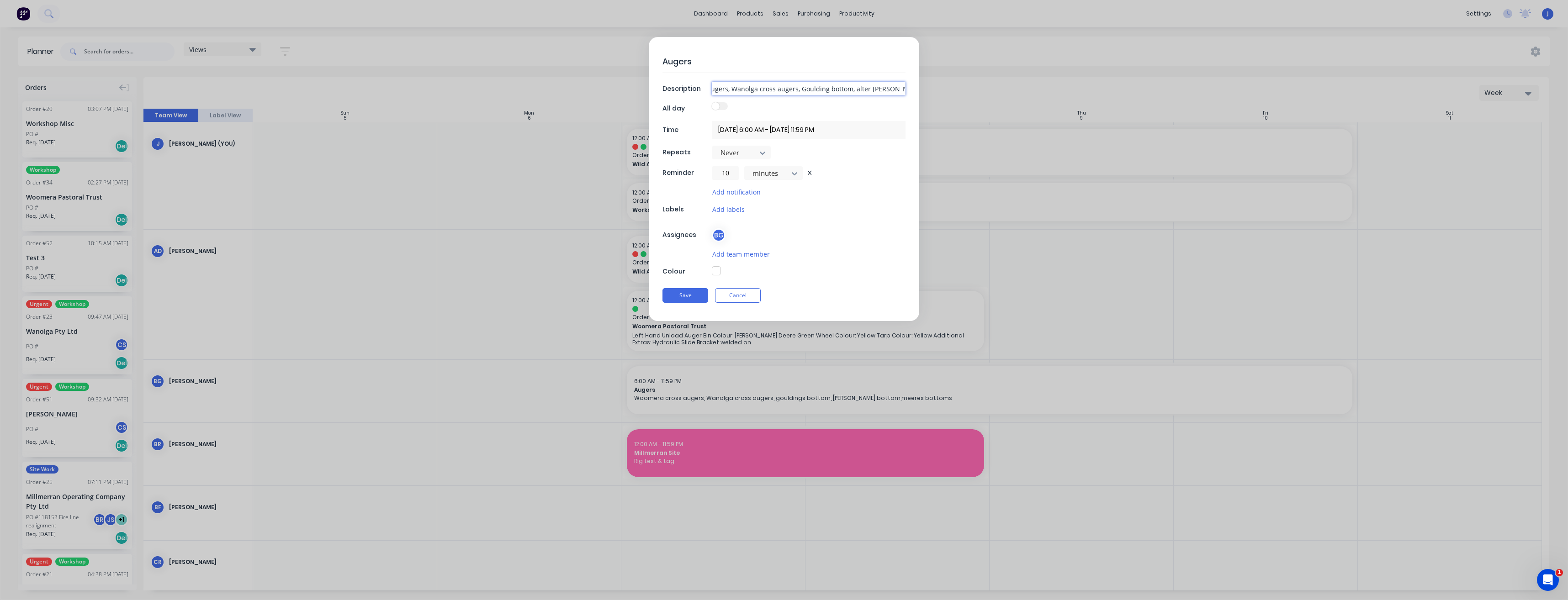
type textarea "x"
type input "Woomera cross augers, Wanolga cross augers, Goulding bottom, [PERSON_NAME] bott…"
type textarea "x"
type input "Woomera cross augers, Wanolga cross augers, Goulding bottom, [PERSON_NAME] bott…"
type textarea "x"
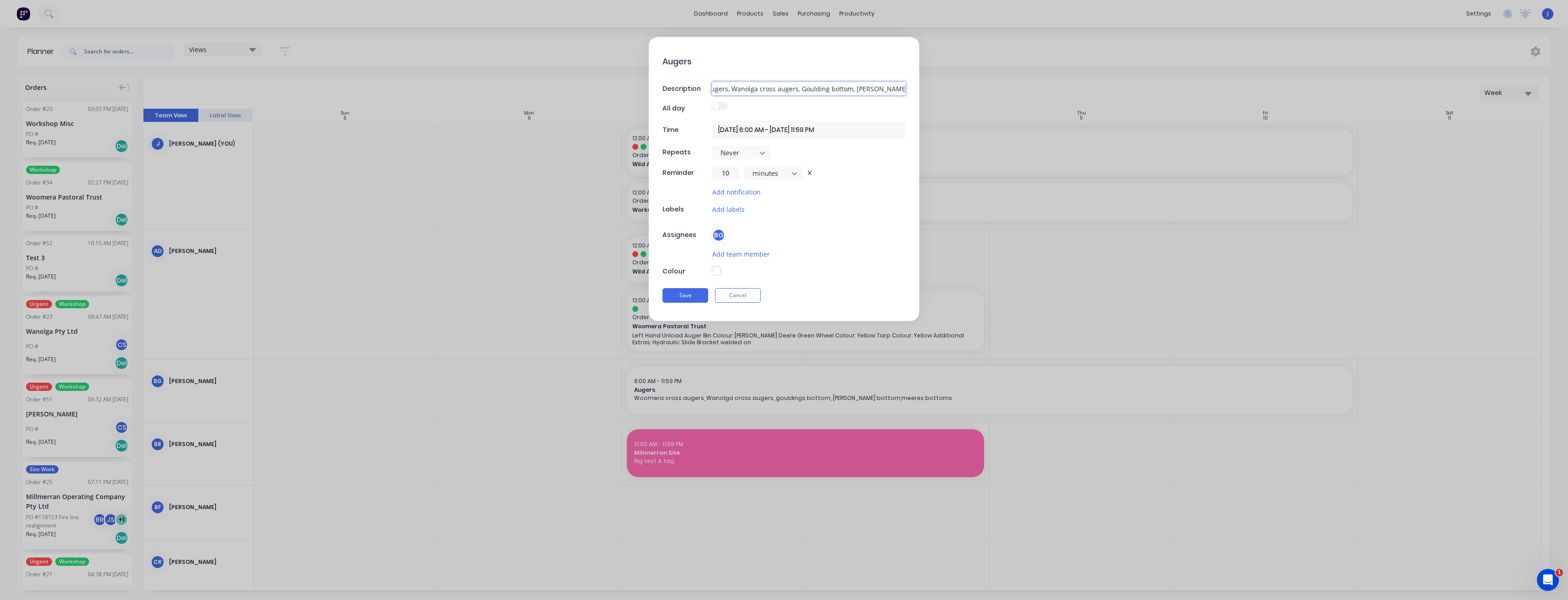
type input "Woomera cross augers, Wanolga cross augers, Goulding bottom, [PERSON_NAME] bott…"
type textarea "x"
type input "Woomera cross augers, Wanolga cross augers, Goulding bottom, [PERSON_NAME] bott…"
type textarea "x"
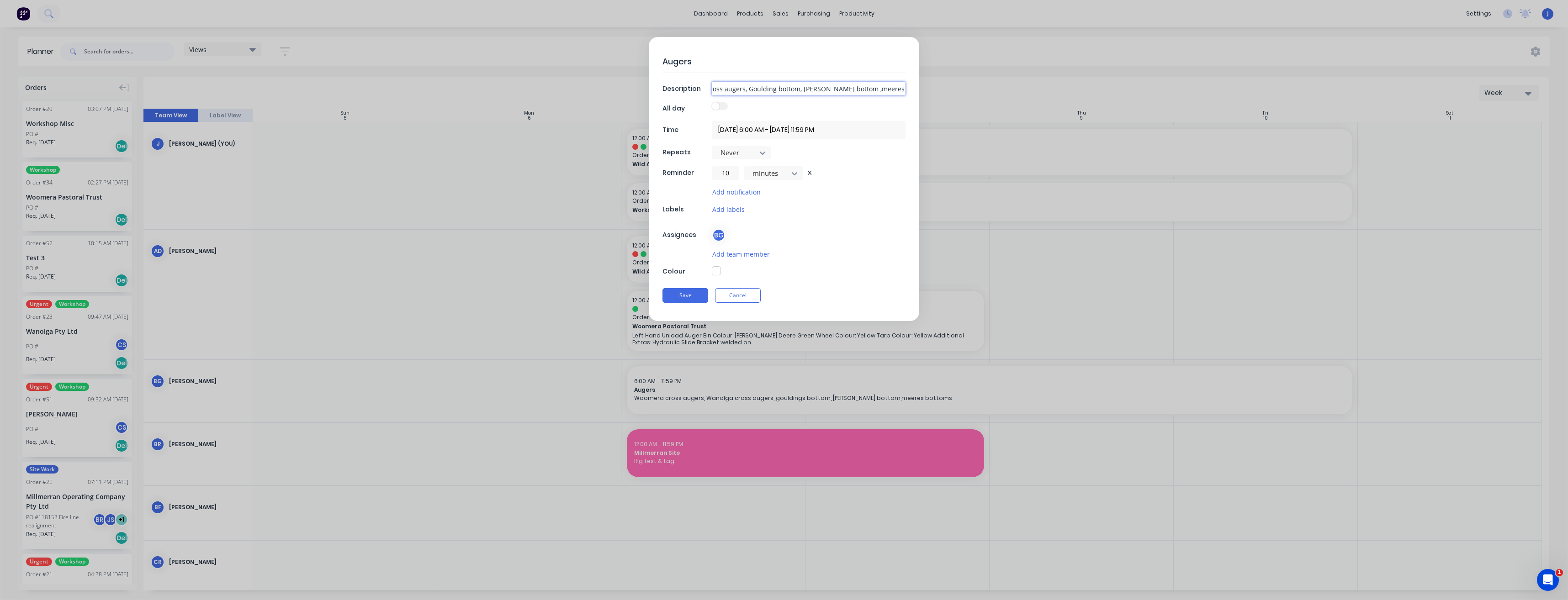
type input "Woomera cross augers, Wanolga cross augers, Goulding bottom, [PERSON_NAME] bott…"
type textarea "x"
type input "Woomera cross augers, Wanolga cross augers, Goulding bottom, [PERSON_NAME] bott…"
type textarea "x"
type input "Woomera cross augers, Wanolga cross augers, Goulding bottom, [PERSON_NAME] bott…"
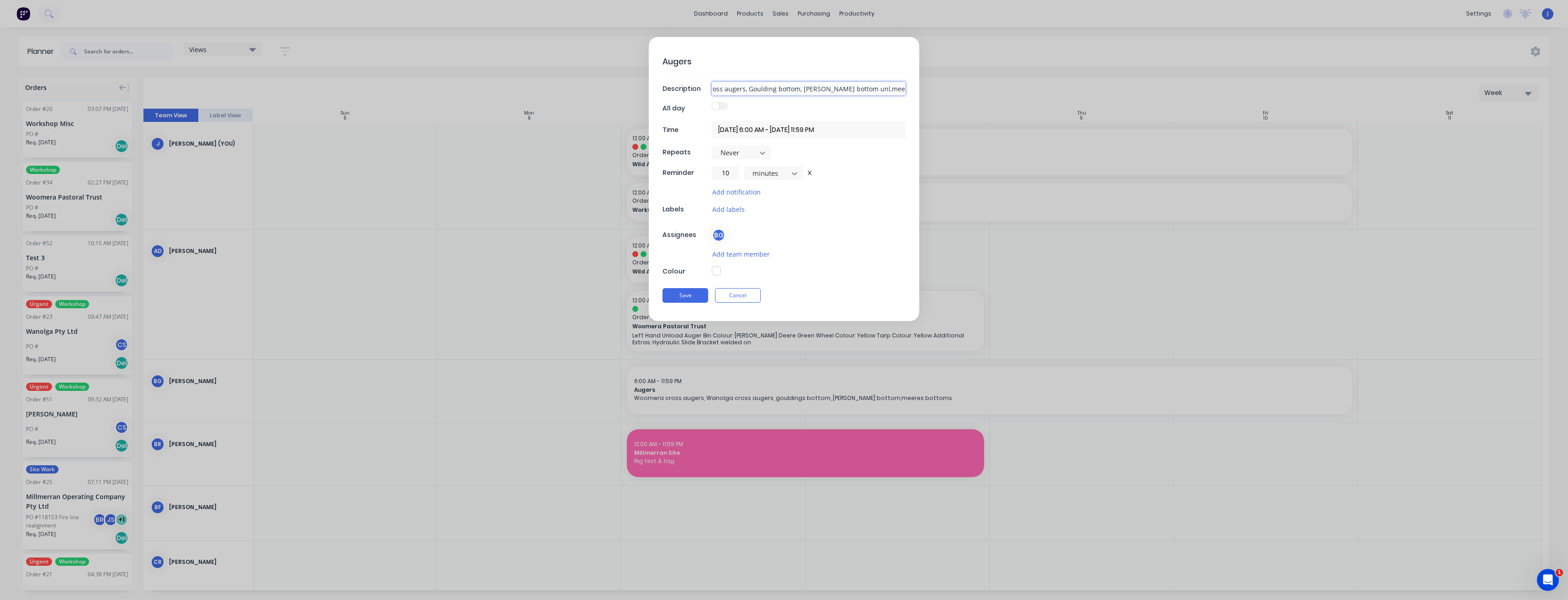
type textarea "x"
type input "Woomera cross augers, Wanolga cross augers, Goulding bottom, [PERSON_NAME] bott…"
type textarea "x"
type input "Woomera cross augers, Wanolga cross augers, Goulding bottom, [PERSON_NAME] bott…"
type textarea "x"
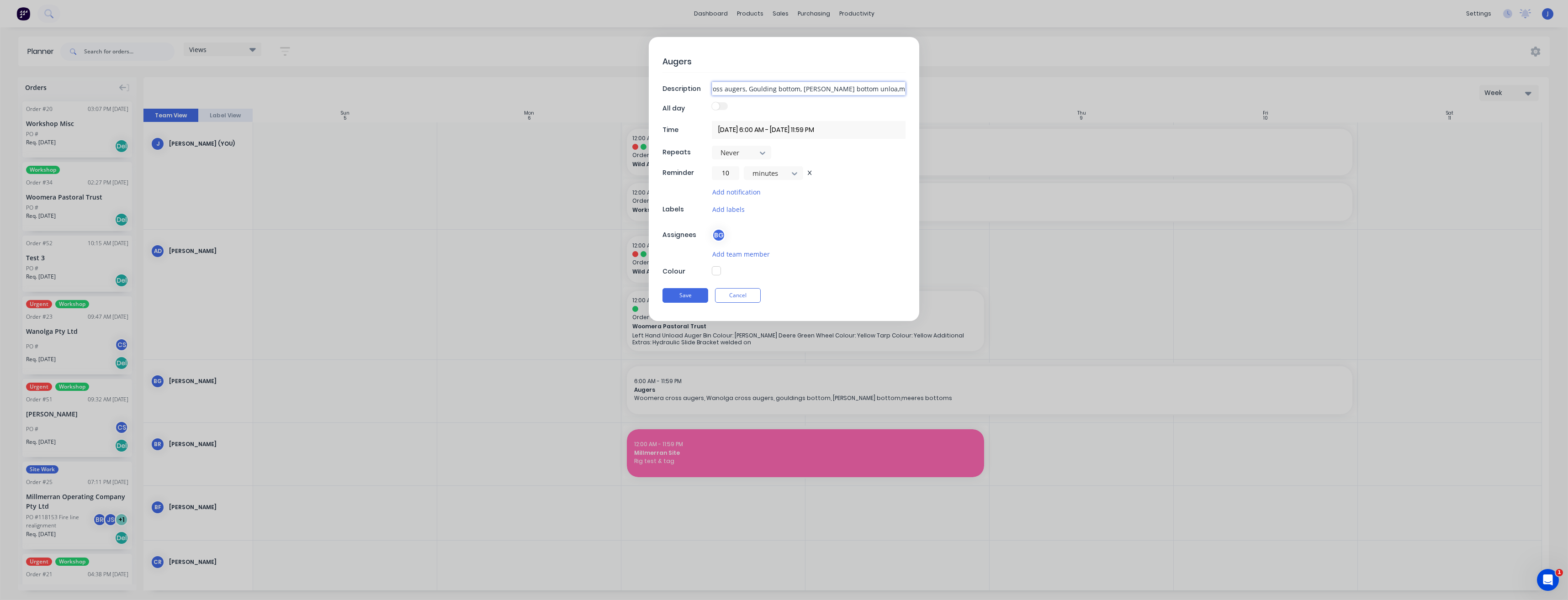
type input "Woomera cross augers, Wanolga cross augers, Goulding bottom, [PERSON_NAME] bott…"
type textarea "x"
type input "Woomera cross augers, Wanolga cross augers, Goulding bottom, [PERSON_NAME] bott…"
type textarea "x"
type input "Woomera cross augers, Wanolga cross augers, Goulding bottom, [PERSON_NAME] bott…"
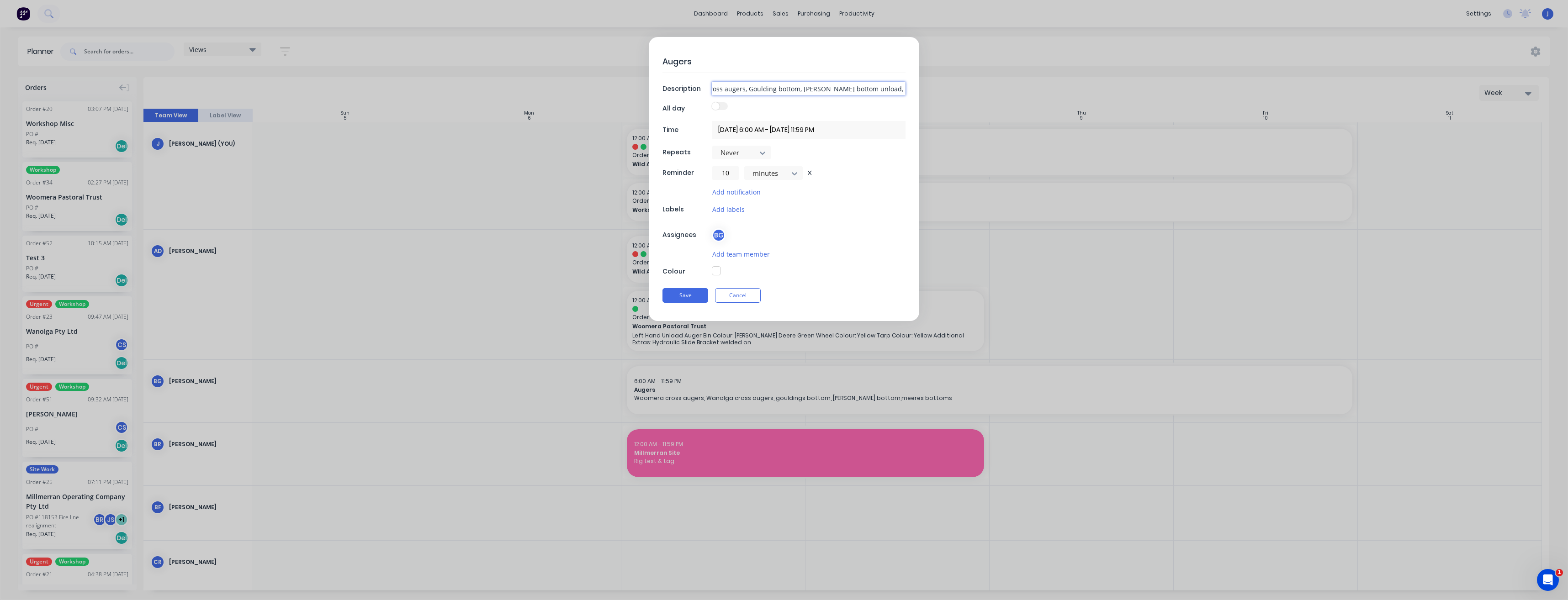
type textarea "x"
type input "Woomera cross augers, Wanolga cross augers, Goulding bottom, [PERSON_NAME] bott…"
type textarea "x"
type input "Woomera cross augers, Wanolga cross augers, Goulding bottom, [PERSON_NAME] bott…"
type textarea "x"
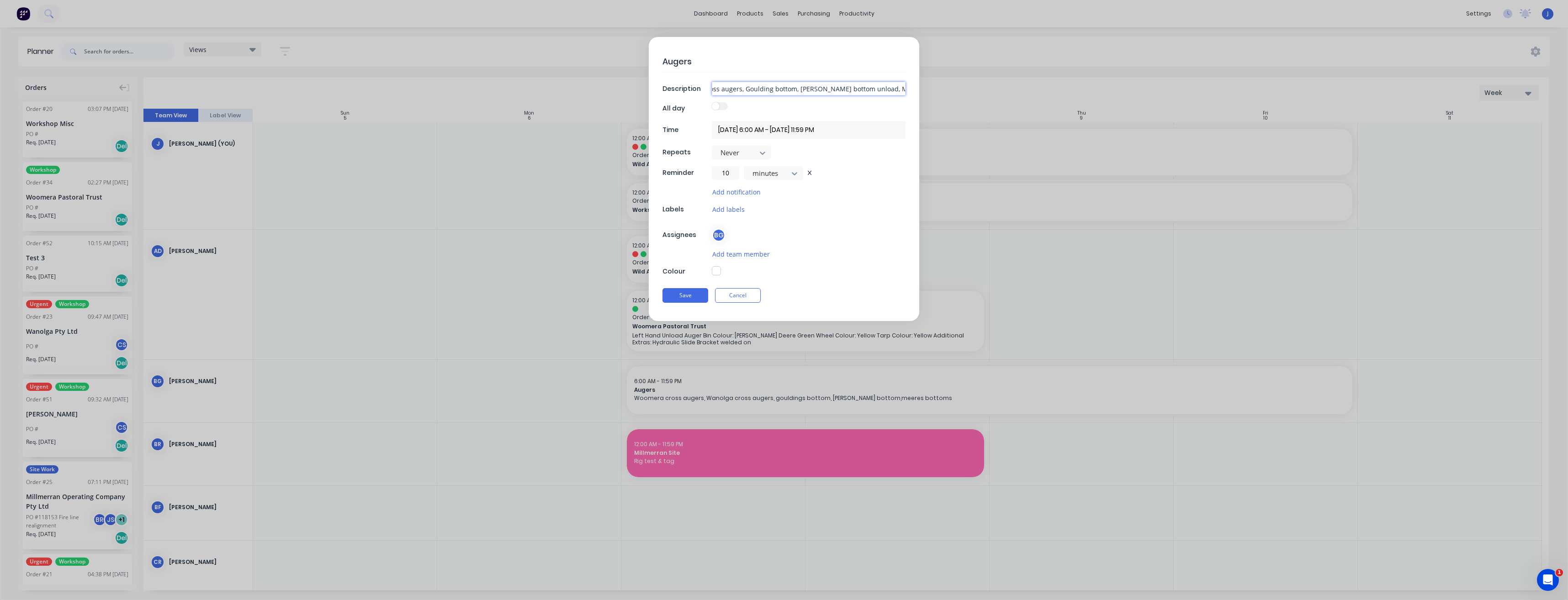
type input "Woomera cross augers, Wanolga cross augers, Goulding bottom, [PERSON_NAME] bott…"
type textarea "x"
type input "Woomera cross augers, Wanolga cross augers, Goulding bottom, [PERSON_NAME] bott…"
type textarea "x"
type input "Woomera cross augers, Wanolga cross augers, Goulding bottom, [PERSON_NAME] bott…"
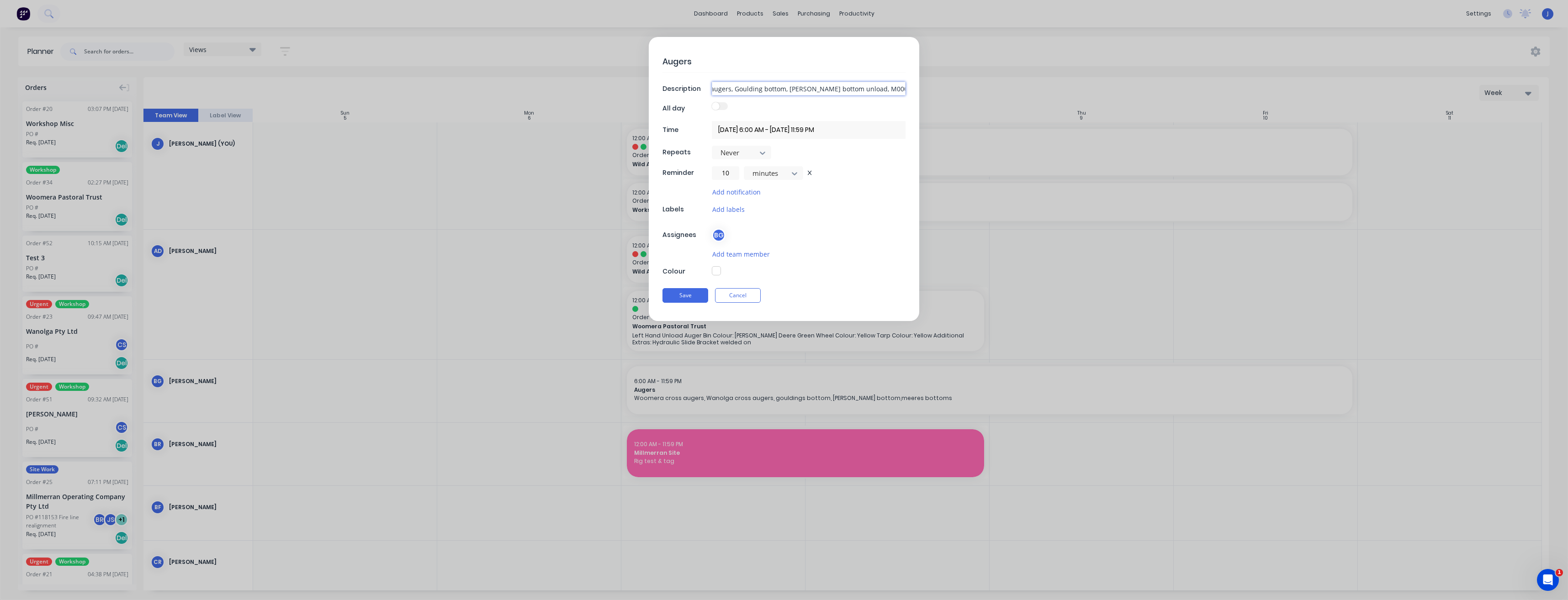
type textarea "x"
type input "Woomera cross augers, Wanolga cross augers, Goulding bottom, [PERSON_NAME] bott…"
type textarea "x"
type input "Woomera cross augers, Wanolga cross augers, Goulding bottom, [PERSON_NAME] bott…"
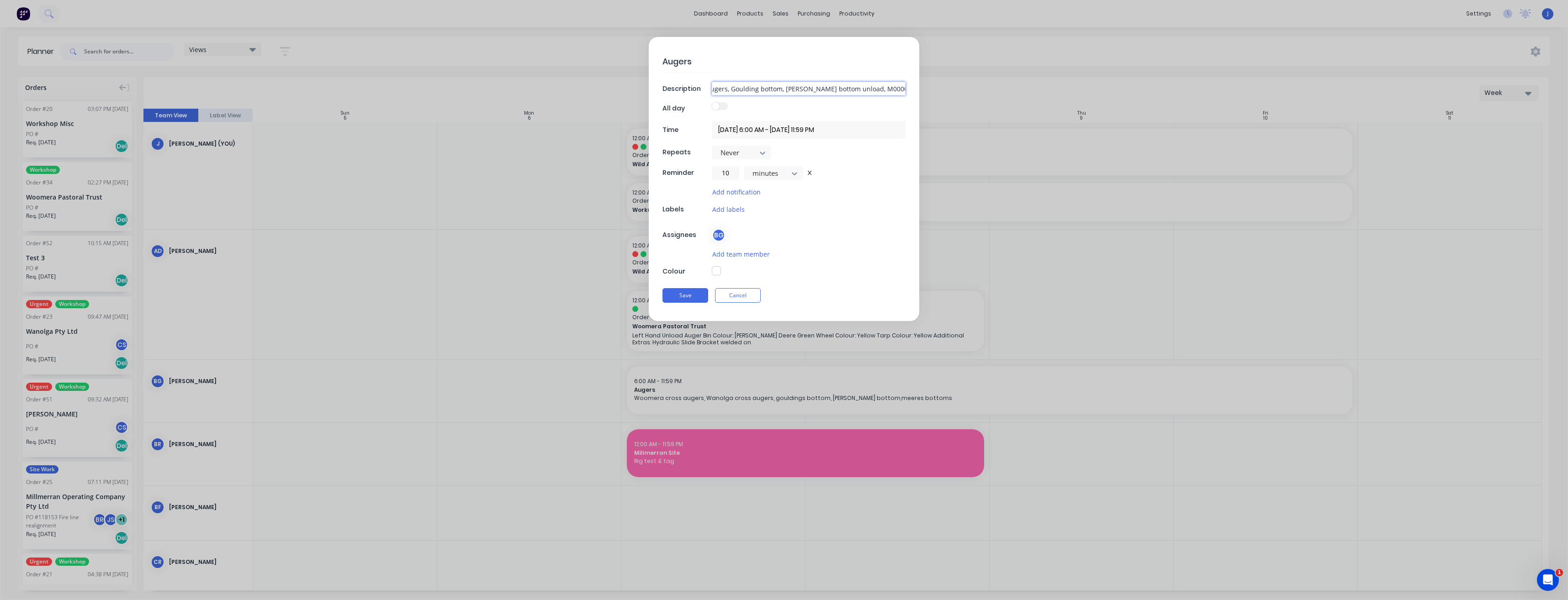
type textarea "x"
type input "Woomera cross augers, Wanolga cross augers, Goulding bottom, [PERSON_NAME] bott…"
type textarea "x"
type input "Woomera cross augers, Wanolga cross augers, Goulding bottom, [PERSON_NAME] bott…"
type textarea "x"
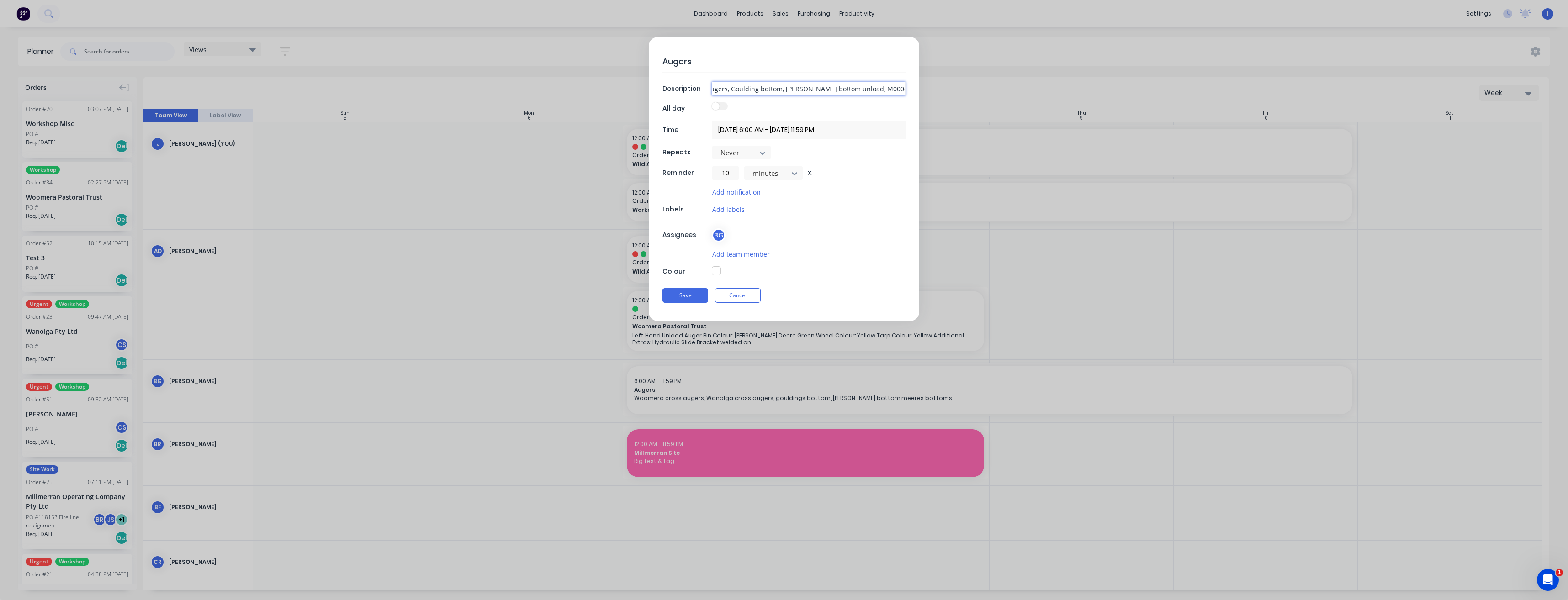
type input "Woomera cross augers, Wanolga cross augers, Goulding bottom, [PERSON_NAME] bott…"
type textarea "x"
type input "Woomera cross augers, Wanolga cross augers, Goulding bottom, [PERSON_NAME] bott…"
type textarea "x"
type input "Woomera cross augers, Wanolga cross augers, Goulding bottom, [PERSON_NAME] bott…"
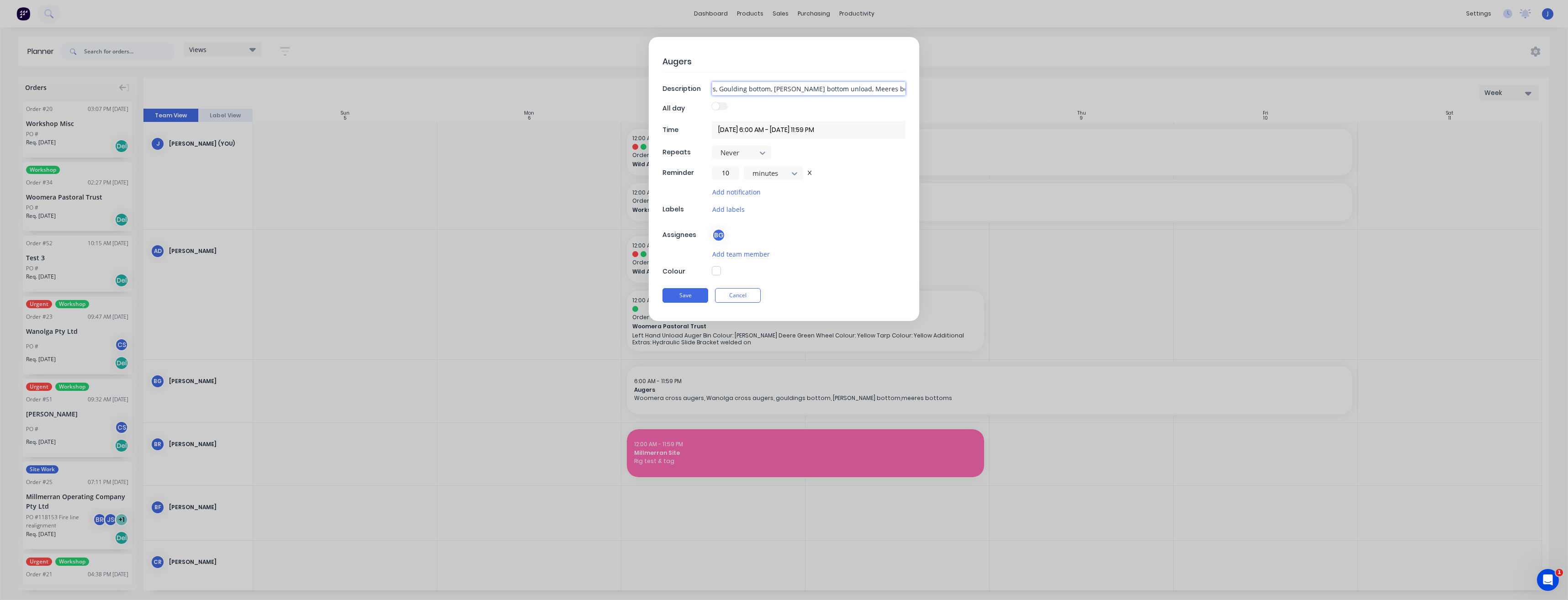
scroll to position [0, 145]
click at [883, 88] on input "Woomera cross augers, Wanolga cross augers, Goulding bottom, [PERSON_NAME] bott…" at bounding box center [808, 88] width 194 height 14
type textarea "x"
type input "Woomera cross augers, Wanolga cross augers, Goulding bottom, [PERSON_NAME] bott…"
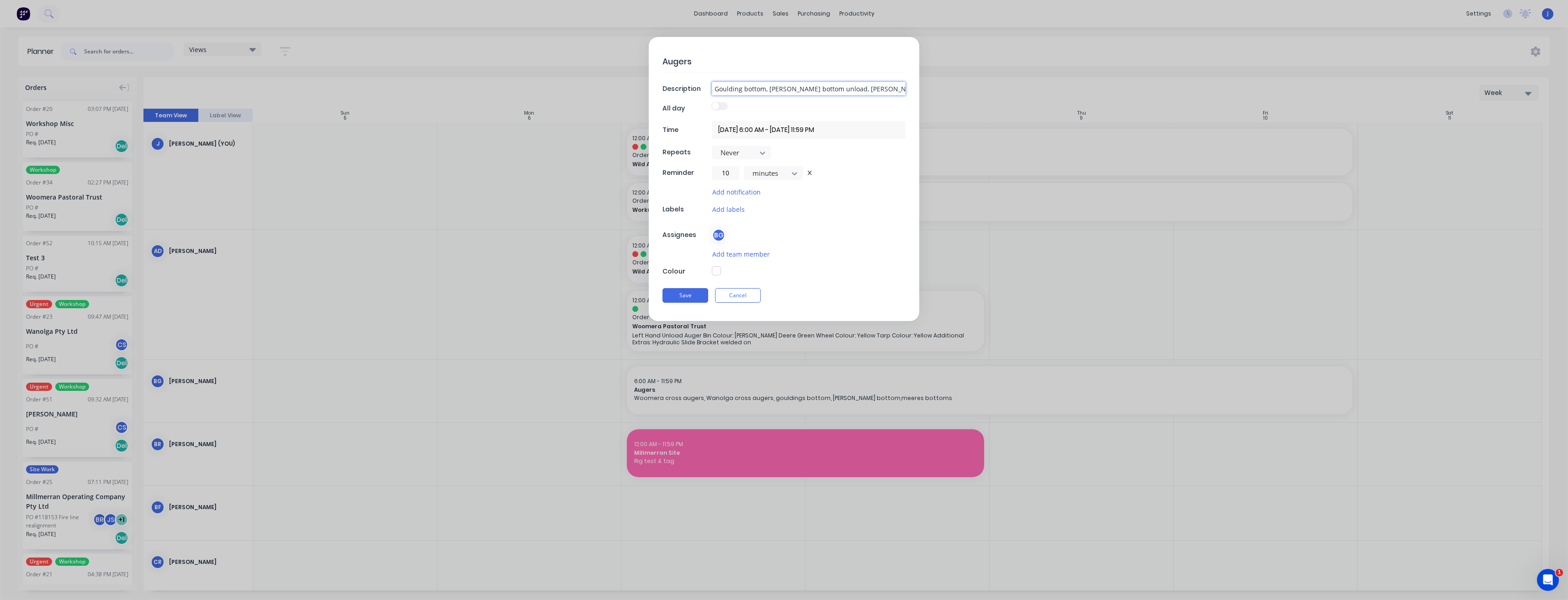
type textarea "x"
type input "Woomera cross augers, Wanolga cross augers, Goulding bottom, [PERSON_NAME] bott…"
type textarea "x"
type input "Woomera cross augers, Wanolga cross augers, Goulding bottom, [PERSON_NAME] bott…"
type textarea "x"
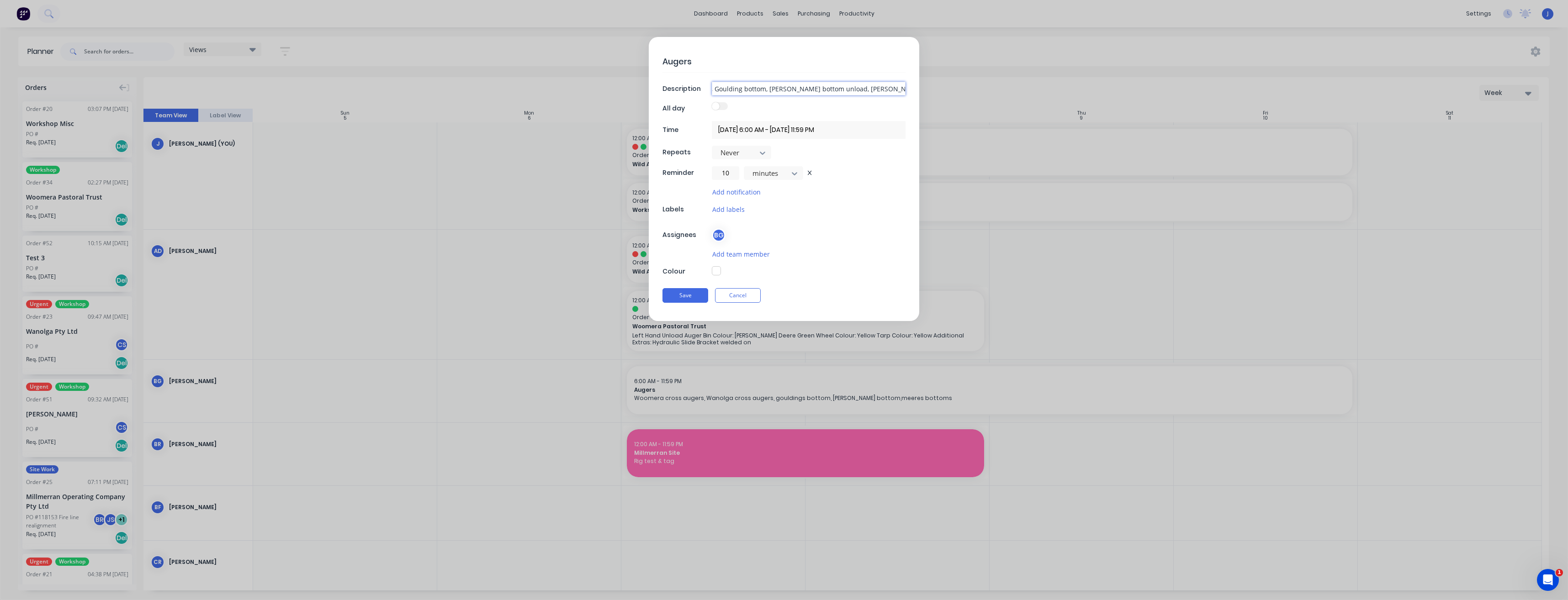
type input "Woomera cross augers, Wanolga cross augers, Goulding bottom, [PERSON_NAME] bott…"
type textarea "x"
type input "Woomera cross augers, Wanolga cross augers, Goulding bottom, [PERSON_NAME] bott…"
type textarea "x"
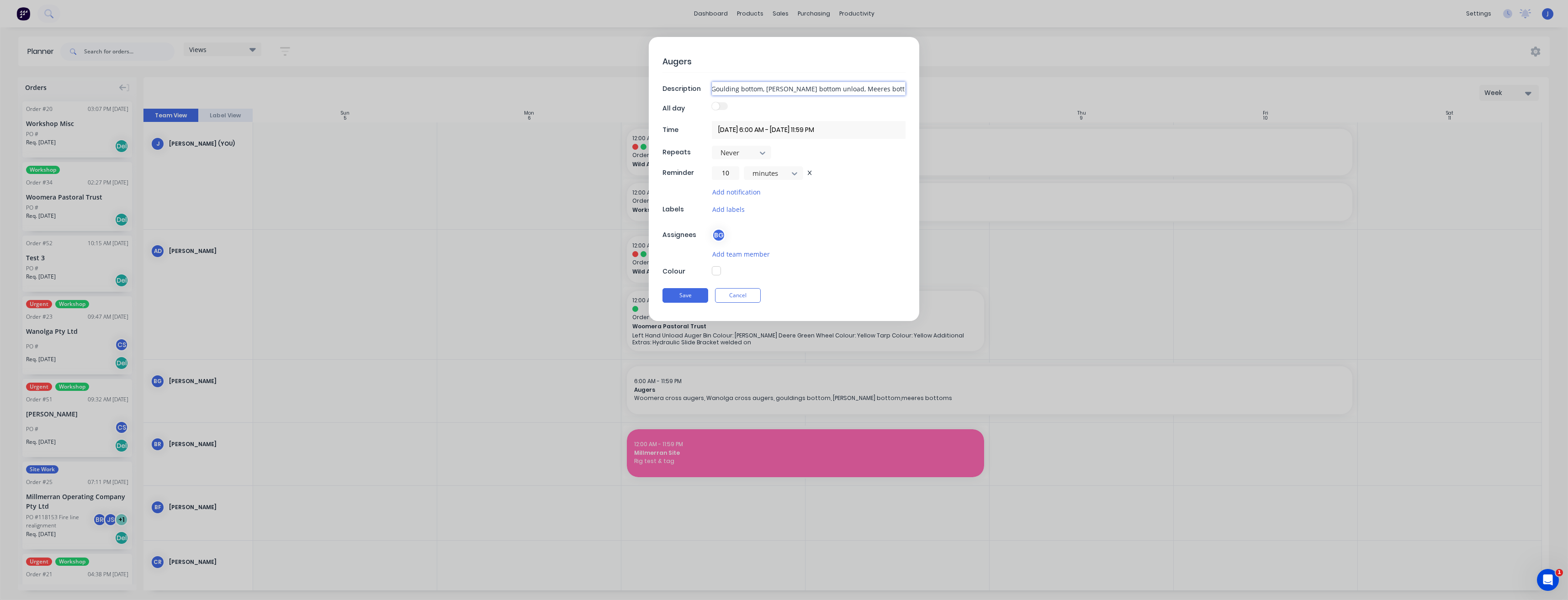
type input "Woomera cross augers, Wanolga cross augers, Goulding bottom, [PERSON_NAME] bott…"
type textarea "x"
type input "Woomera cross augers, Wanolga cross augers, Goulding bottom, [PERSON_NAME] bott…"
type textarea "x"
type input "Woomera cross augers, Wanolga cross augers, Goulding bottom, [PERSON_NAME] bott…"
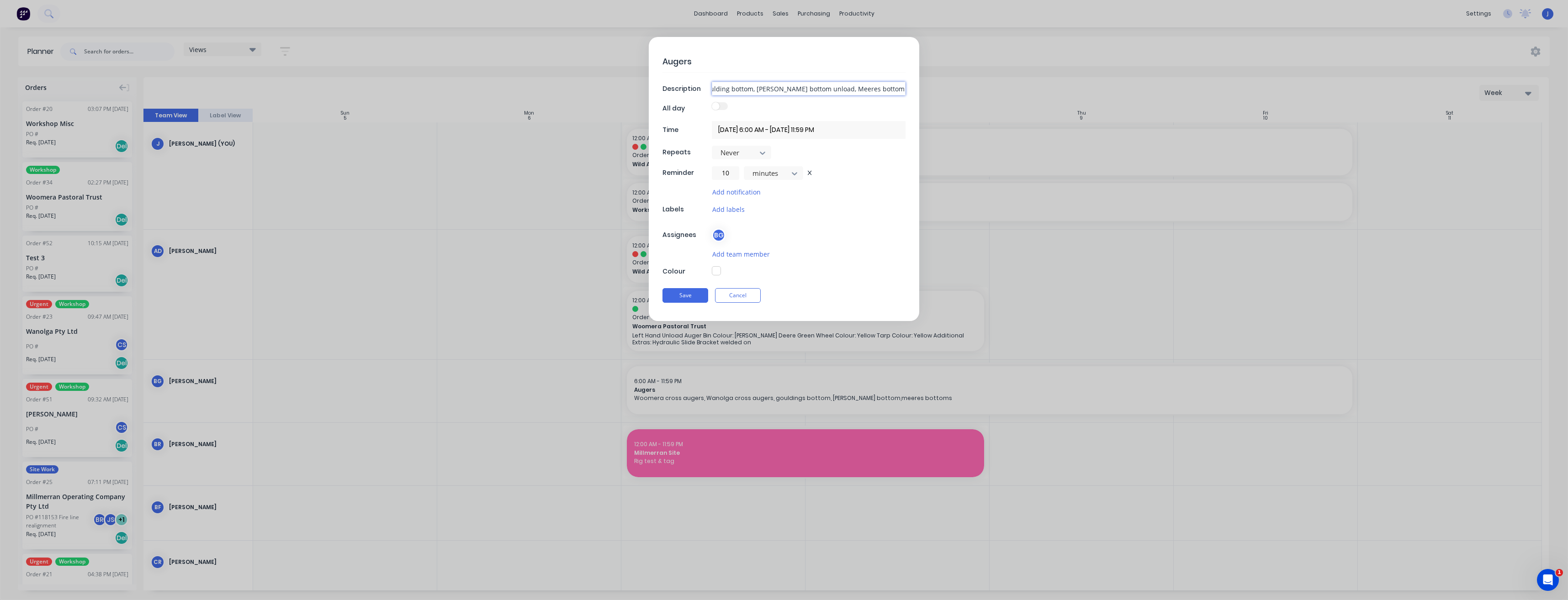
type textarea "x"
type input "Woomera cross augers, Wanolga cross augers, Goulding bottom, [PERSON_NAME] bott…"
type textarea "x"
type input "Woomera cross augers, Wanolga cross augers, Goulding bottom, [PERSON_NAME] bott…"
type textarea "x"
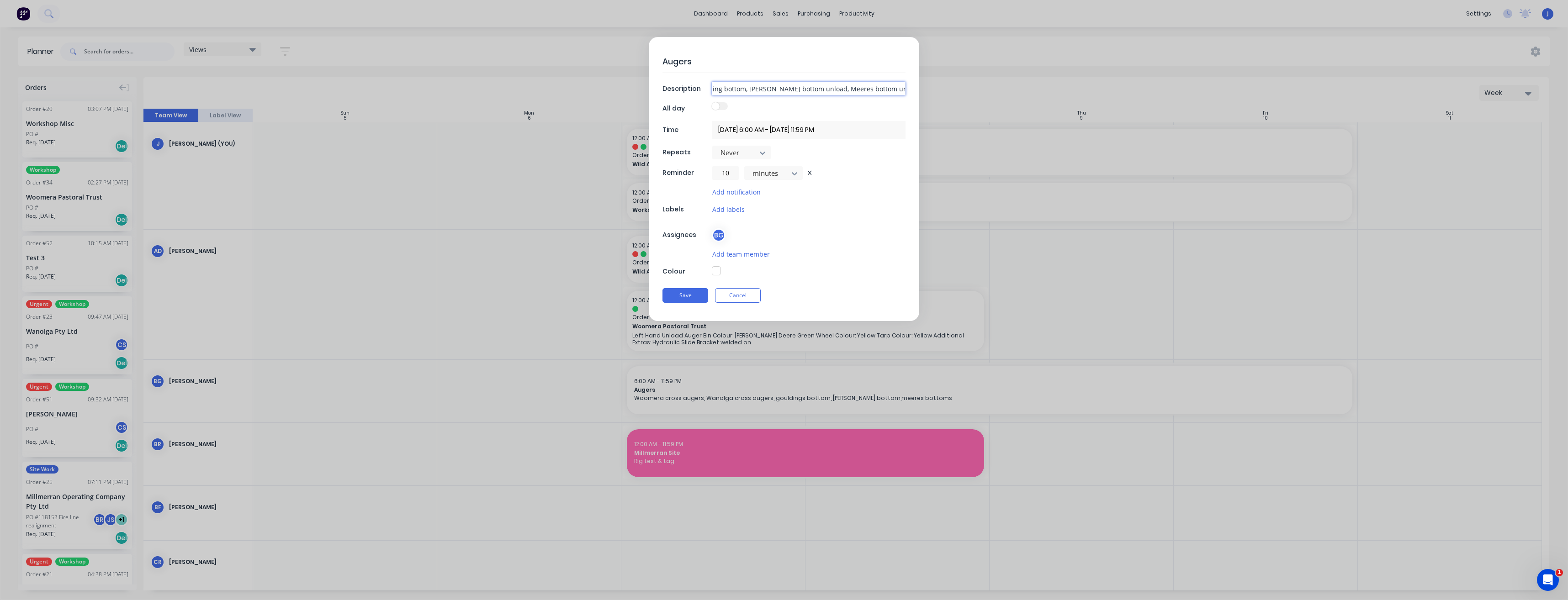
type input "Woomera cross augers, Wanolga cross augers, Goulding bottom, [PERSON_NAME] bott…"
type textarea "x"
type input "Woomera cross augers, Wanolga cross augers, Goulding bottom, [PERSON_NAME] bott…"
type textarea "x"
type input "Woomera cross augers, Wanolga cross augers, Goulding bottom, [PERSON_NAME] bott…"
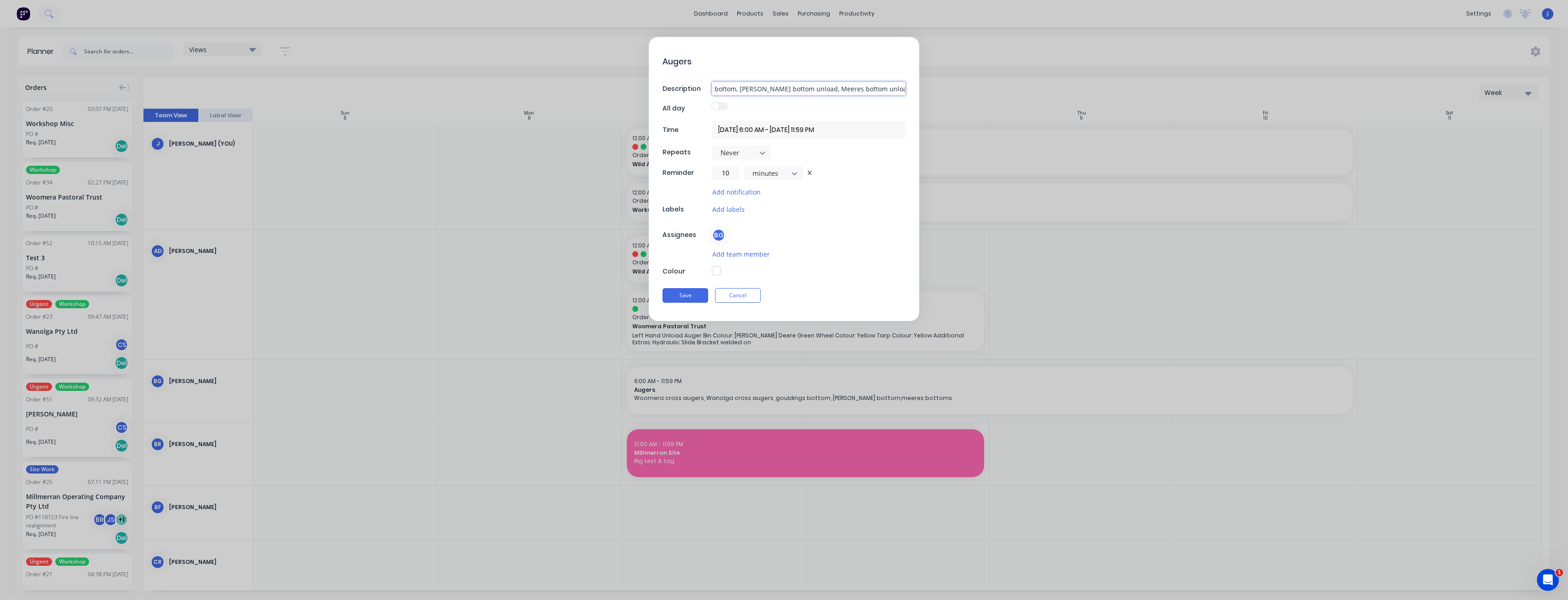
type textarea "x"
type input "Woomera cross augers, Wanolga cross augers, Goulding bottom, [PERSON_NAME] bott…"
type textarea "x"
type input "Woomera cross augers, Wanolga cross augers, Goulding bottom, [PERSON_NAME] bott…"
type textarea "x"
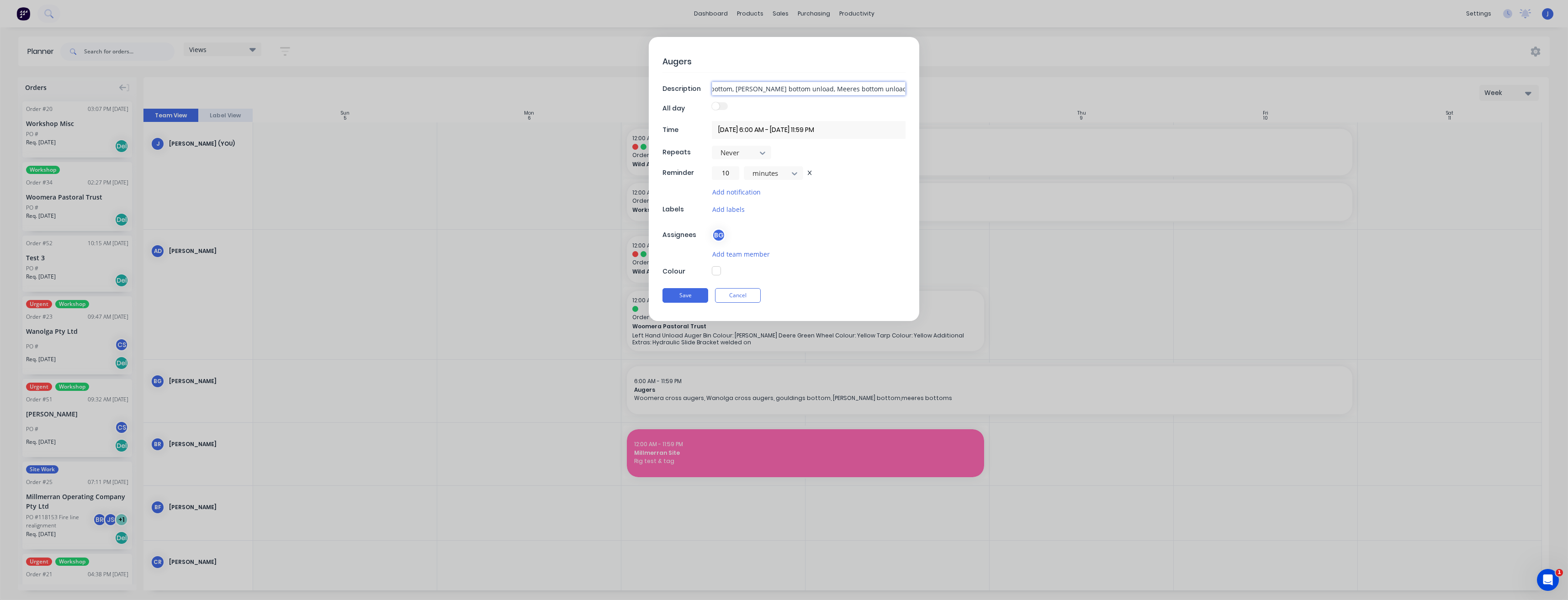
type input "Woomera cross augers, Wanolga cross augers, Goulding bottom, [PERSON_NAME] bott…"
type textarea "x"
type input "Woomera cross augers, Wanolga cross augers, Goulding bottom, [PERSON_NAME] bott…"
type textarea "x"
type input "Woomera cross augers, Wanolga cross augers, Goulding bottom, [PERSON_NAME] bott…"
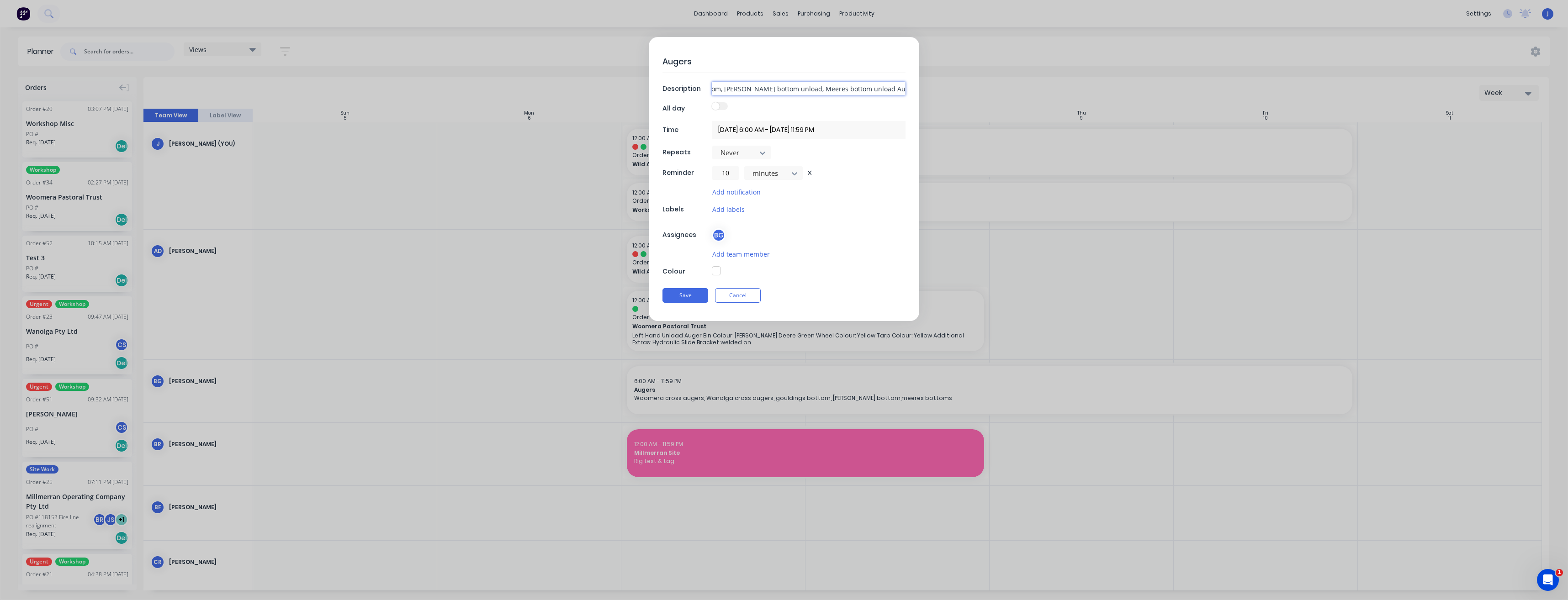
type textarea "x"
type input "Woomera cross augers, Wanolga cross augers, Goulding bottom, [PERSON_NAME] bott…"
type textarea "x"
type input "Woomera cross augers, Wanolga cross augers, Goulding bottom, [PERSON_NAME] bott…"
type textarea "x"
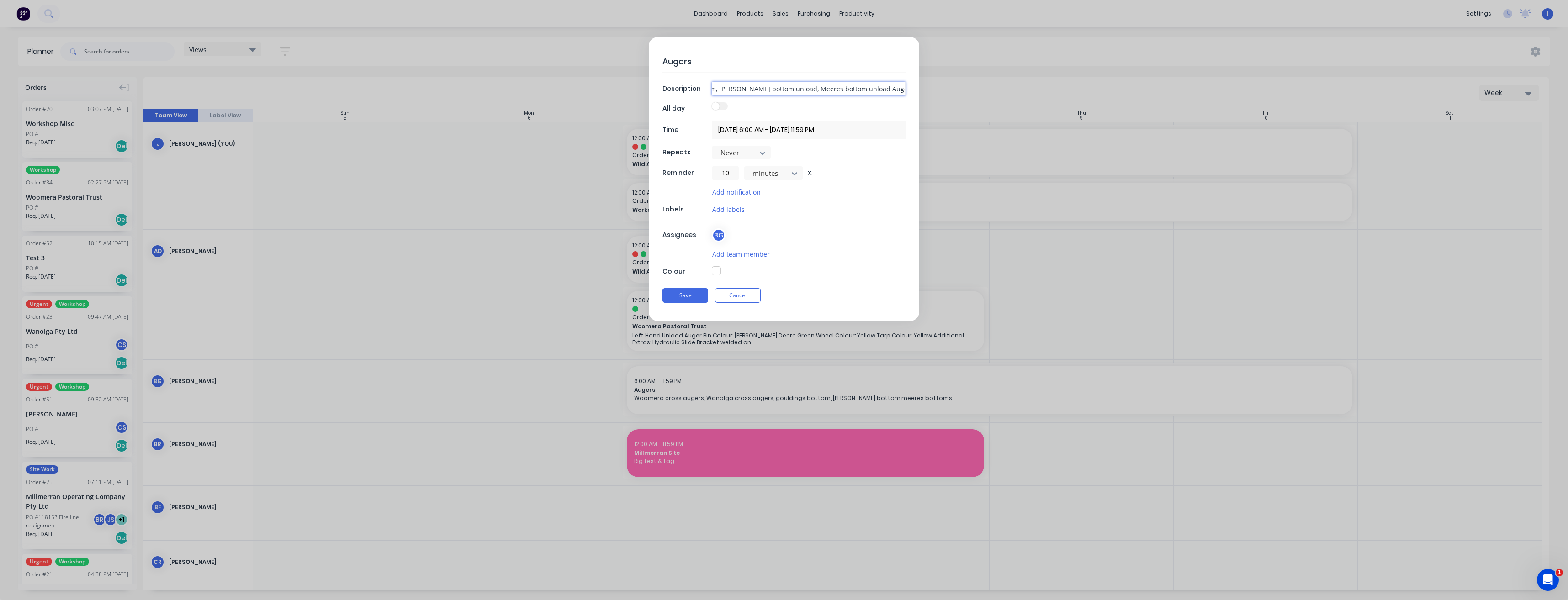
scroll to position [0, 195]
type input "Woomera cross augers, Wanolga cross augers, Goulding bottom, [PERSON_NAME] bott…"
click at [696, 290] on button "Save" at bounding box center [685, 296] width 46 height 15
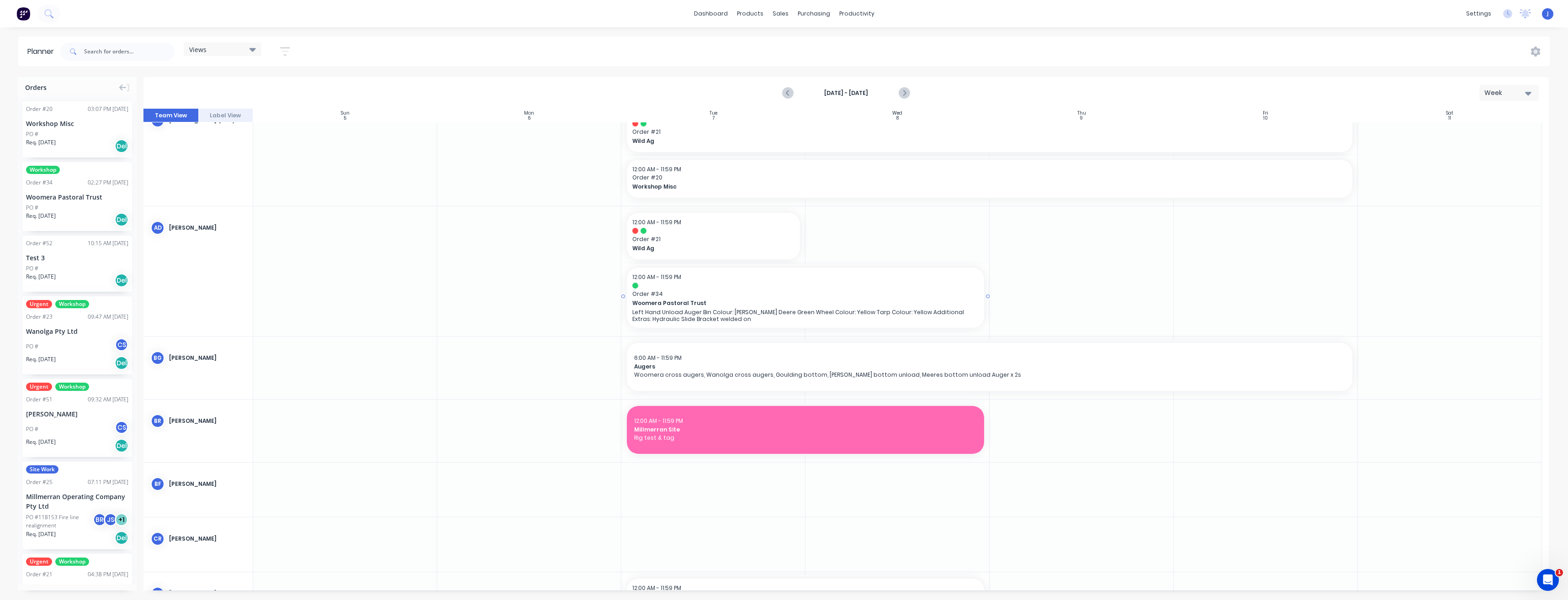
scroll to position [46, 0]
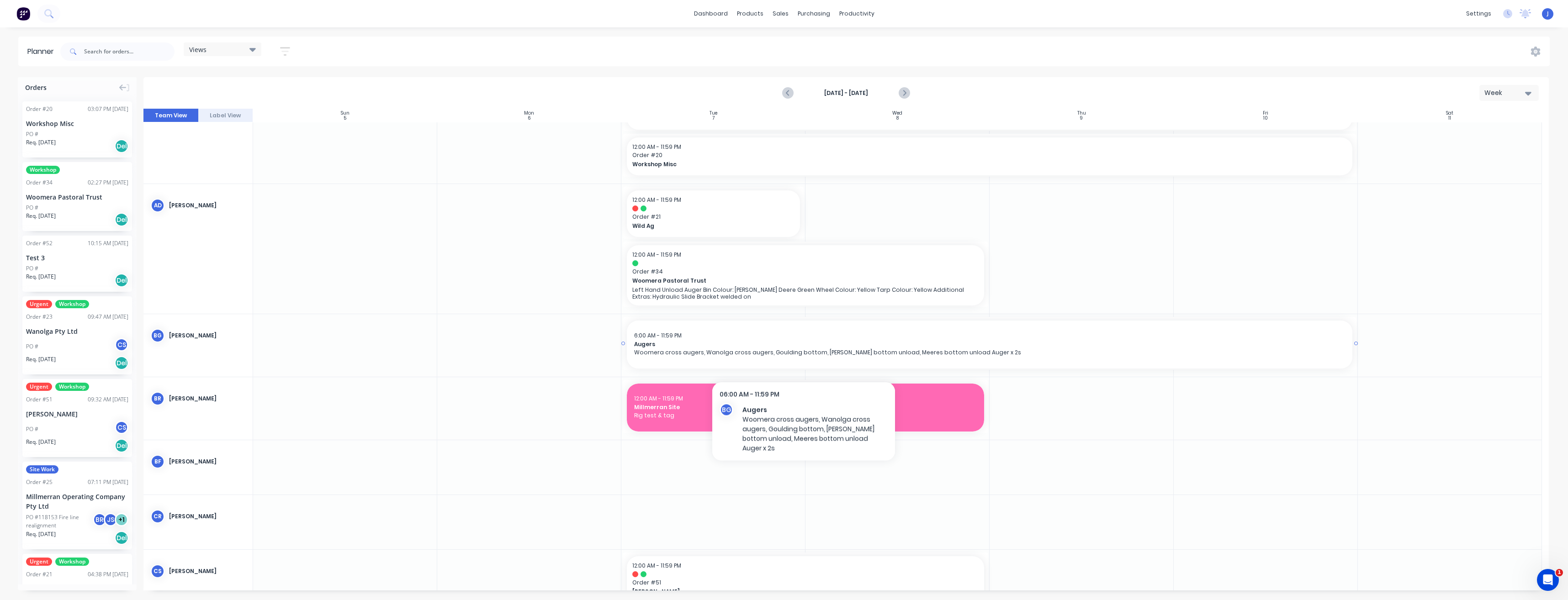
click at [803, 352] on span "Woomera cross augers, Wanolga cross augers, Goulding bottom, [PERSON_NAME] bott…" at bounding box center [990, 353] width 711 height 9
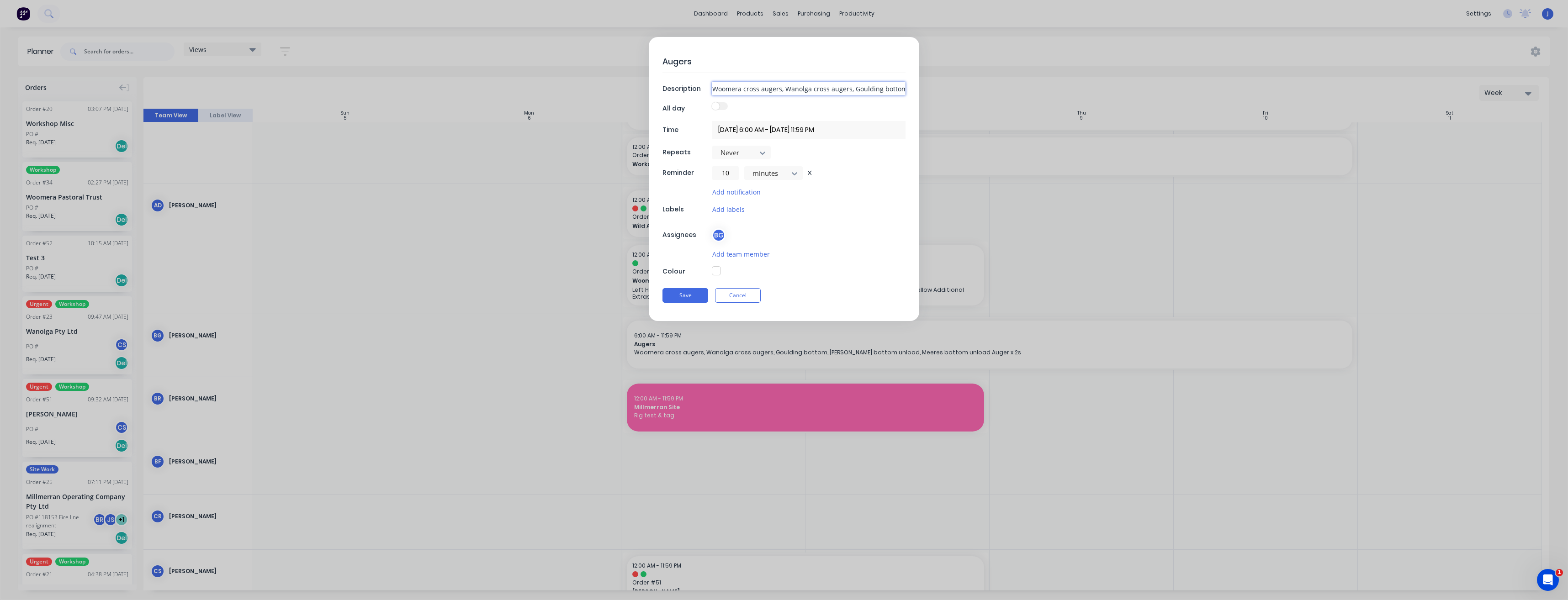
click at [881, 90] on input "Woomera cross augers, Wanolga cross augers, Goulding bottom, [PERSON_NAME] bott…" at bounding box center [808, 88] width 194 height 14
click at [902, 88] on input "Woomera cross augers, Wanolga cross augers, Goulding bottom, [PERSON_NAME] bott…" at bounding box center [808, 88] width 194 height 14
type textarea "x"
type input "Woomera cross augers, Wanolga cross augers, Goulding bottom , [PERSON_NAME] bot…"
type textarea "x"
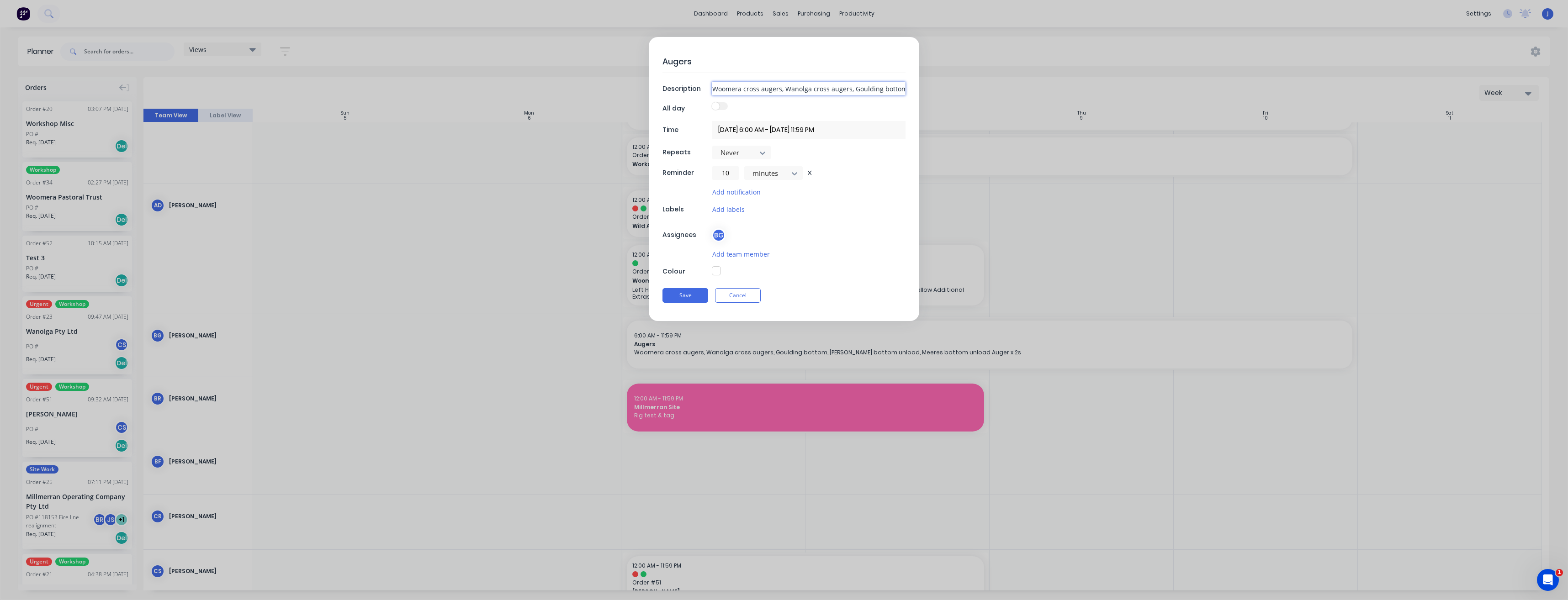
type input "Woomera cross augers, Wanolga cross augers, Goulding bottom u, [PERSON_NAME] bo…"
type textarea "x"
type input "Woomera cross augers, Wanolga cross augers, Goulding bottom un, [PERSON_NAME] b…"
type textarea "x"
type input "Woomera cross augers, Wanolga cross augers, Goulding bottom unl, [PERSON_NAME] …"
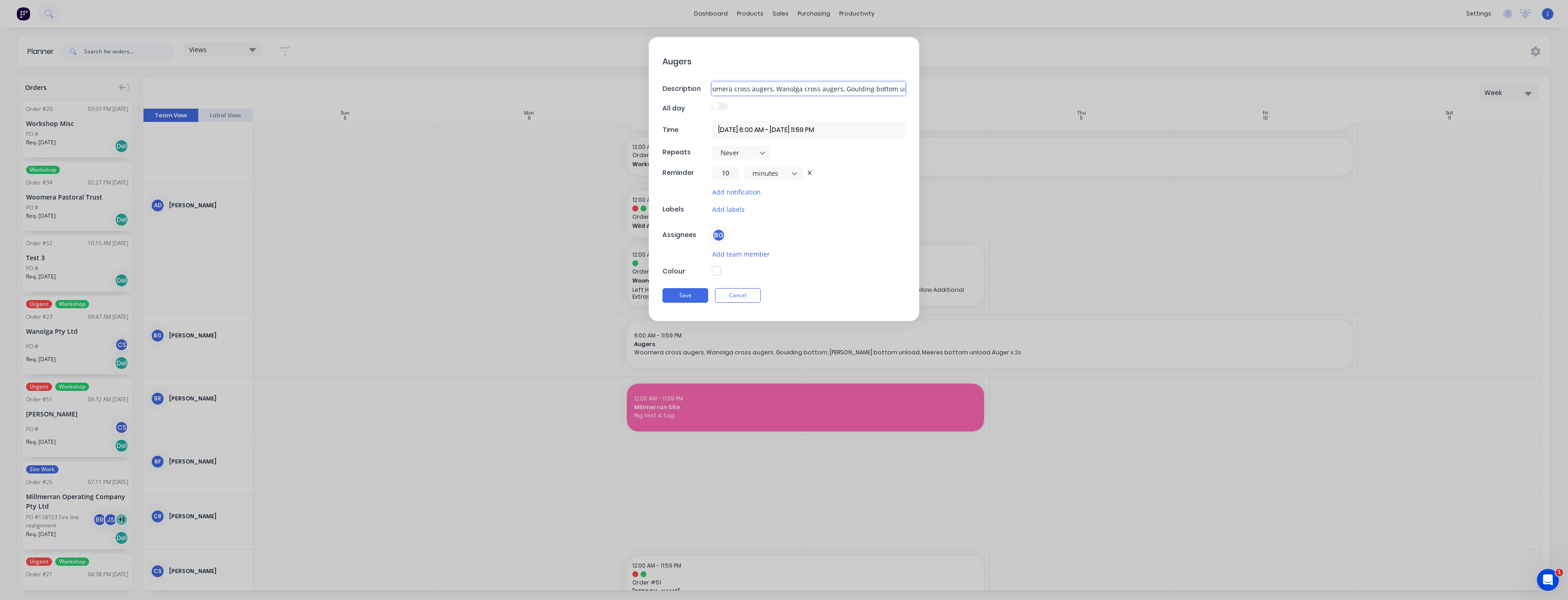
type textarea "x"
type input "Woomera cross augers, Wanolga cross augers, Goulding bottom unlo, [PERSON_NAME]…"
type textarea "x"
type input "Woomera cross augers, Wanolga cross augers, Goulding bottom unloa, [PERSON_NAME…"
type textarea "x"
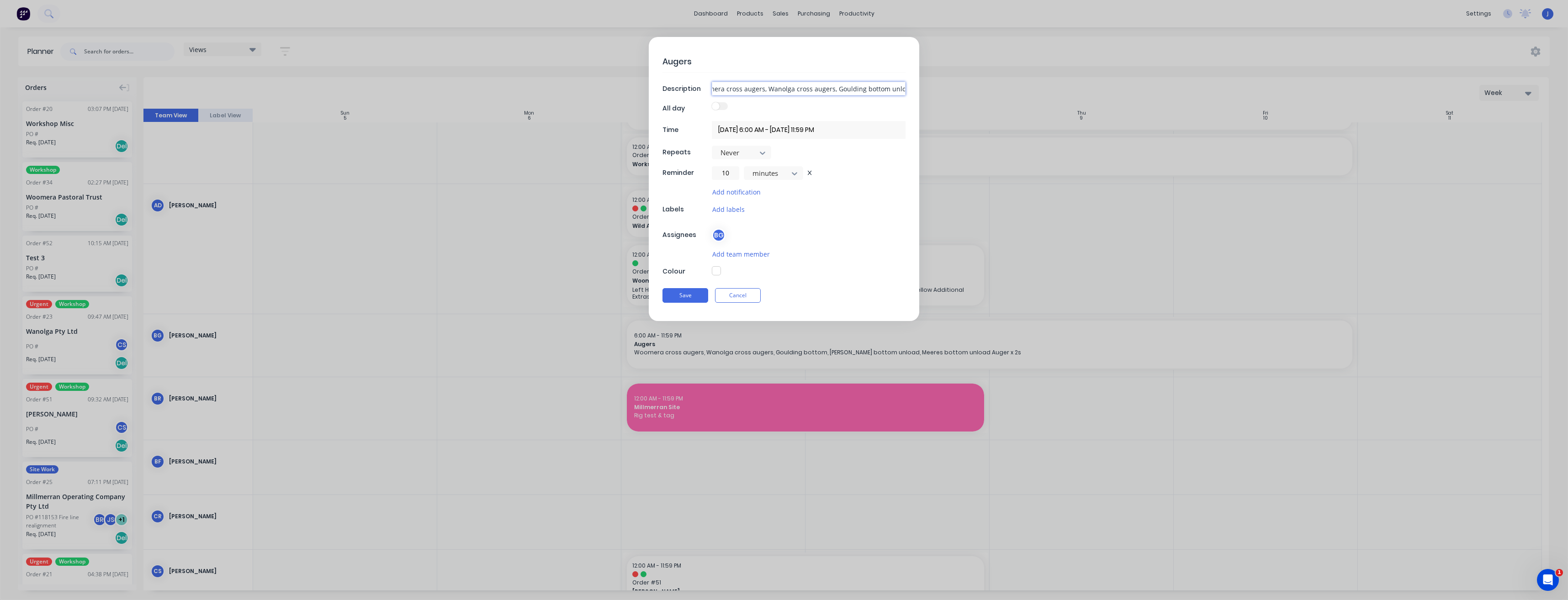
type input "Woomera cross augers, Wanolga cross augers, Goulding bottom unload, [PERSON_NAM…"
type textarea "x"
type input "Woomera cross augers, Wanolga cross augers, Goulding bottom unload , [PERSON_NA…"
type textarea "x"
type input "Woomera cross augers, Wanolga cross augers, Goulding bottom unload a, [PERSON_N…"
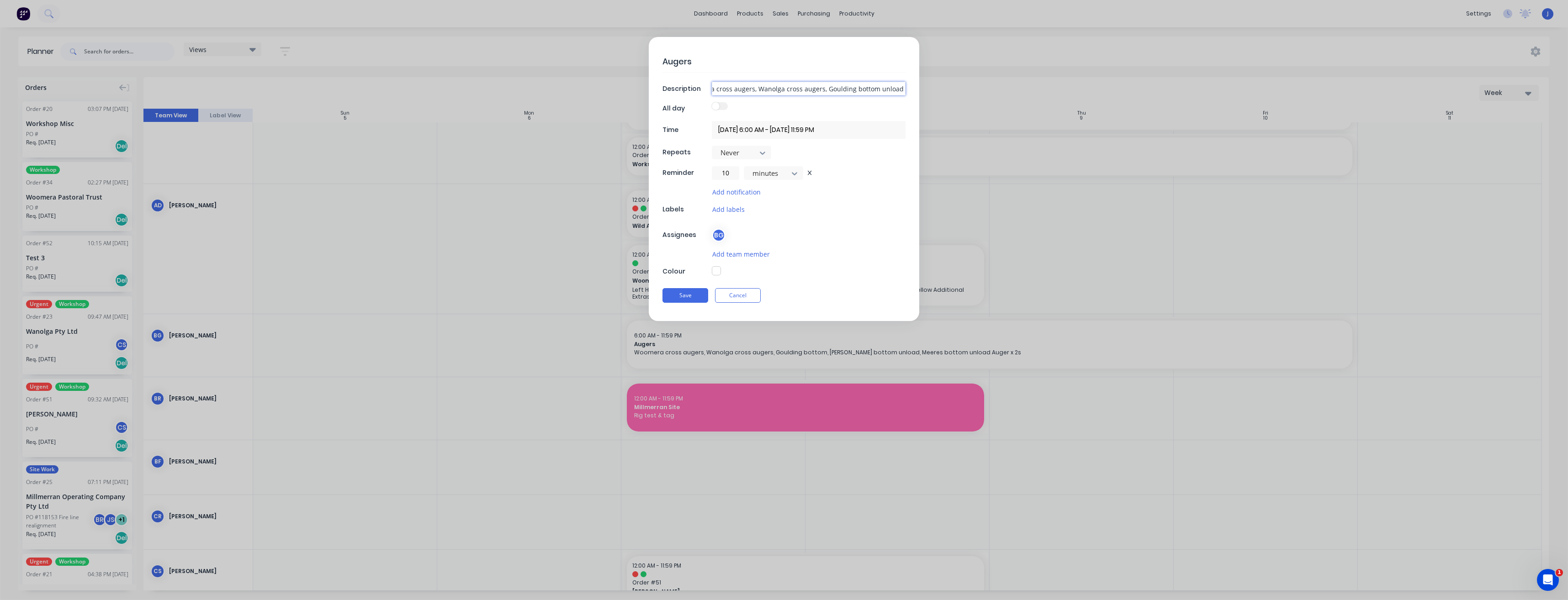
type textarea "x"
type input "Woomera cross augers, Wanolga cross augers, Goulding bottom unload au, [PERSON_…"
type textarea "x"
type input "Woomera cross augers, Wanolga cross augers, Goulding bottom unload aug, [PERSON…"
type textarea "x"
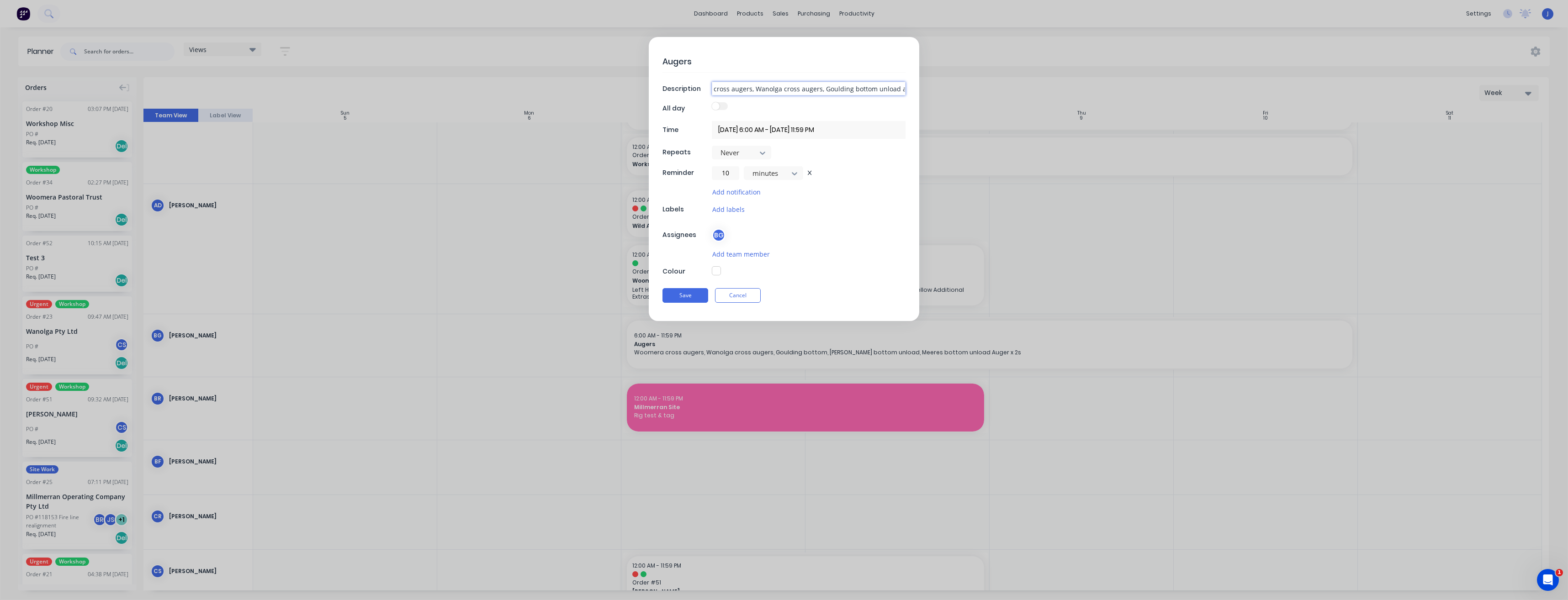
type input "Woomera cross augers, Wanolga cross augers, Goulding bottom unload auge, [PERSO…"
type textarea "x"
type input "Woomera cross augers, Wanolga cross augers, Goulding bottom unload auger, [PERS…"
click at [698, 298] on button "Save" at bounding box center [685, 296] width 46 height 15
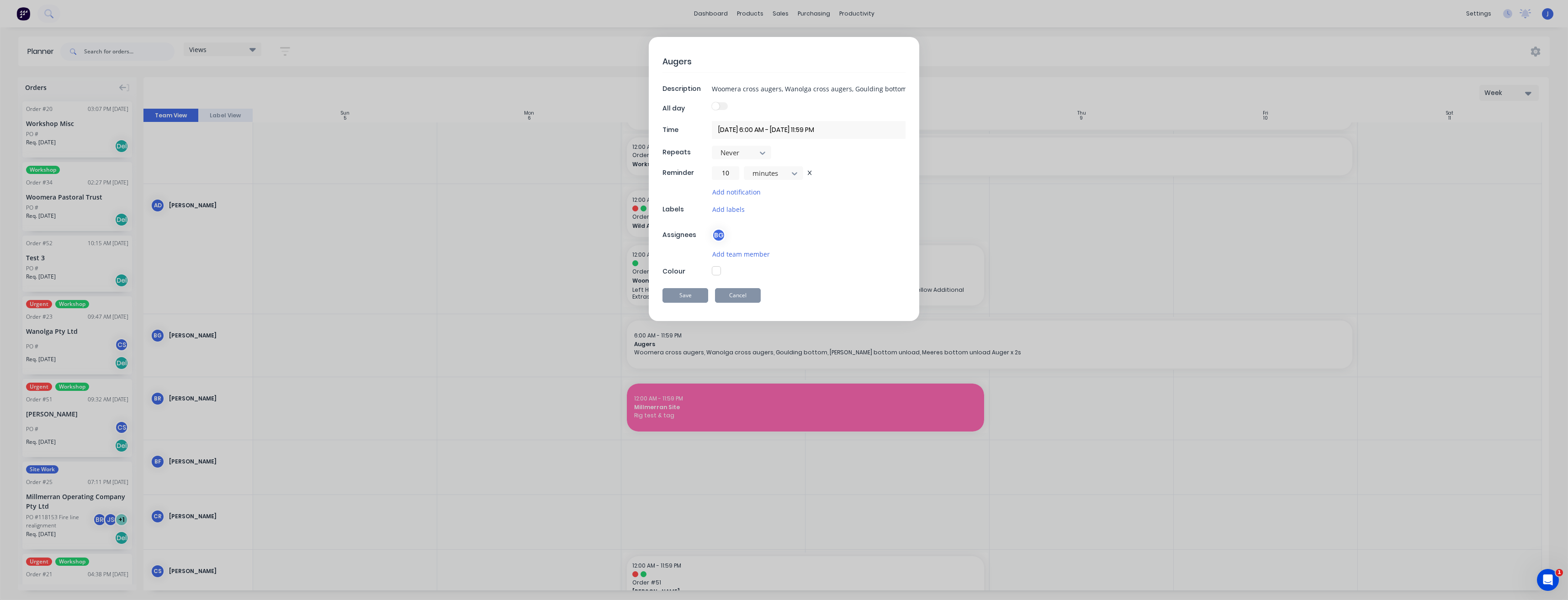
type textarea "x"
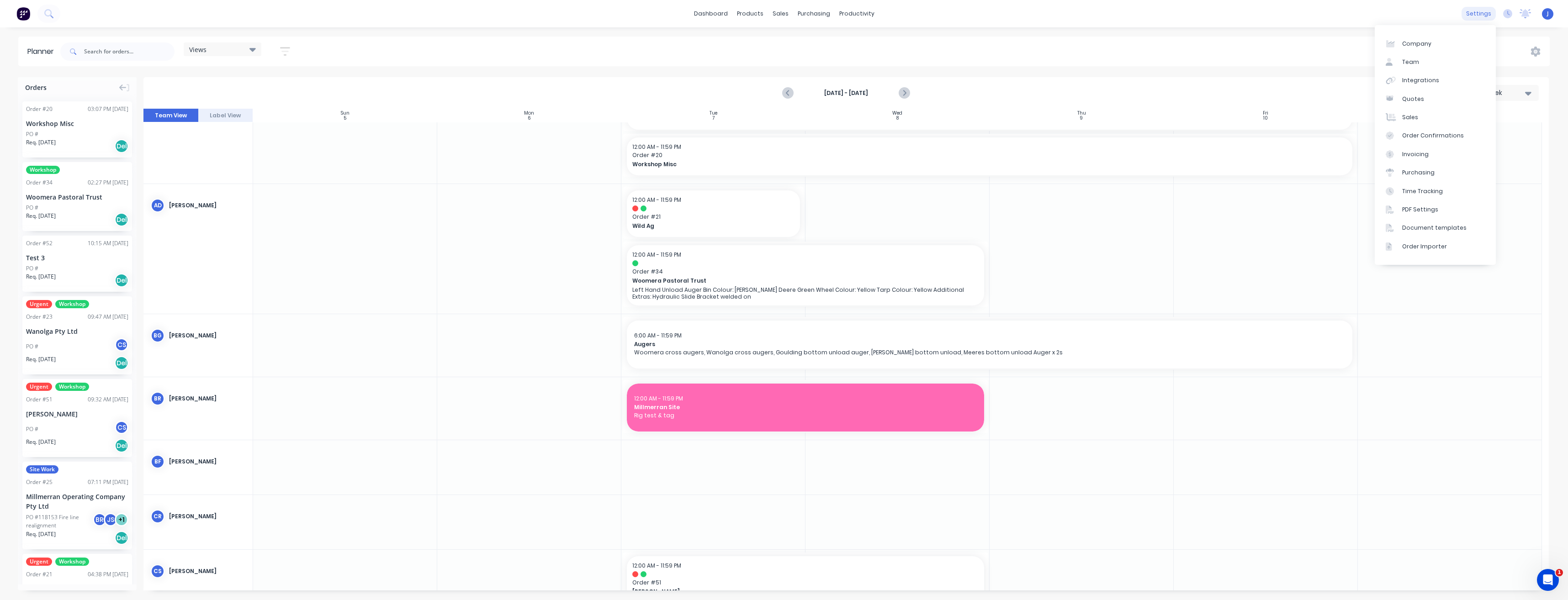
click at [1484, 16] on div "settings" at bounding box center [1479, 13] width 34 height 14
click at [1428, 194] on div "Time Tracking" at bounding box center [1423, 192] width 41 height 9
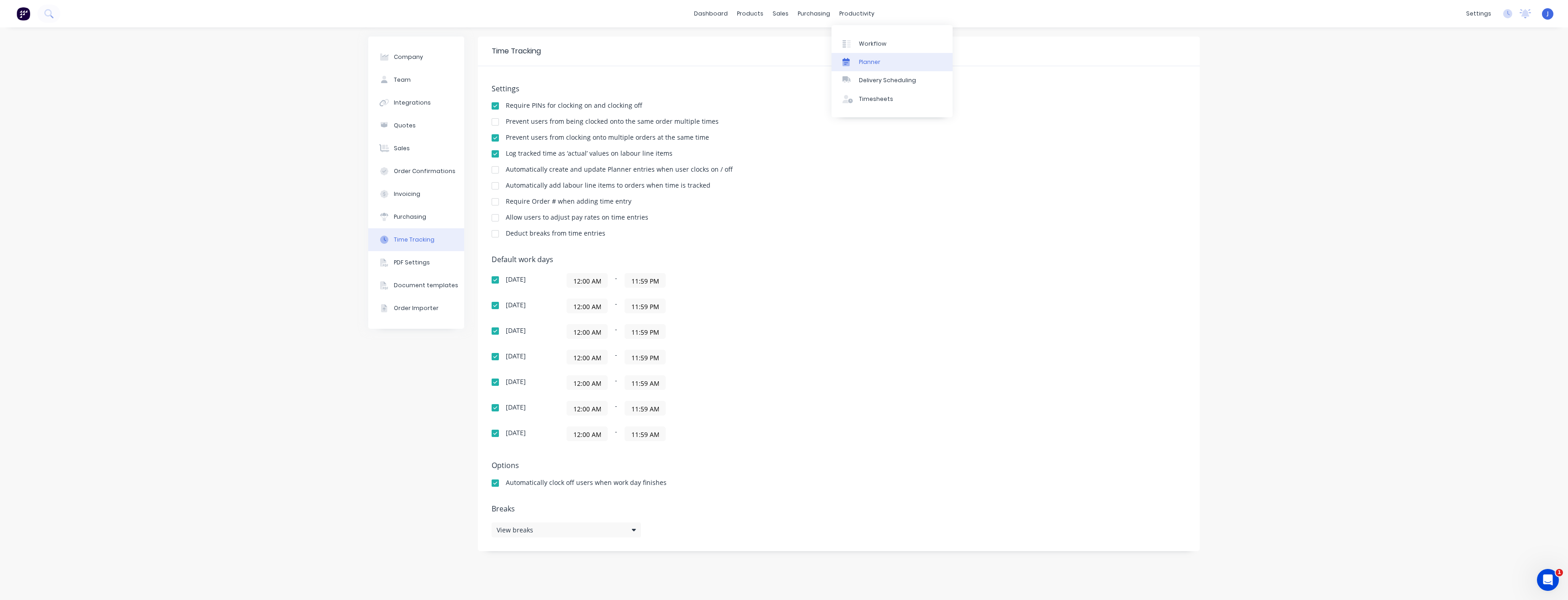
click at [867, 63] on div "Planner" at bounding box center [869, 62] width 21 height 9
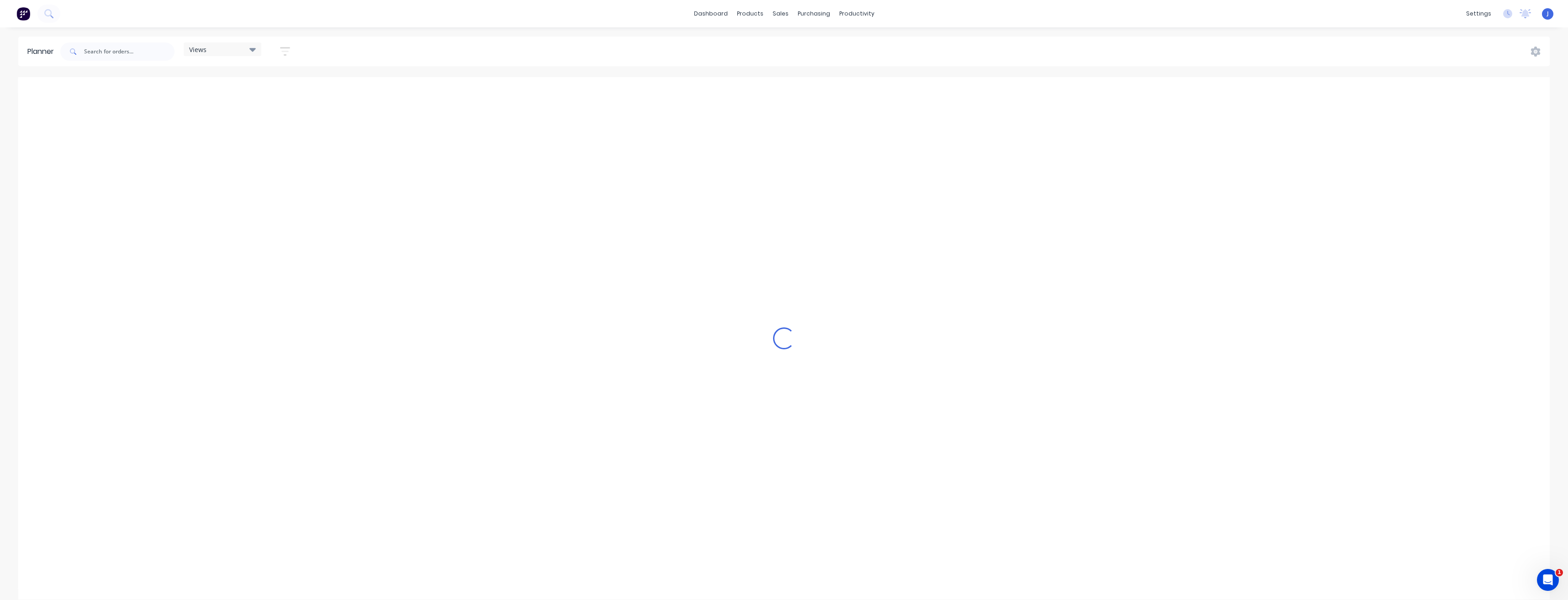
scroll to position [0, 2194]
